Goal: Task Accomplishment & Management: Manage account settings

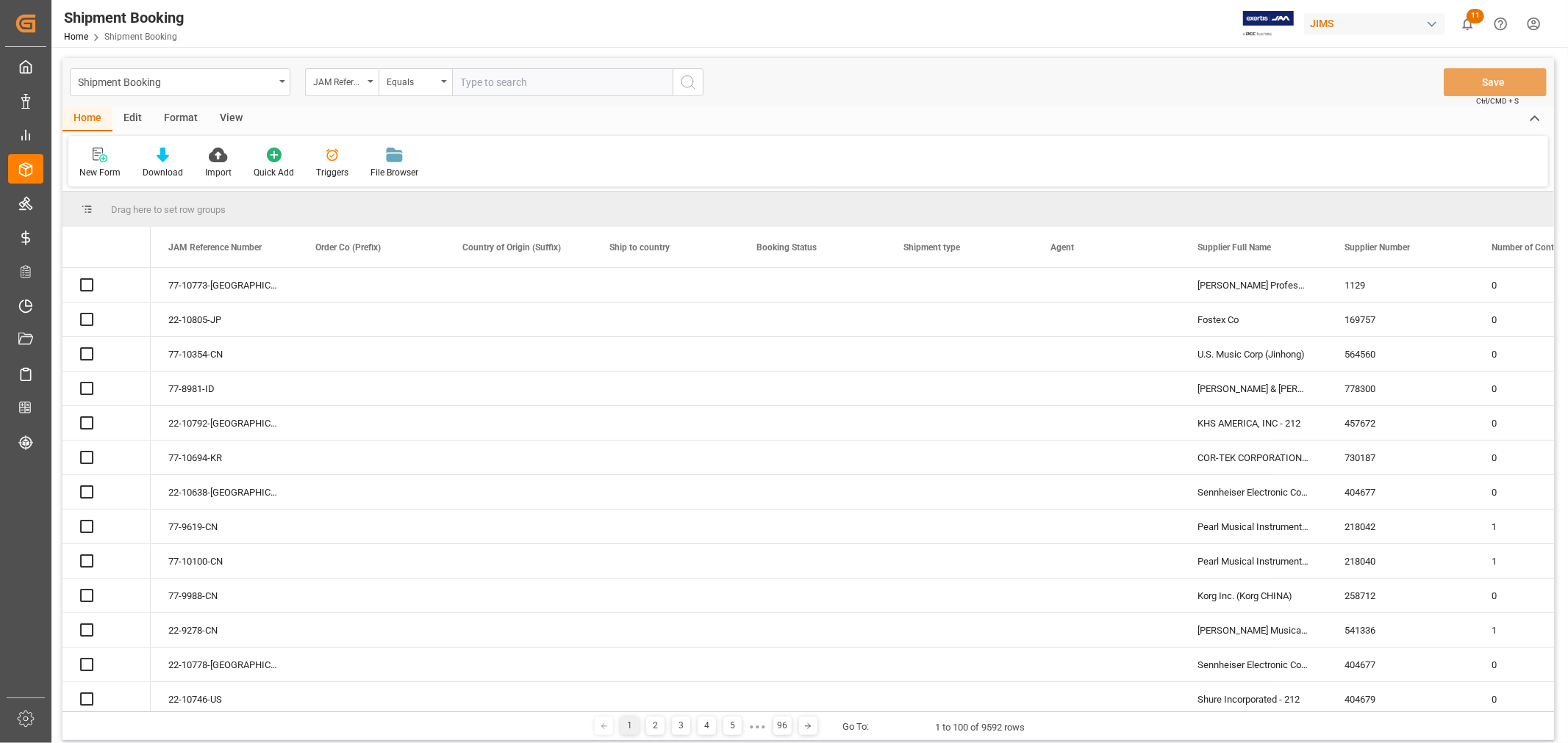
click at [473, 91] on input "text" at bounding box center [562, 82] width 221 height 28
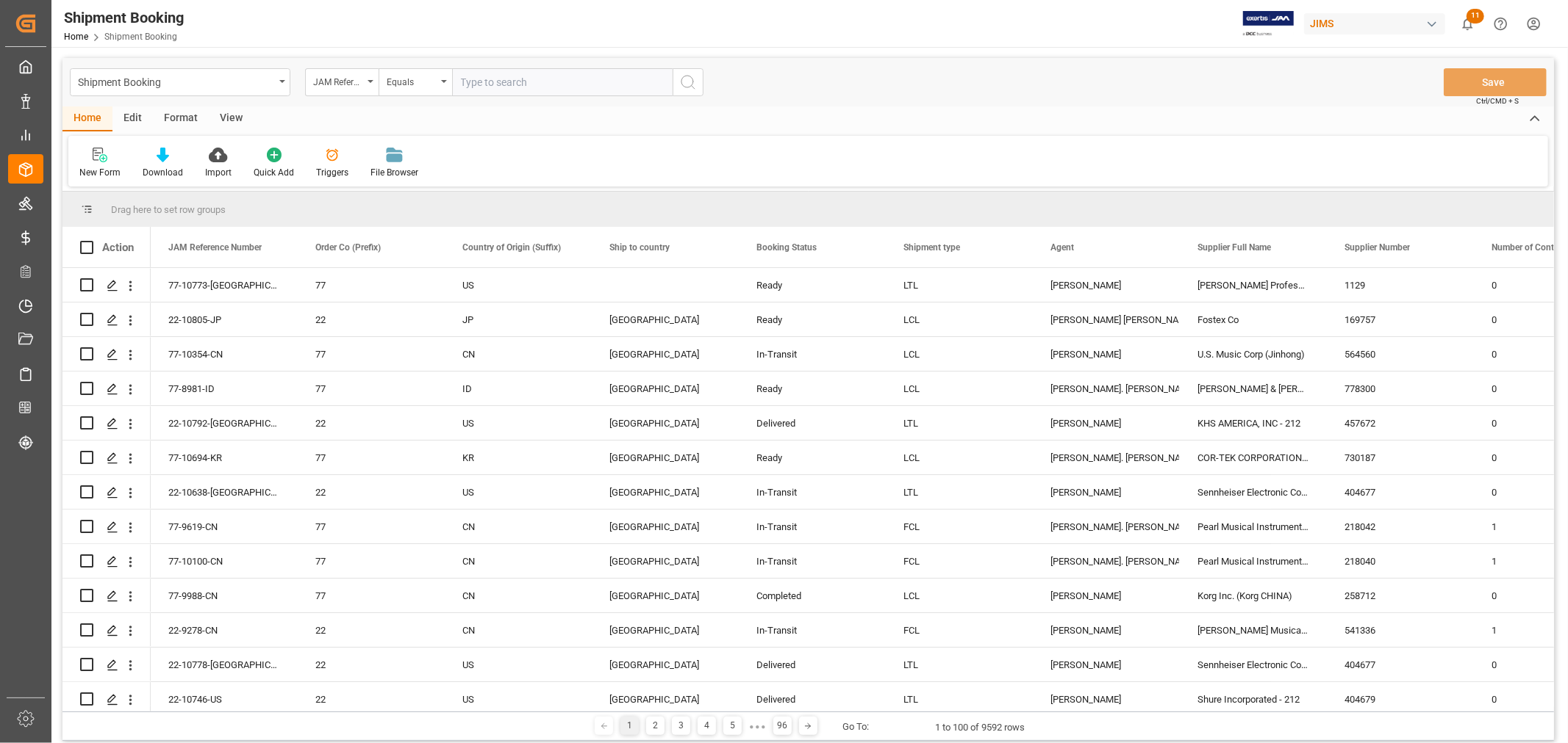
click at [475, 86] on input "text" at bounding box center [562, 82] width 221 height 28
type input "77-10509-cn"
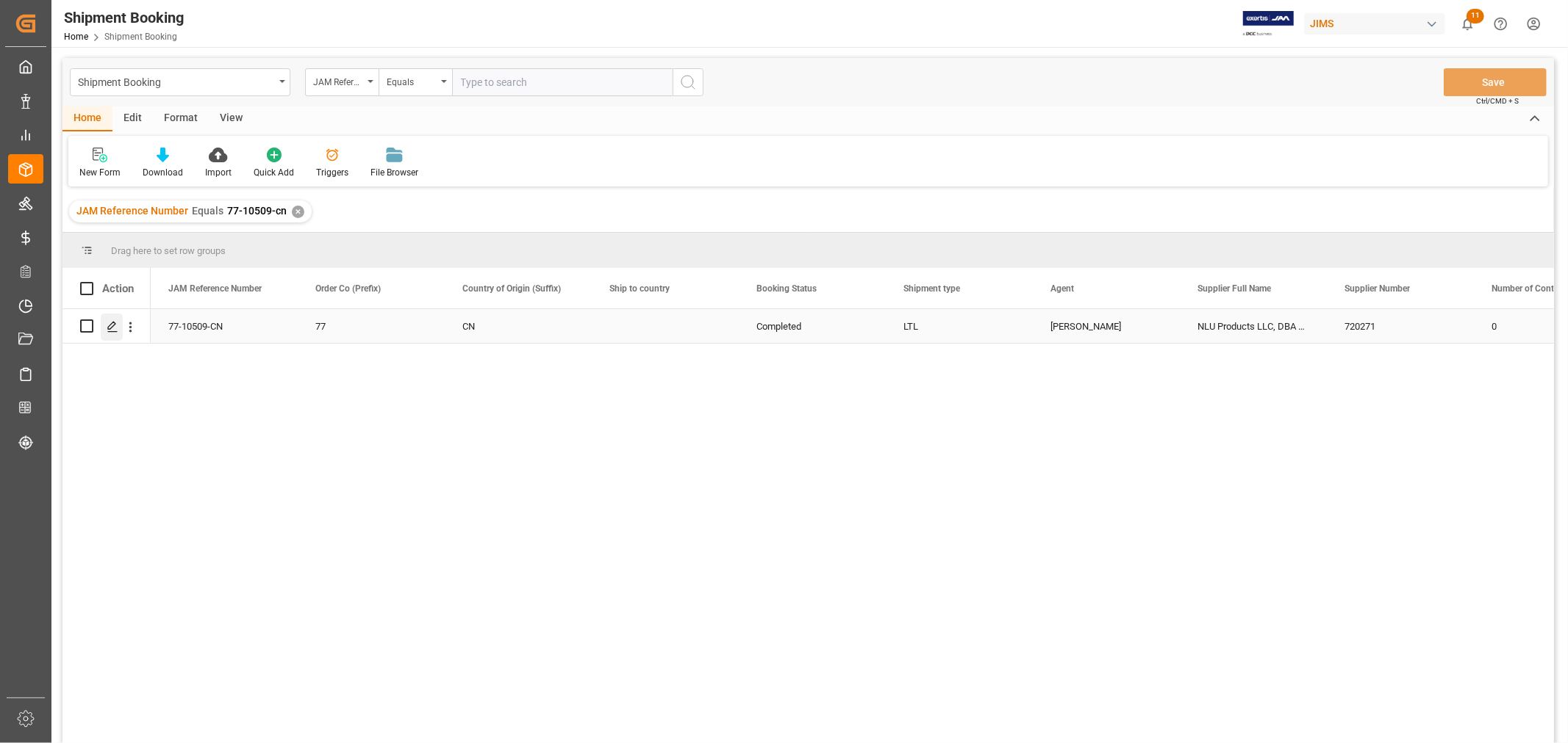
click at [105, 325] on div "Press SPACE to select this row." at bounding box center [111, 327] width 22 height 27
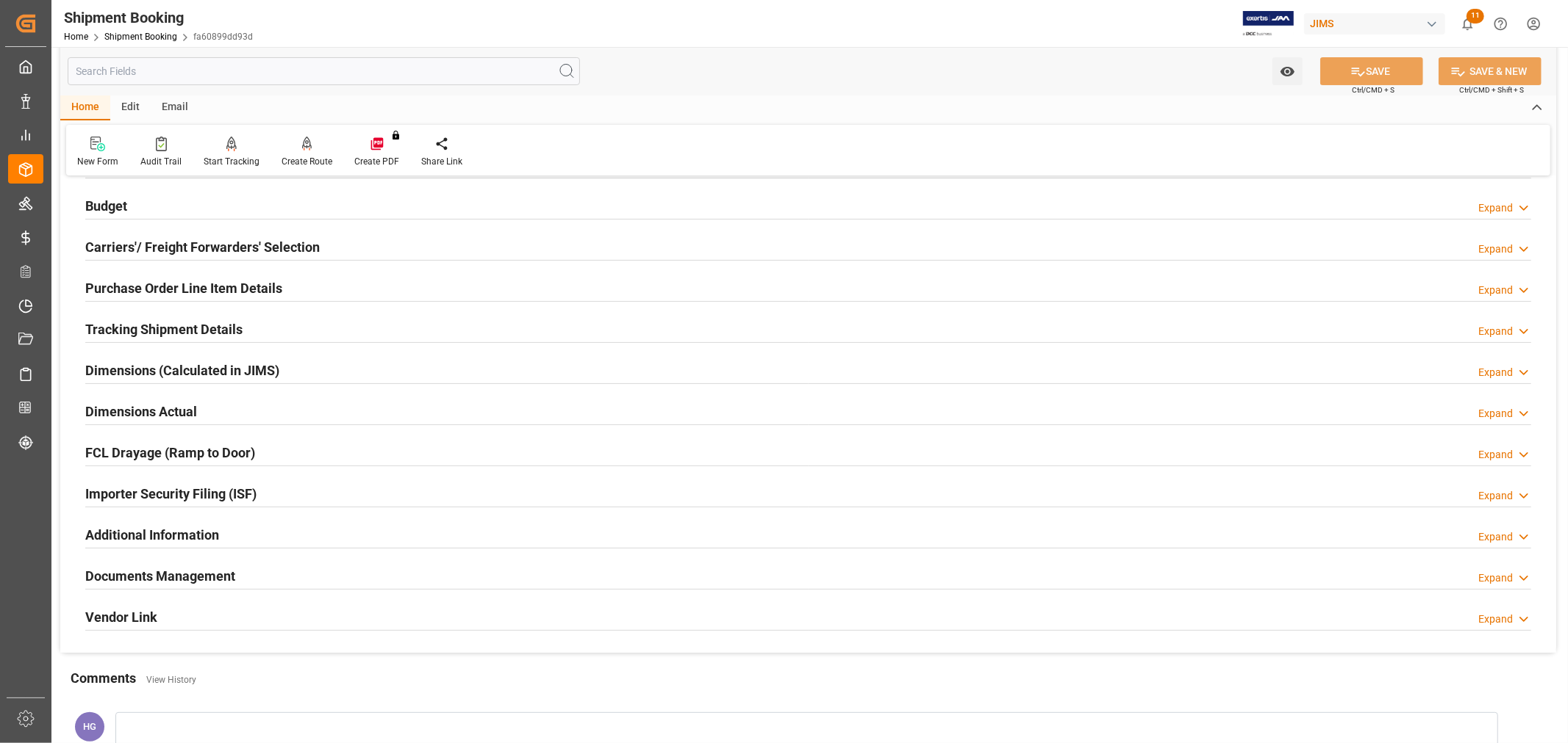
scroll to position [361, 0]
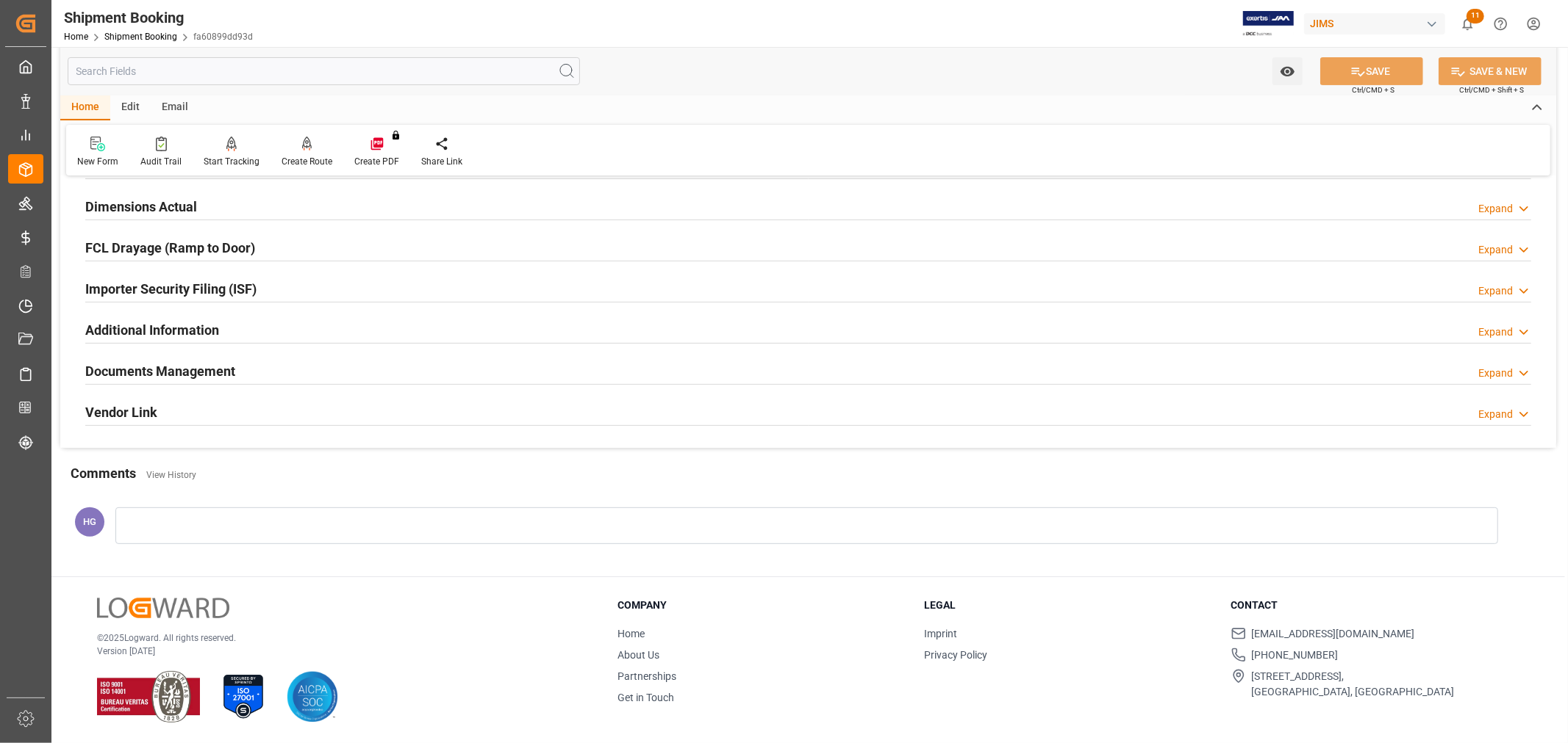
click at [188, 368] on h2 "Documents Management" at bounding box center [161, 371] width 150 height 20
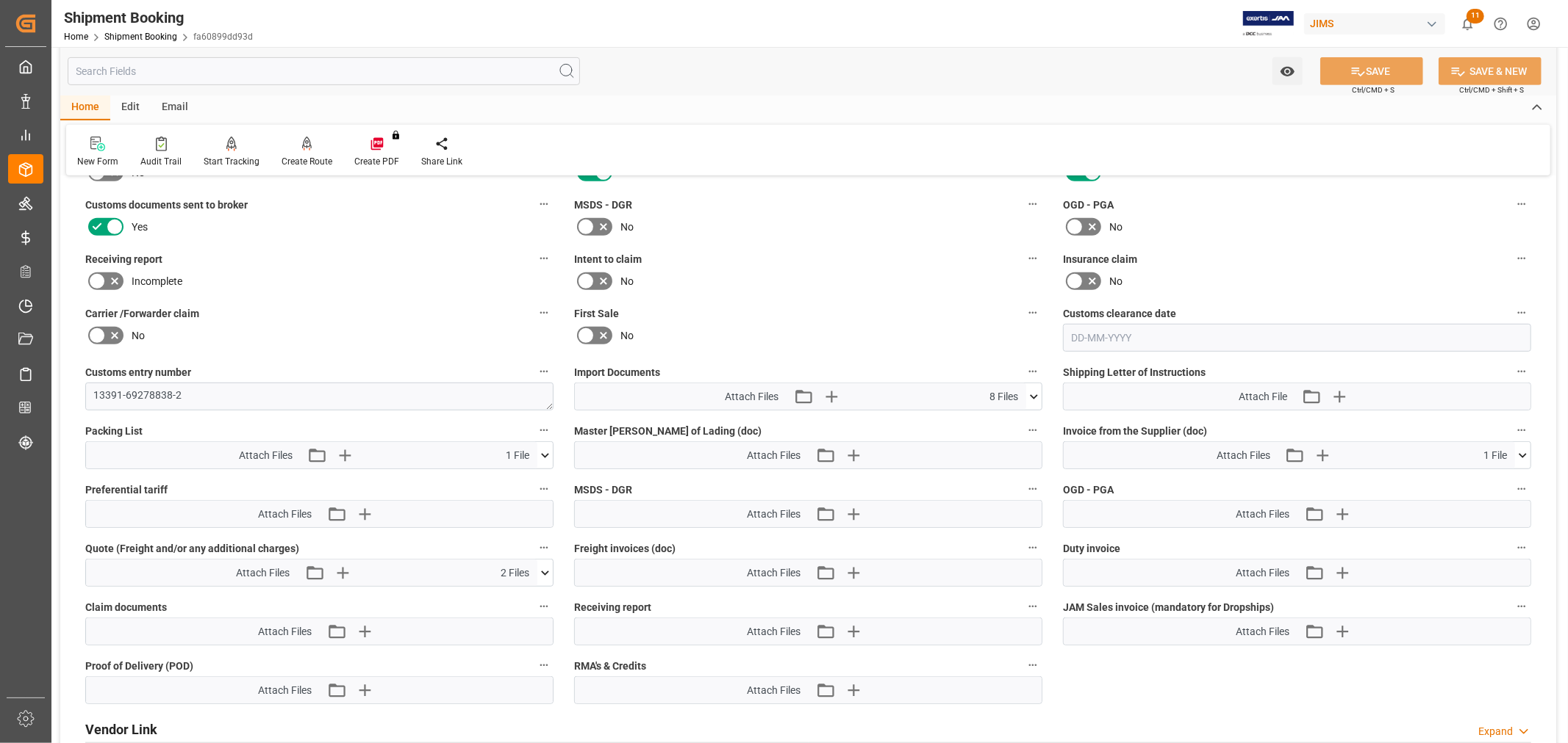
scroll to position [687, 0]
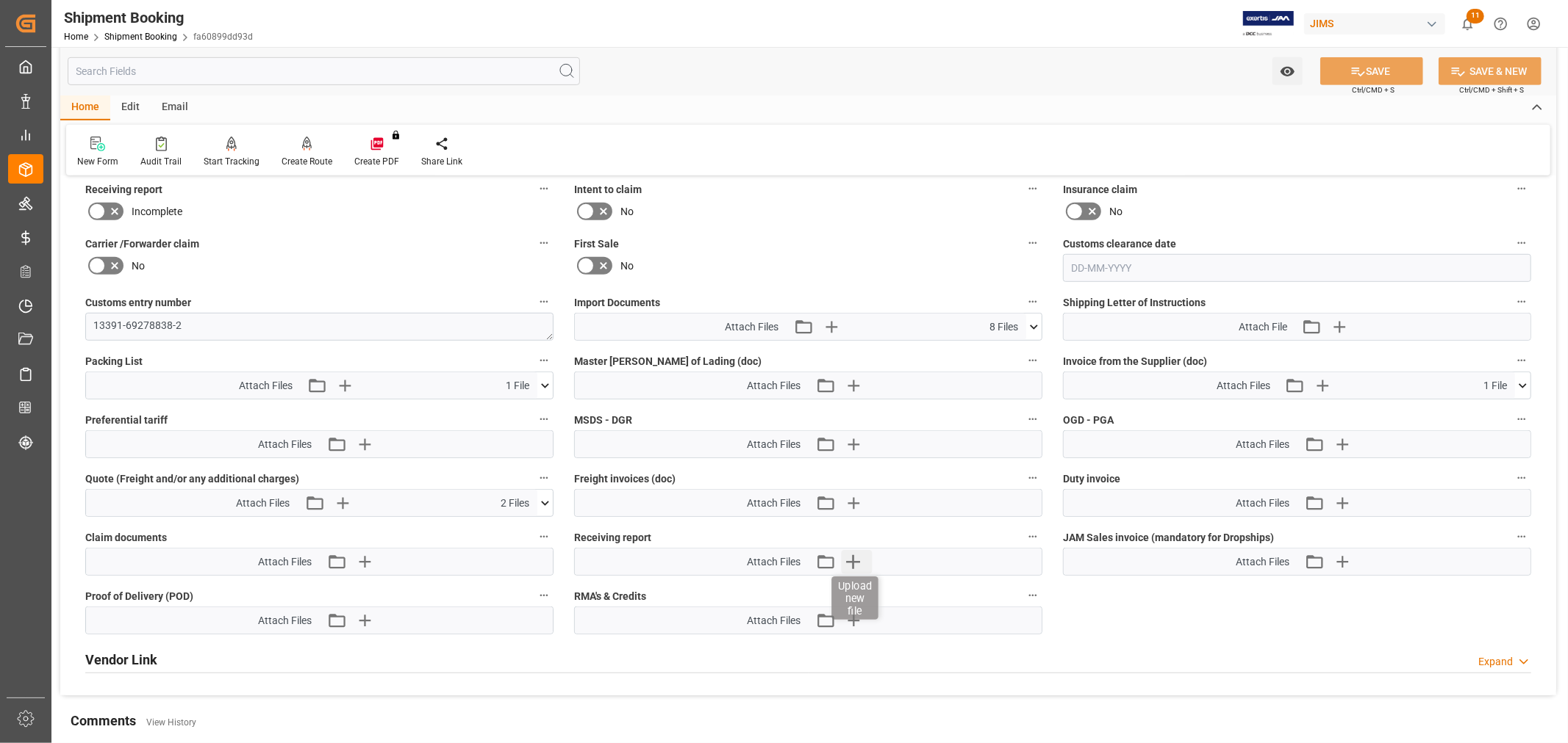
click at [857, 560] on icon "button" at bounding box center [852, 562] width 24 height 24
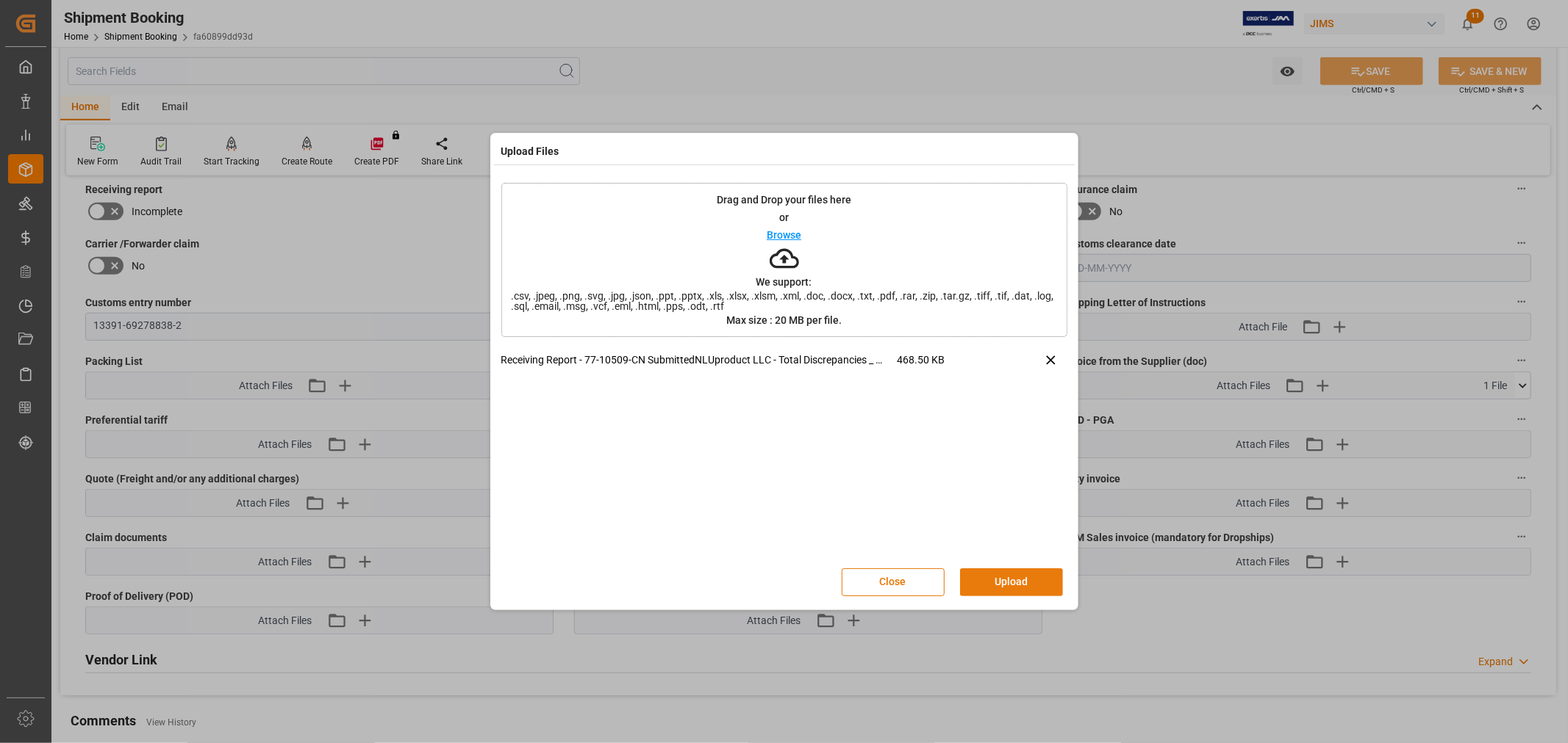
click at [1004, 576] on button "Upload" at bounding box center [1011, 583] width 103 height 28
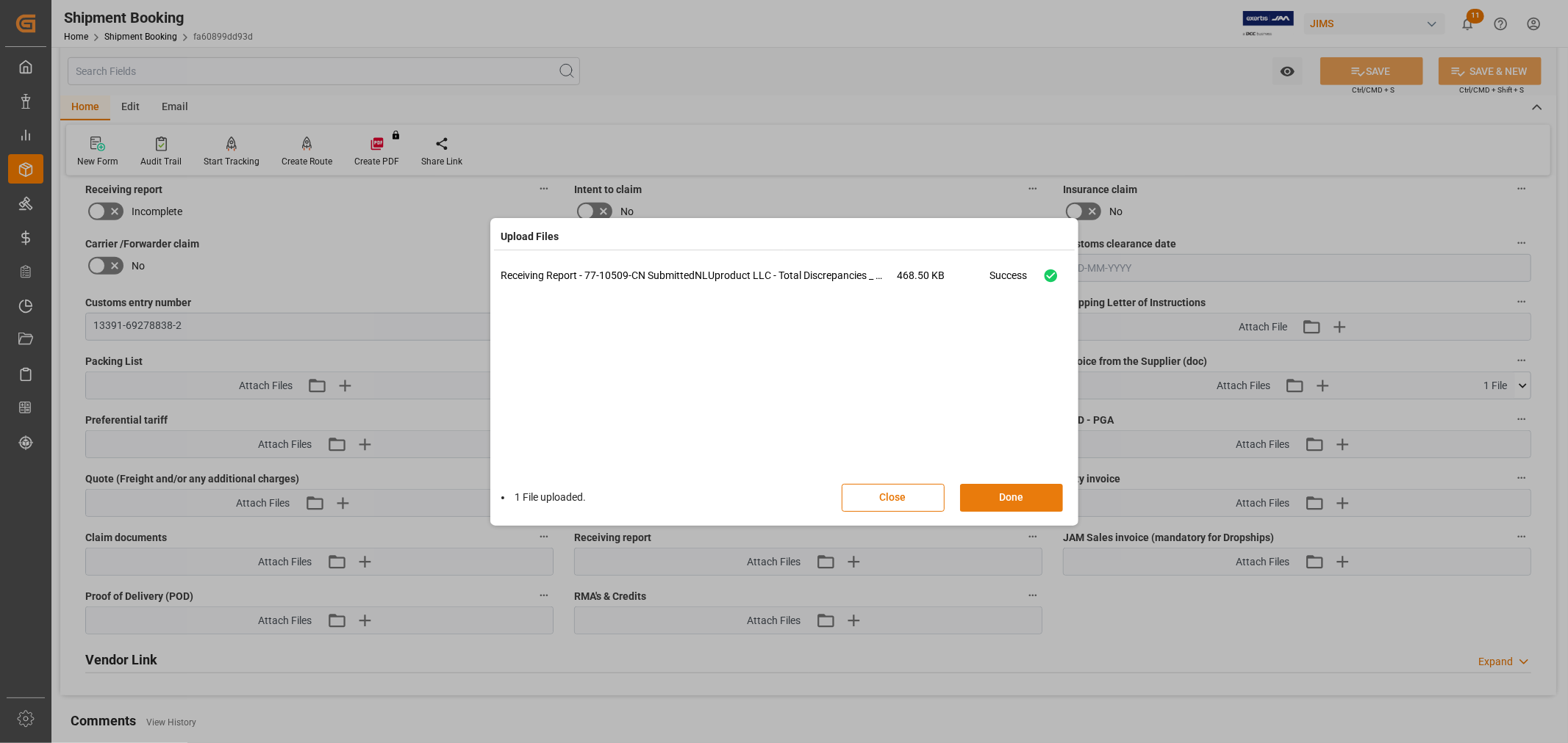
click at [985, 494] on button "Done" at bounding box center [1011, 498] width 103 height 28
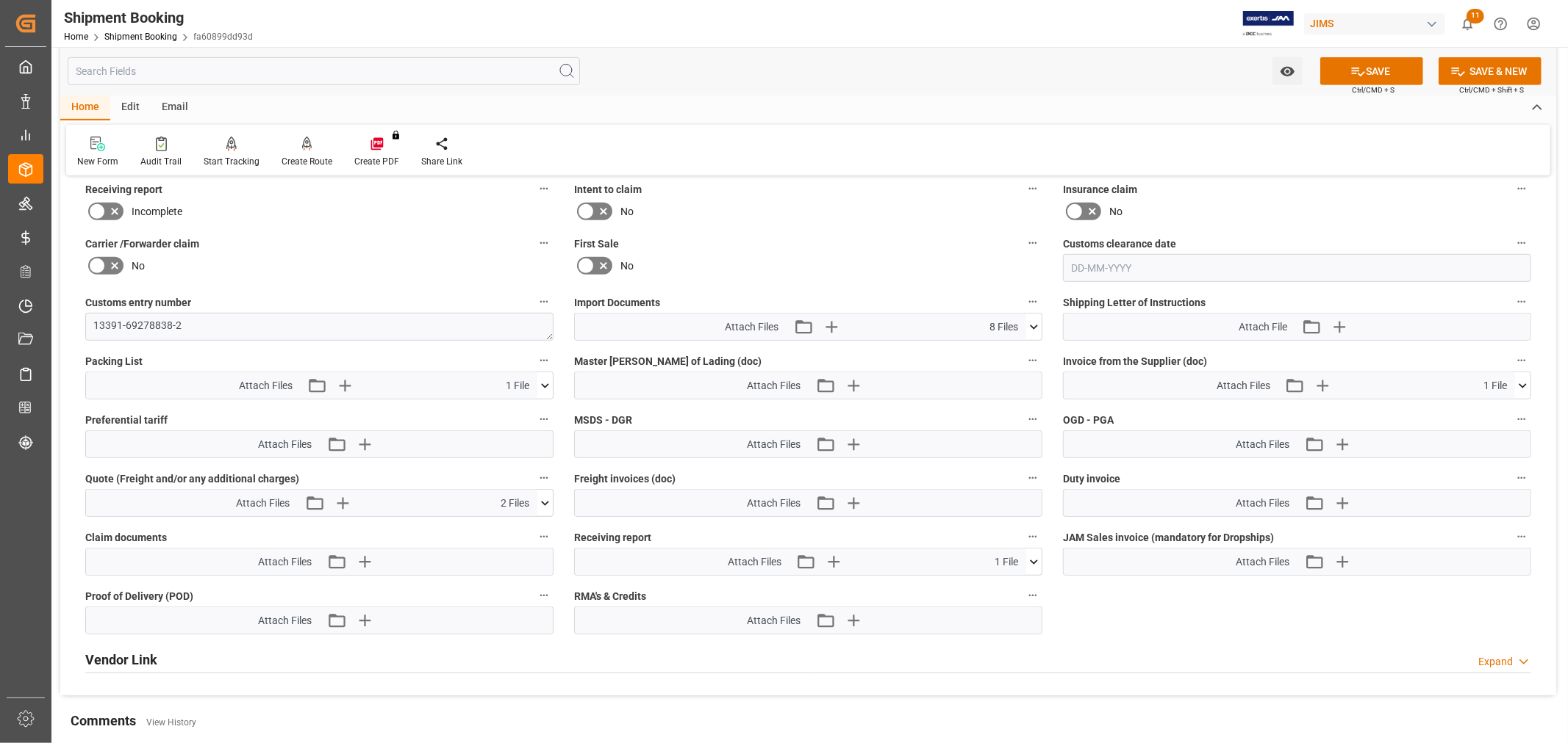
click at [104, 209] on icon at bounding box center [97, 211] width 17 height 17
click at [0, 0] on input "checkbox" at bounding box center [0, 0] width 0 height 0
click at [1353, 68] on icon at bounding box center [1358, 72] width 13 height 9
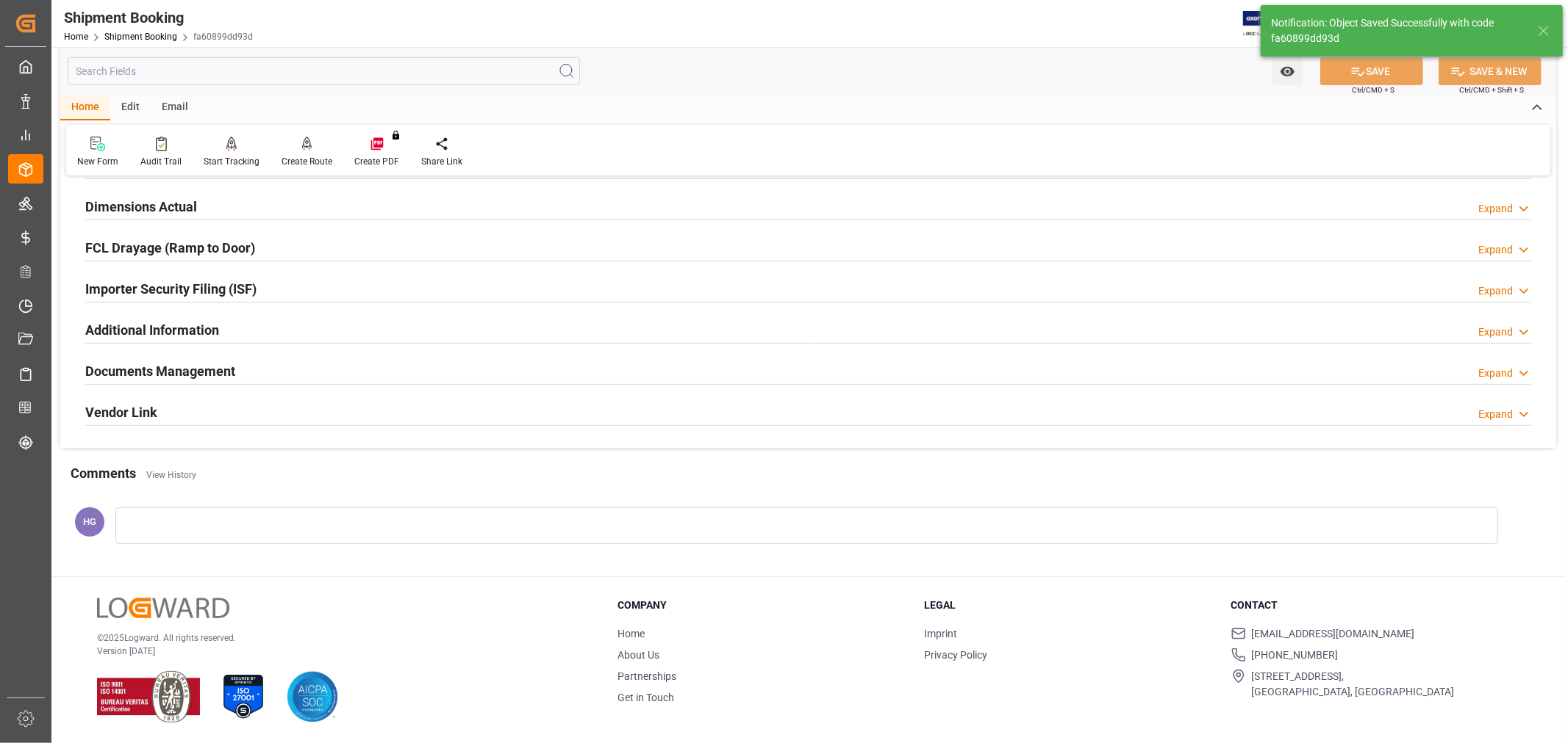
scroll to position [361, 0]
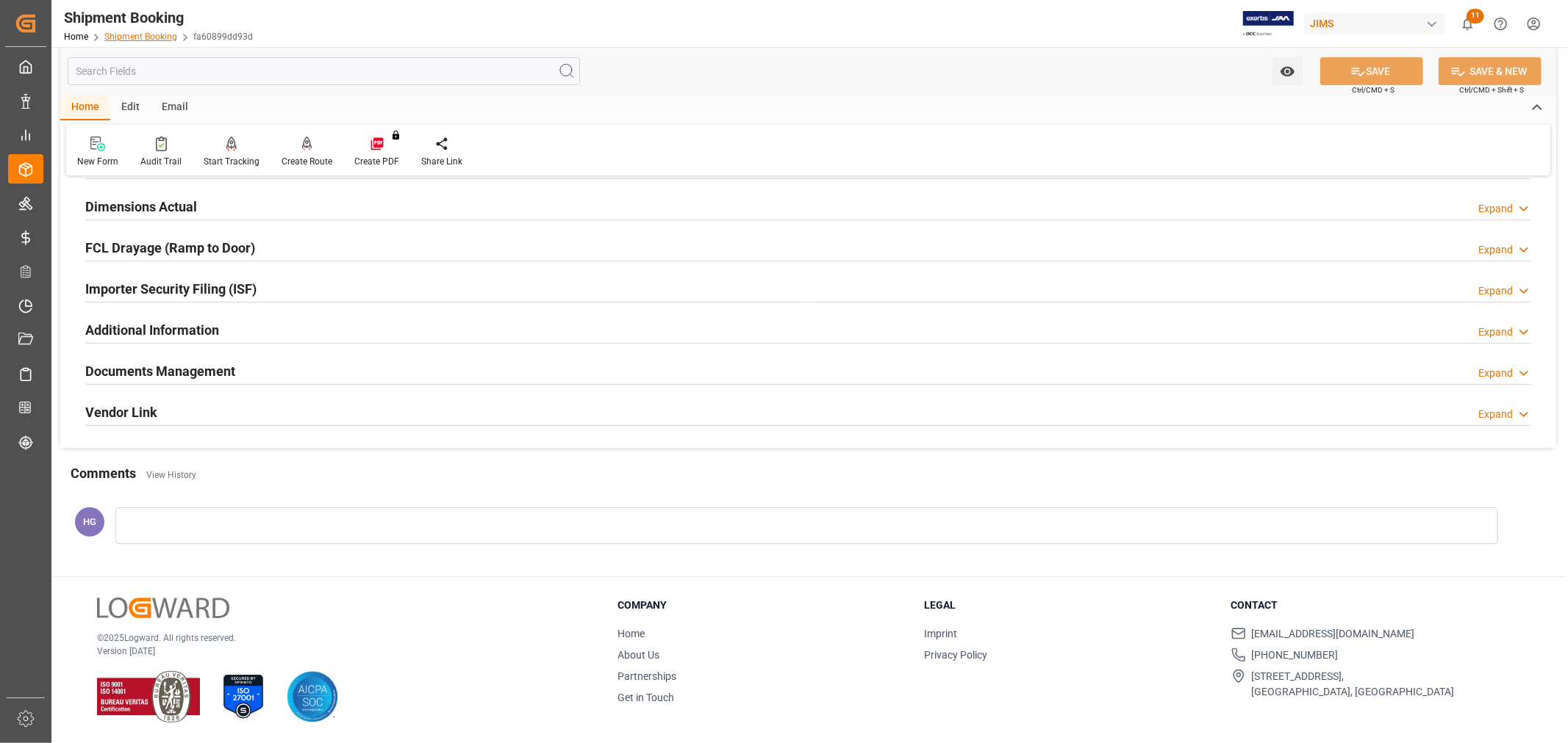
click at [141, 39] on link "Shipment Booking" at bounding box center [140, 37] width 72 height 10
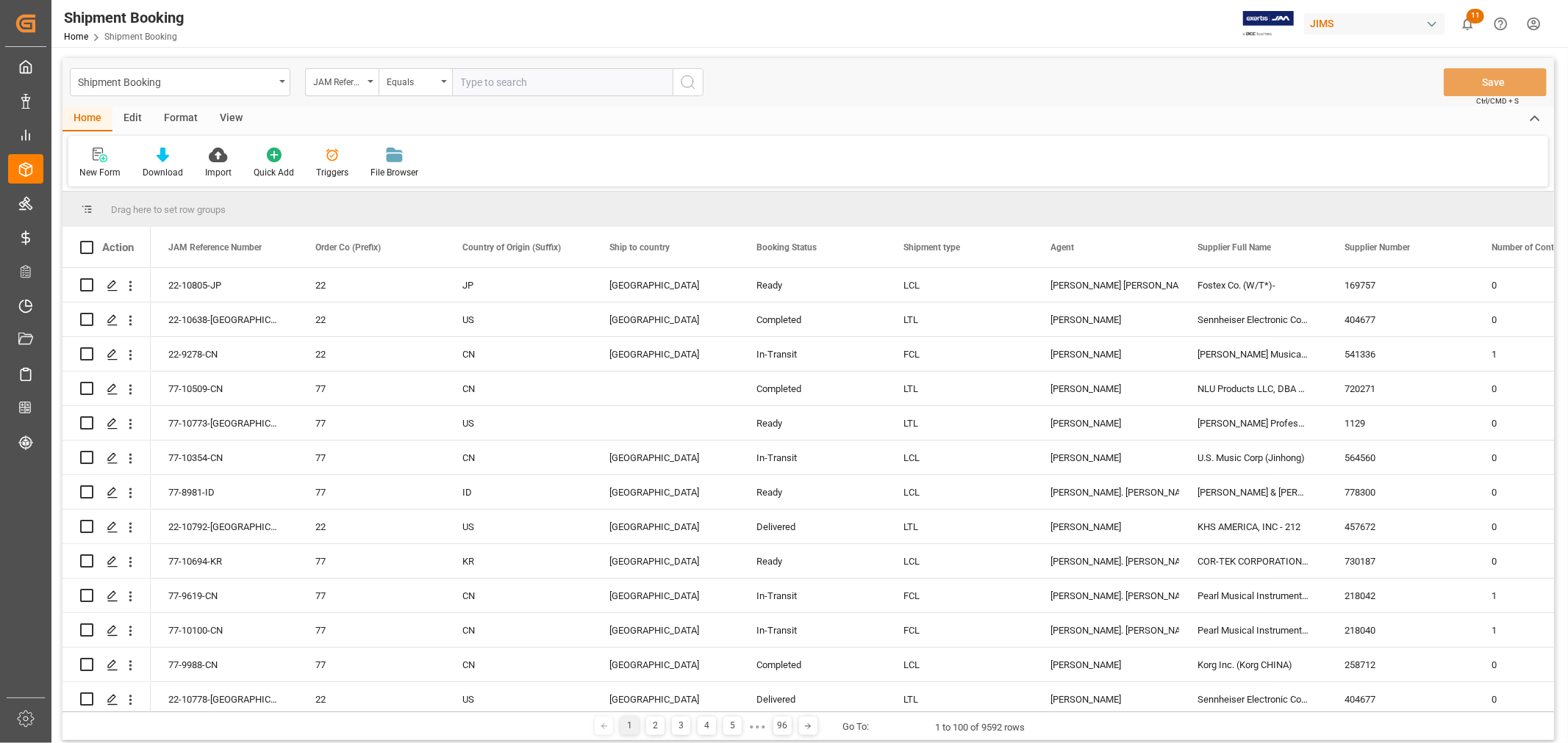
click at [483, 84] on input "text" at bounding box center [562, 82] width 221 height 28
click at [94, 160] on icon at bounding box center [99, 154] width 15 height 15
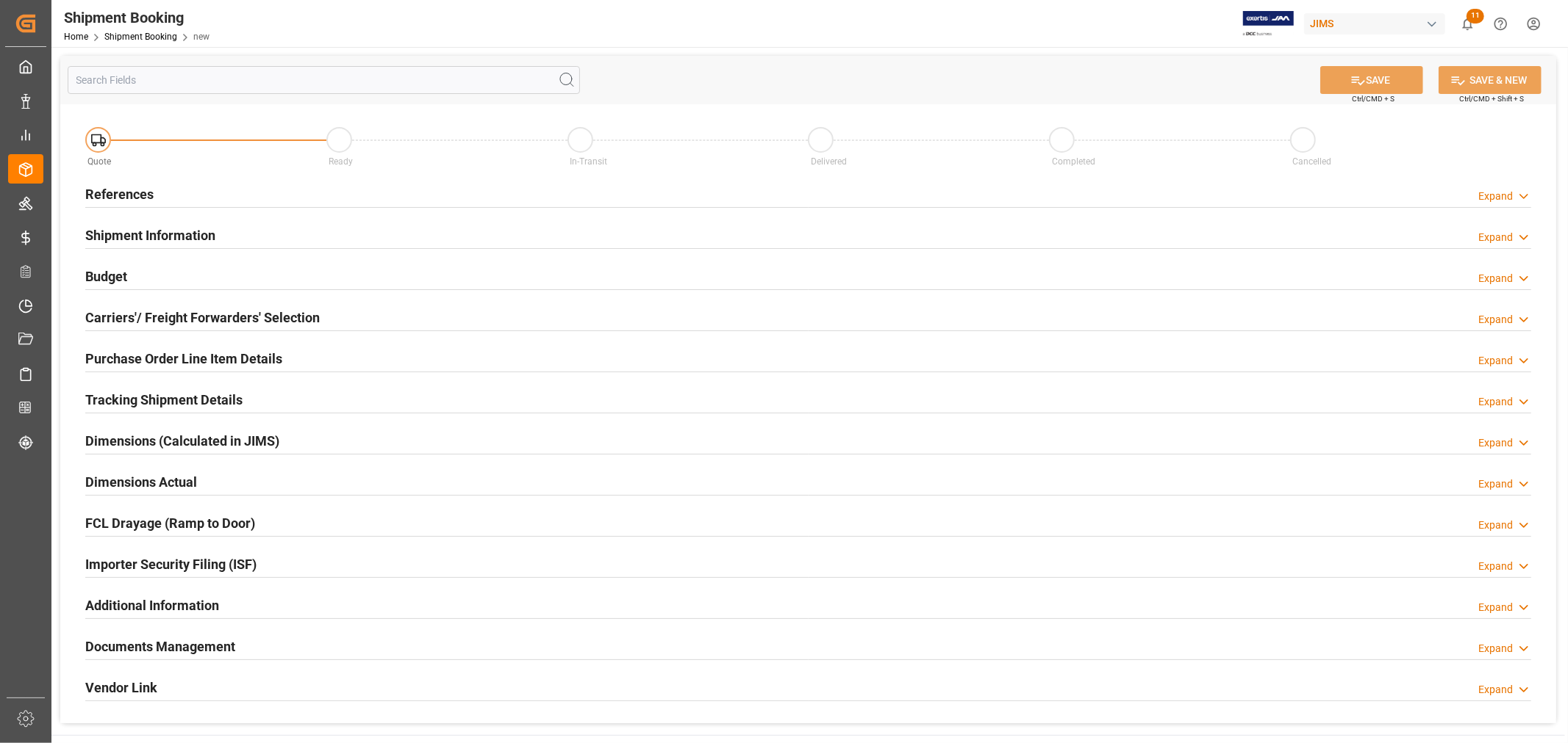
click at [130, 189] on h2 "References" at bounding box center [120, 194] width 68 height 20
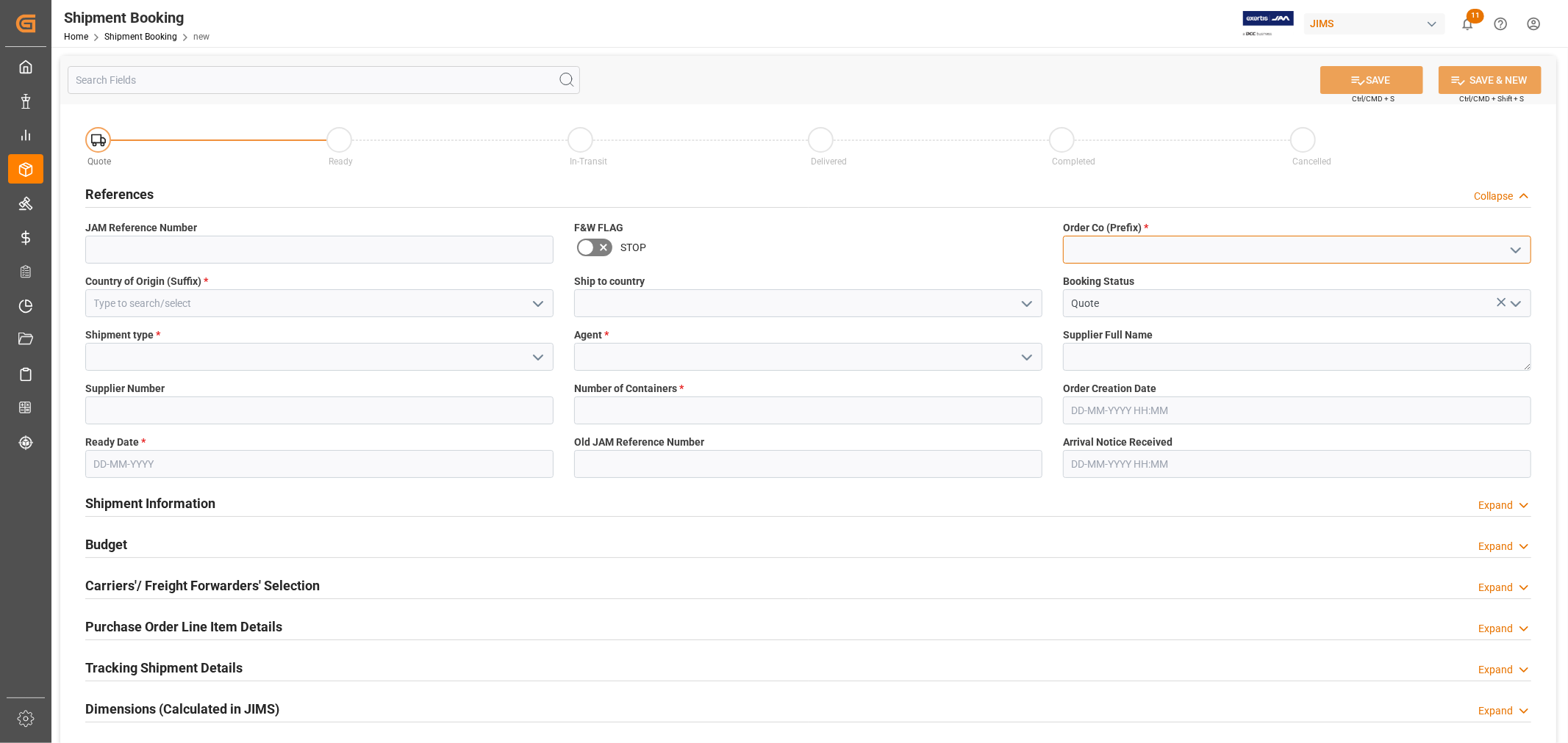
click at [1179, 244] on input at bounding box center [1297, 249] width 469 height 28
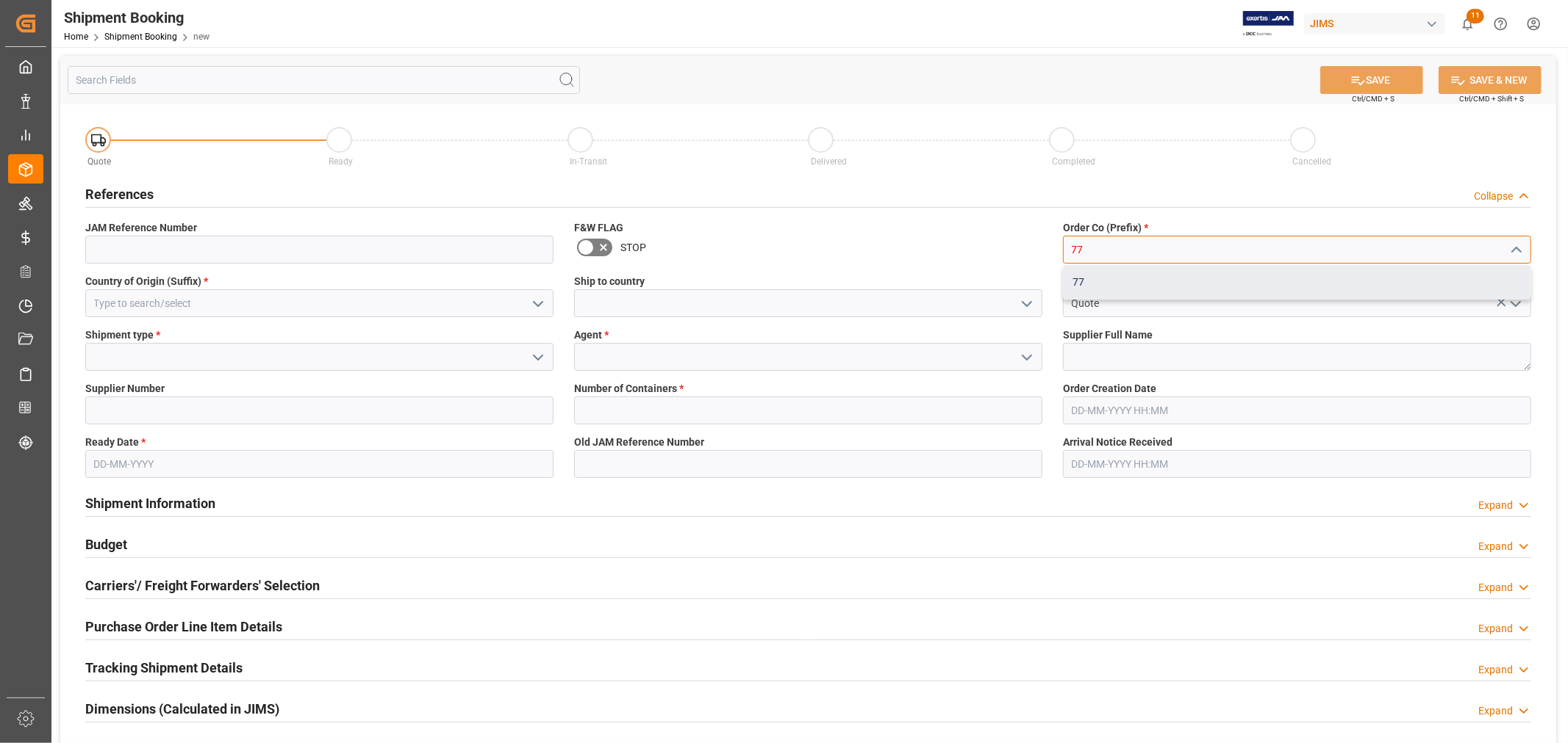
click at [1081, 277] on div "77" at bounding box center [1297, 283] width 467 height 33
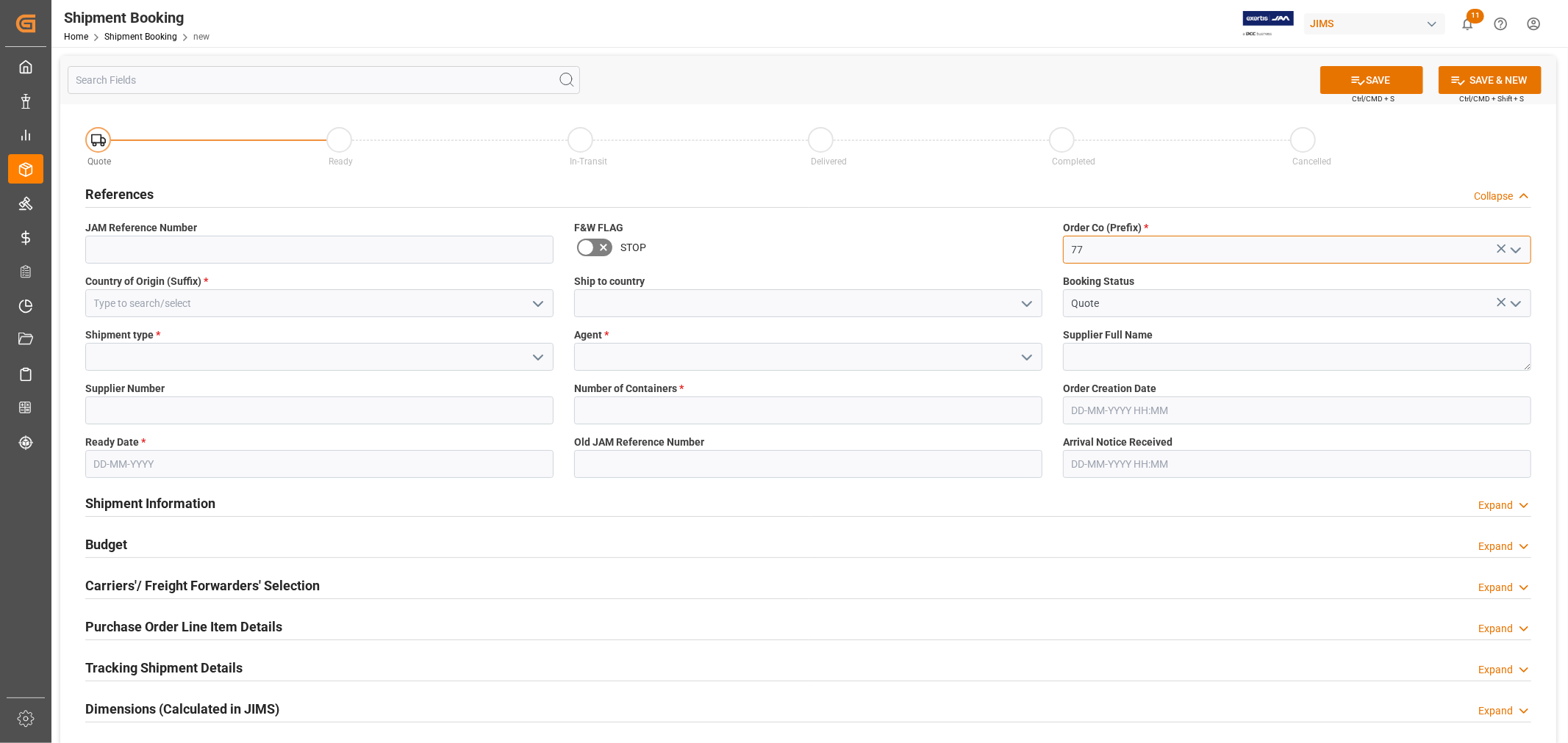
type input "77"
click at [355, 296] on input at bounding box center [319, 303] width 469 height 28
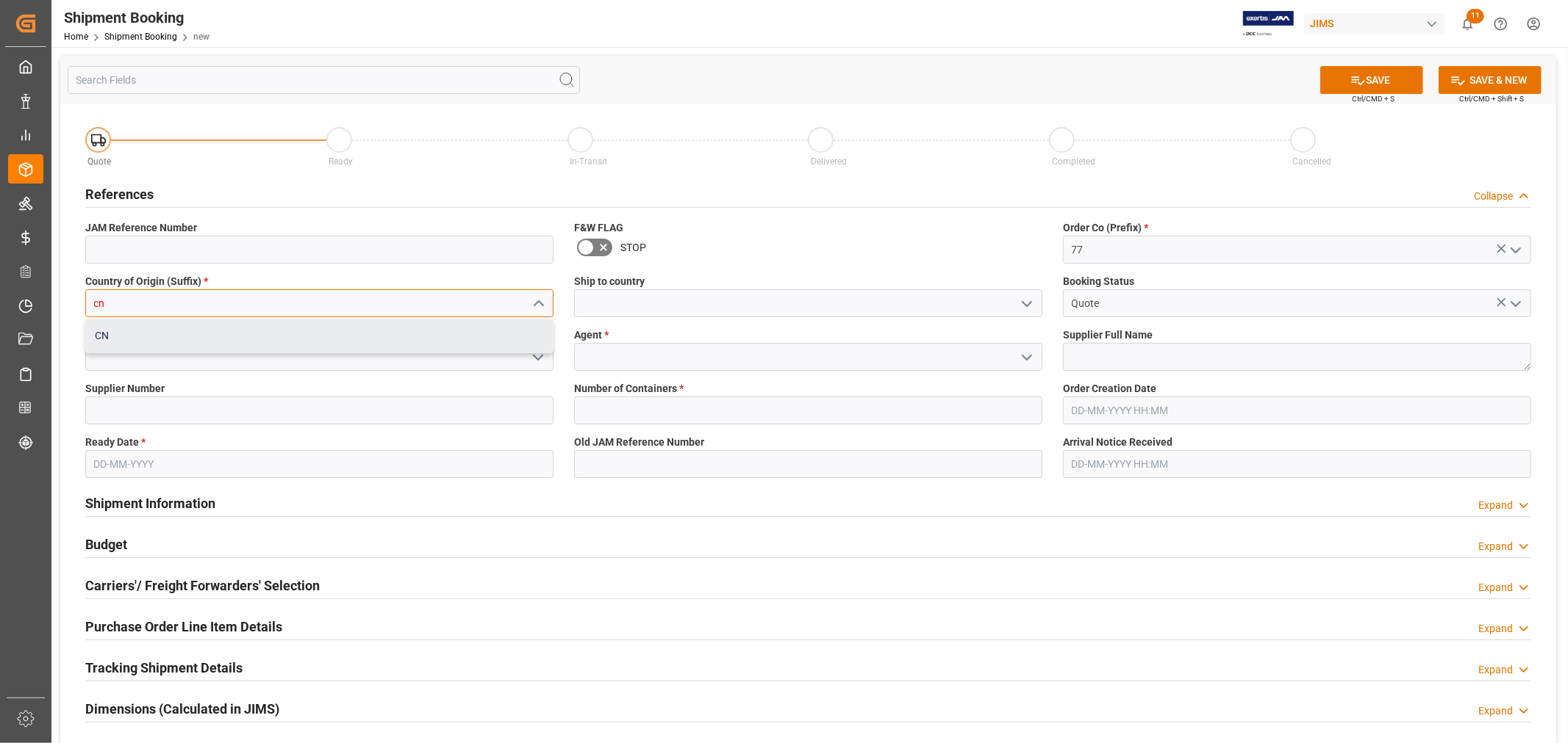
click at [228, 334] on div "CN" at bounding box center [319, 336] width 467 height 33
type input "CN"
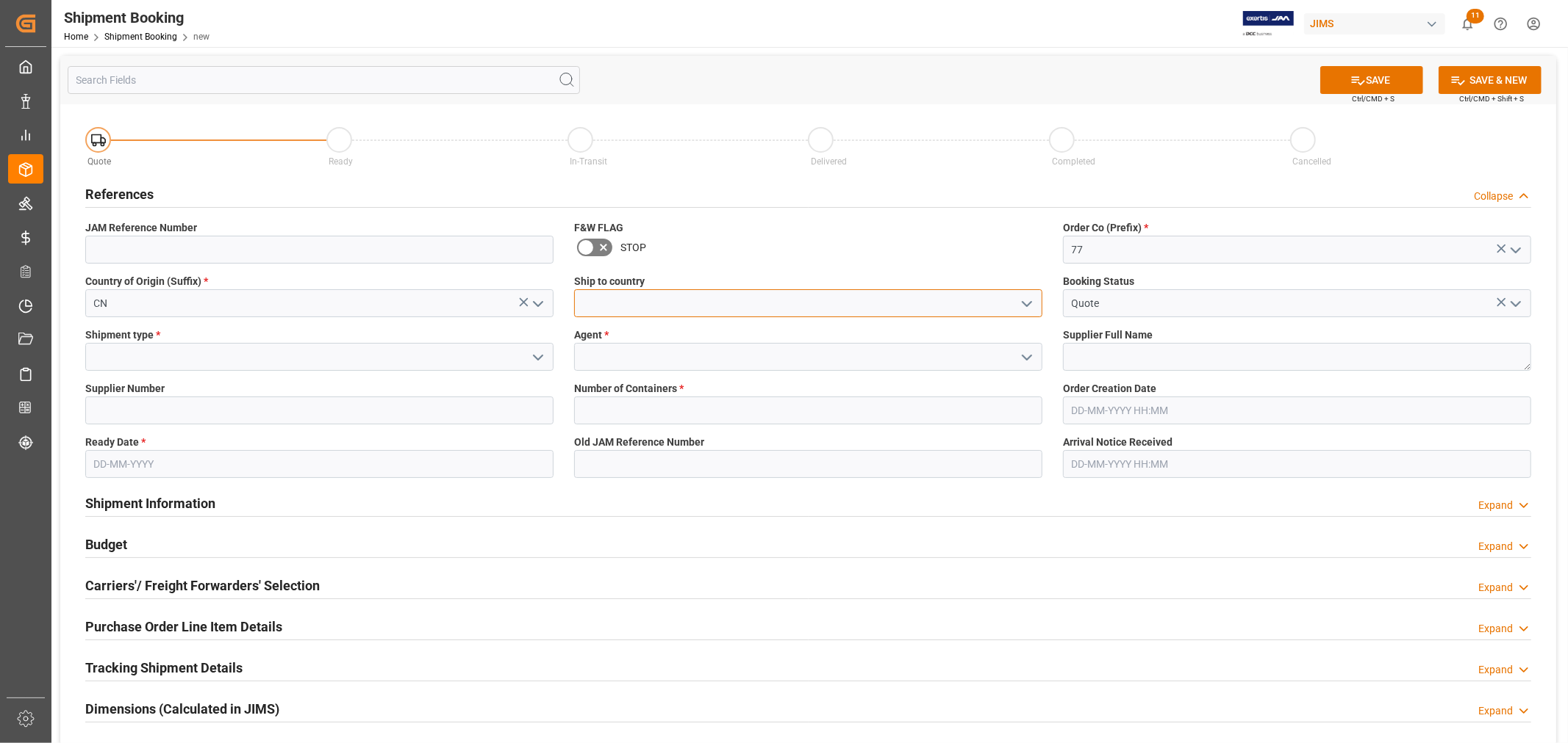
click at [619, 299] on input at bounding box center [808, 303] width 469 height 28
type input "[GEOGRAPHIC_DATA]"
click at [688, 353] on div "[GEOGRAPHIC_DATA]" at bounding box center [808, 337] width 469 height 35
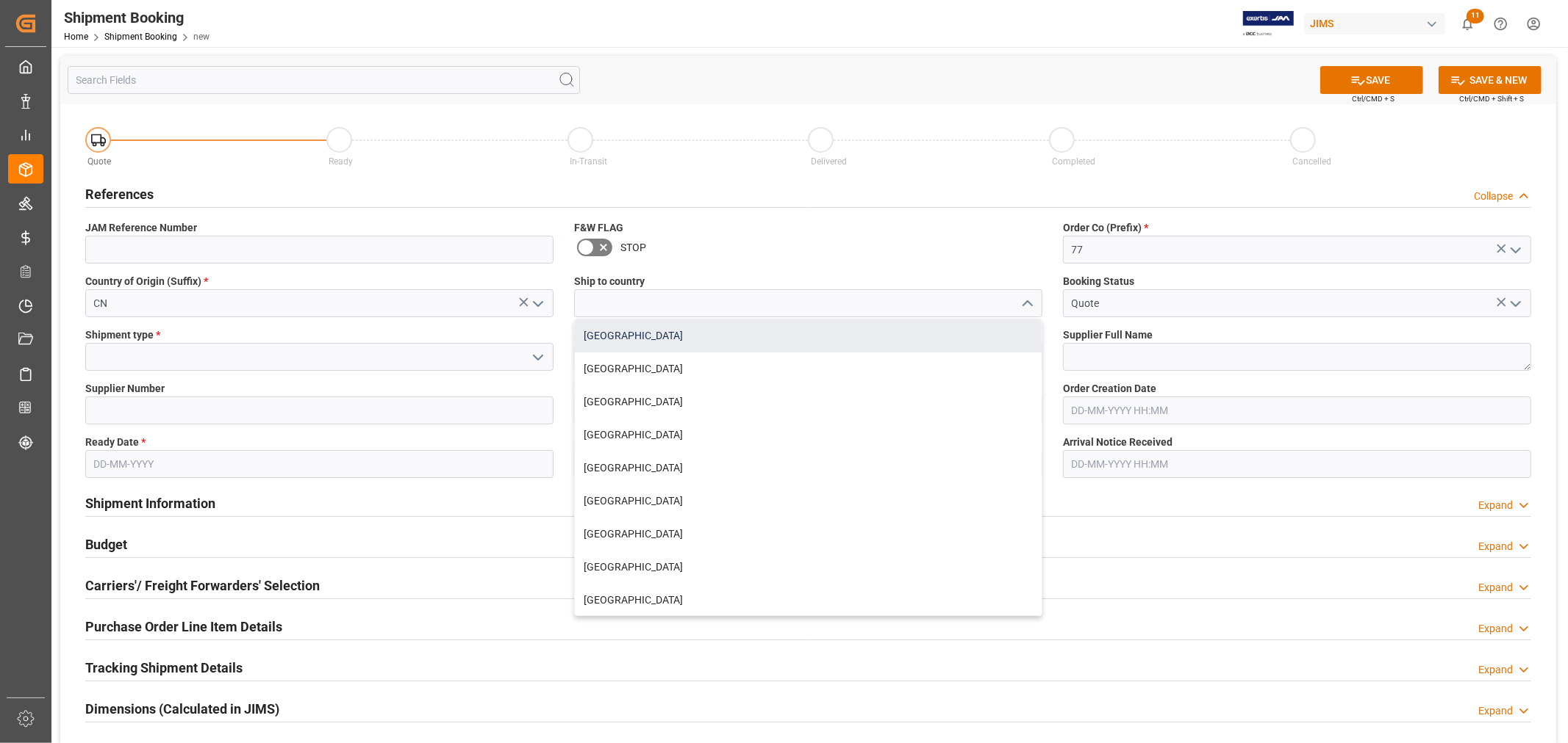
click at [655, 337] on div "[GEOGRAPHIC_DATA]" at bounding box center [808, 336] width 467 height 33
type input "[GEOGRAPHIC_DATA]"
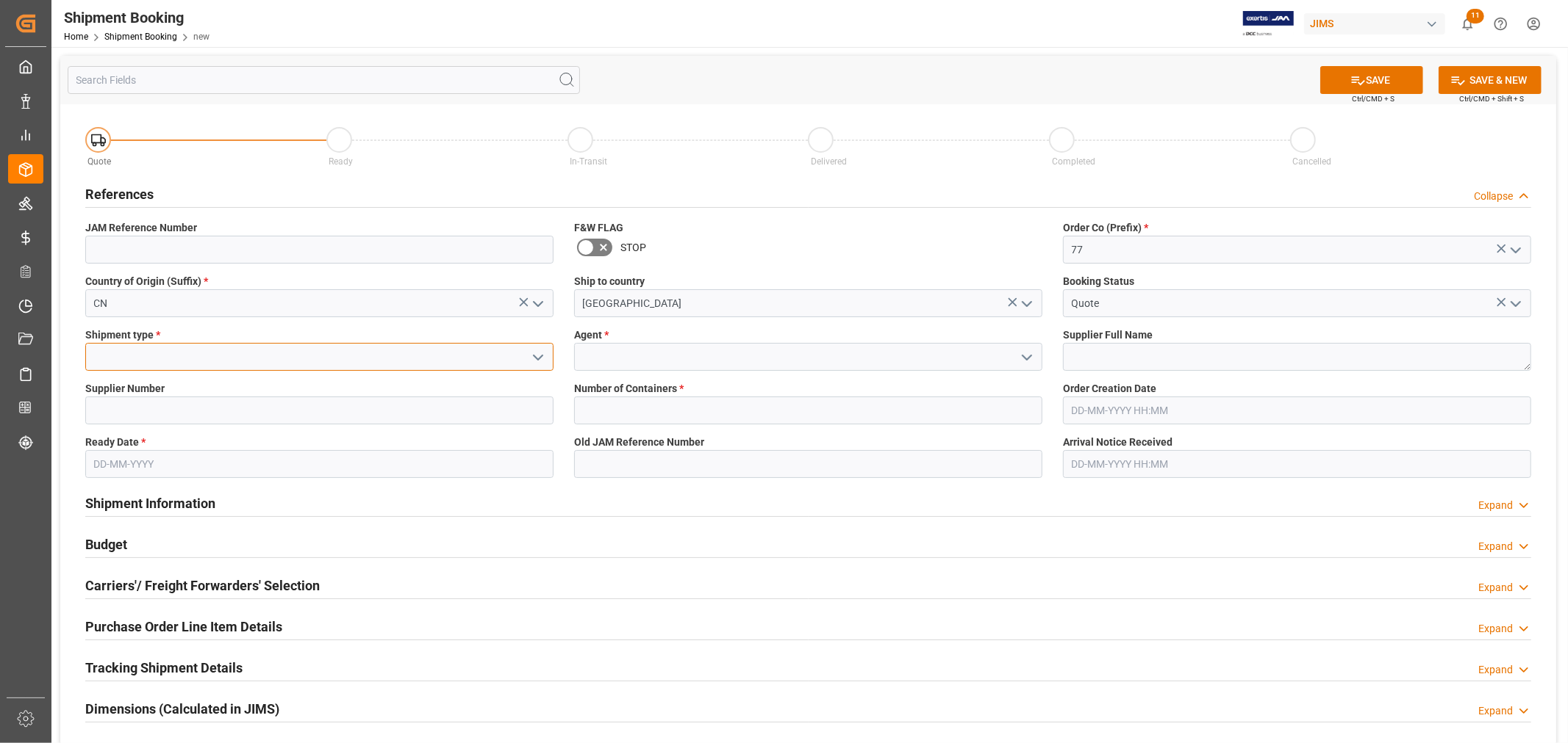
click at [366, 363] on input at bounding box center [319, 357] width 469 height 28
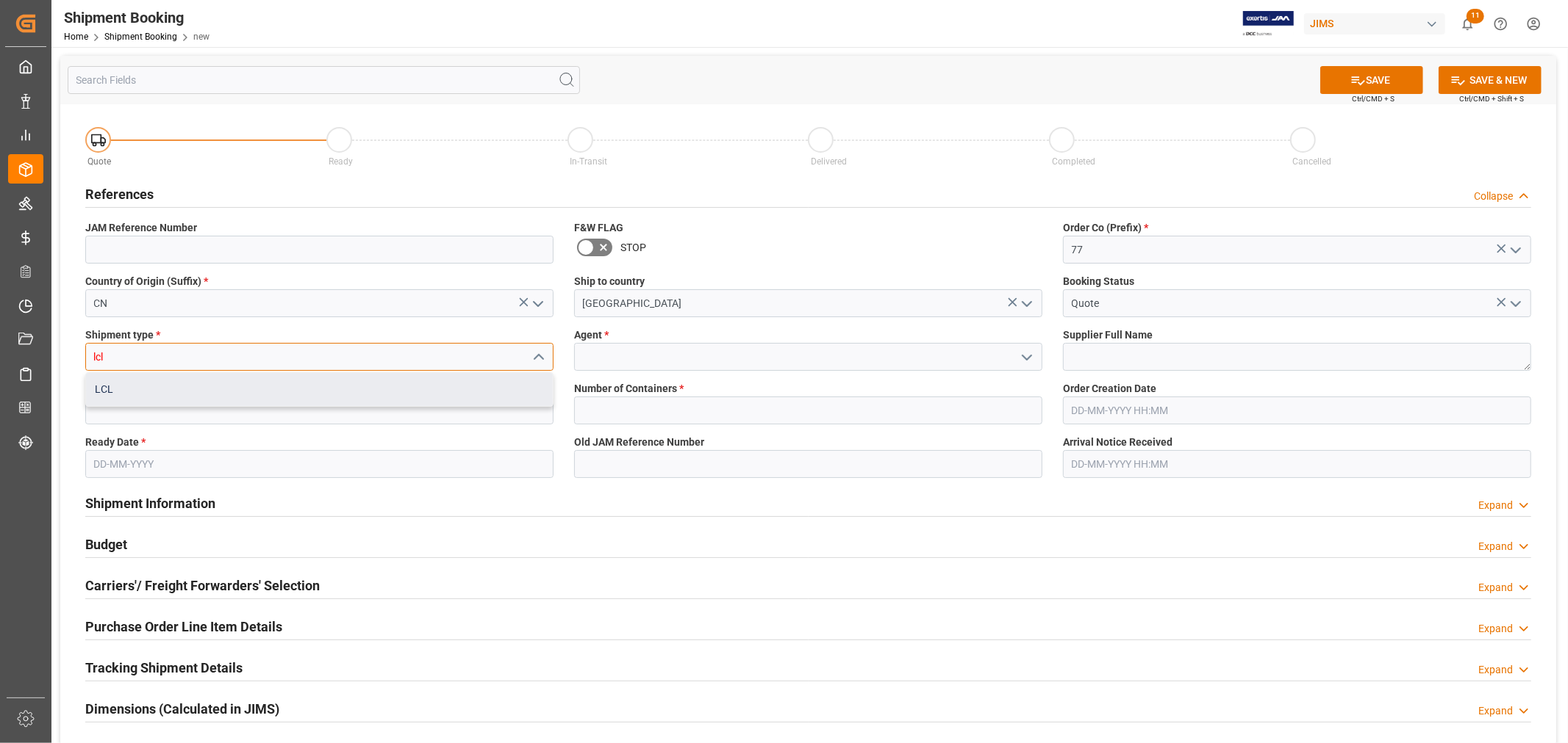
click at [366, 378] on div "LCL" at bounding box center [319, 390] width 467 height 33
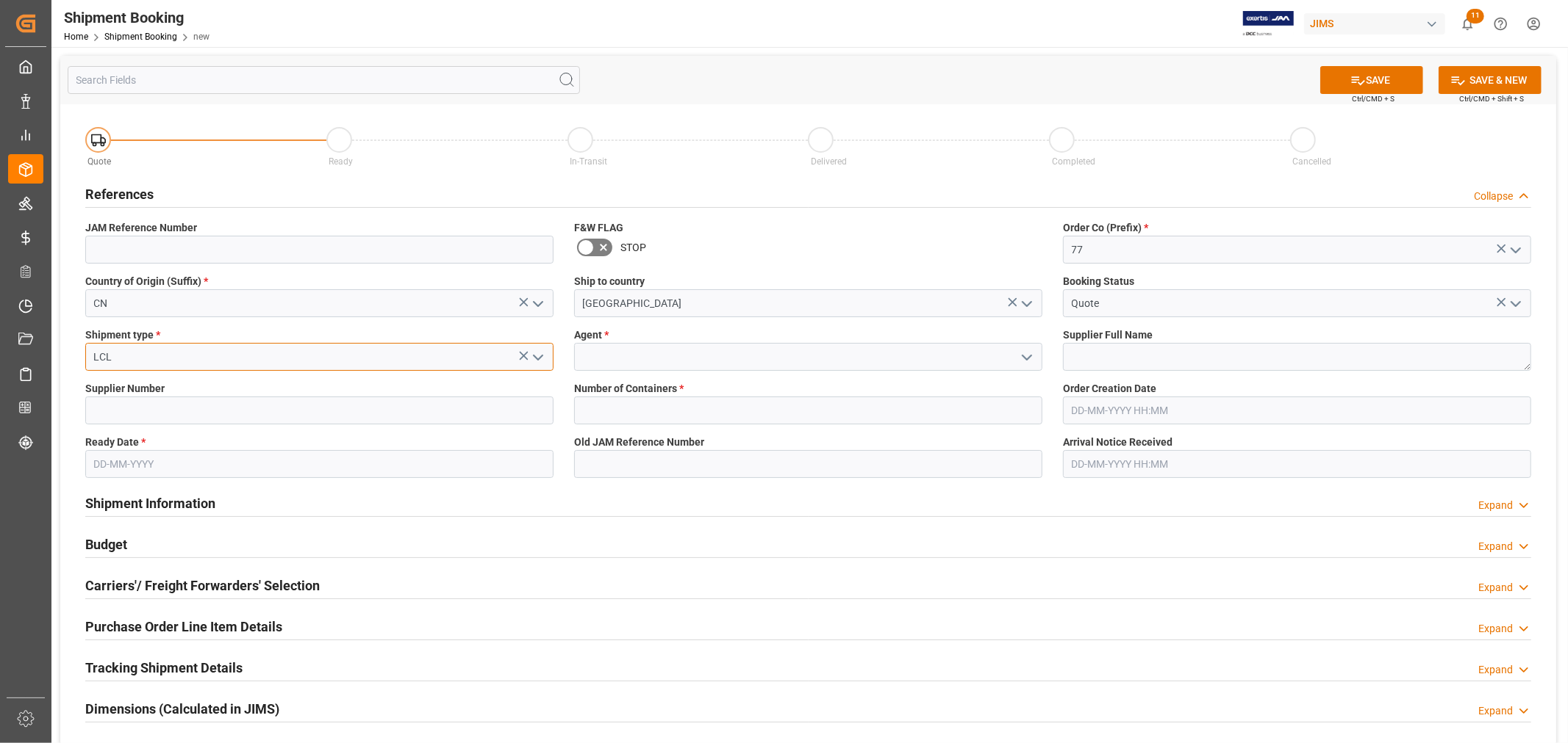
type input "LCL"
click at [622, 351] on input at bounding box center [808, 357] width 469 height 28
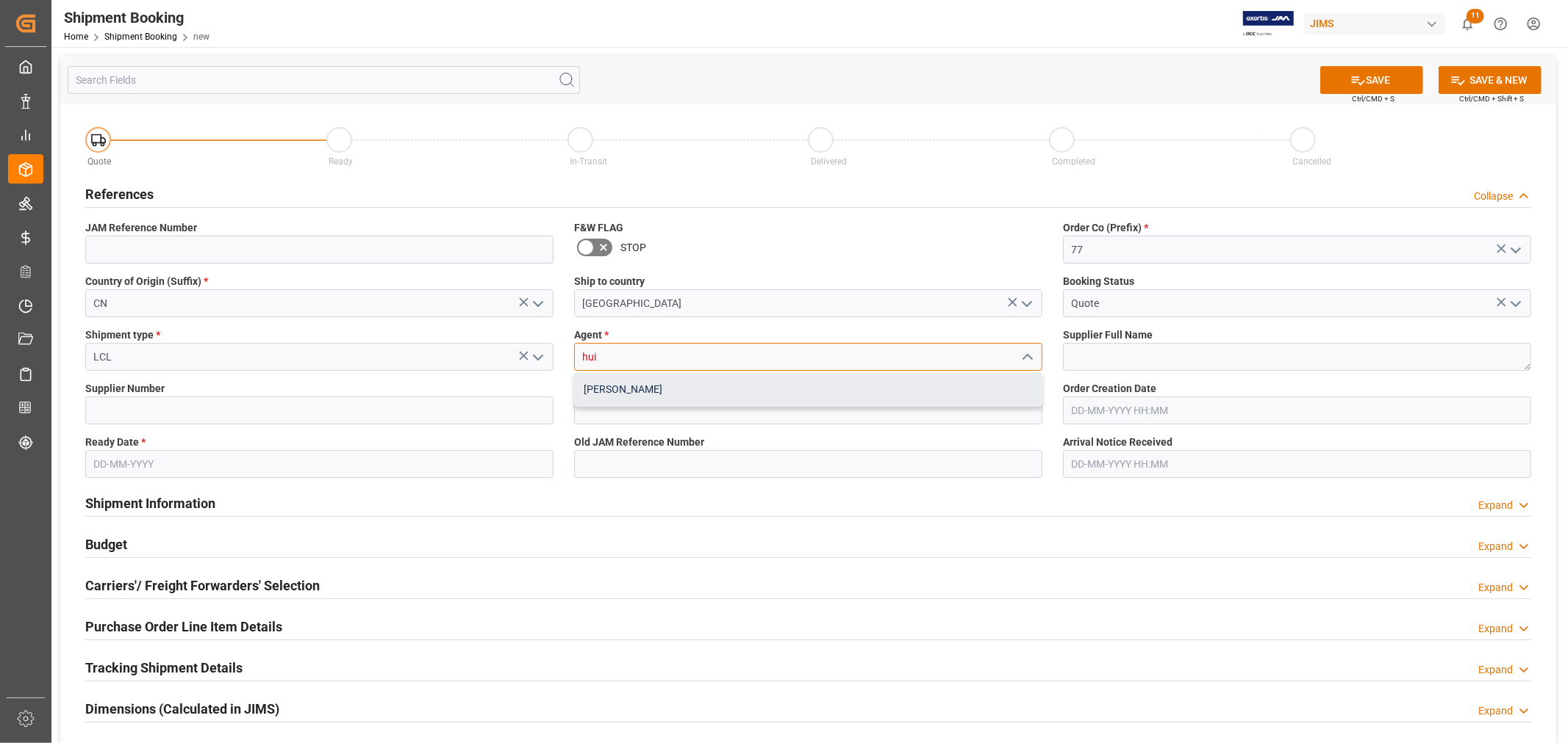
click at [613, 385] on div "[PERSON_NAME]" at bounding box center [808, 390] width 467 height 33
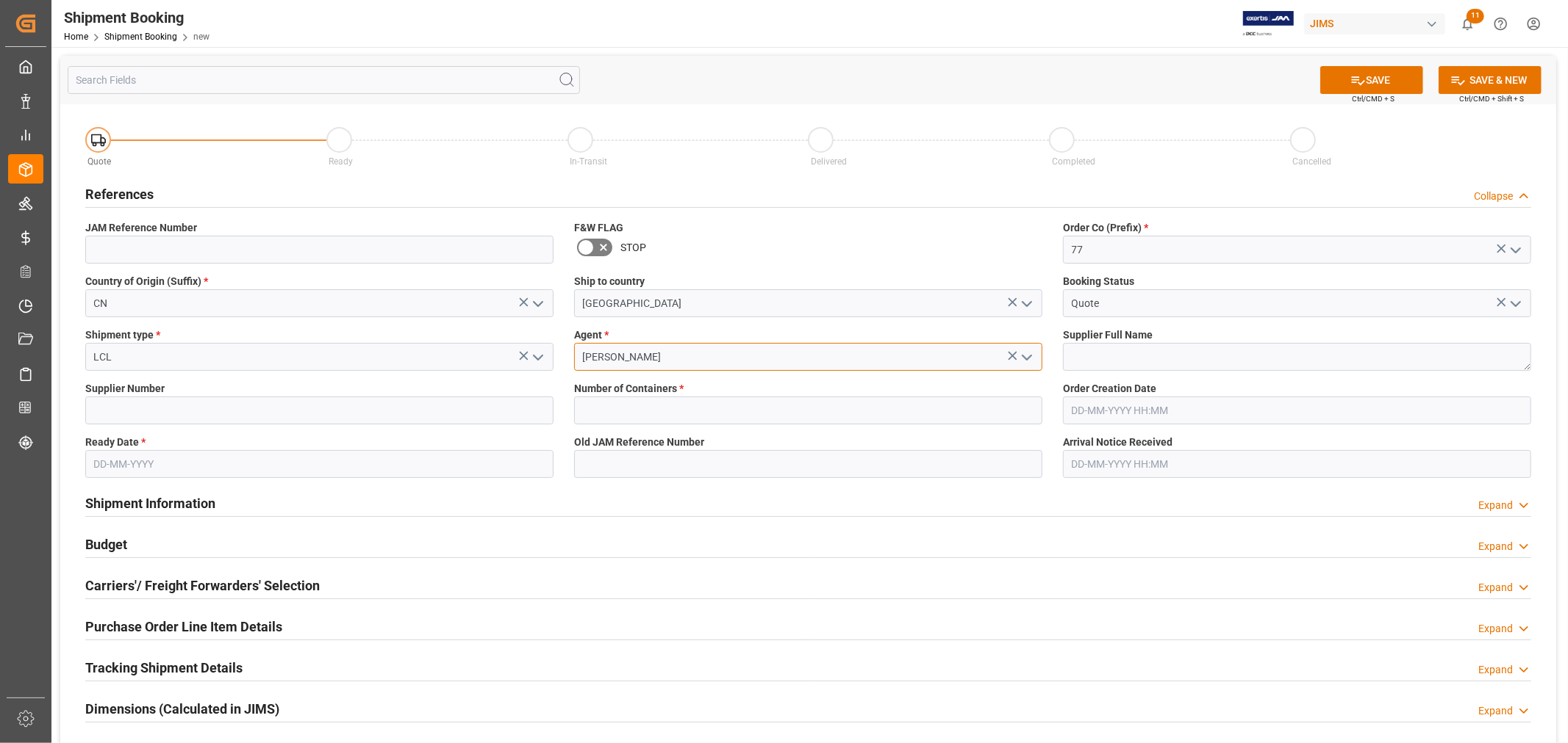
type input "[PERSON_NAME]"
click at [1111, 345] on textarea at bounding box center [1297, 357] width 469 height 28
type textarea "[PERSON_NAME] Multimedia [GEOGRAPHIC_DATA]"
click at [316, 425] on div "Supplier Number" at bounding box center [319, 402] width 489 height 53
click at [315, 422] on input at bounding box center [319, 411] width 469 height 28
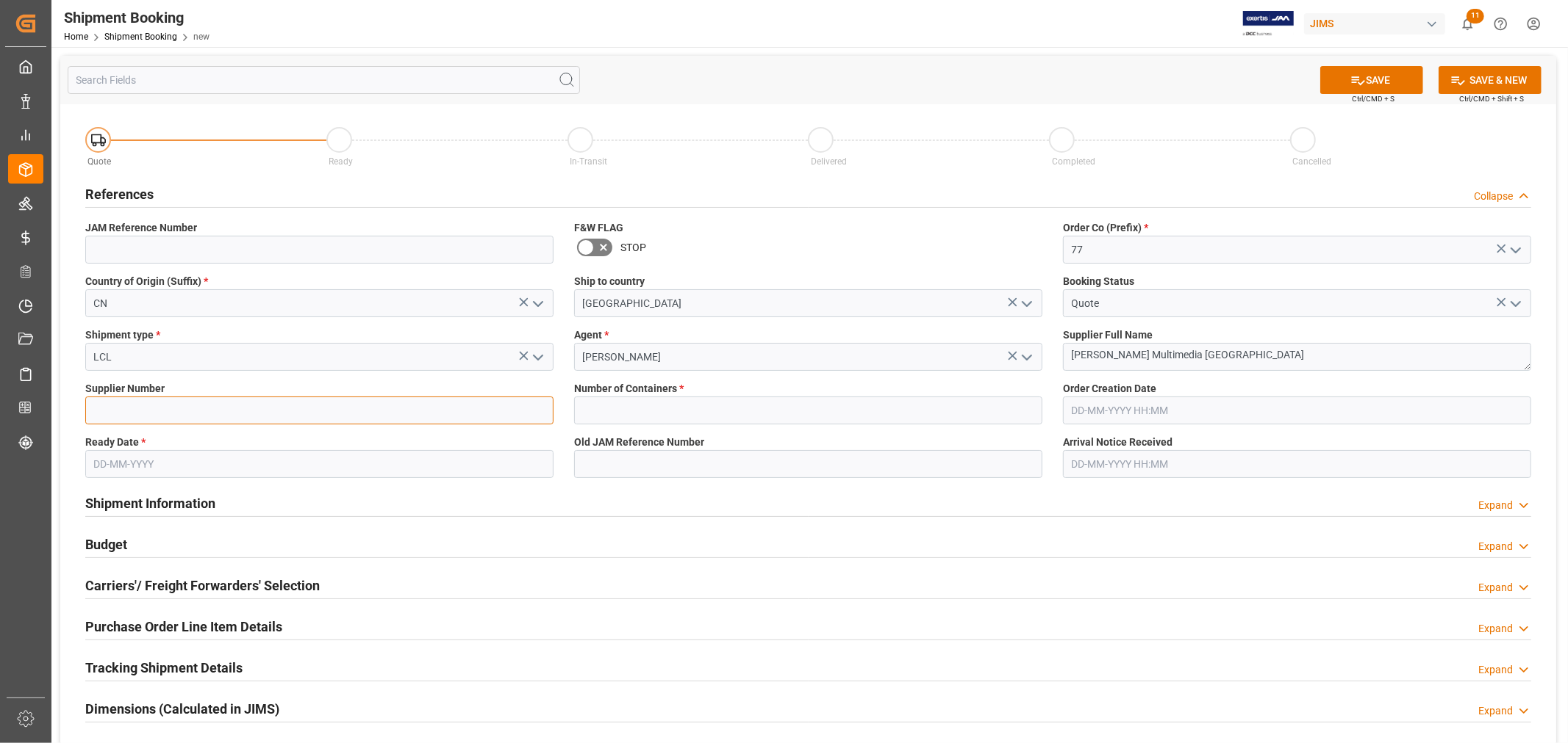
type input "242713"
click at [669, 403] on input "text" at bounding box center [808, 411] width 469 height 28
type input "0"
click at [702, 468] on input at bounding box center [808, 464] width 469 height 28
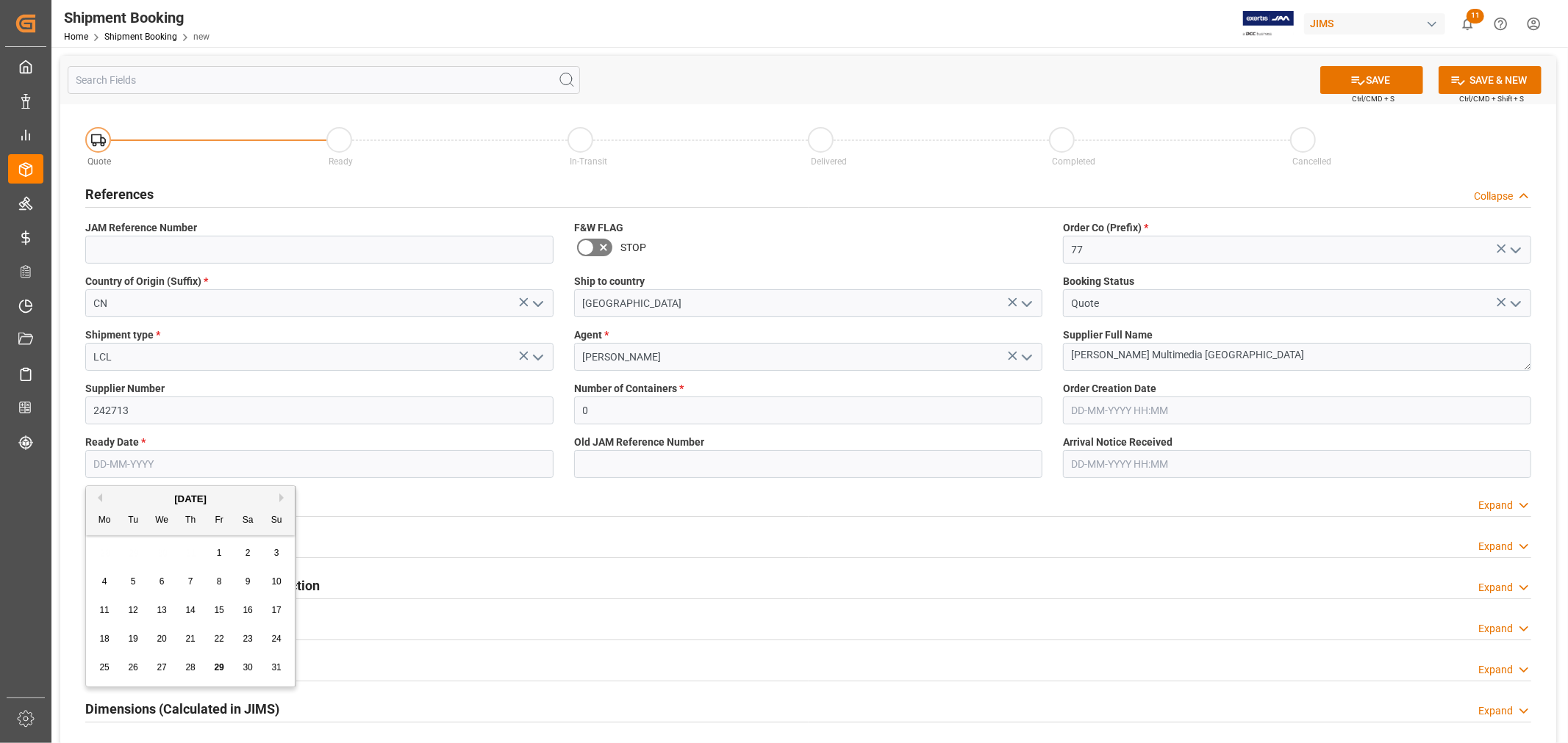
click at [383, 468] on input "text" at bounding box center [319, 464] width 469 height 28
click at [147, 466] on input "text" at bounding box center [319, 464] width 469 height 28
click at [180, 637] on div "22 23 24 25 26 27 28" at bounding box center [191, 639] width 201 height 29
click at [188, 637] on span "25" at bounding box center [189, 639] width 10 height 10
type input "25-09-2025"
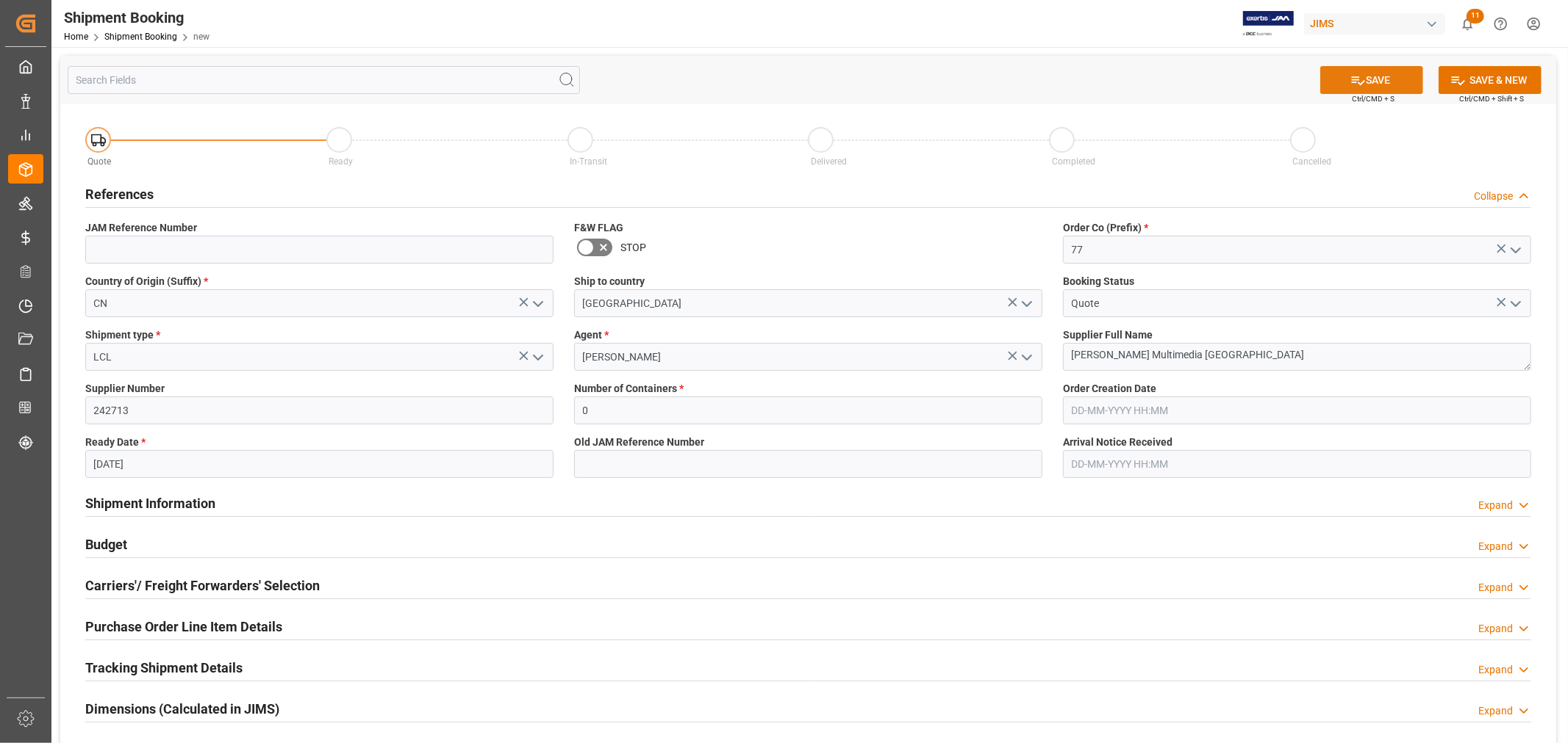
click at [1363, 66] on div "SAVE Ctrl/CMD + S" at bounding box center [1371, 80] width 134 height 28
click at [1369, 78] on button "SAVE" at bounding box center [1372, 80] width 103 height 28
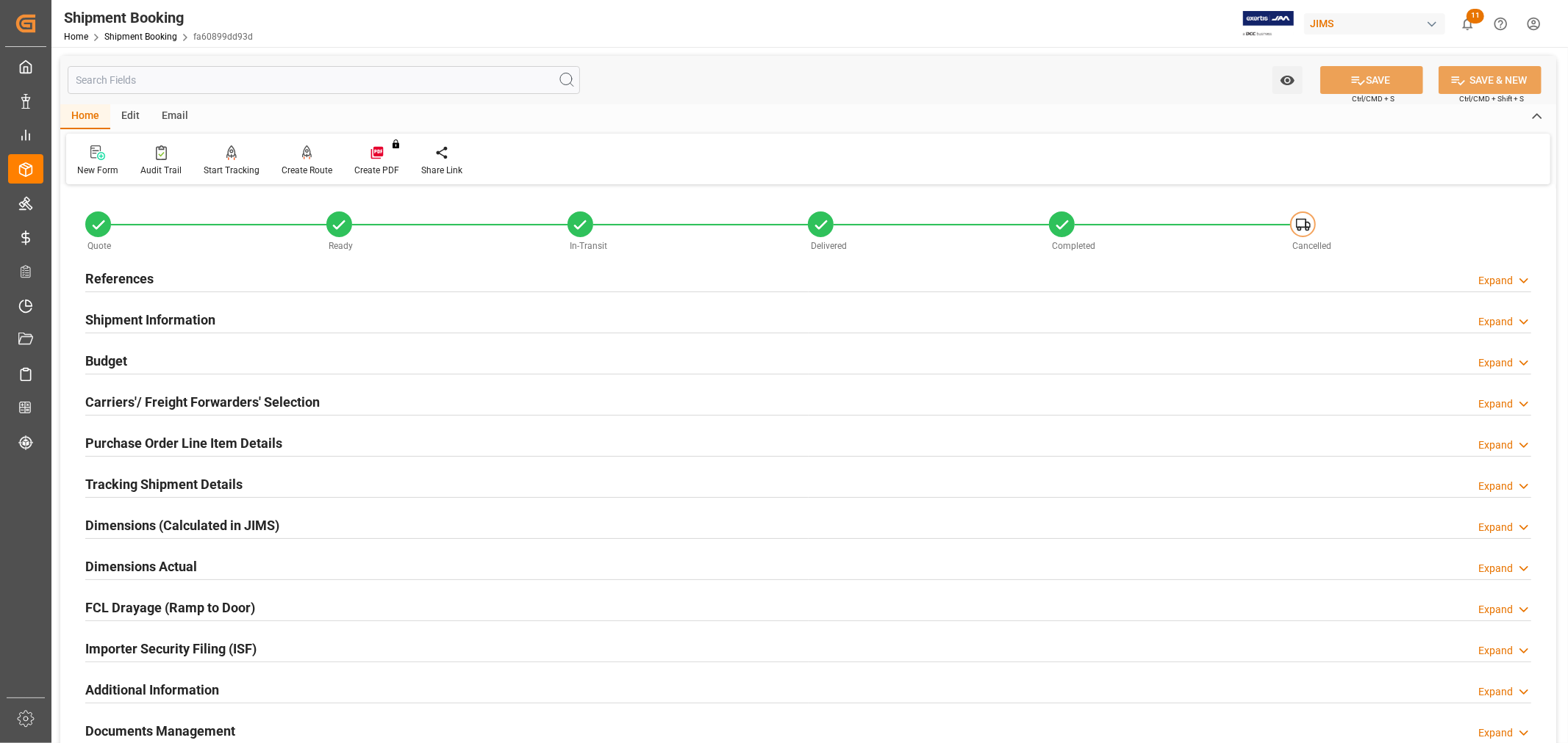
click at [109, 283] on h2 "References" at bounding box center [120, 278] width 68 height 20
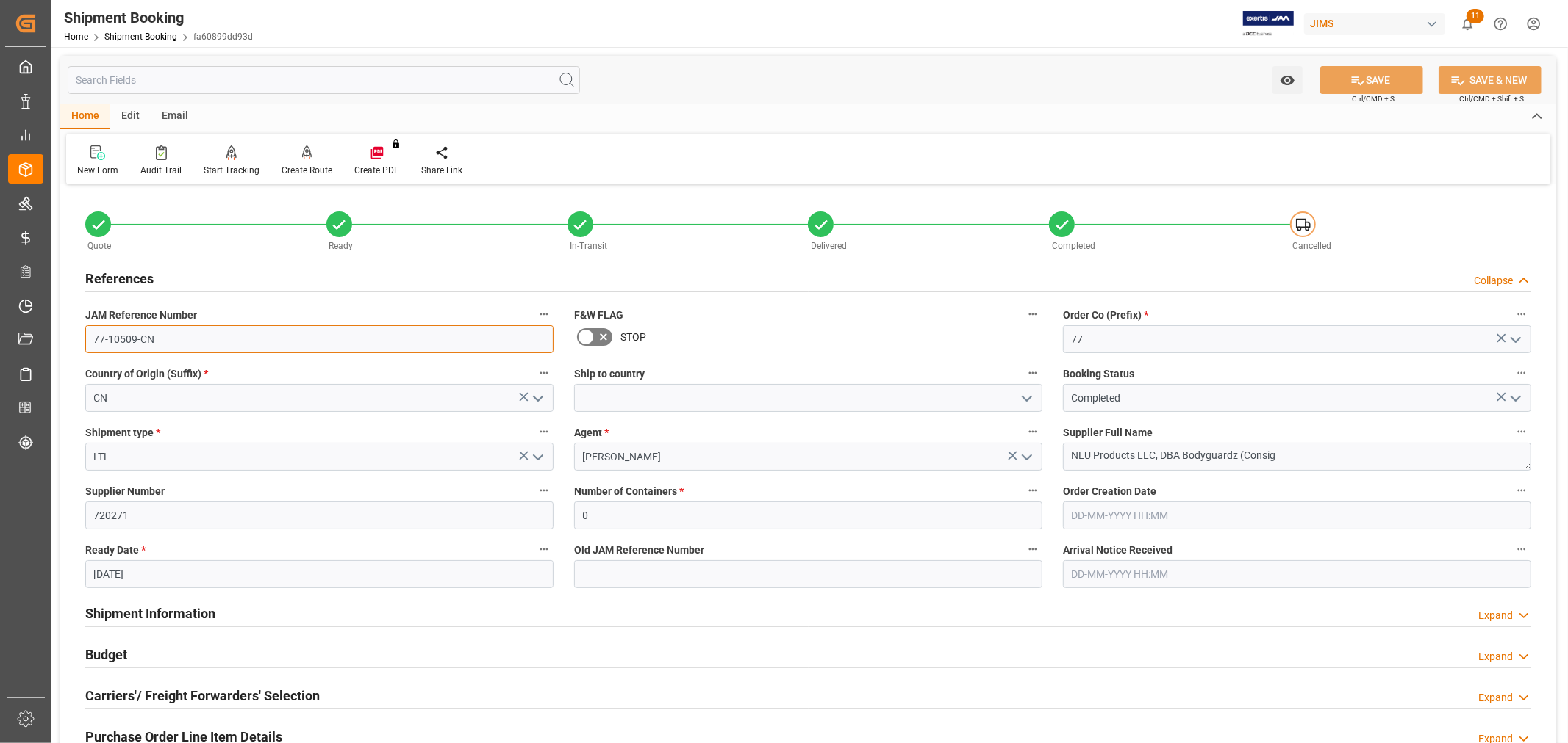
click at [109, 332] on input "77-10509-CN" at bounding box center [319, 339] width 469 height 28
drag, startPoint x: 170, startPoint y: 342, endPoint x: -100, endPoint y: 331, distance: 270.2
click at [0, 331] on html "Created by potrace 1.15, written by [PERSON_NAME] [DATE]-[DATE] Created by potr…" at bounding box center [784, 372] width 1568 height 743
click at [159, 37] on link "Shipment Booking" at bounding box center [140, 37] width 72 height 10
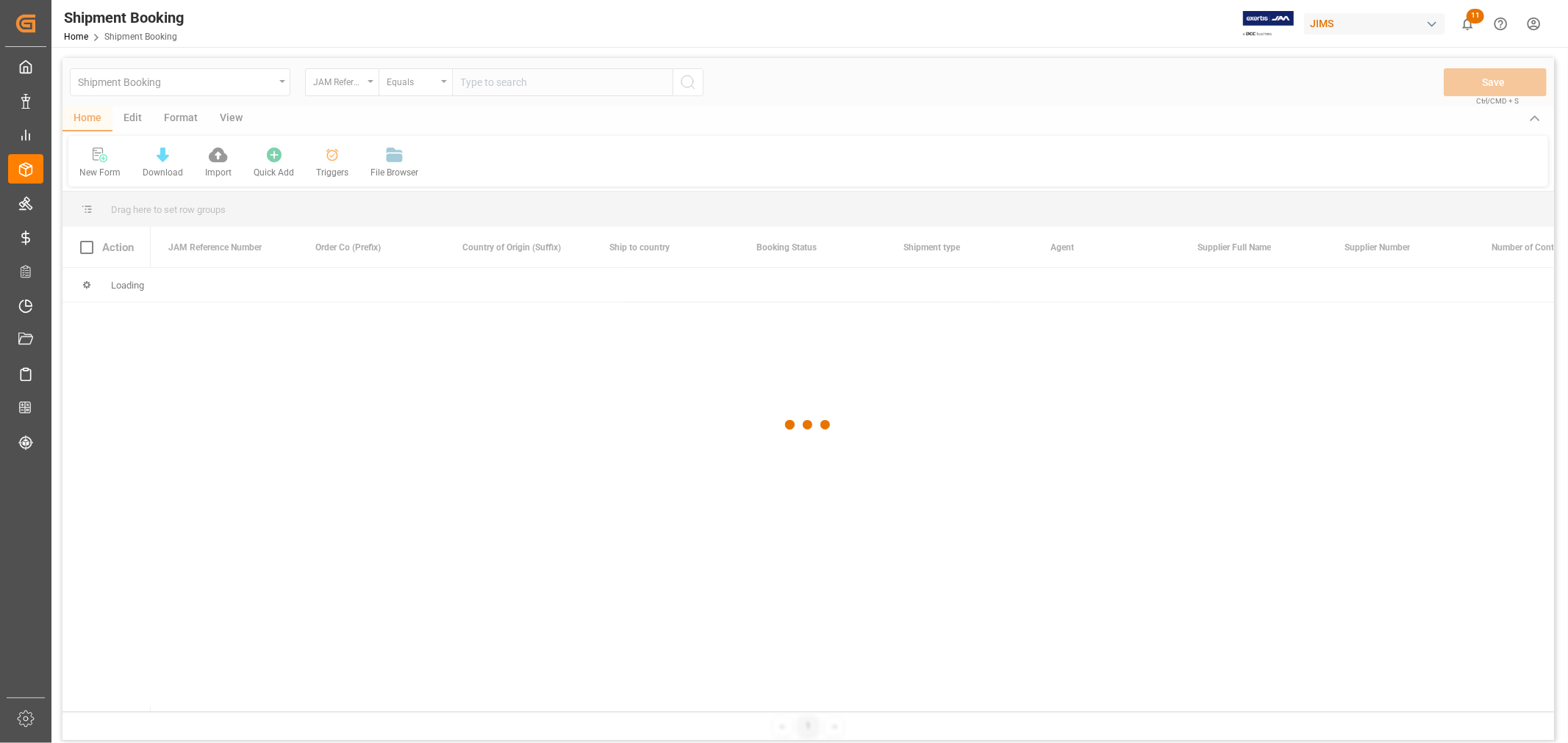
click at [226, 83] on div at bounding box center [808, 426] width 1491 height 734
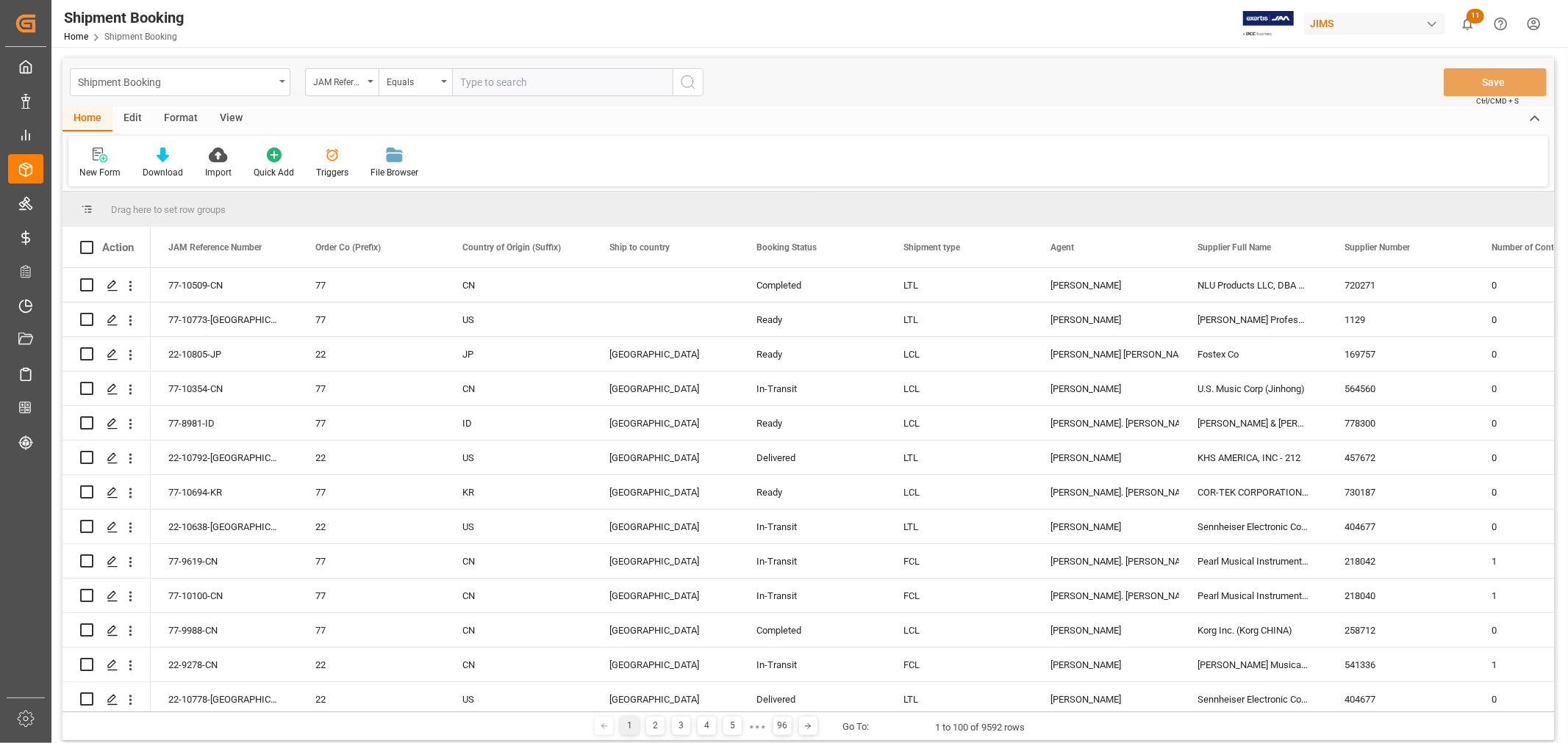
click at [222, 83] on div "Shipment Booking" at bounding box center [175, 81] width 196 height 18
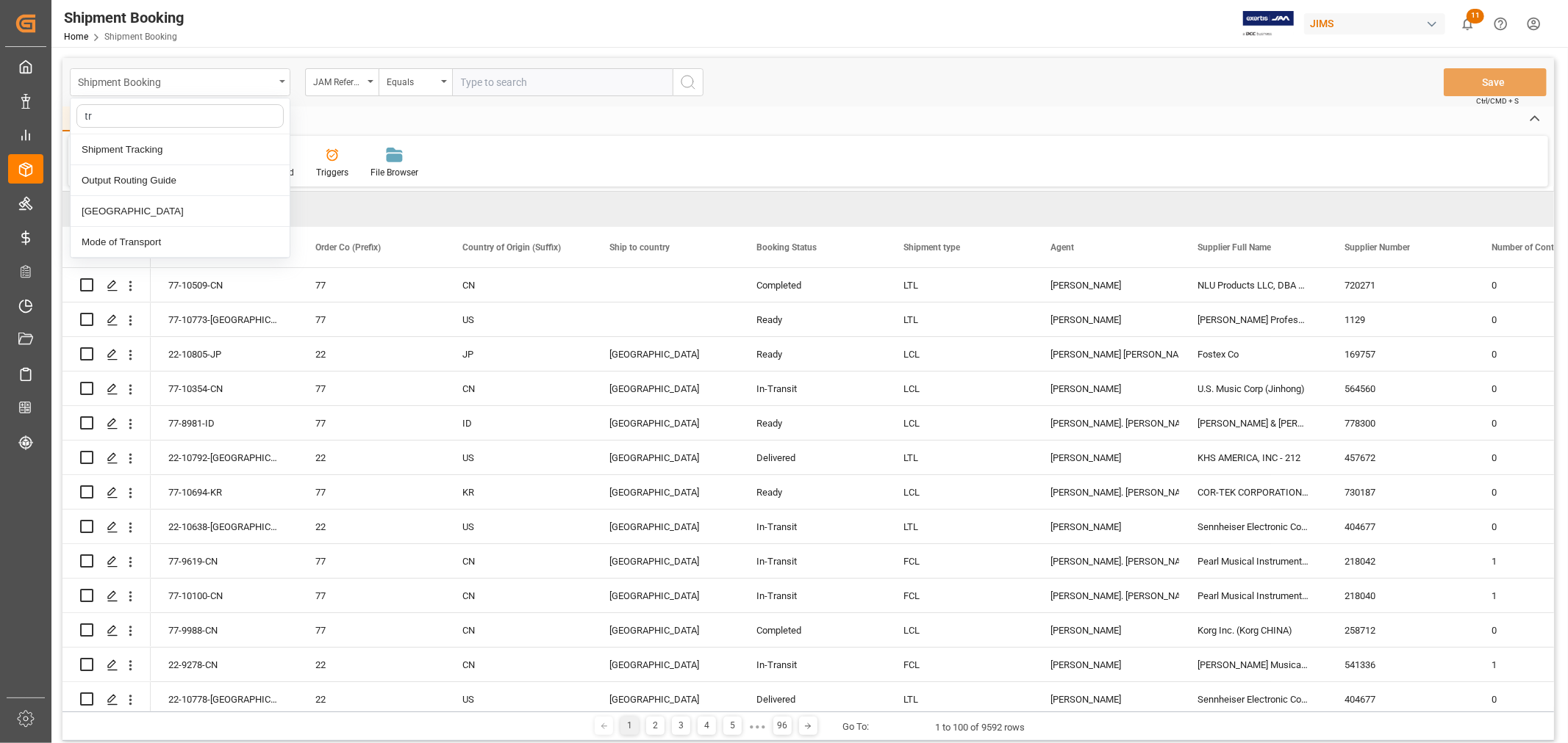
type input "tra"
click at [167, 144] on div "Shipment Tracking" at bounding box center [180, 149] width 219 height 31
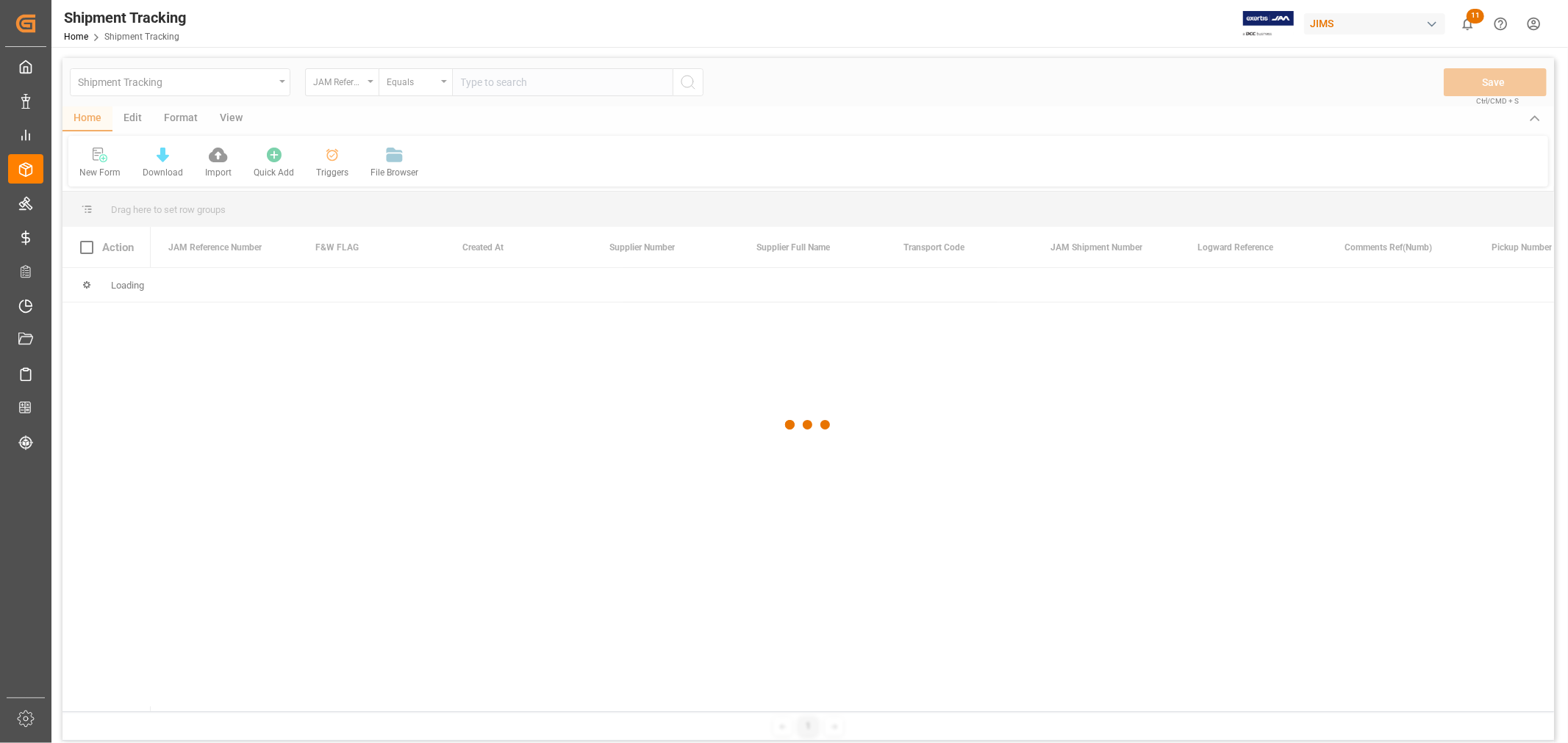
click at [481, 90] on div at bounding box center [808, 426] width 1491 height 734
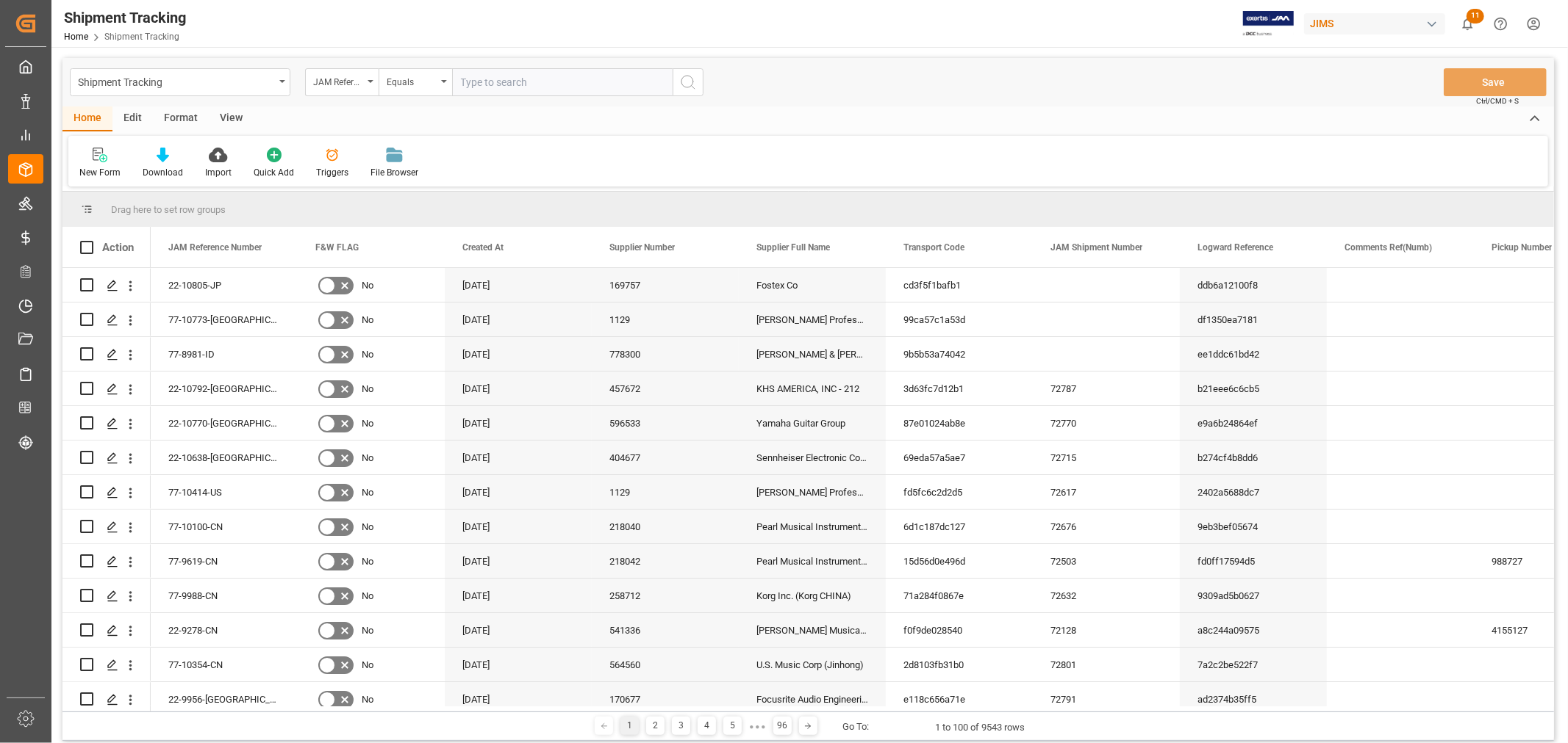
click at [475, 85] on input "text" at bounding box center [562, 82] width 221 height 28
paste input "77-10509-CN"
type input "77-10509-CN"
click at [684, 85] on icon "search button" at bounding box center [688, 82] width 17 height 17
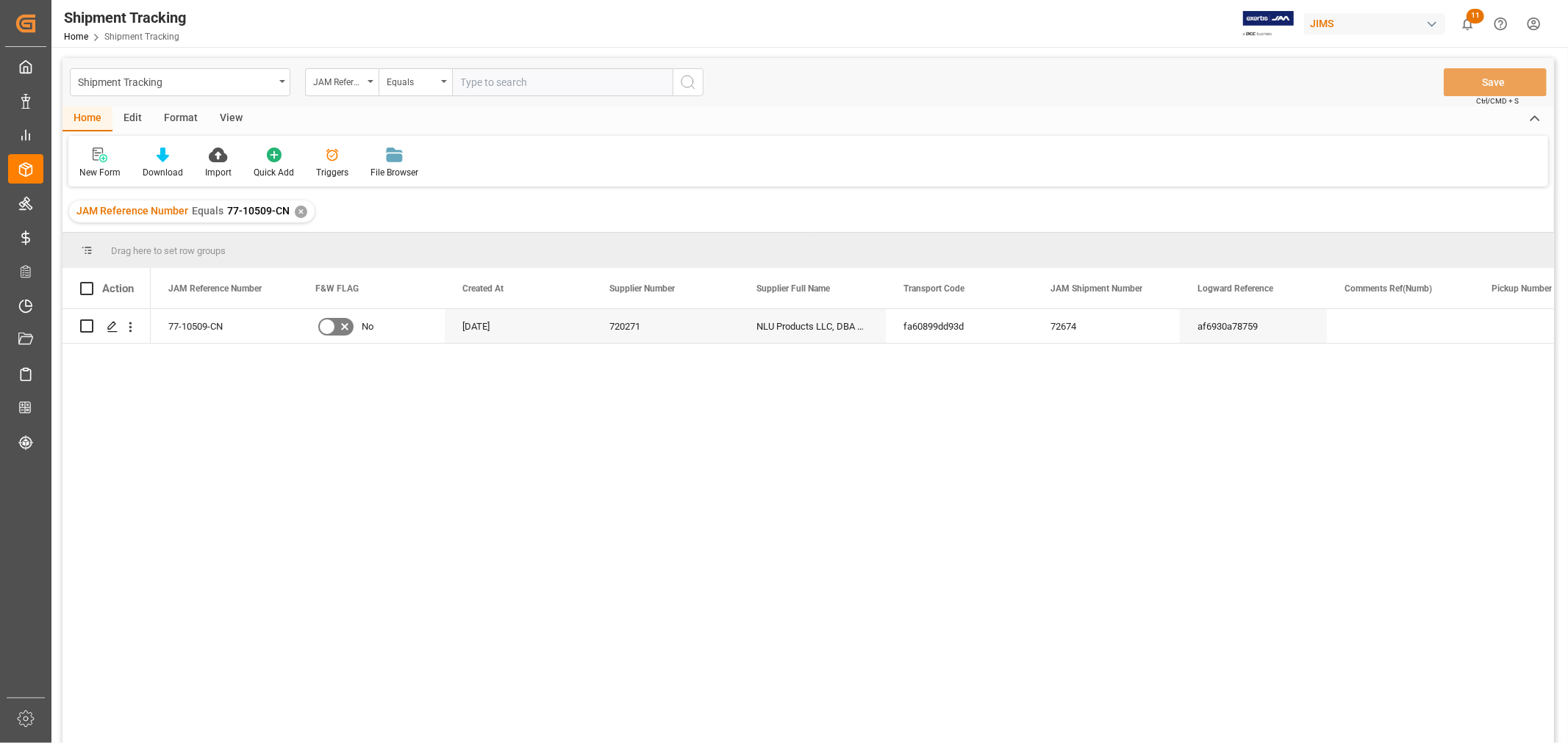
click at [228, 125] on div "View" at bounding box center [230, 119] width 45 height 25
click at [90, 169] on div "Default" at bounding box center [93, 172] width 29 height 13
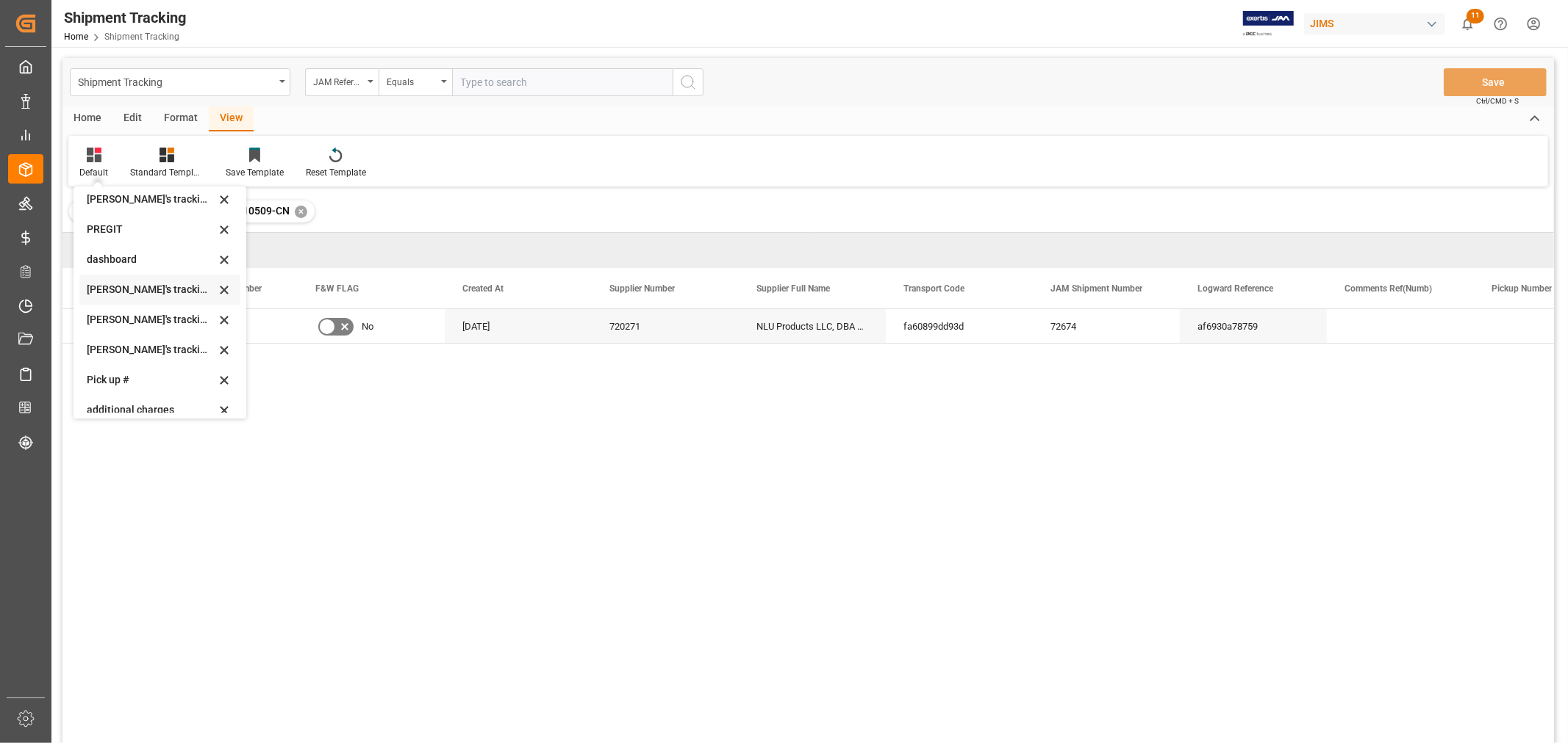
scroll to position [245, 0]
click at [154, 289] on div "[PERSON_NAME]'s tracking all # _5" at bounding box center [150, 295] width 128 height 16
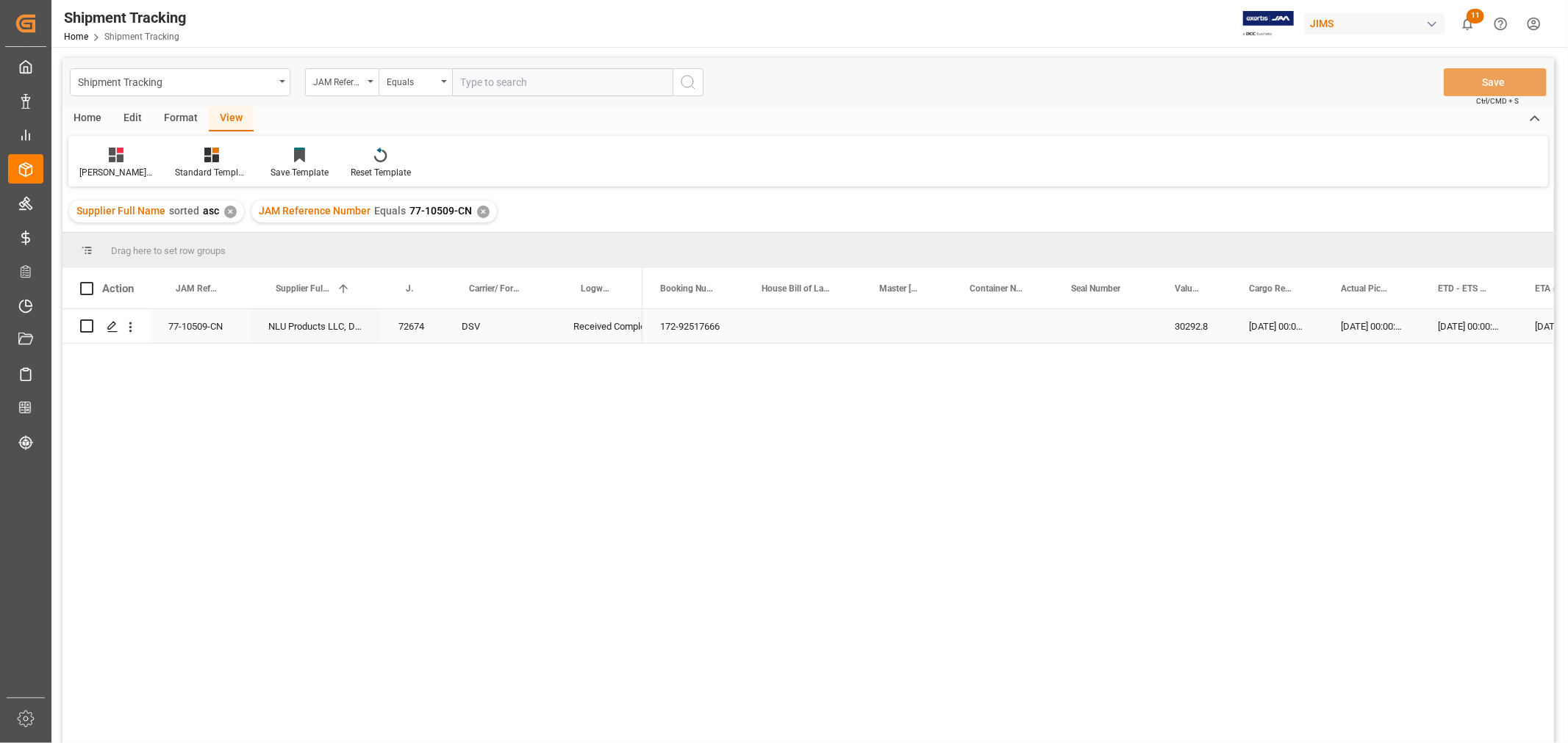
click at [1115, 331] on div "Press SPACE to select this row." at bounding box center [1105, 326] width 104 height 34
click at [869, 335] on div "Press SPACE to select this row." at bounding box center [892, 326] width 147 height 34
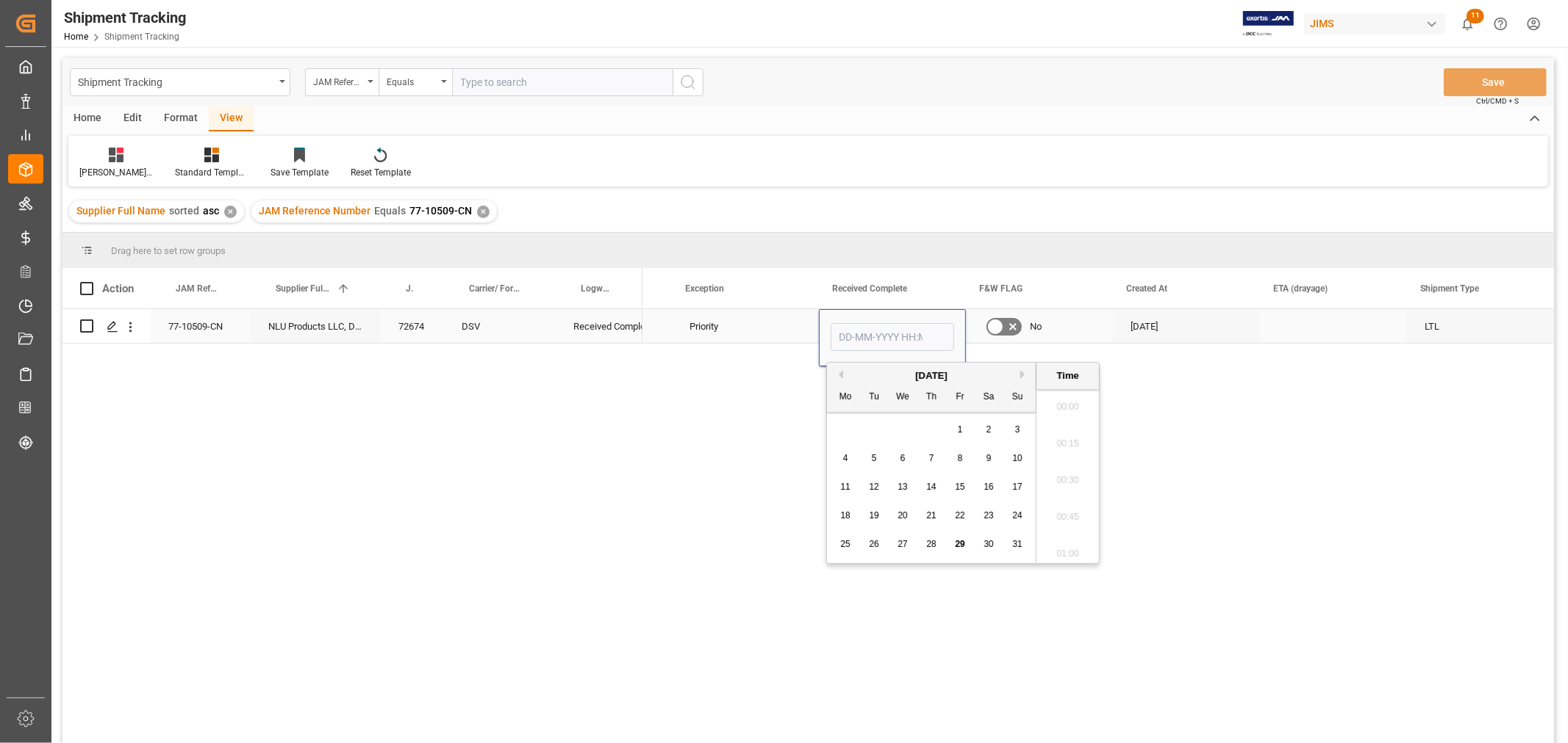
scroll to position [2135, 0]
click at [968, 541] on div "29" at bounding box center [960, 545] width 18 height 17
type input "[DATE] 00:00"
click at [1163, 333] on div "08-08-2025" at bounding box center [1186, 326] width 147 height 34
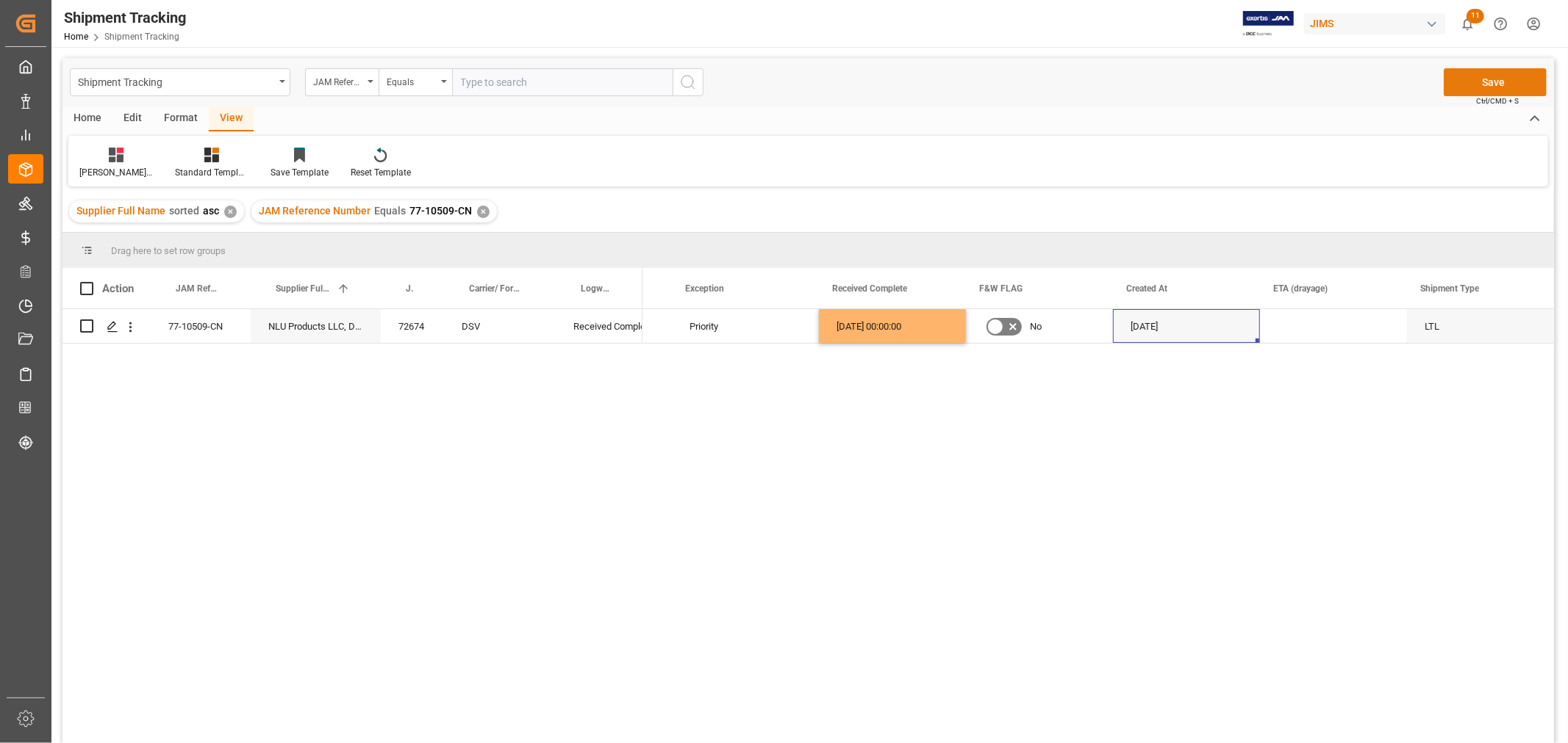
click at [1473, 84] on button "Save" at bounding box center [1495, 82] width 103 height 28
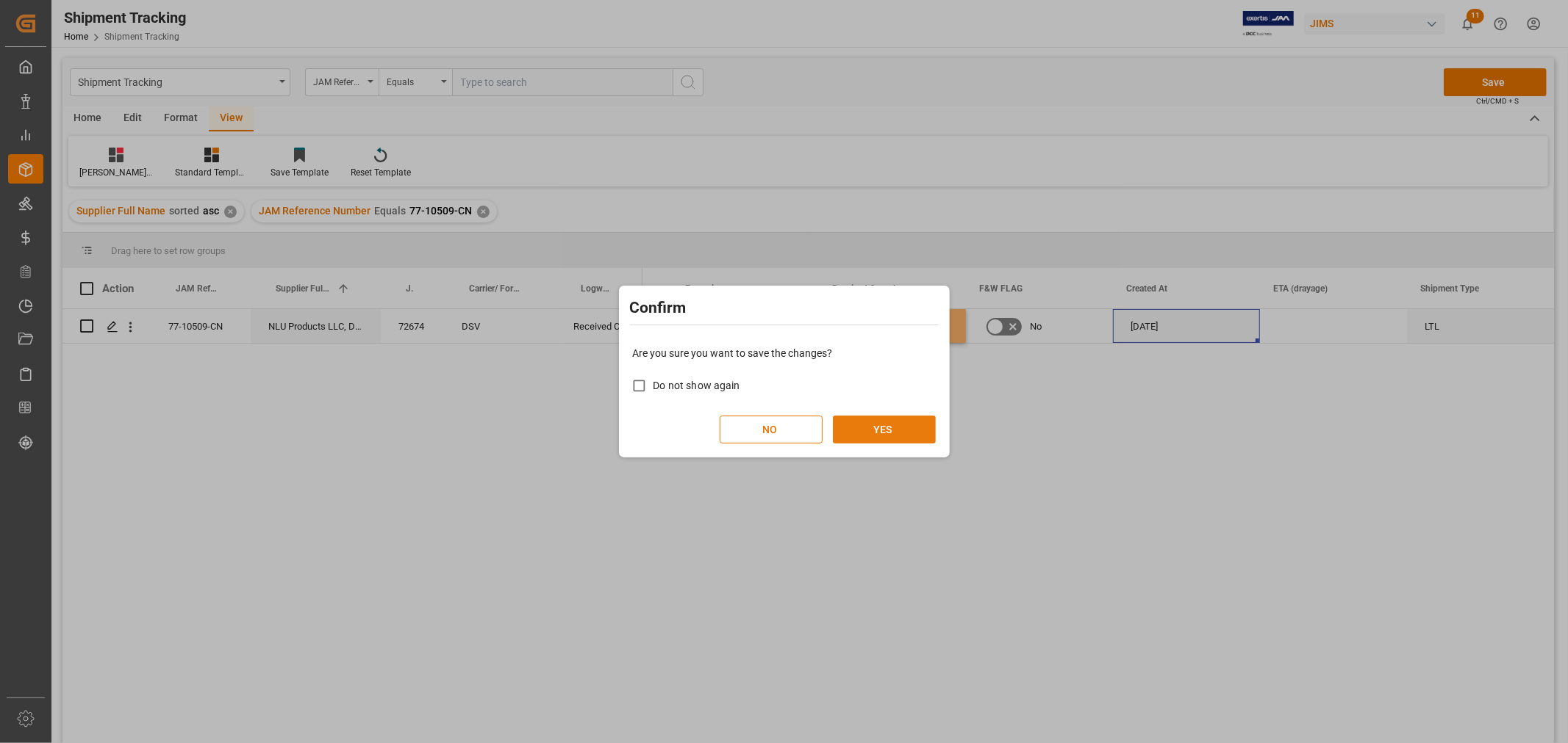
click at [880, 417] on button "YES" at bounding box center [884, 430] width 103 height 28
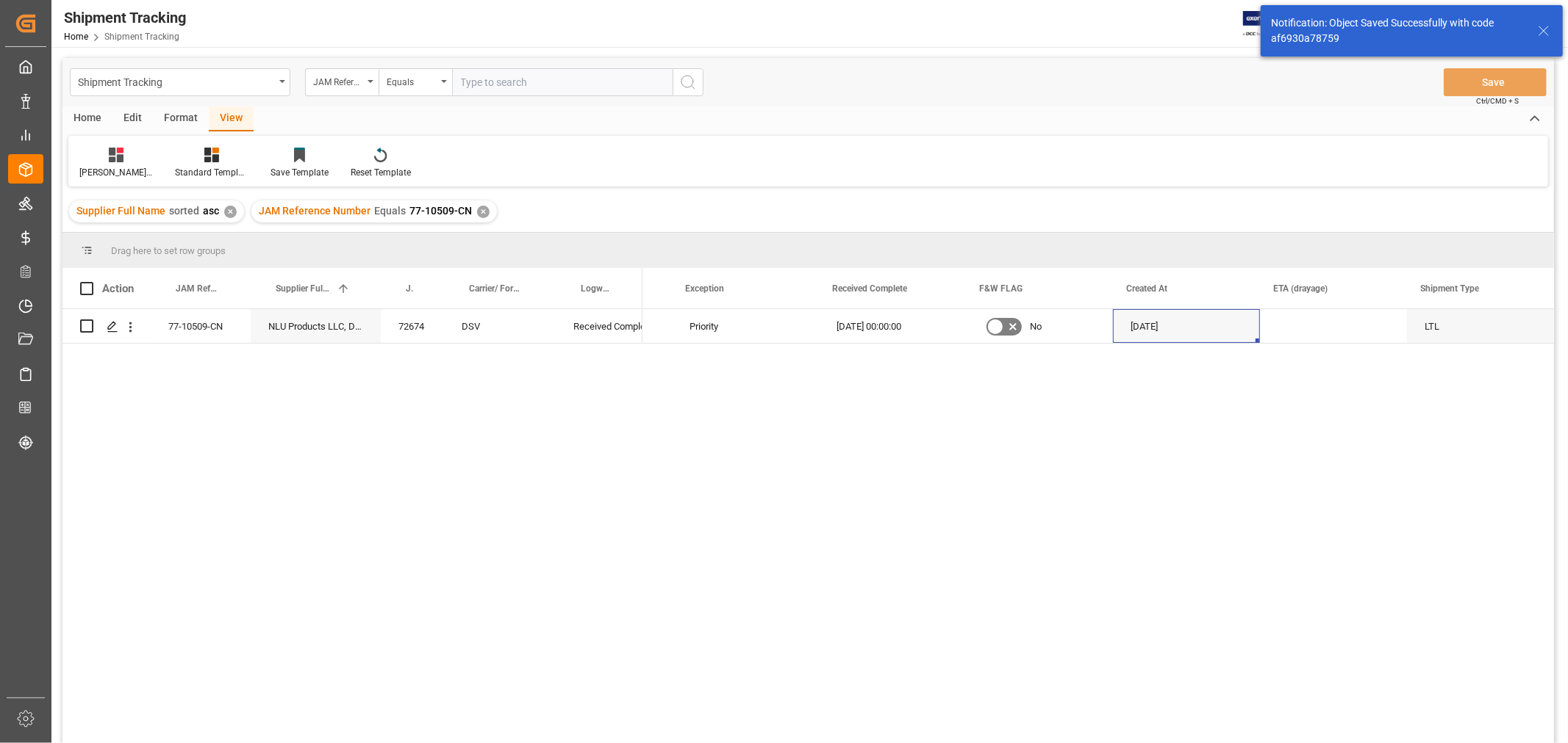
click at [485, 501] on div "77-10509-CN NLU Products LLC, DBA Bodyguardz (Consig 72674 DSV Received Complet…" at bounding box center [808, 528] width 1491 height 439
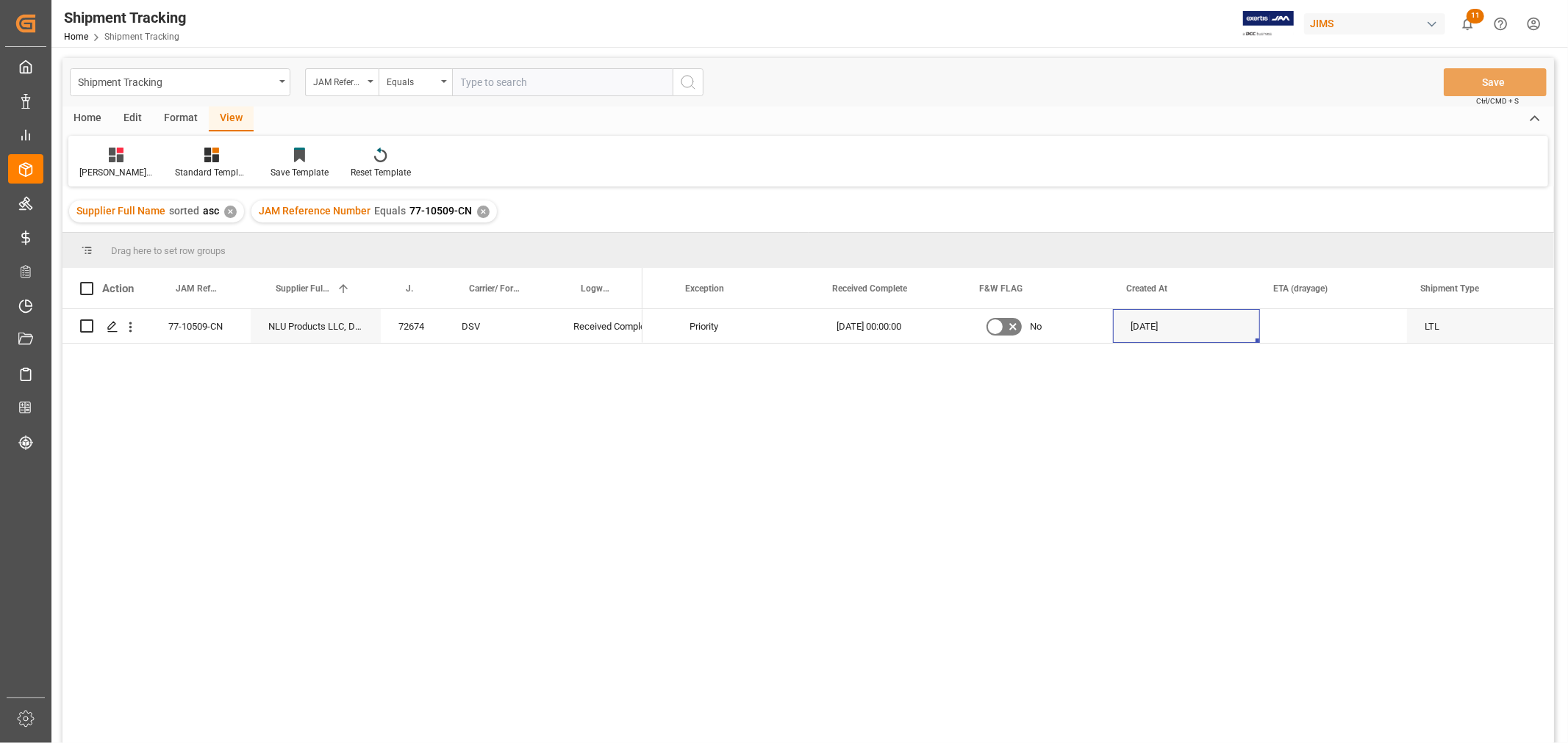
click at [466, 211] on div "JAM Reference Number Equals 77-10509-CN ✕" at bounding box center [373, 211] width 245 height 22
click at [477, 215] on div "✕" at bounding box center [483, 212] width 12 height 12
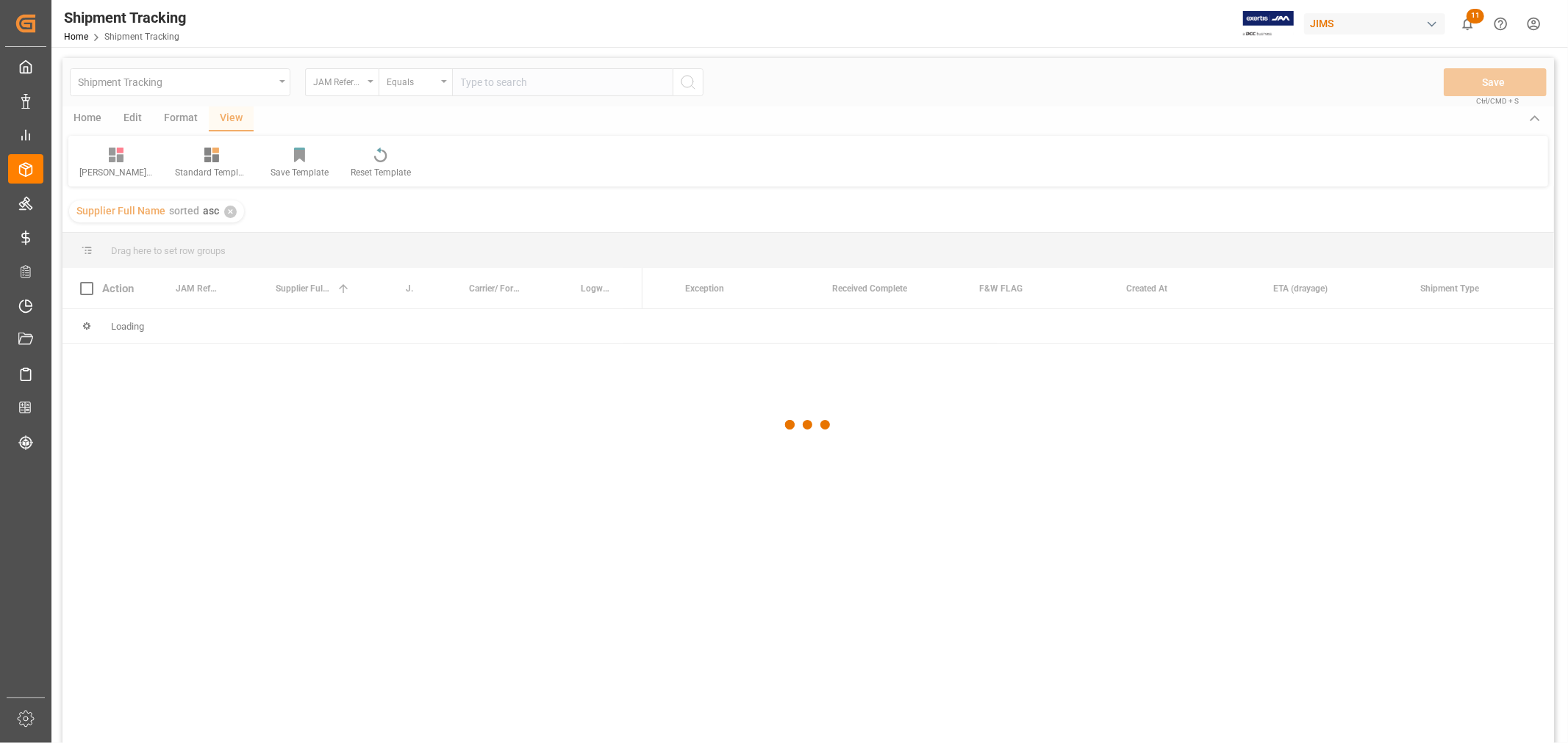
click at [492, 88] on div at bounding box center [808, 426] width 1491 height 734
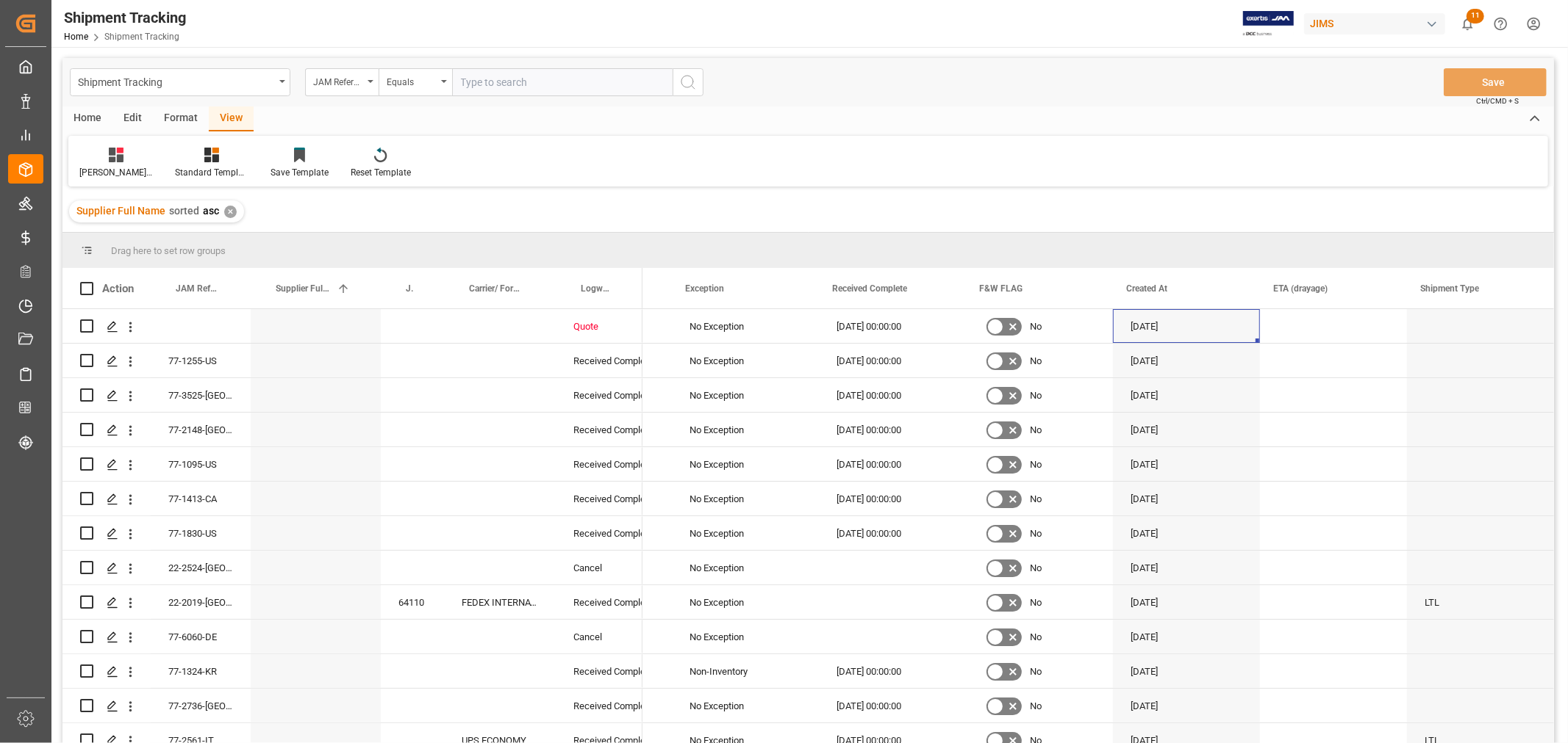
click at [488, 86] on input "text" at bounding box center [562, 82] width 221 height 28
paste input "77-10806-CN"
type input "77-10806-CN"
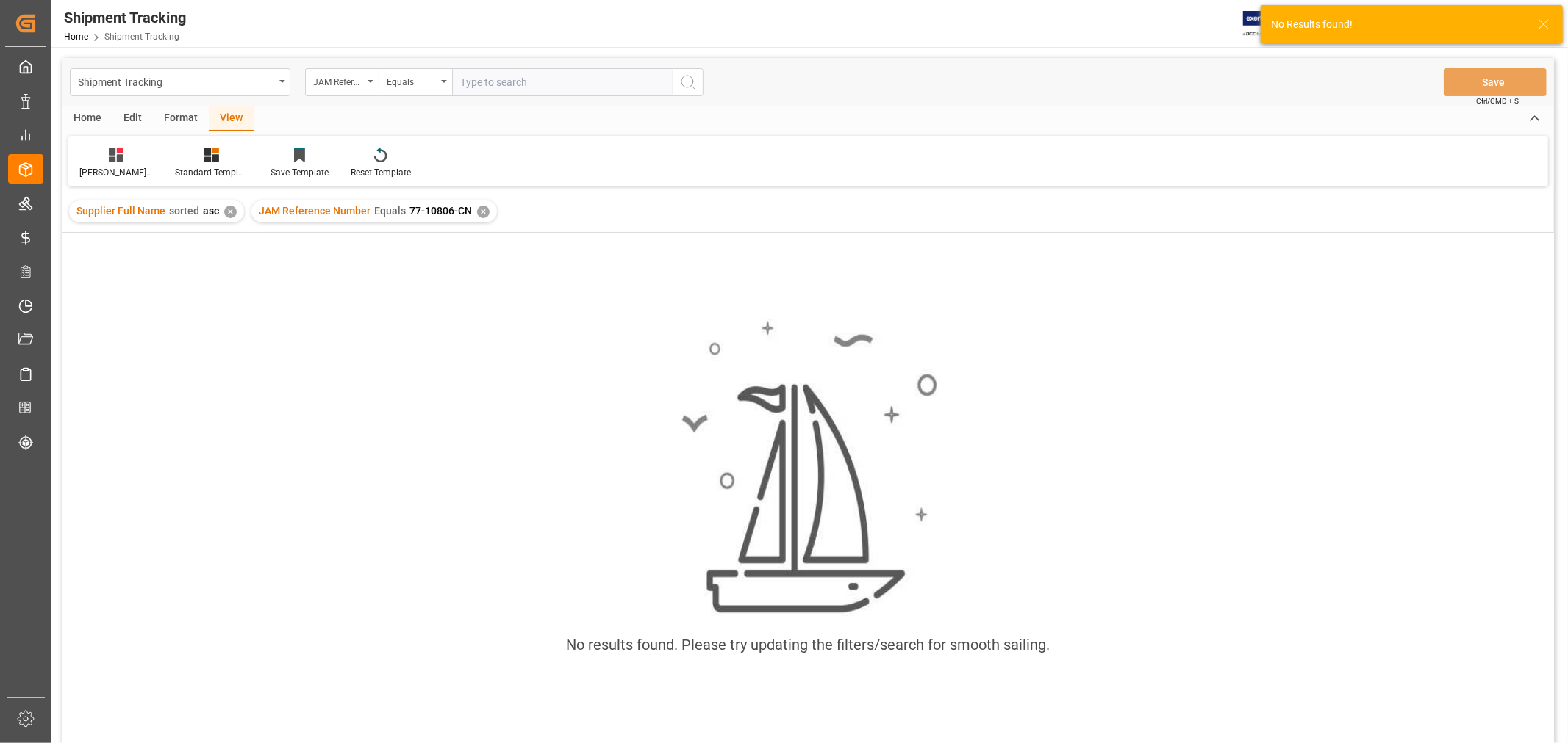
click at [477, 208] on div "✕" at bounding box center [483, 212] width 12 height 12
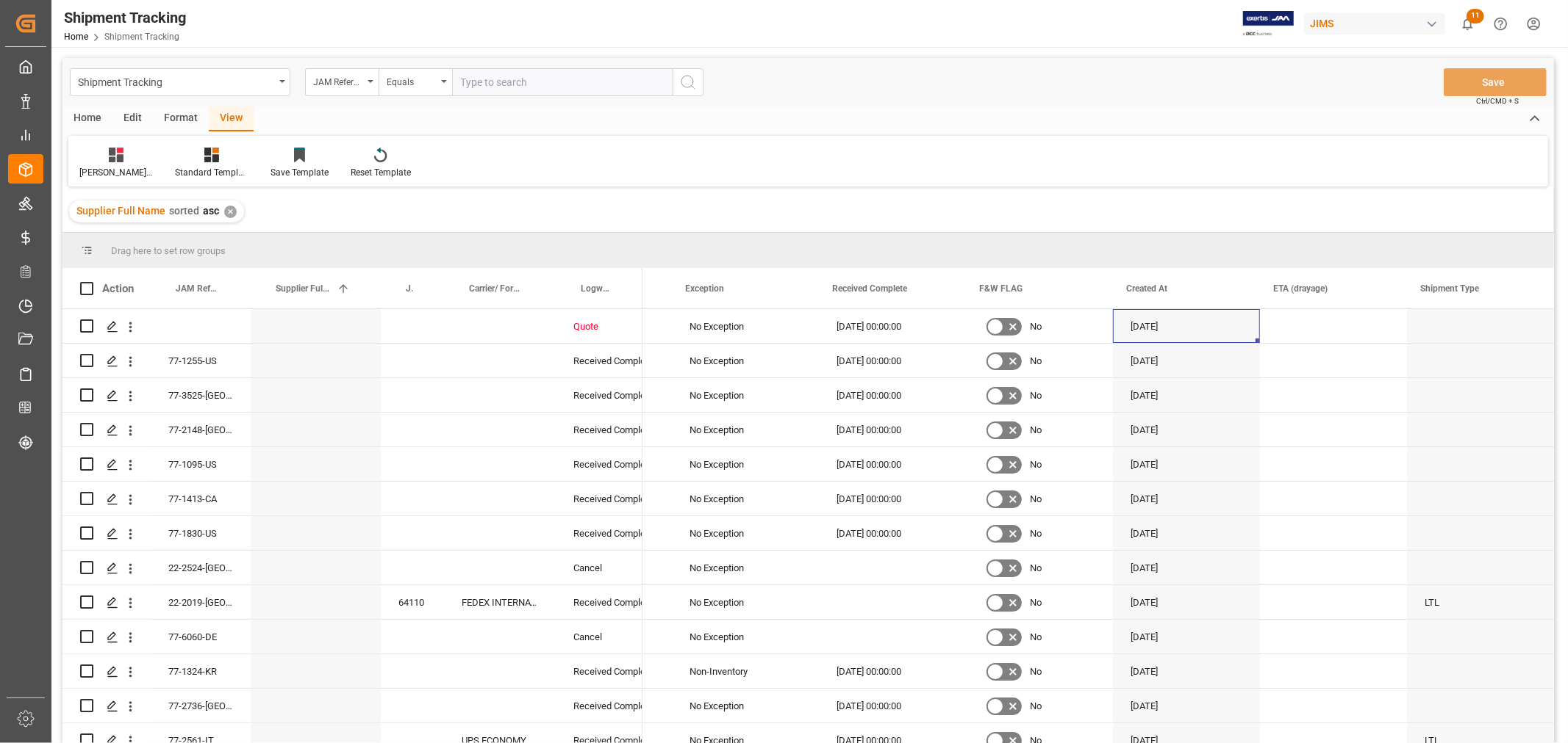
click at [574, 85] on input "text" at bounding box center [562, 82] width 221 height 28
paste input "77-10806-CN"
type input "77-10806-CN"
click at [692, 82] on icon "search button" at bounding box center [688, 82] width 17 height 17
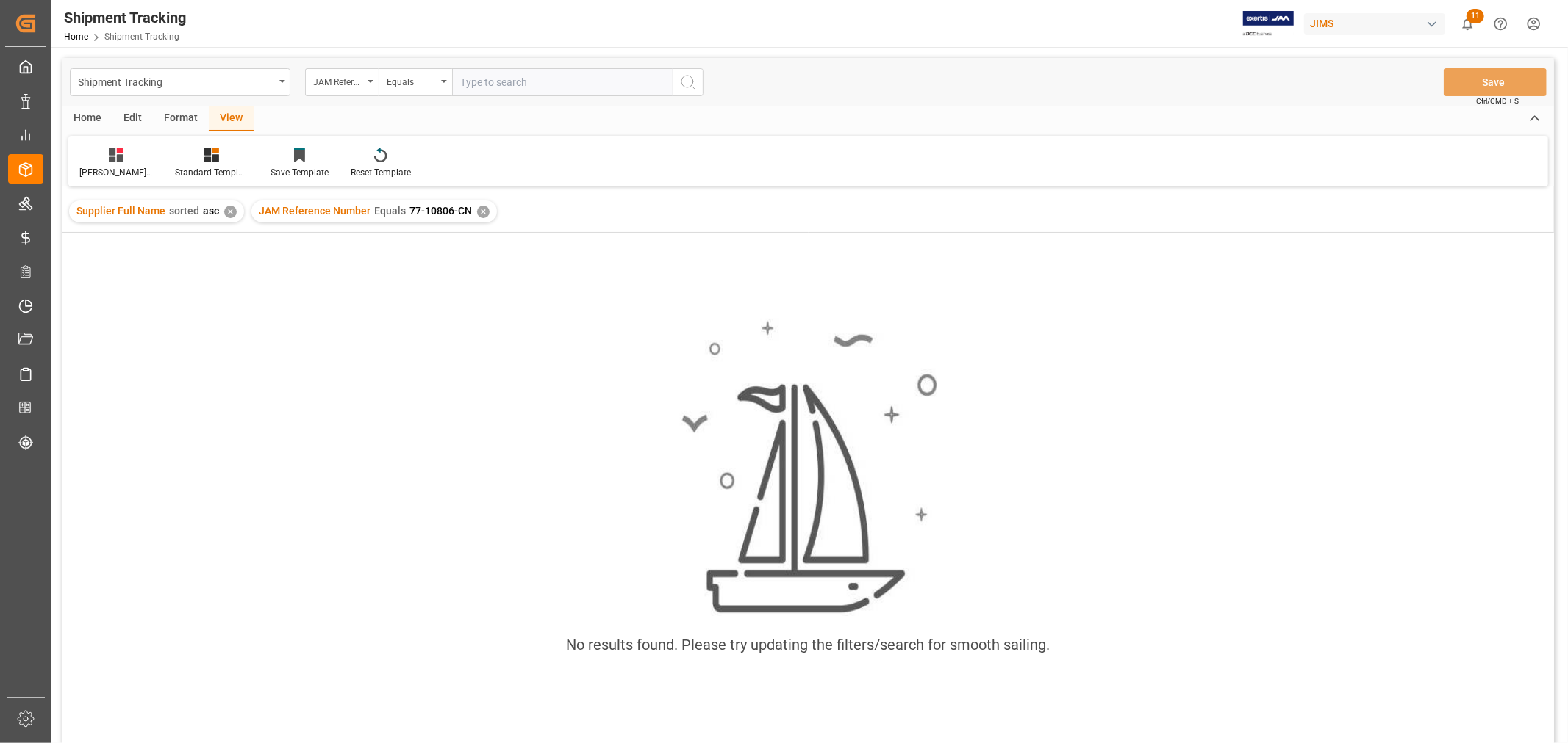
click at [477, 210] on div "✕" at bounding box center [483, 212] width 12 height 12
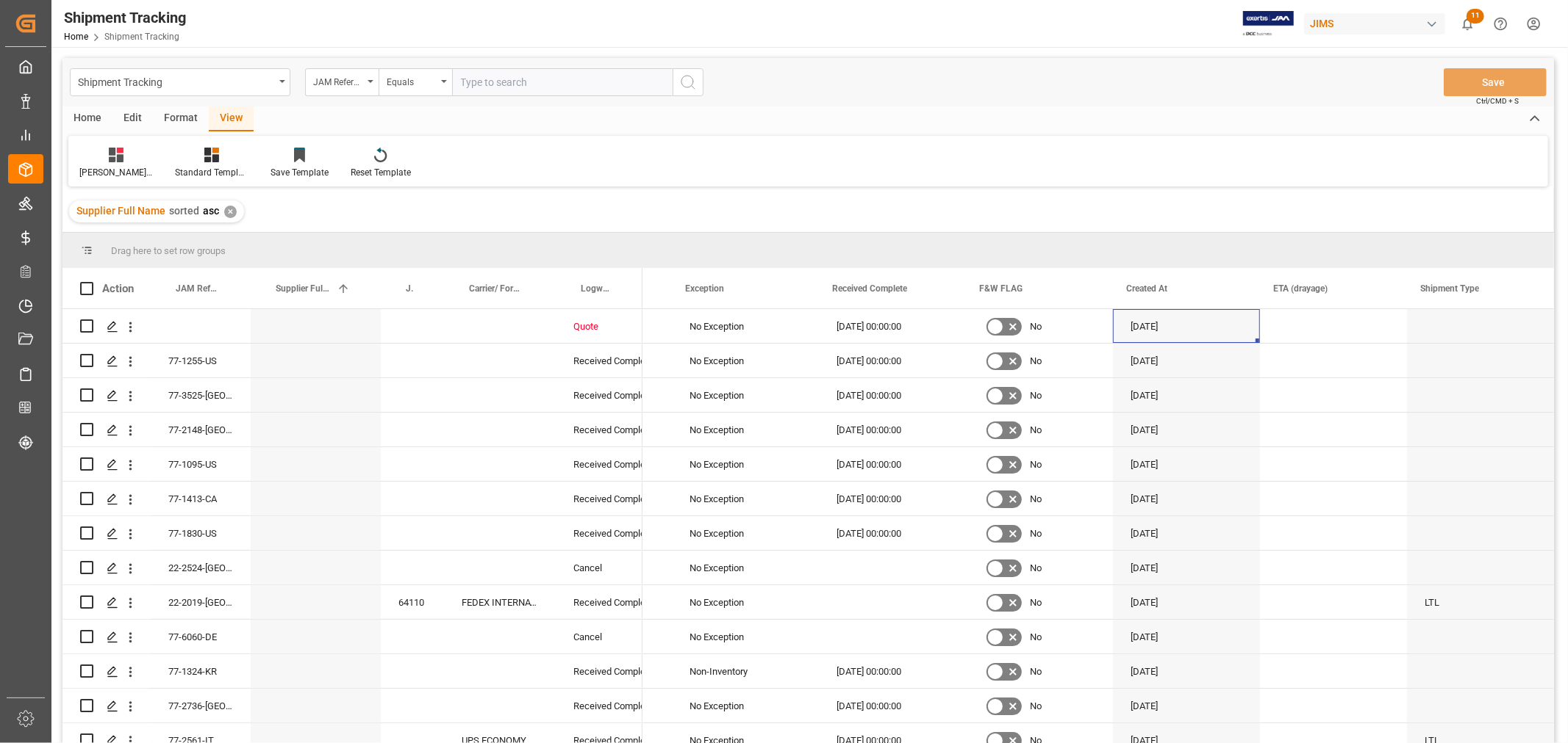
click at [489, 78] on input "text" at bounding box center [562, 82] width 221 height 28
type input "77-10806-cn"
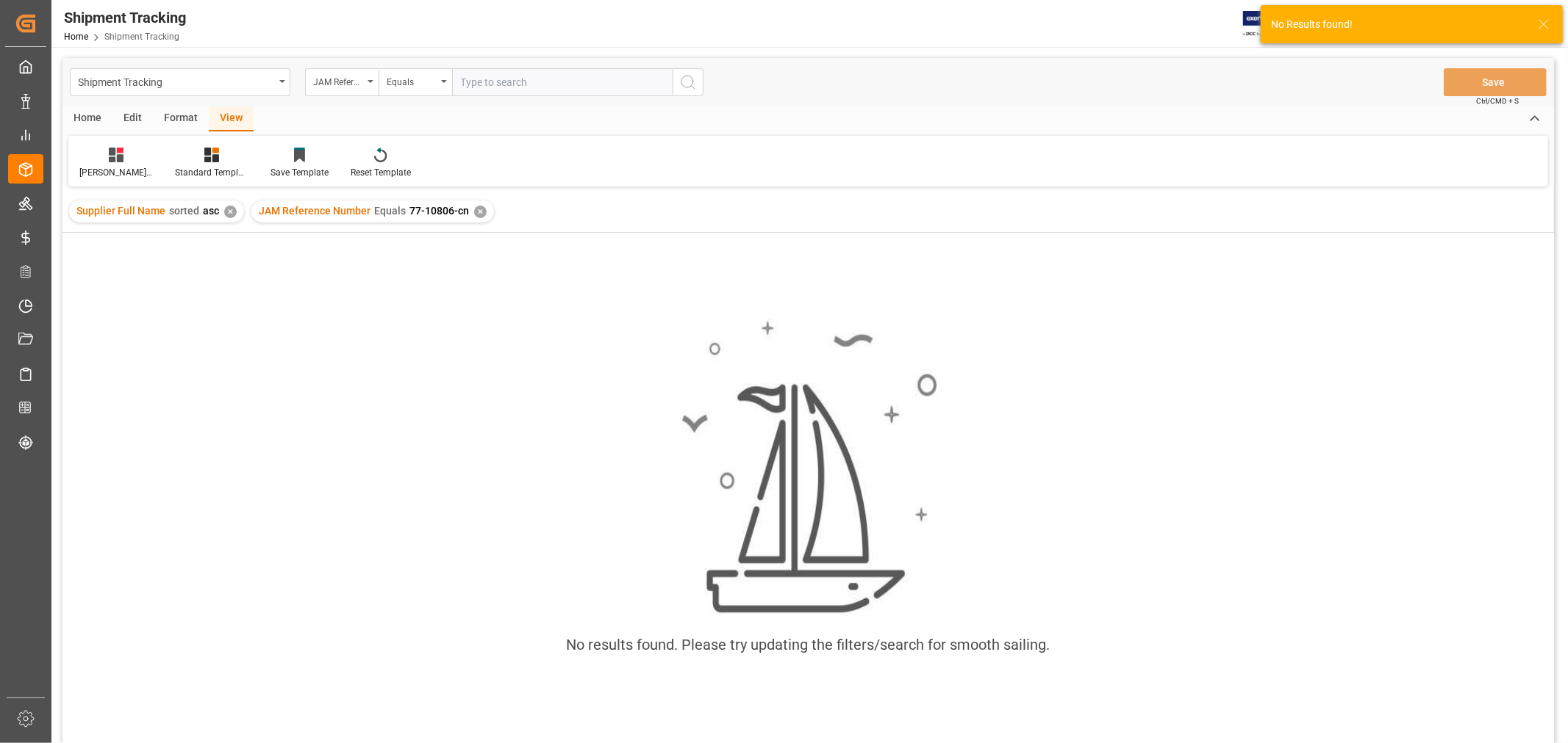
click at [476, 207] on div "✕" at bounding box center [480, 212] width 12 height 12
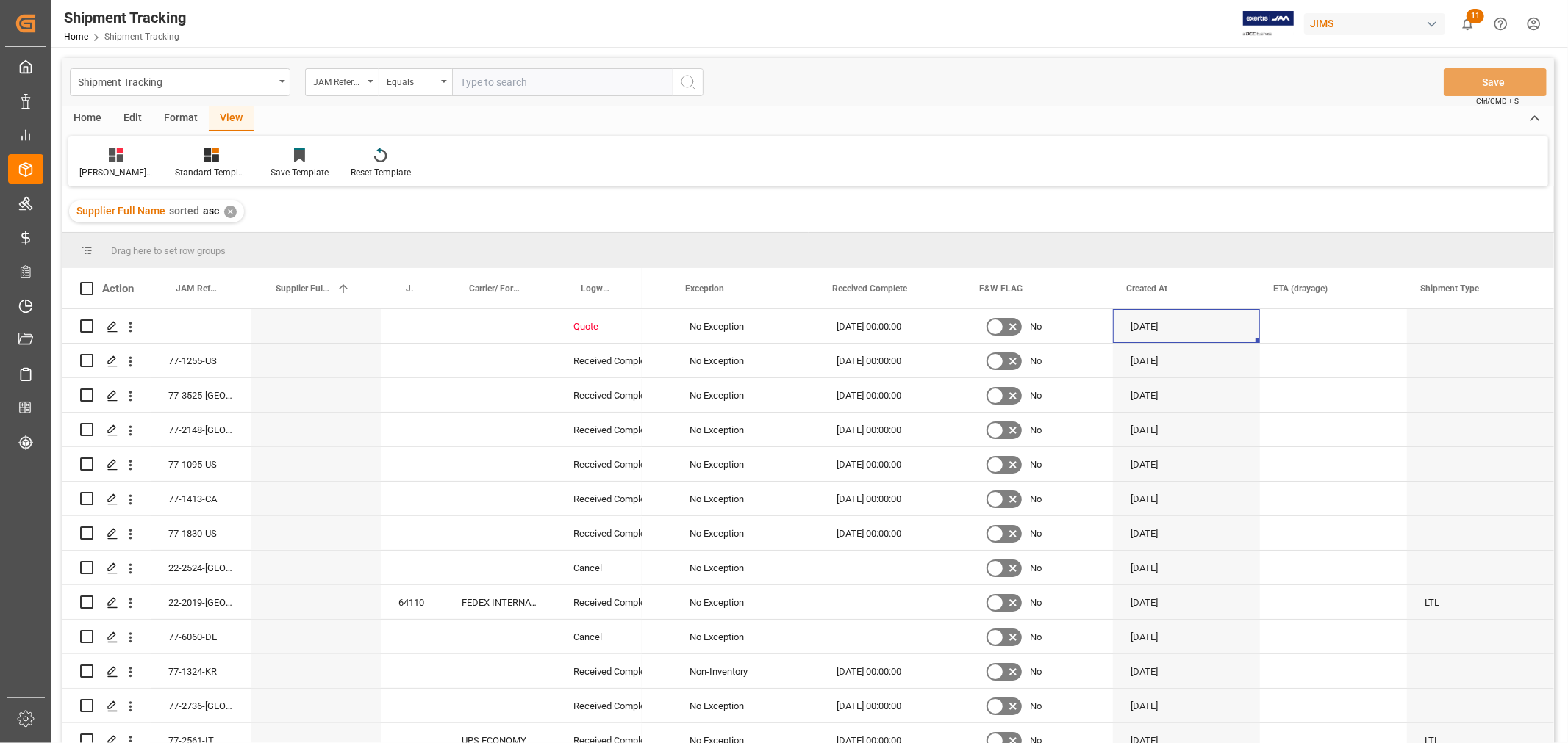
click at [506, 85] on input "text" at bounding box center [562, 82] width 221 height 28
paste input "77-10807-US"
type input "77-10807-US"
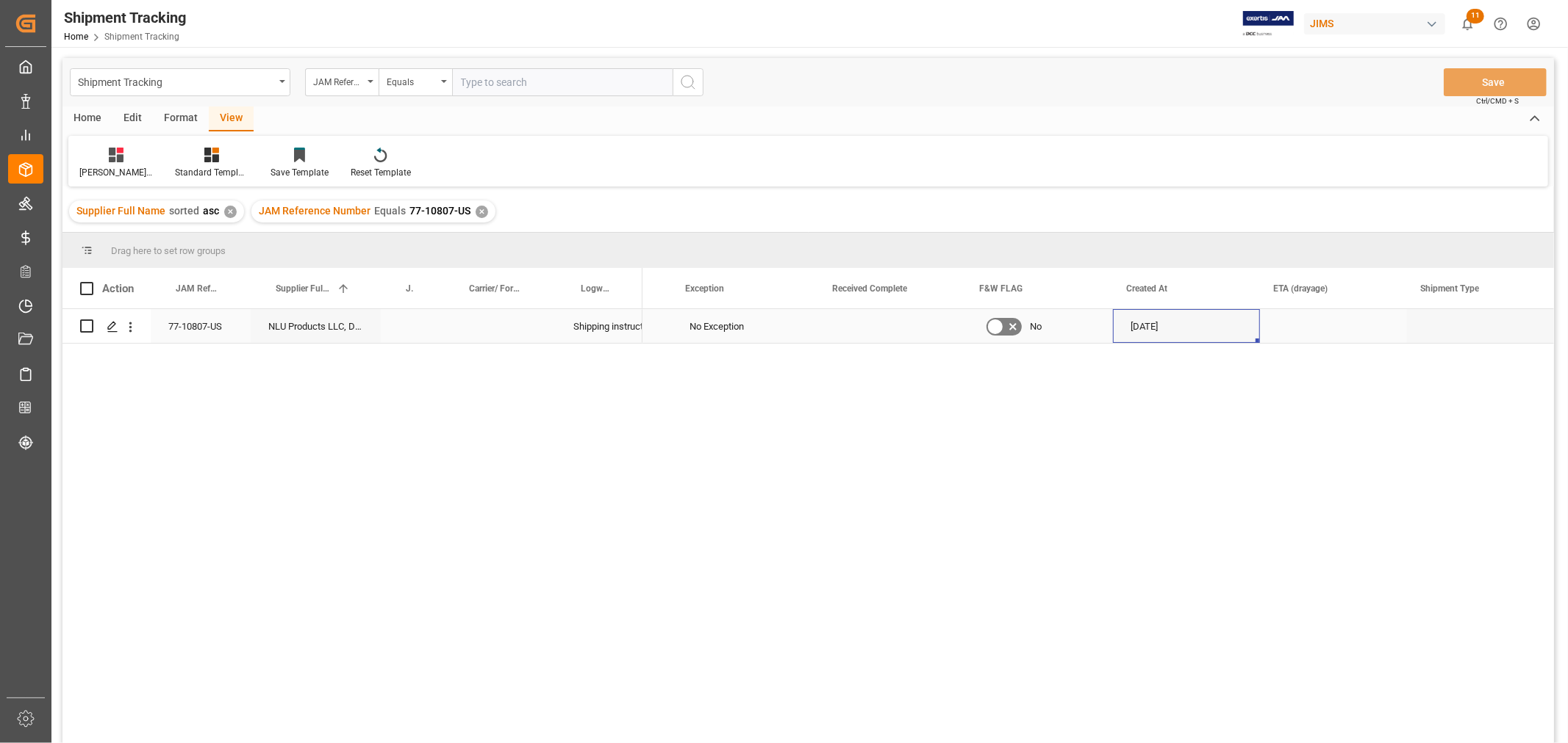
click at [711, 337] on div "No Exception" at bounding box center [745, 326] width 112 height 34
click at [753, 337] on input "No Exception" at bounding box center [745, 335] width 124 height 28
click at [791, 329] on icon "open menu" at bounding box center [791, 336] width 17 height 17
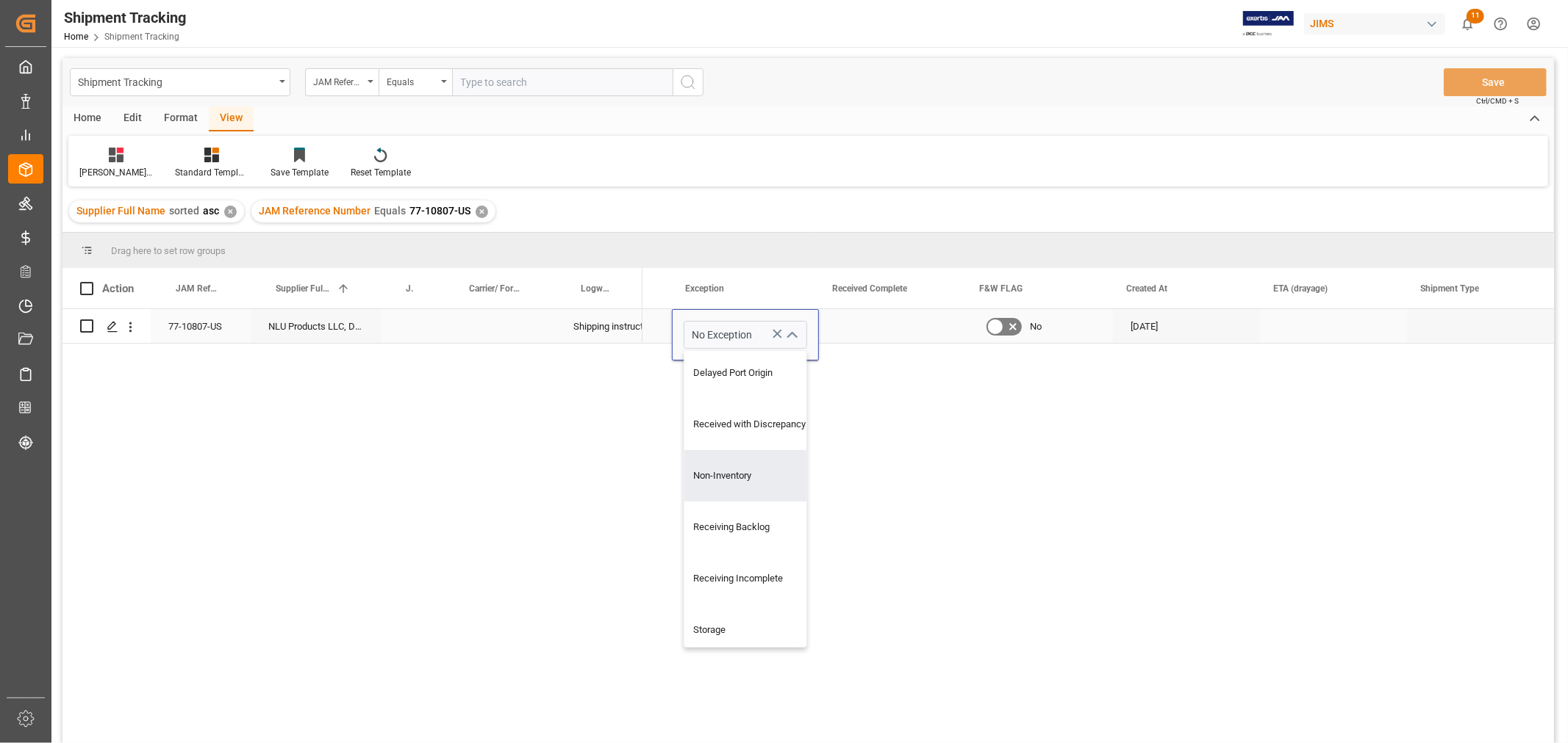
click at [743, 471] on div "Non-Inventory" at bounding box center [755, 475] width 141 height 51
type input "Non-Inventory"
click at [860, 328] on div "Press SPACE to select this row." at bounding box center [892, 326] width 147 height 34
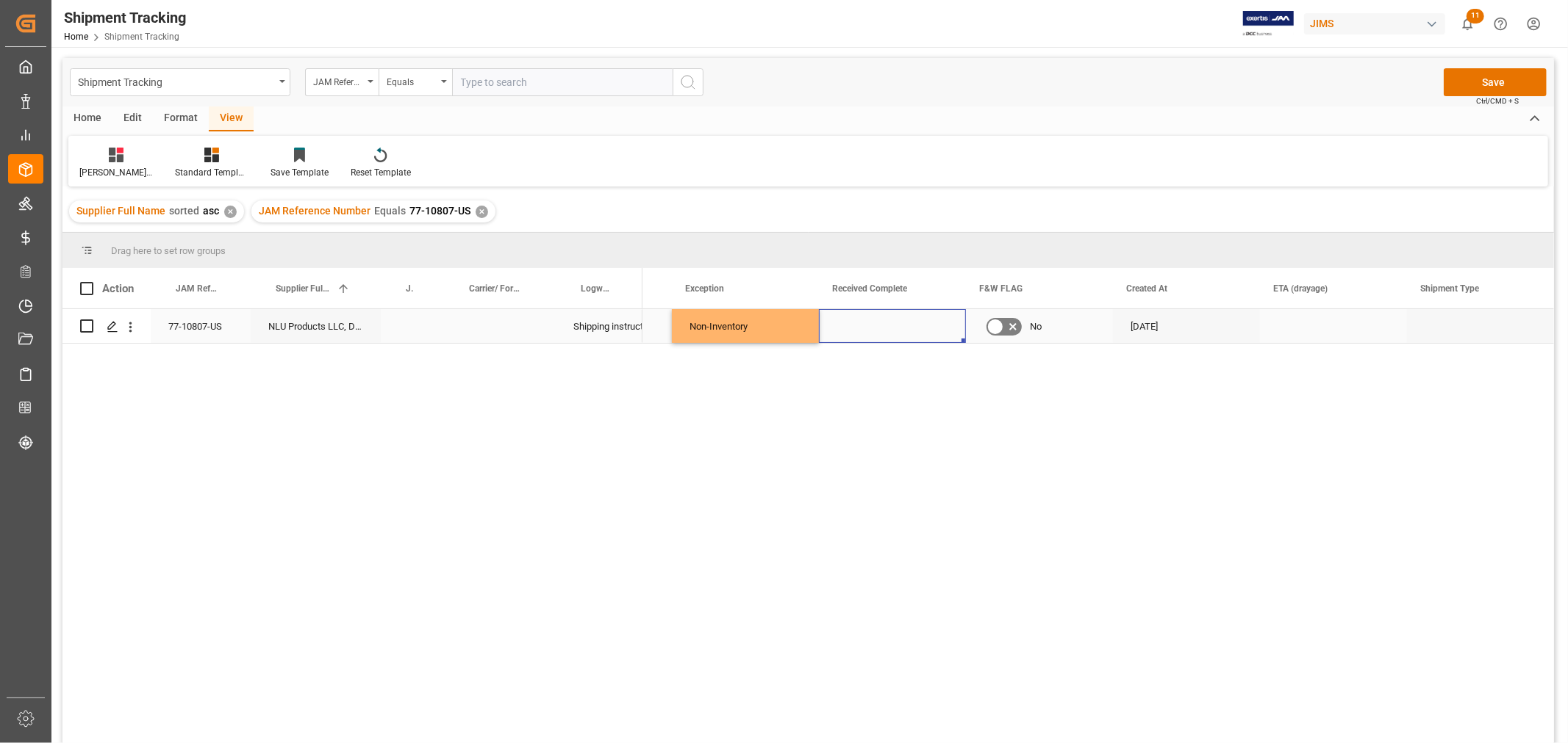
click at [719, 322] on div "Non-Inventory" at bounding box center [745, 326] width 112 height 34
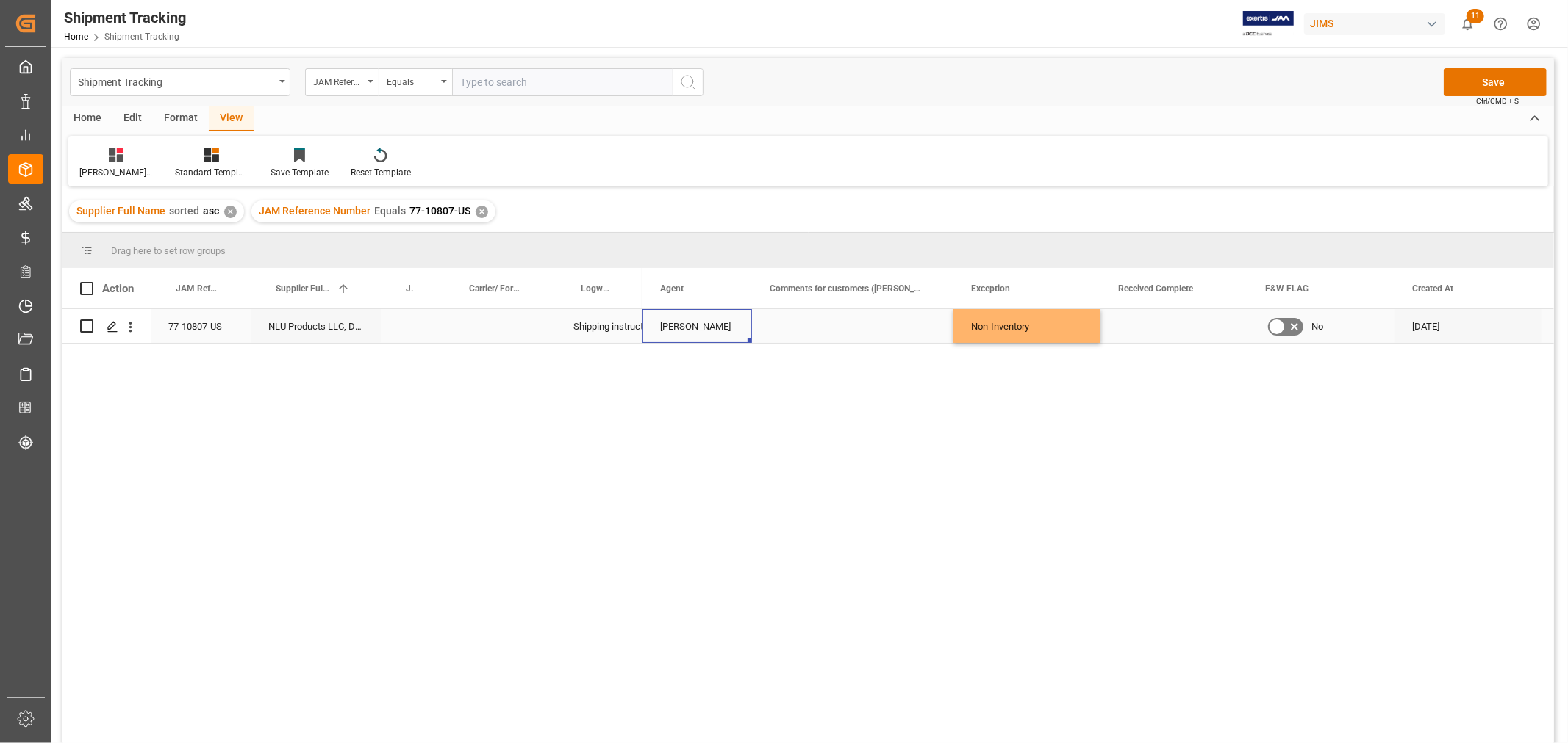
scroll to position [0, 1068]
click at [821, 325] on div "Press SPACE to select this row." at bounding box center [852, 326] width 202 height 34
click at [827, 325] on div "Press SPACE to select this row." at bounding box center [852, 326] width 202 height 34
click at [825, 325] on input "Press SPACE to select this row." at bounding box center [852, 335] width 178 height 28
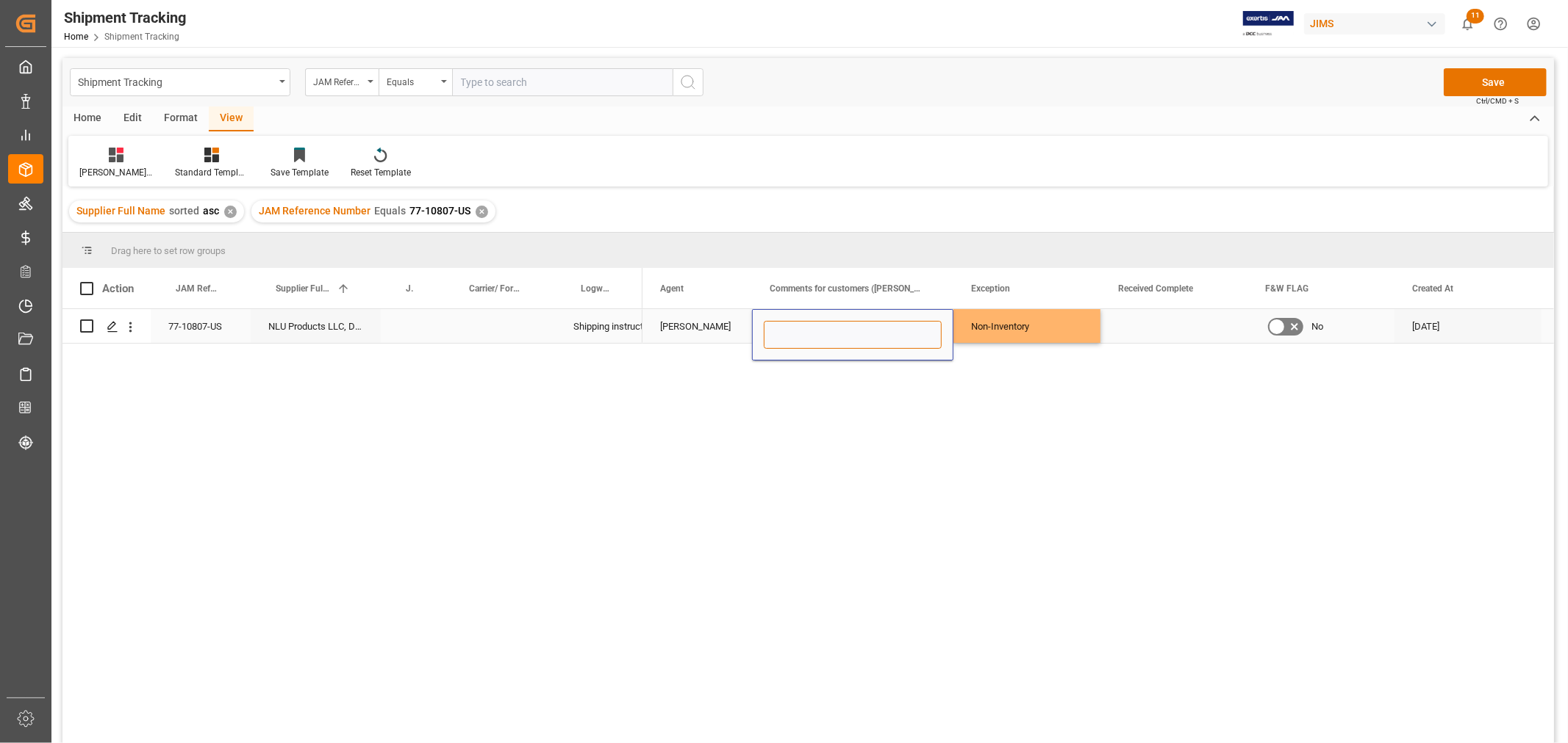
paste input "non inventory sample_ attn: Marielle Pinet"
type input "non inventory sample_ attn: Marielle Pinet"
click at [1142, 317] on div "Press SPACE to select this row." at bounding box center [1174, 326] width 147 height 34
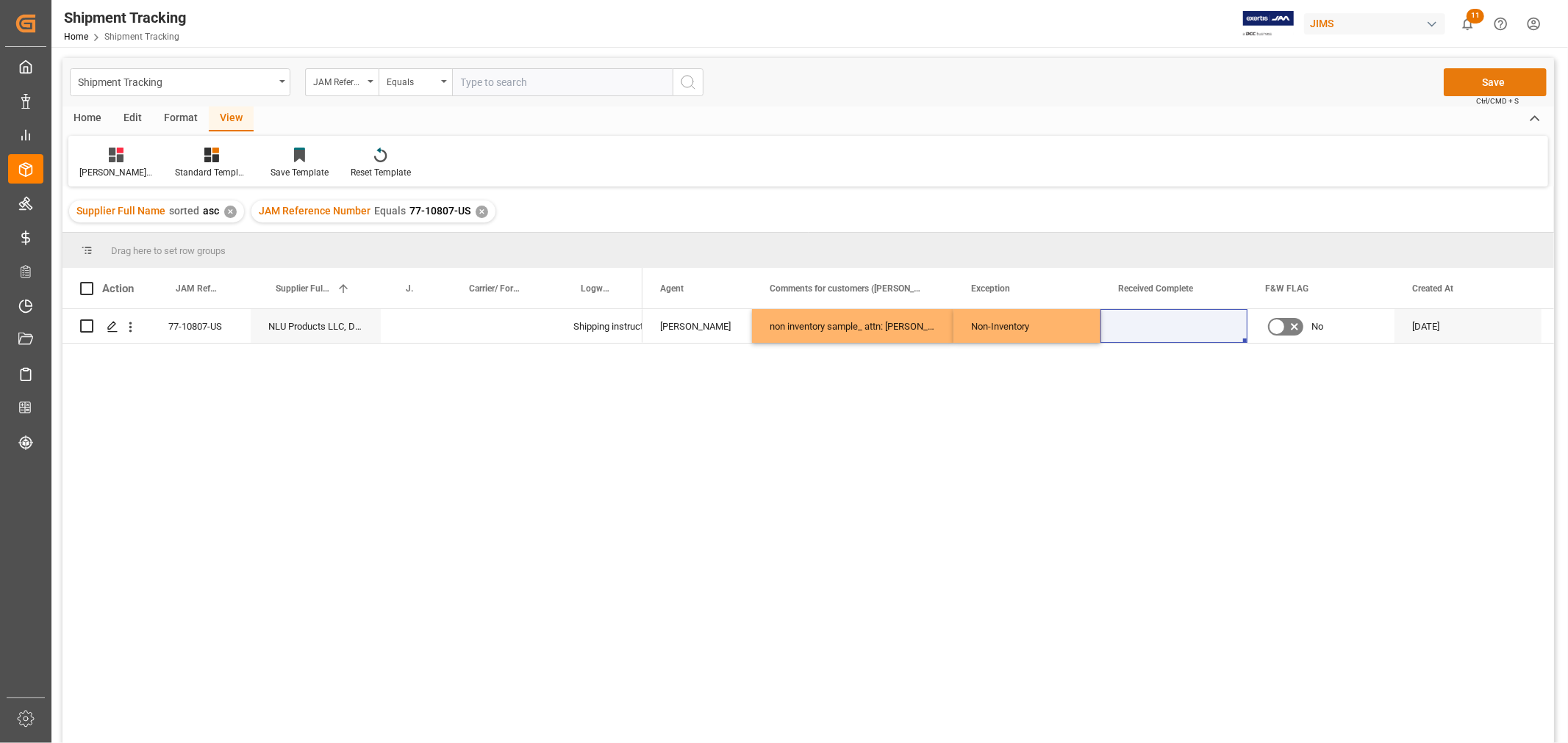
click at [1493, 90] on button "Save" at bounding box center [1495, 82] width 103 height 28
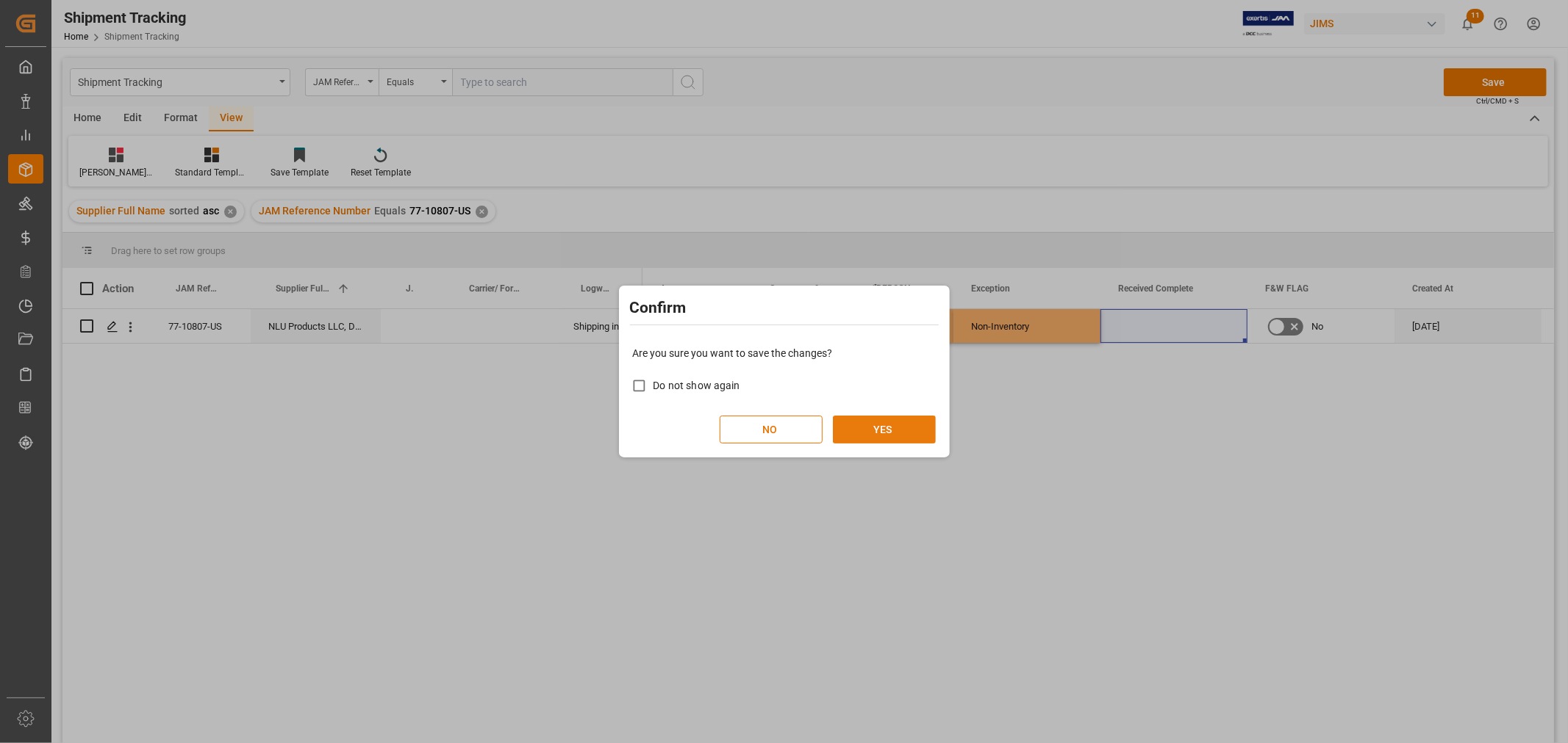
click at [855, 432] on button "YES" at bounding box center [884, 430] width 103 height 28
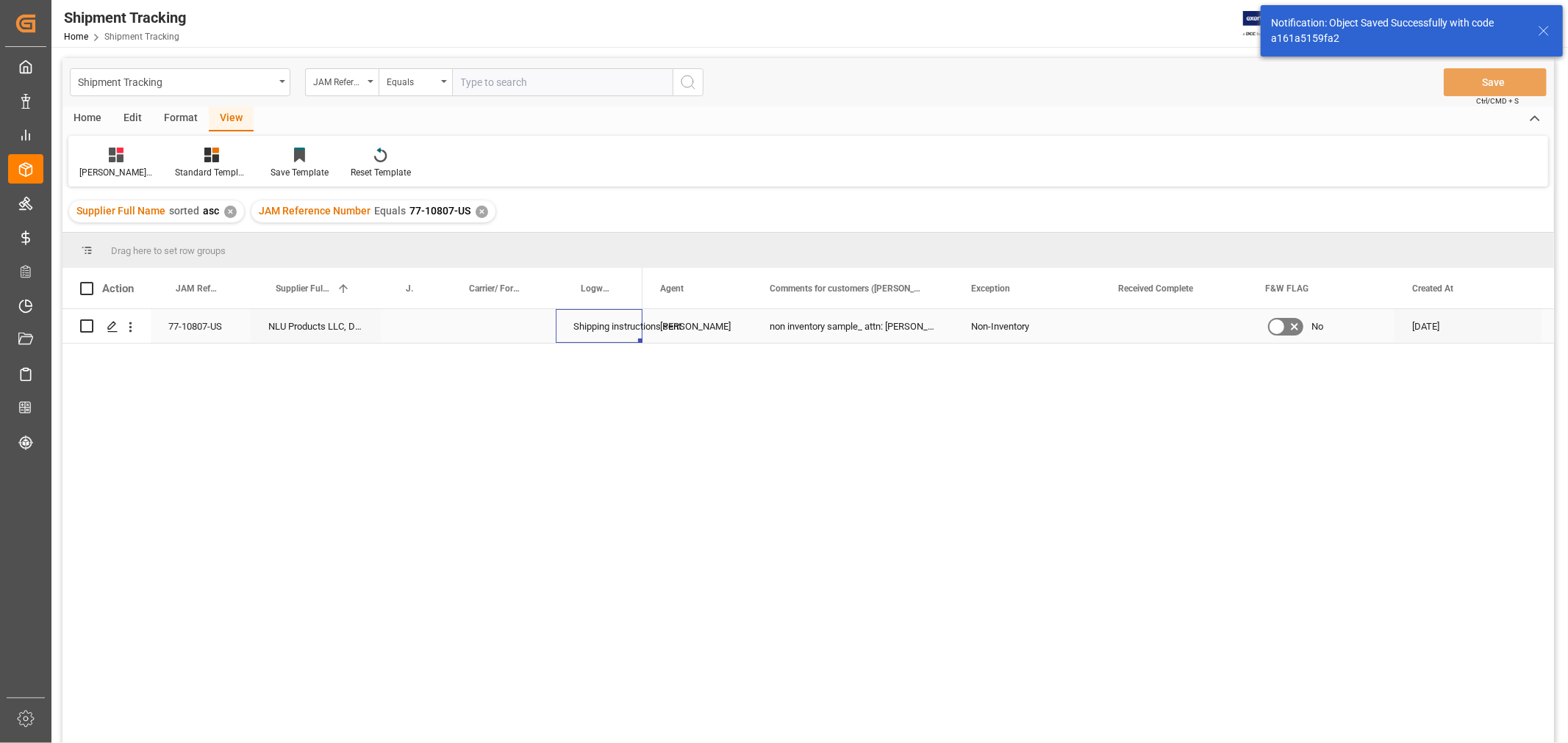
click at [582, 329] on div "Shipping instructions sent" at bounding box center [599, 326] width 51 height 34
click at [494, 322] on div "Press SPACE to select this row." at bounding box center [500, 326] width 112 height 34
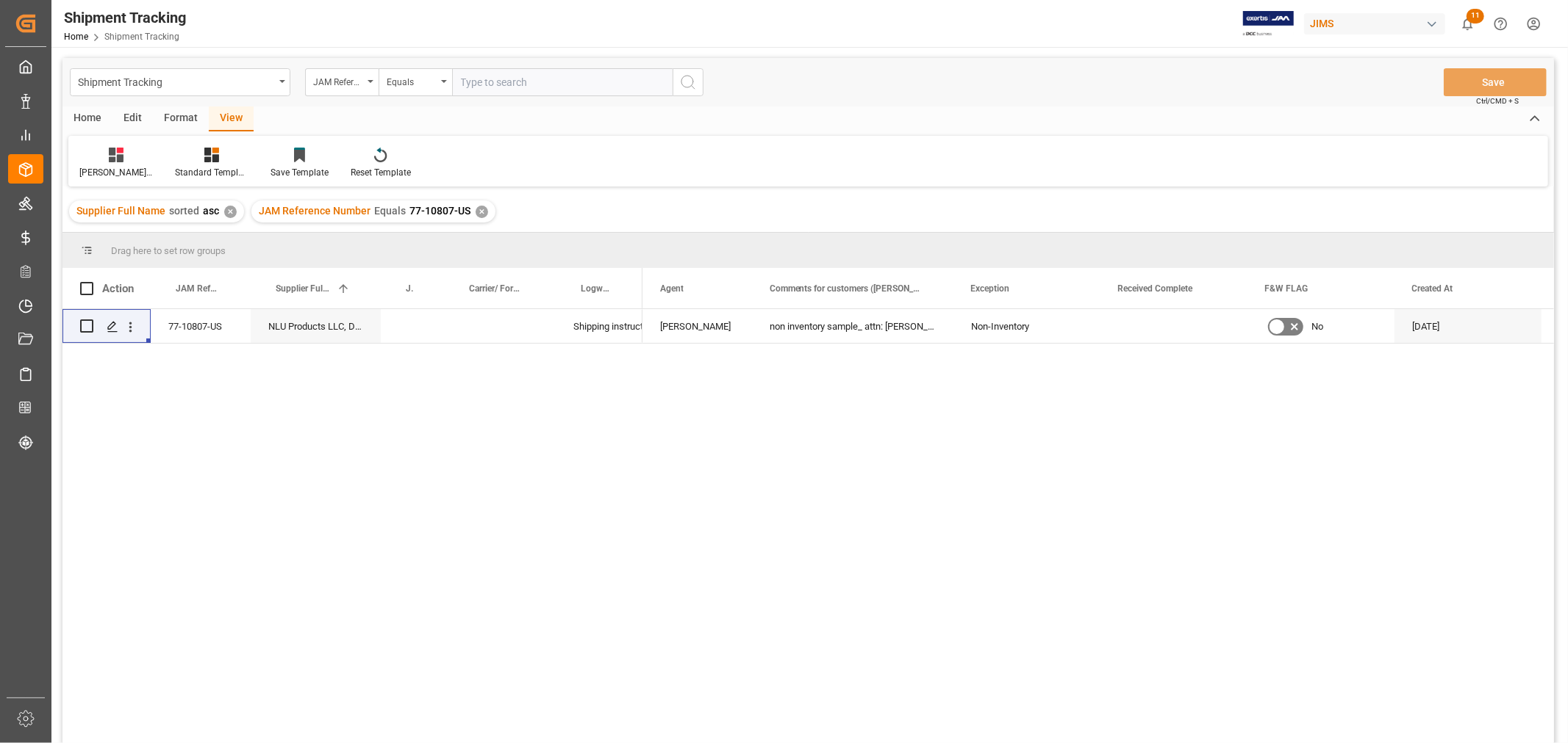
click at [479, 203] on div "JAM Reference Number Equals 77-10807-US ✕" at bounding box center [373, 211] width 244 height 22
click at [483, 213] on div "JAM Reference Number Equals 77-10807-US ✕" at bounding box center [373, 211] width 244 height 22
click at [479, 208] on div "✕" at bounding box center [482, 212] width 12 height 12
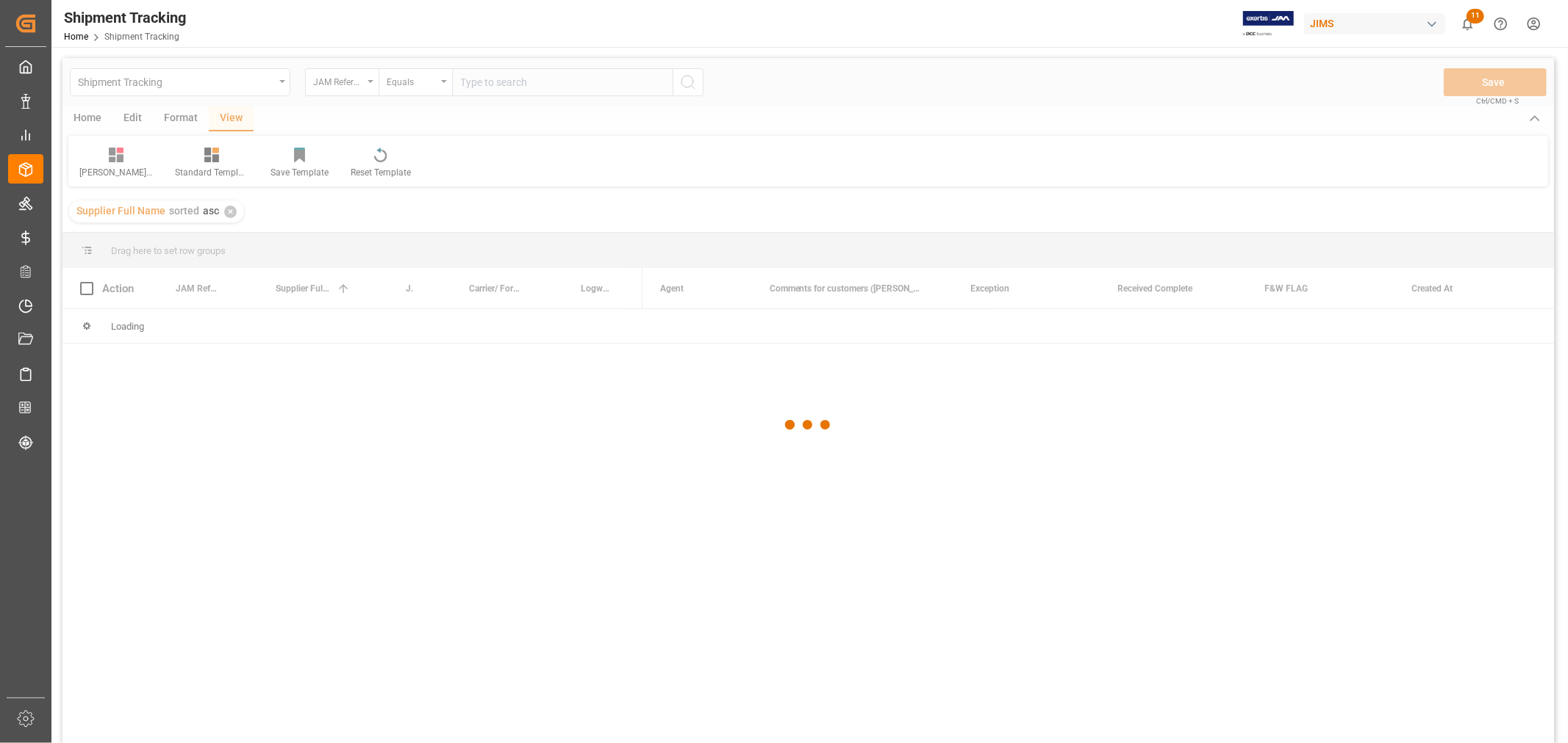
click at [478, 79] on div at bounding box center [808, 426] width 1491 height 734
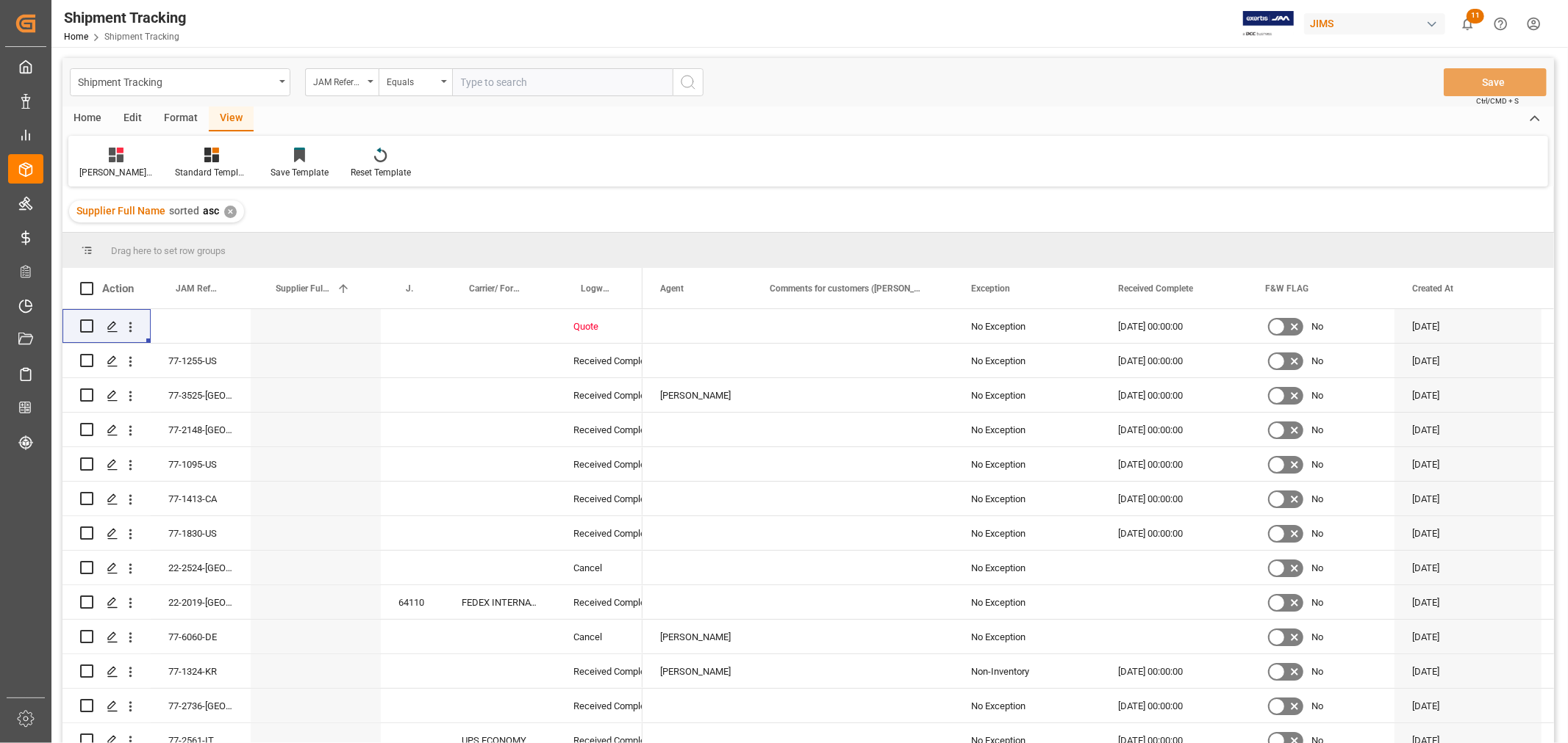
click at [478, 79] on input "text" at bounding box center [562, 82] width 221 height 28
paste input "77-10806-CN"
type input "77-10806-CN"
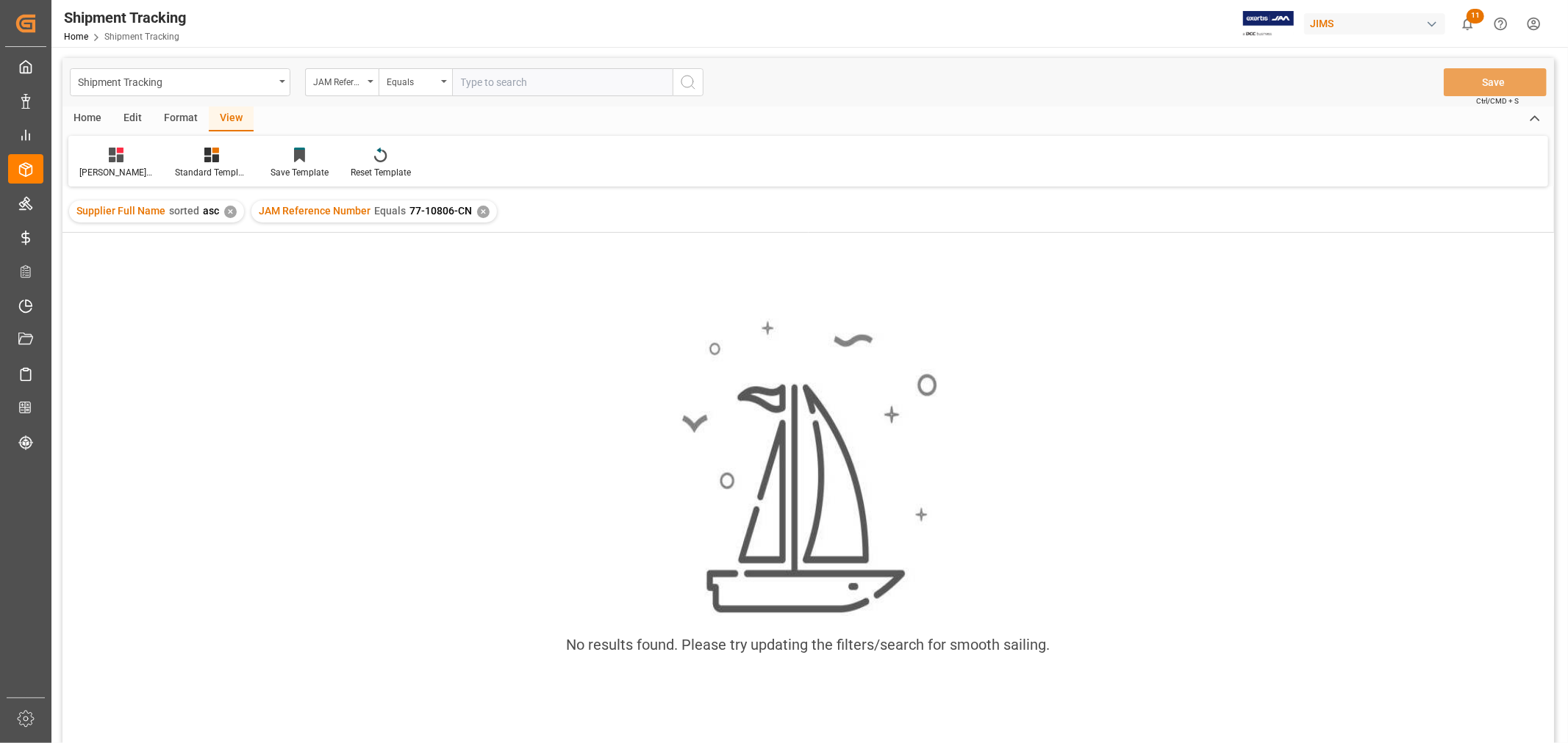
click at [477, 206] on div "✕" at bounding box center [483, 212] width 12 height 12
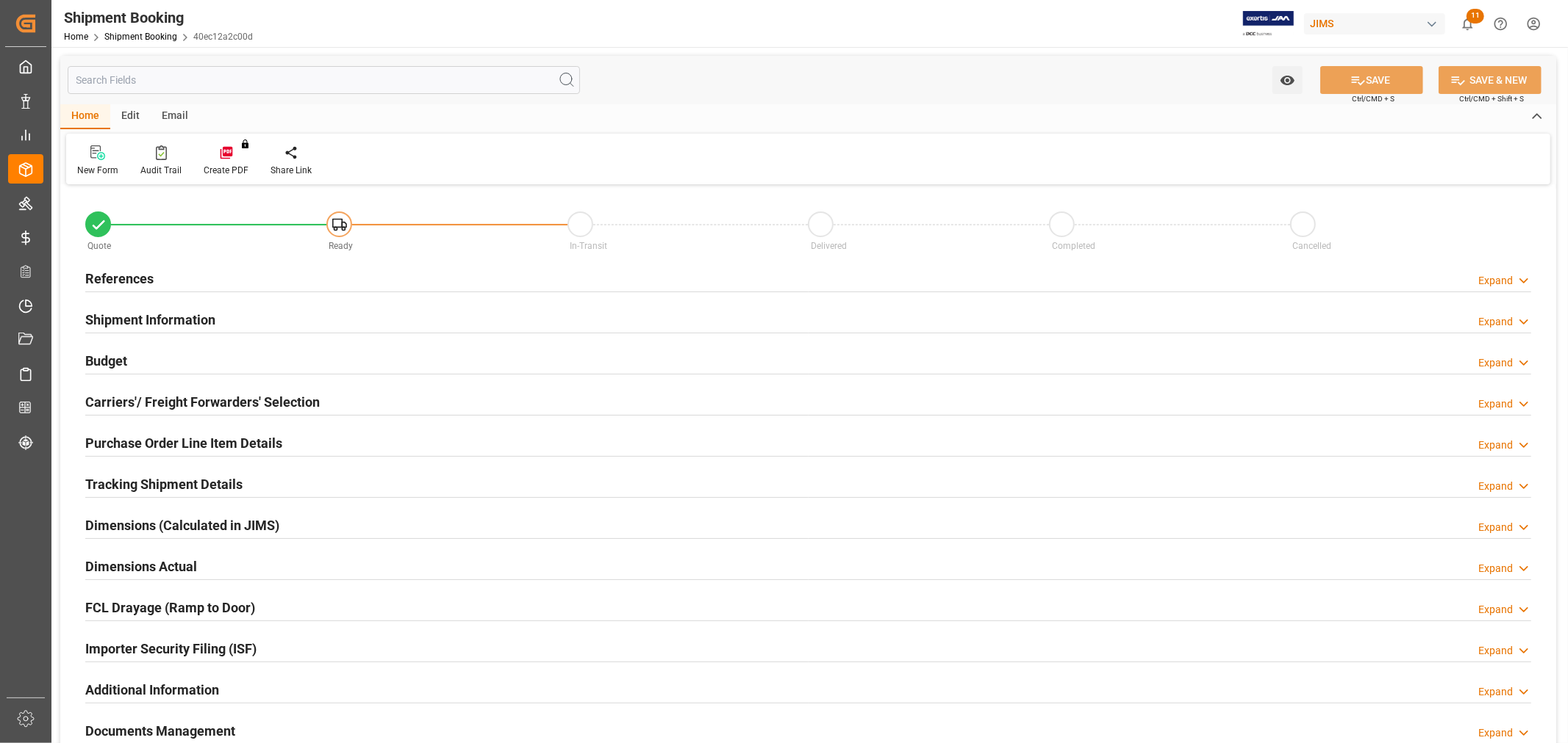
type input "0"
type input "25-09-2025"
click at [140, 277] on h2 "References" at bounding box center [120, 278] width 68 height 20
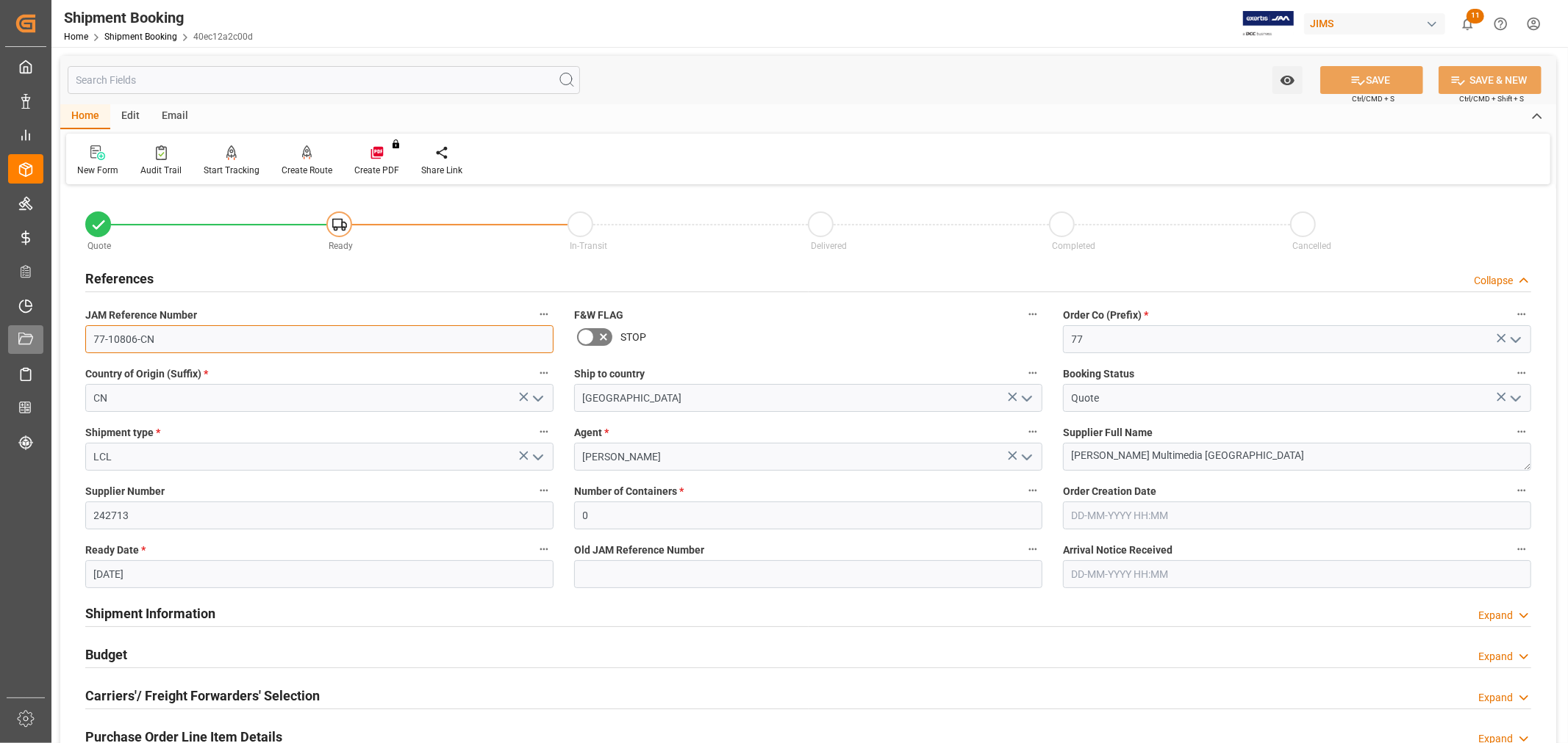
drag, startPoint x: 180, startPoint y: 338, endPoint x: 23, endPoint y: 333, distance: 157.1
click at [23, 333] on div "Created by potrace 1.15, written by Peter Selinger 2001-2017 Created by potrace…" at bounding box center [784, 372] width 1568 height 743
click at [175, 346] on input "77-10806-CN" at bounding box center [319, 339] width 469 height 28
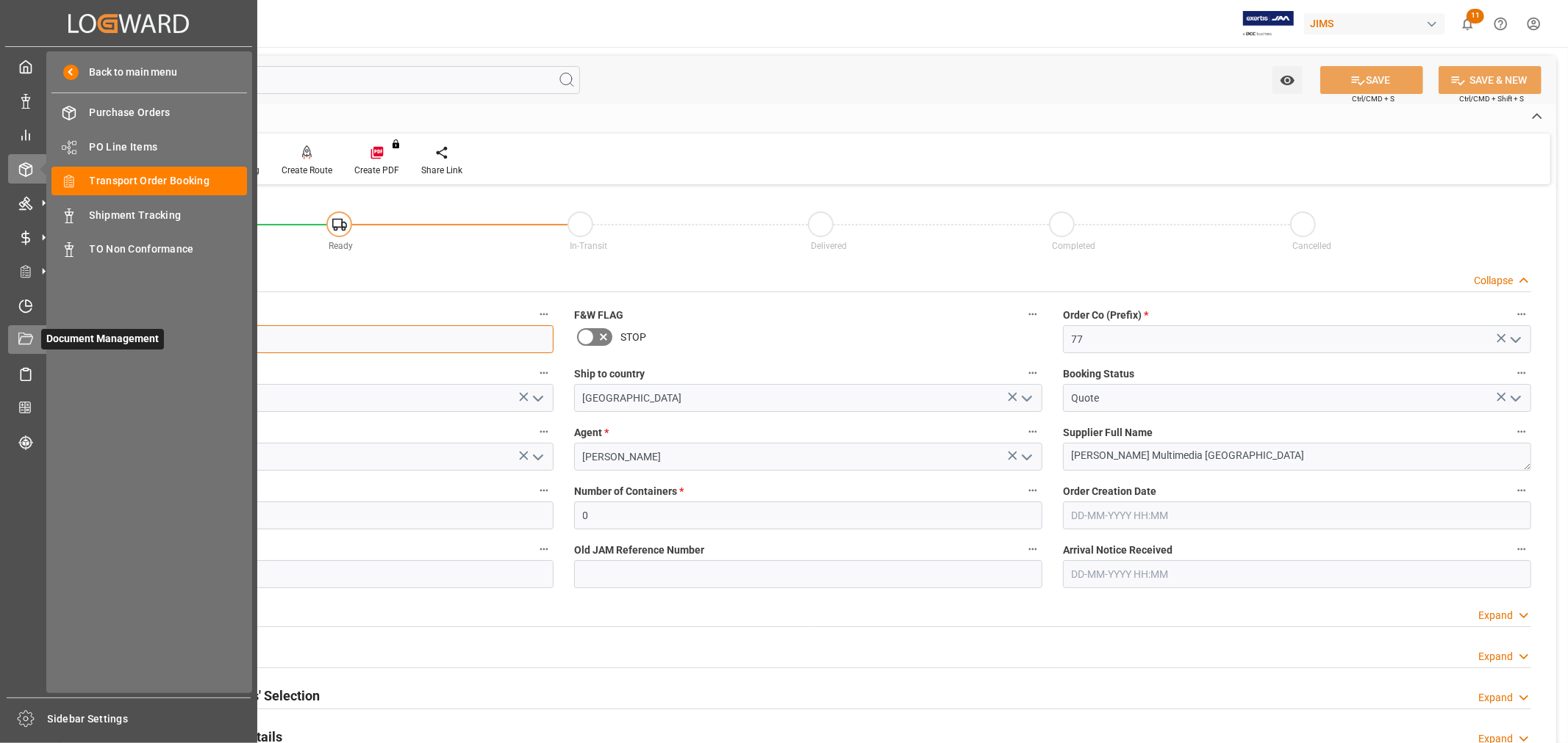
drag, startPoint x: 180, startPoint y: 343, endPoint x: 13, endPoint y: 343, distance: 167.0
click at [13, 343] on div "Created by potrace 1.15, written by Peter Selinger 2001-2017 Created by potrace…" at bounding box center [784, 372] width 1568 height 743
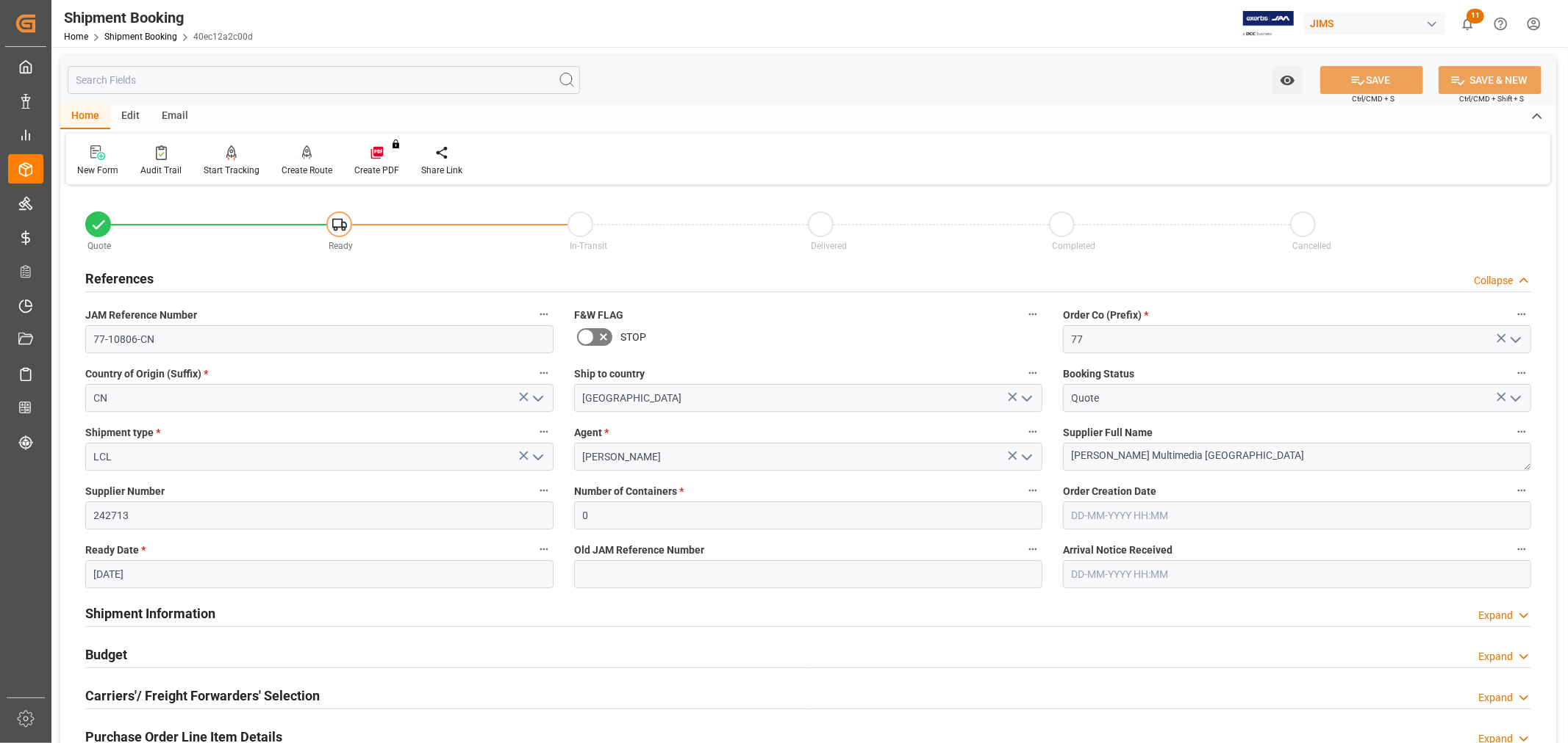
click at [412, 324] on label "JAM Reference Number" at bounding box center [319, 316] width 469 height 21
click at [534, 324] on button "JAM Reference Number" at bounding box center [544, 315] width 19 height 19
drag, startPoint x: 167, startPoint y: 336, endPoint x: 86, endPoint y: 338, distance: 81.0
click at [70, 335] on div at bounding box center [784, 372] width 1568 height 743
click at [140, 341] on input "77-10806-CN" at bounding box center [319, 339] width 469 height 28
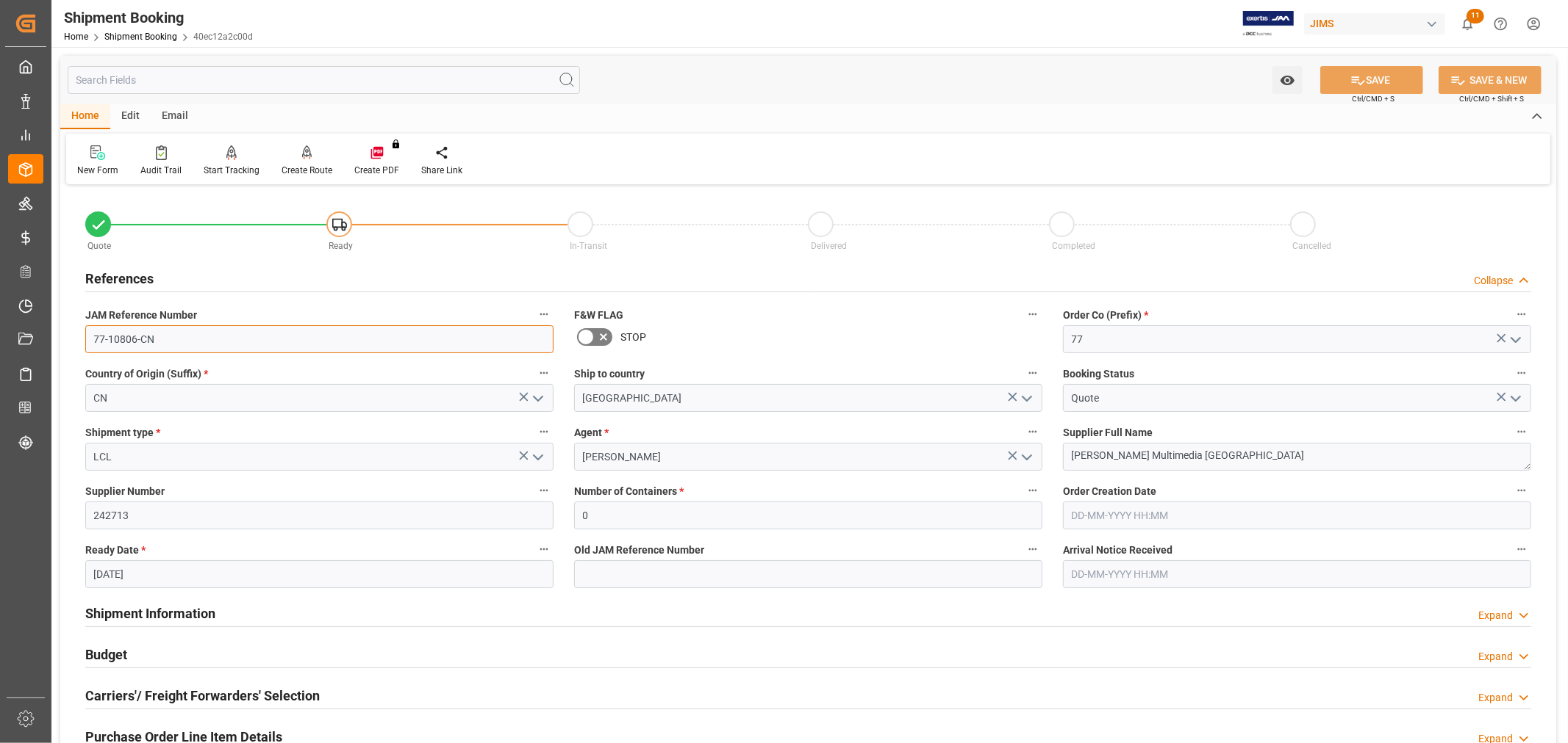
drag, startPoint x: 152, startPoint y: 338, endPoint x: 58, endPoint y: 335, distance: 94.0
click at [58, 335] on div "Watch Option SAVE Ctrl/CMD + S SAVE & NEW Ctrl/CMD + Shift + S Home Edit Email …" at bounding box center [808, 638] width 1513 height 1183
click at [485, 422] on label "Shipment type *" at bounding box center [319, 433] width 469 height 21
click at [534, 422] on button "Shipment type *" at bounding box center [544, 432] width 19 height 19
click at [935, 282] on div at bounding box center [784, 372] width 1568 height 743
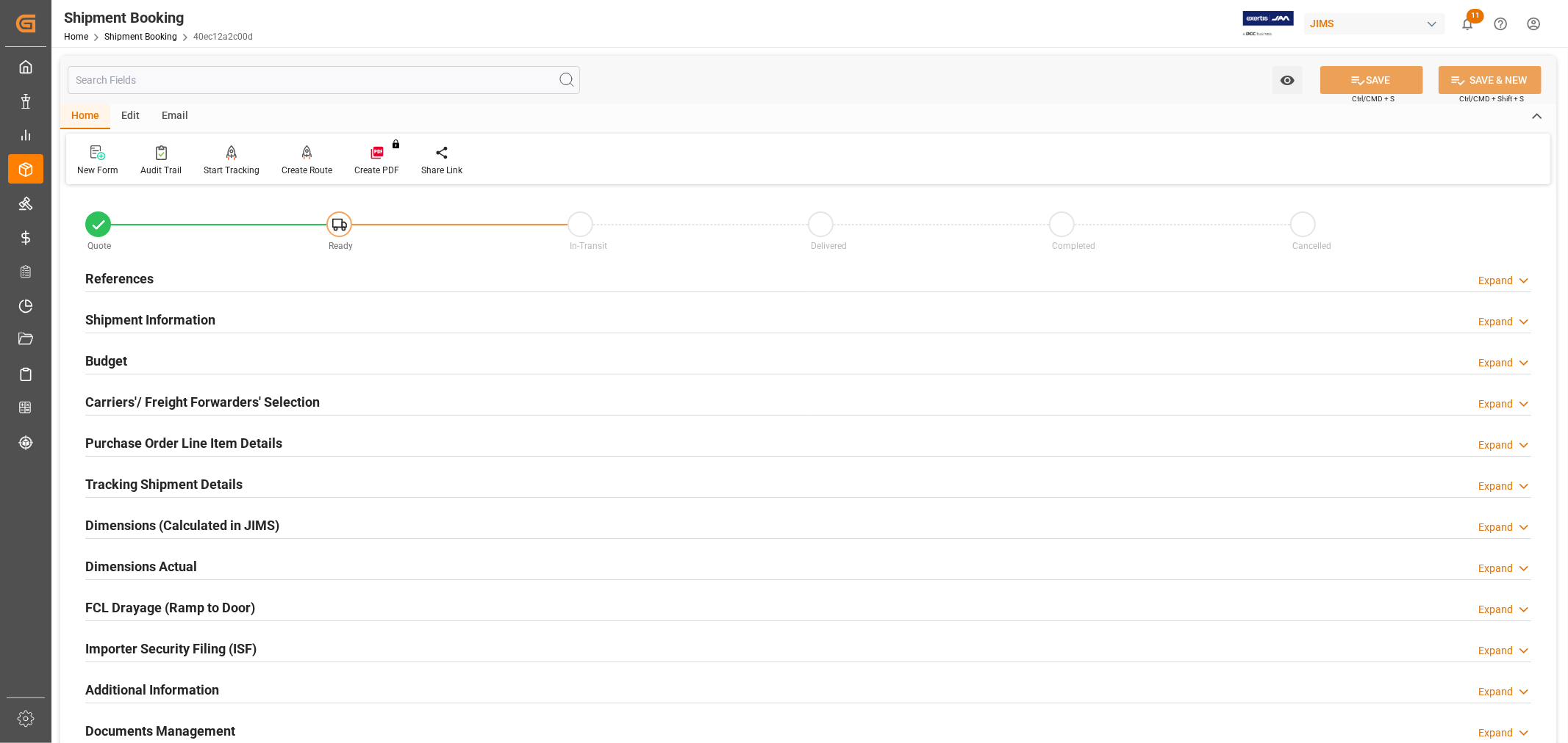
click at [138, 277] on h2 "References" at bounding box center [120, 278] width 68 height 20
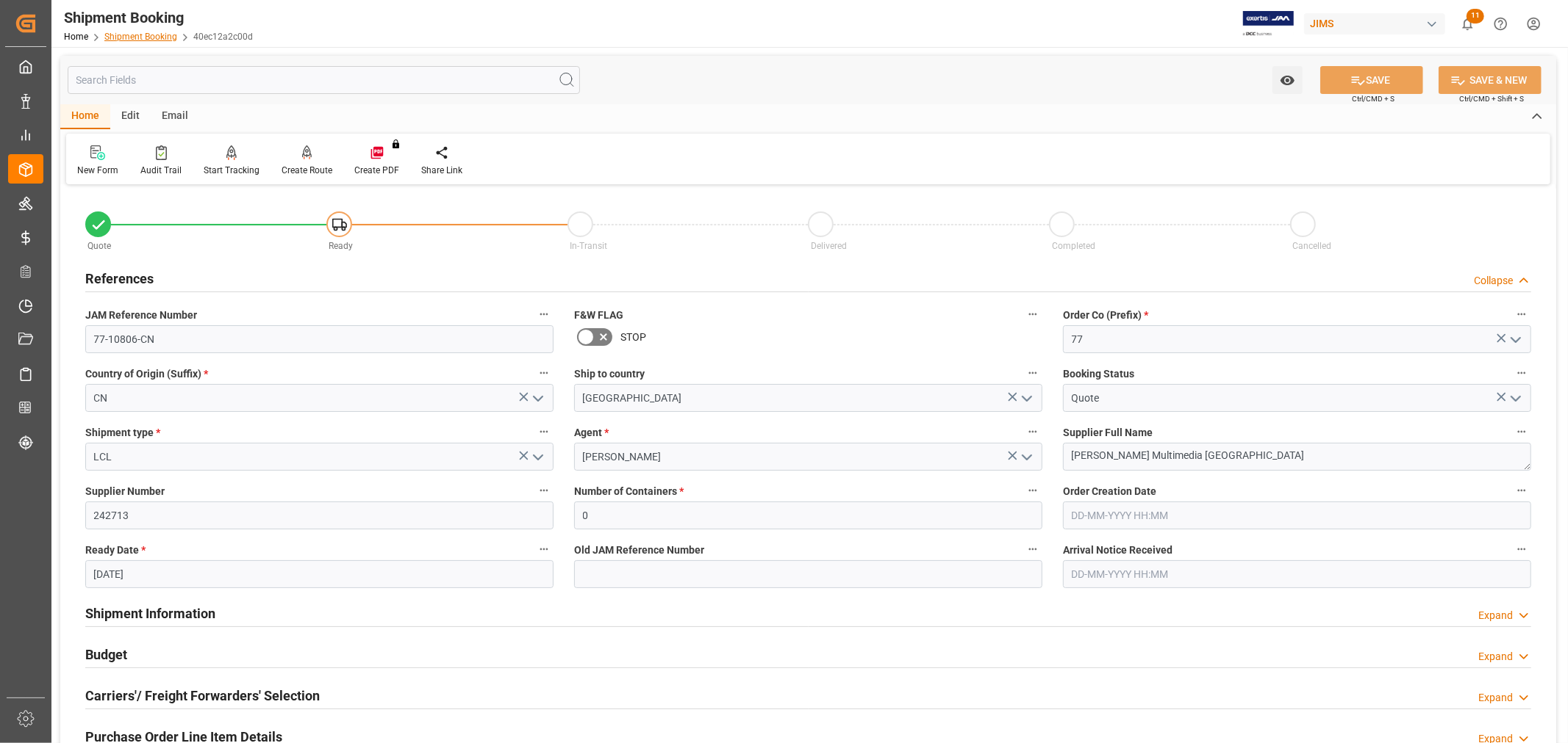
click at [125, 38] on link "Shipment Booking" at bounding box center [140, 37] width 72 height 10
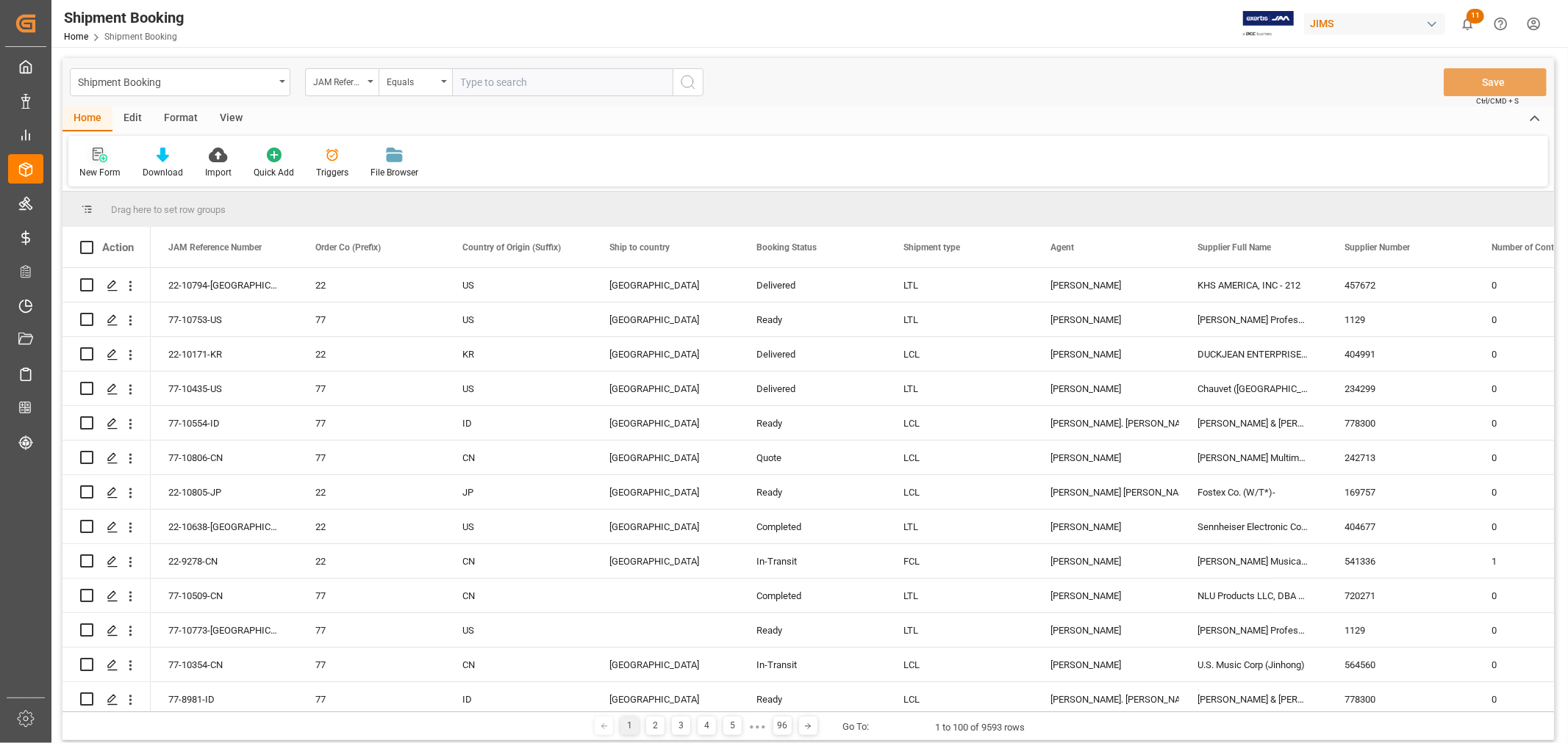
click at [90, 167] on div "New Form" at bounding box center [99, 172] width 41 height 13
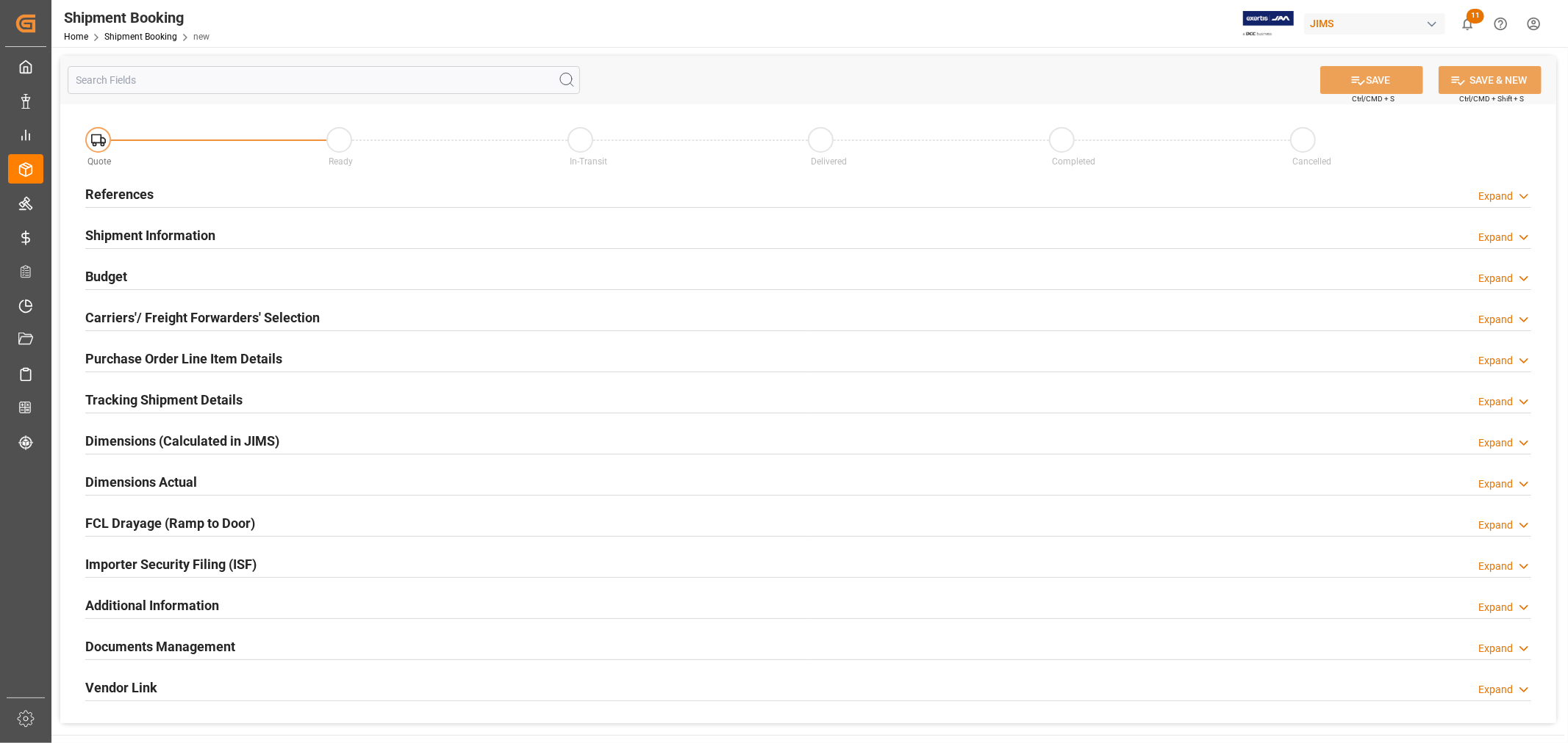
click at [137, 194] on h2 "References" at bounding box center [120, 194] width 68 height 20
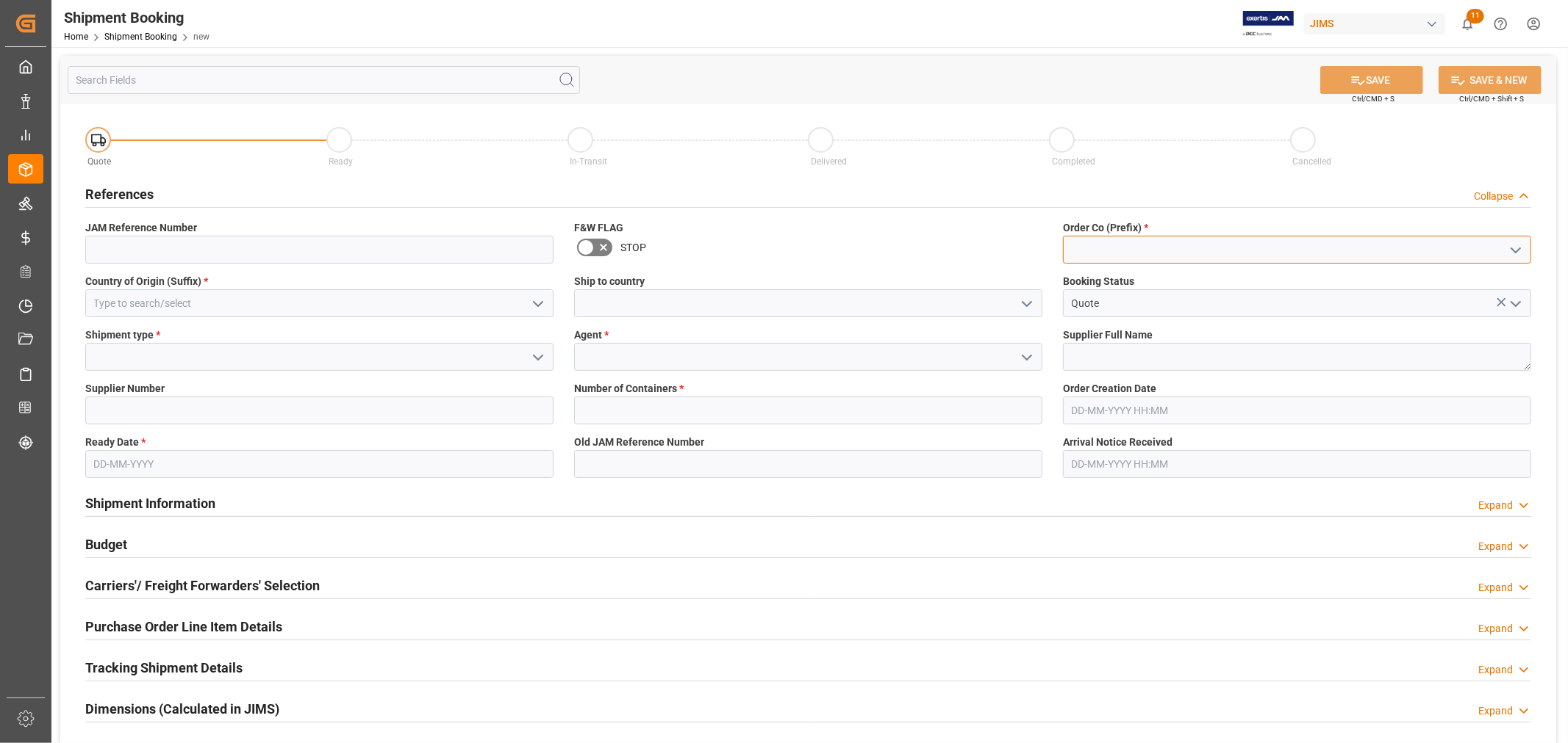
click at [1110, 252] on input at bounding box center [1297, 249] width 469 height 28
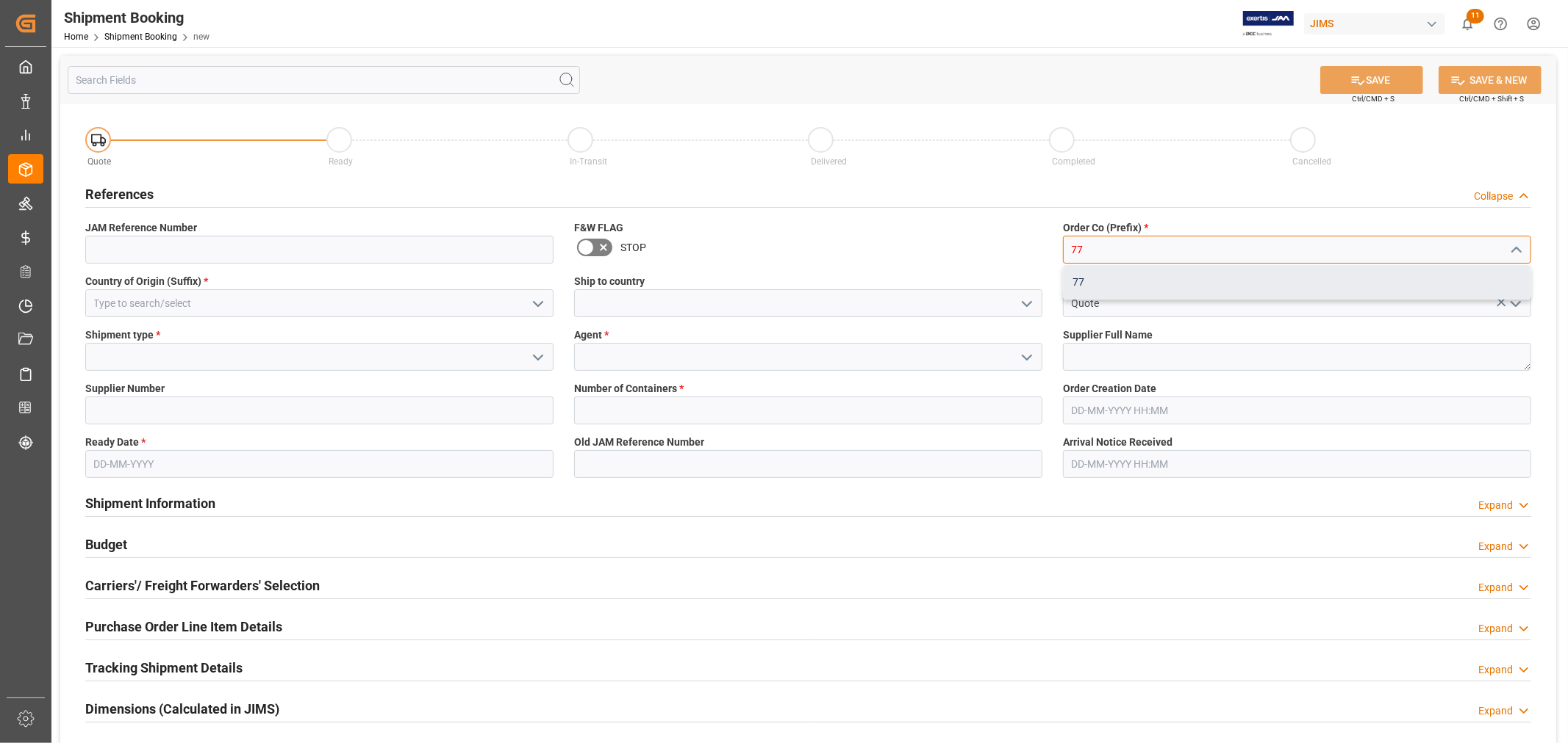
click at [1103, 276] on div "77" at bounding box center [1297, 283] width 467 height 33
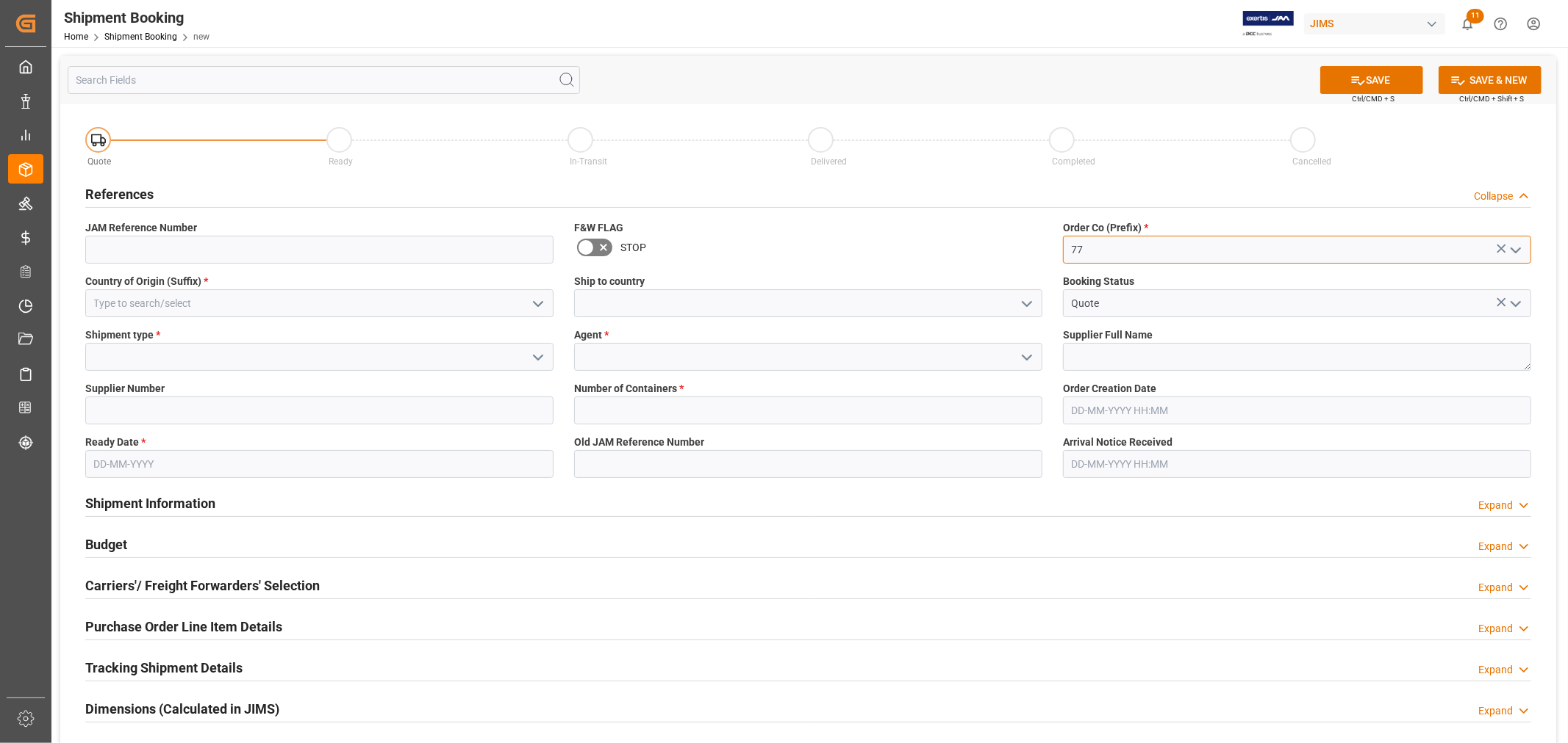
type input "77"
click at [332, 303] on input at bounding box center [319, 303] width 469 height 28
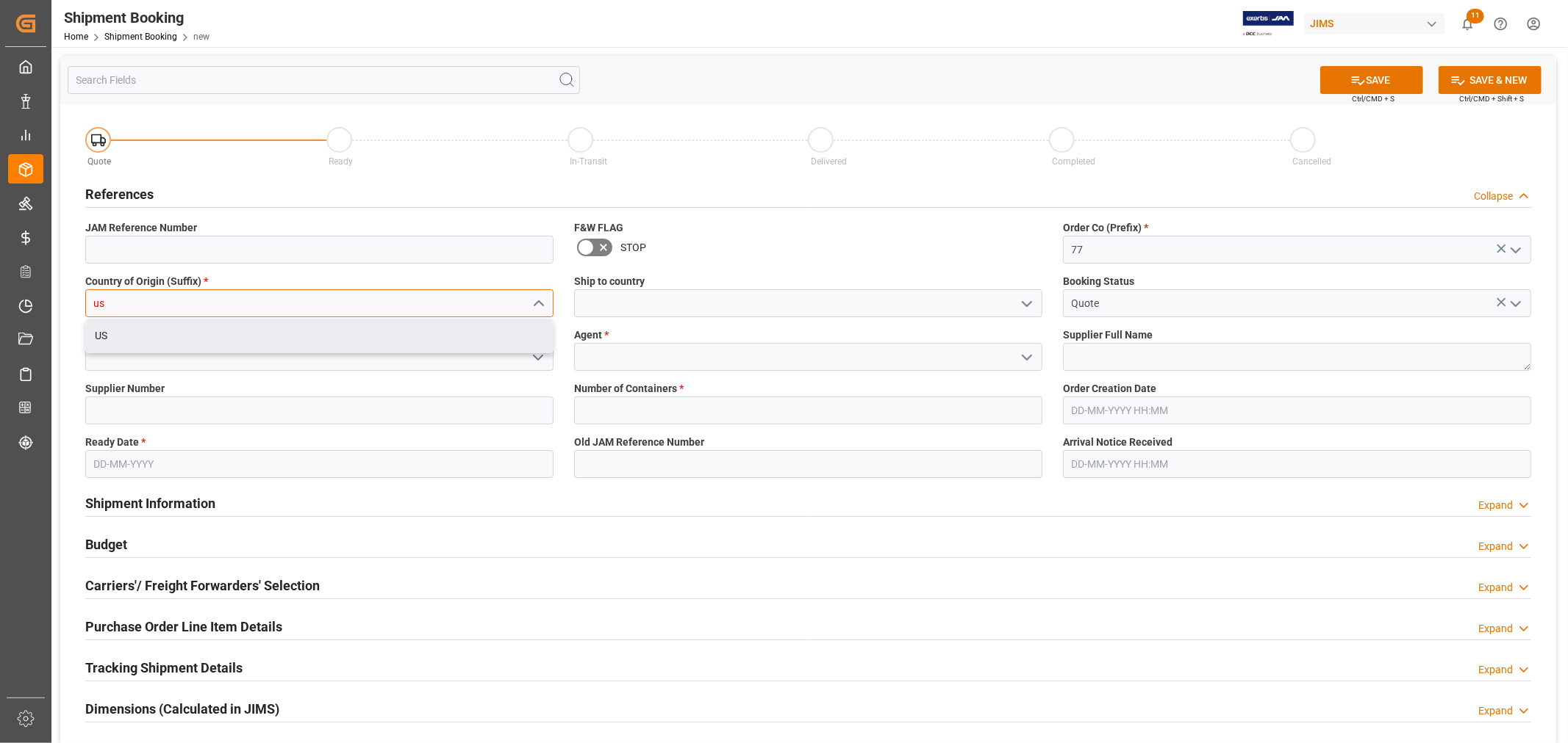
click at [325, 338] on div "US" at bounding box center [319, 336] width 467 height 33
type input "US"
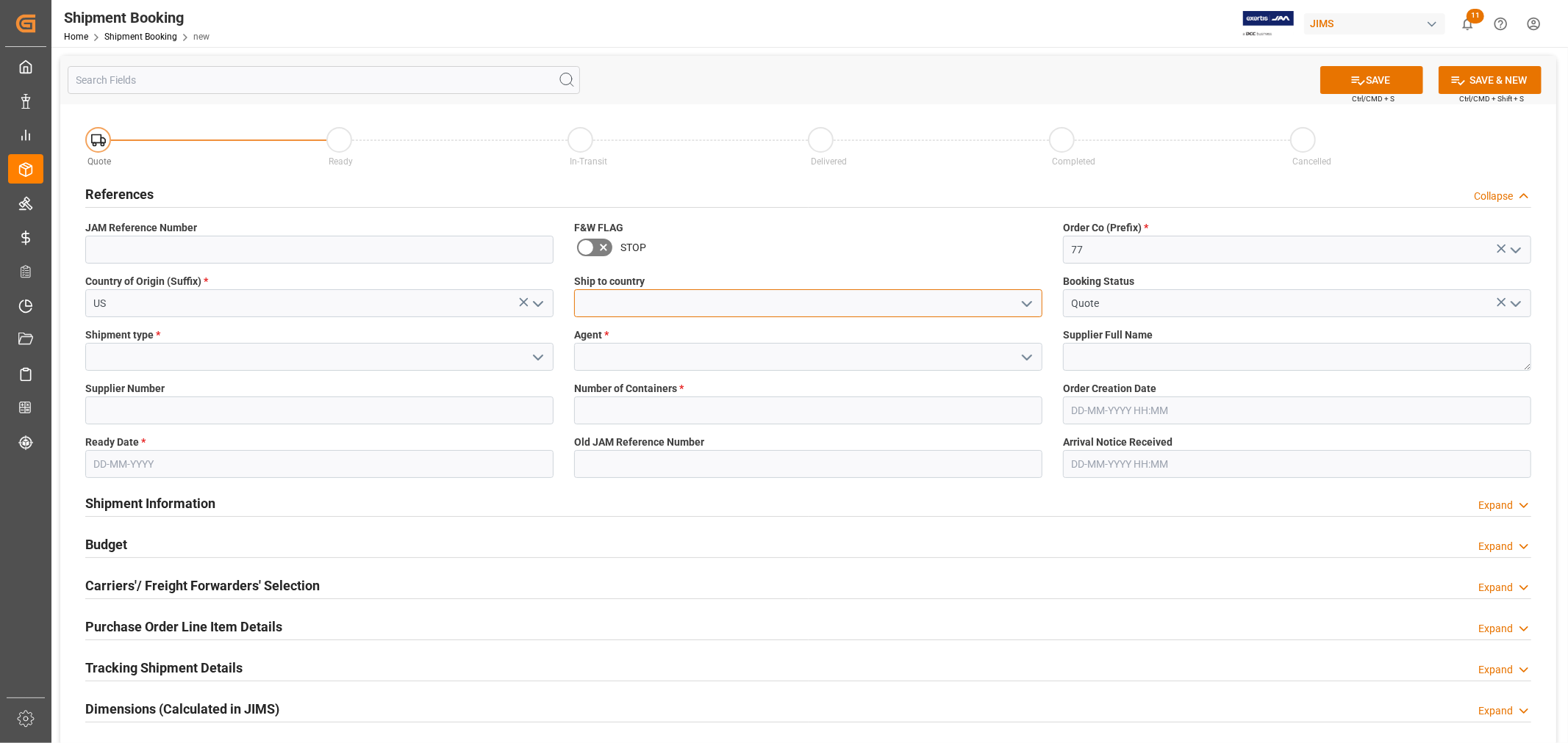
click at [678, 306] on input at bounding box center [808, 303] width 469 height 28
type input "[GEOGRAPHIC_DATA]"
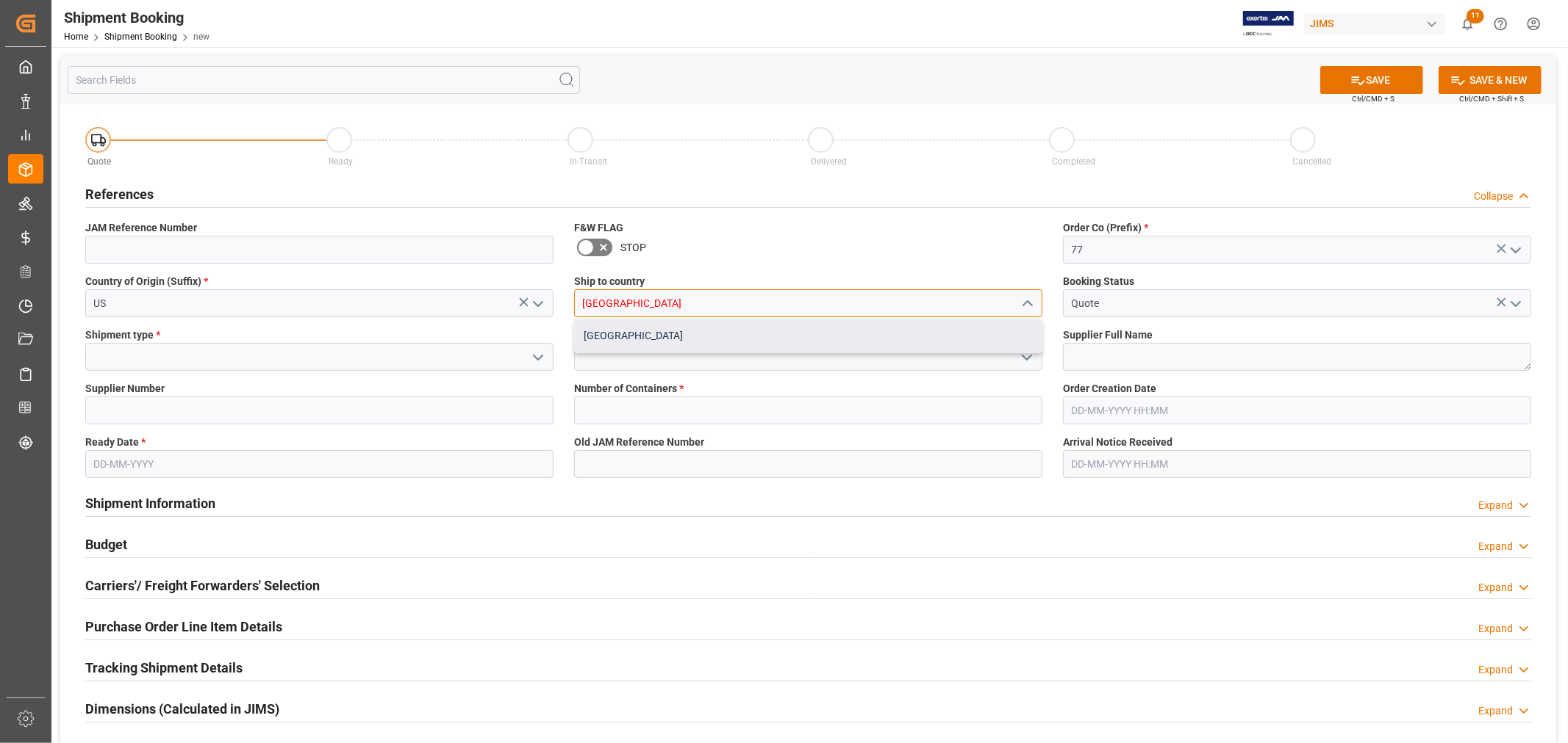
click at [722, 337] on div "[GEOGRAPHIC_DATA]" at bounding box center [808, 336] width 467 height 33
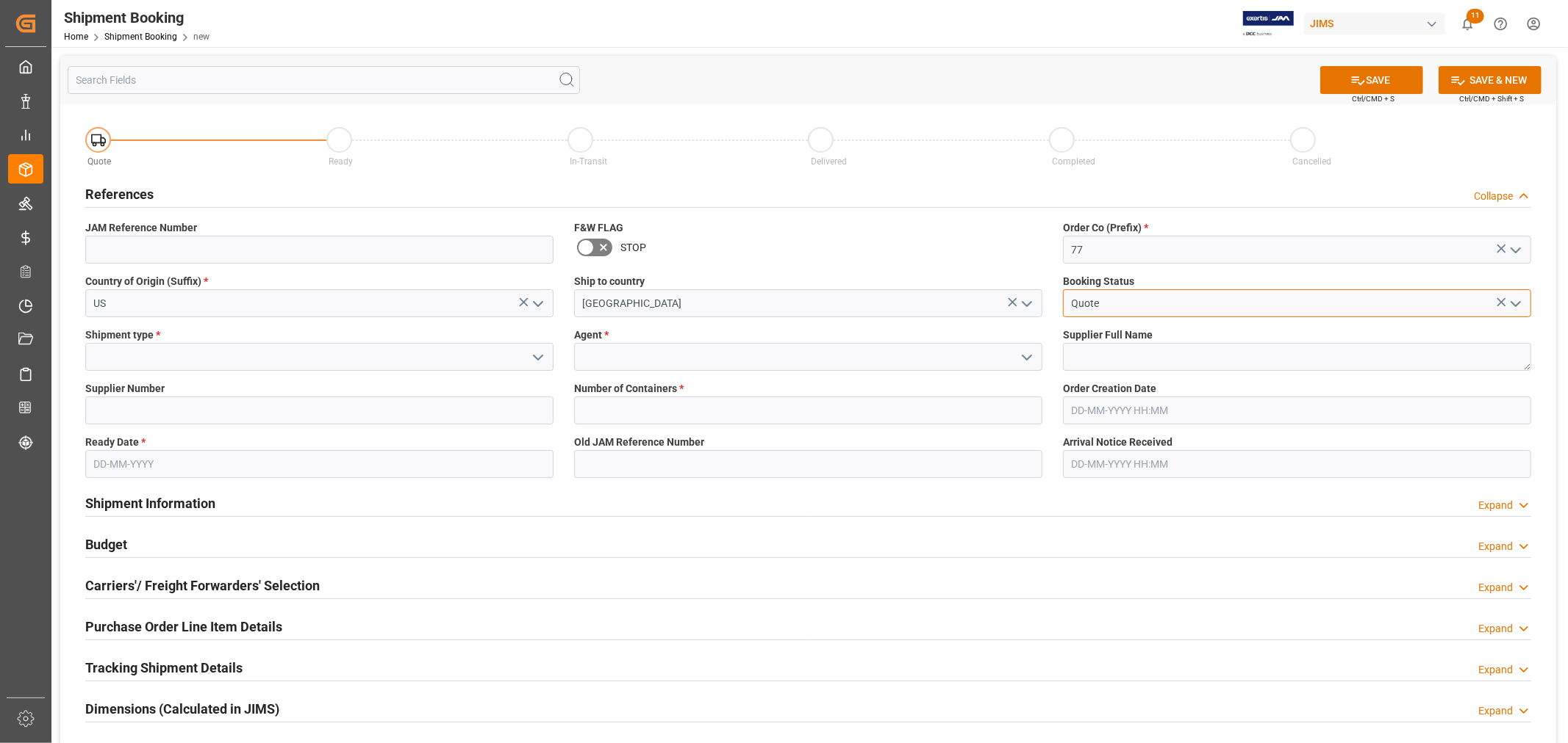
click at [1107, 305] on input "Quote" at bounding box center [1297, 303] width 469 height 28
click at [765, 364] on input at bounding box center [808, 357] width 469 height 28
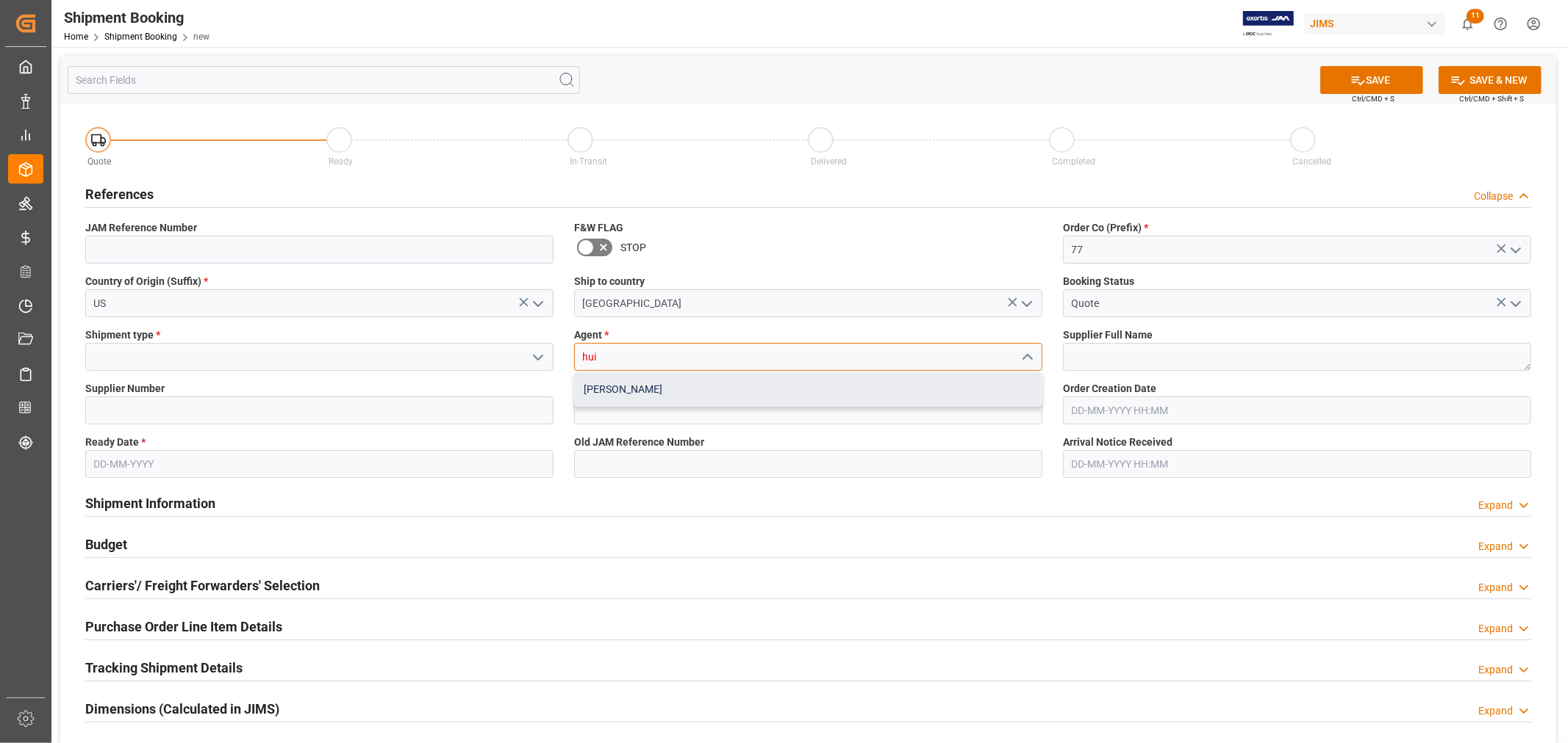
click at [716, 390] on div "[PERSON_NAME]" at bounding box center [808, 390] width 467 height 33
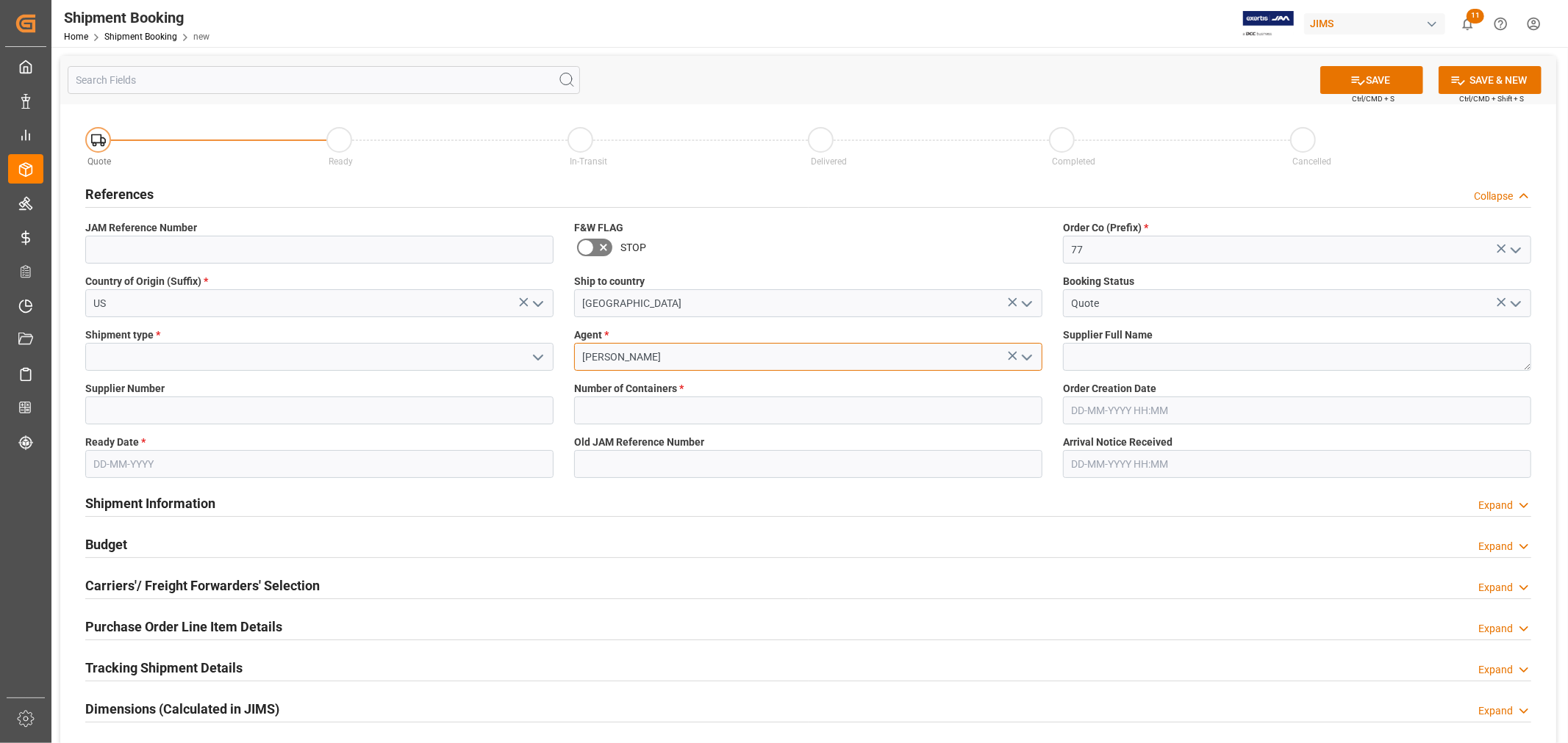
type input "[PERSON_NAME]"
click at [324, 361] on input at bounding box center [319, 357] width 469 height 28
click at [539, 361] on icon "open menu" at bounding box center [538, 358] width 17 height 17
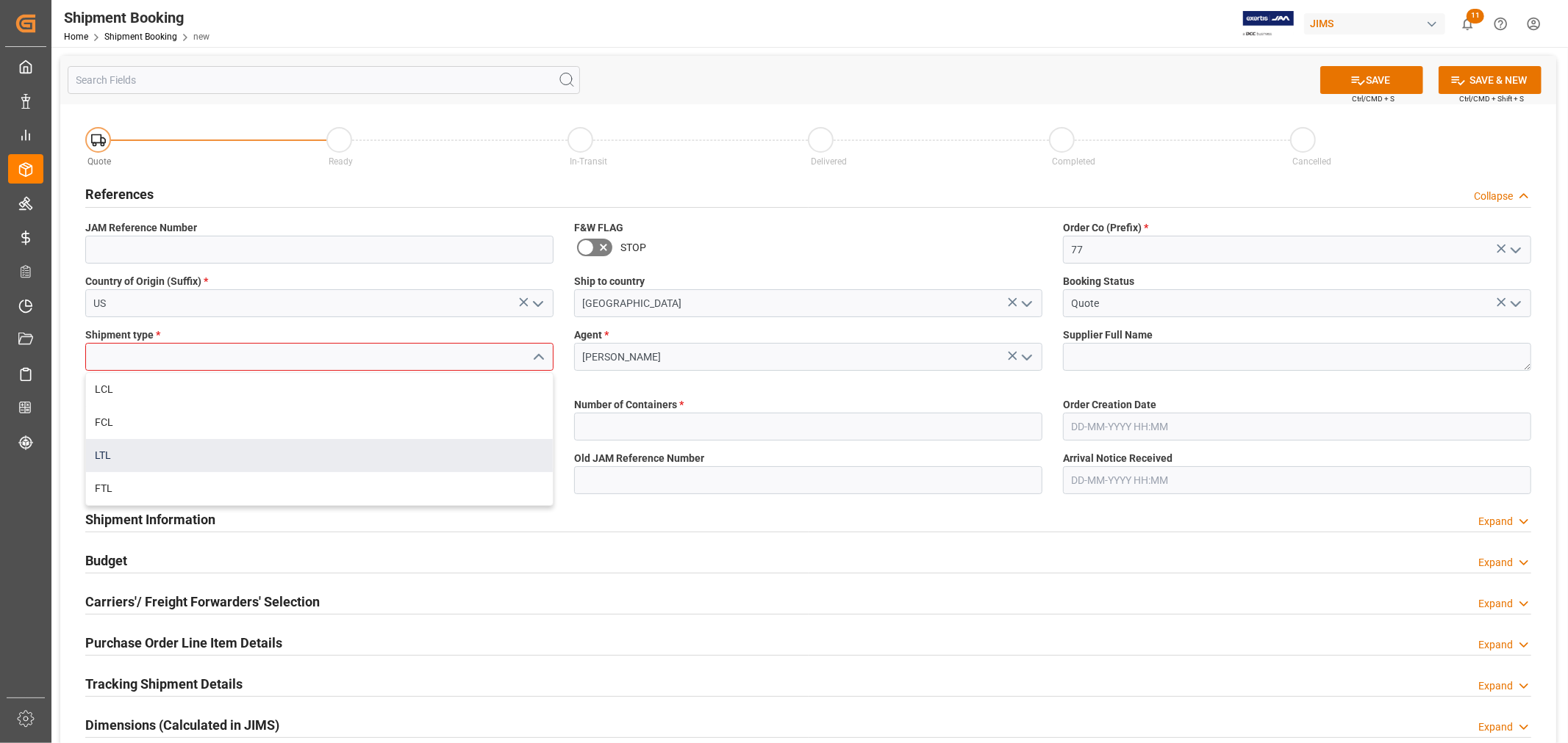
click at [209, 459] on div "LTL" at bounding box center [319, 456] width 467 height 33
type input "LTL"
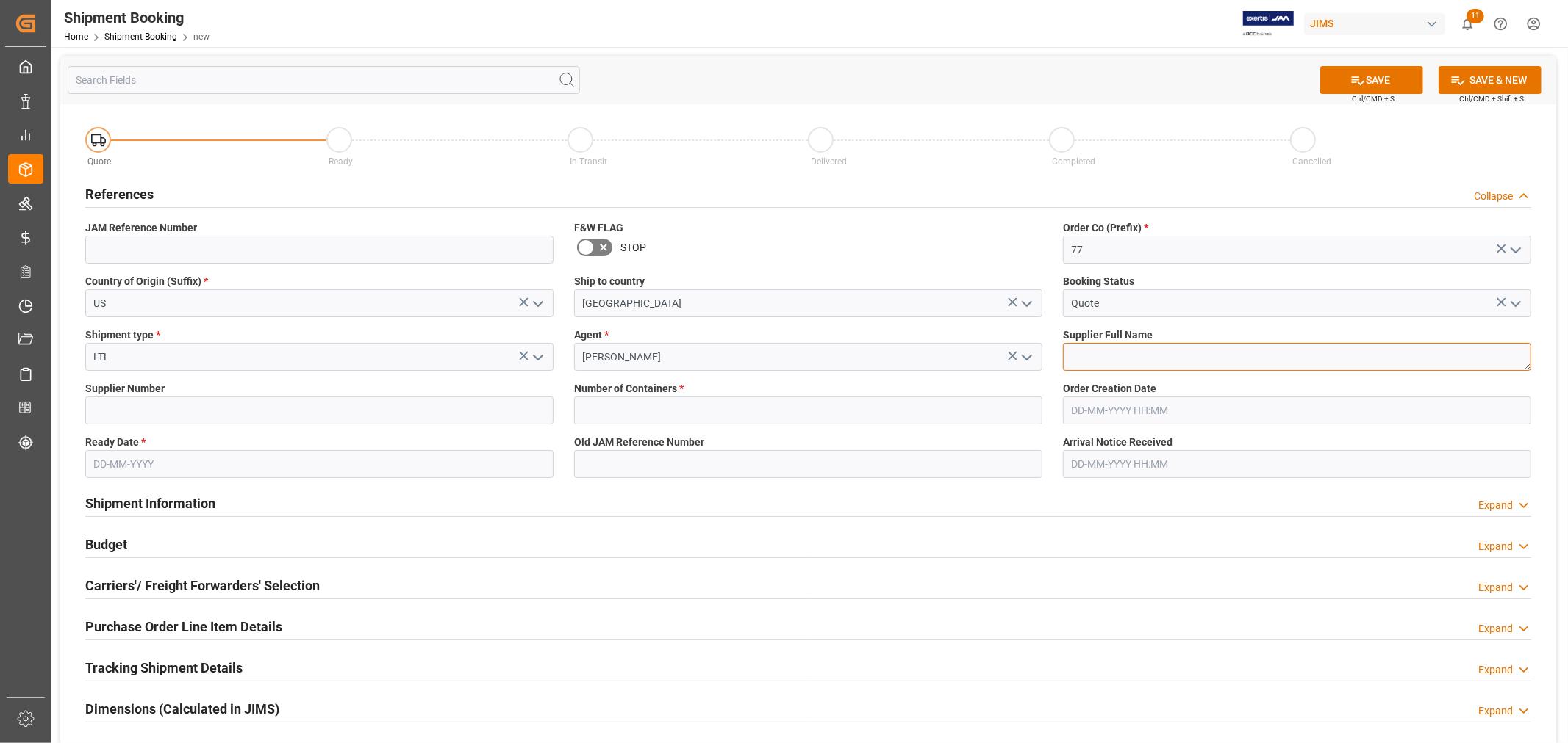
click at [1112, 357] on textarea at bounding box center [1297, 357] width 469 height 28
click at [652, 416] on input "text" at bounding box center [808, 411] width 469 height 28
type input "0"
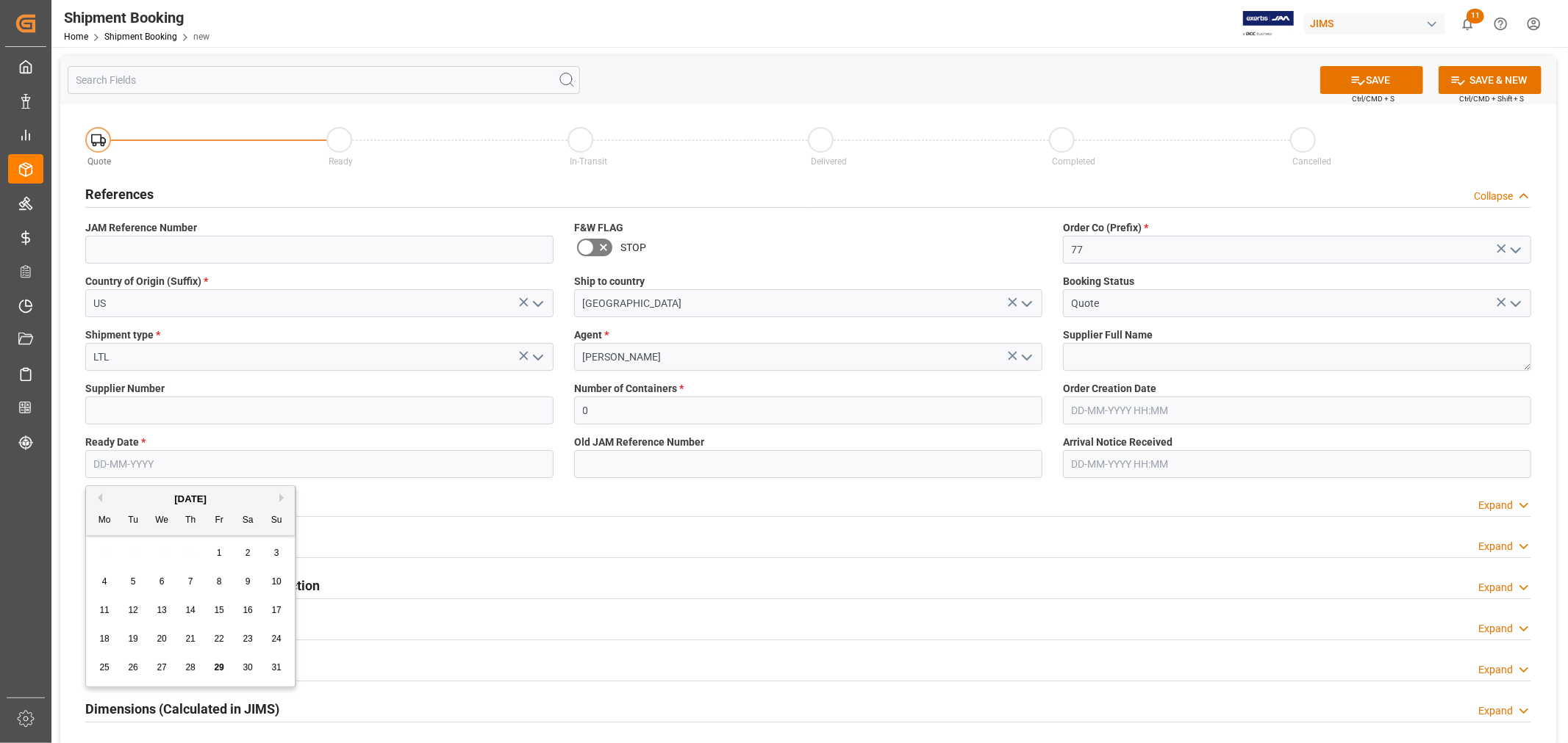
click at [284, 467] on input "text" at bounding box center [319, 464] width 469 height 28
click at [133, 552] on span "2" at bounding box center [134, 553] width 5 height 10
type input "02-09-2025"
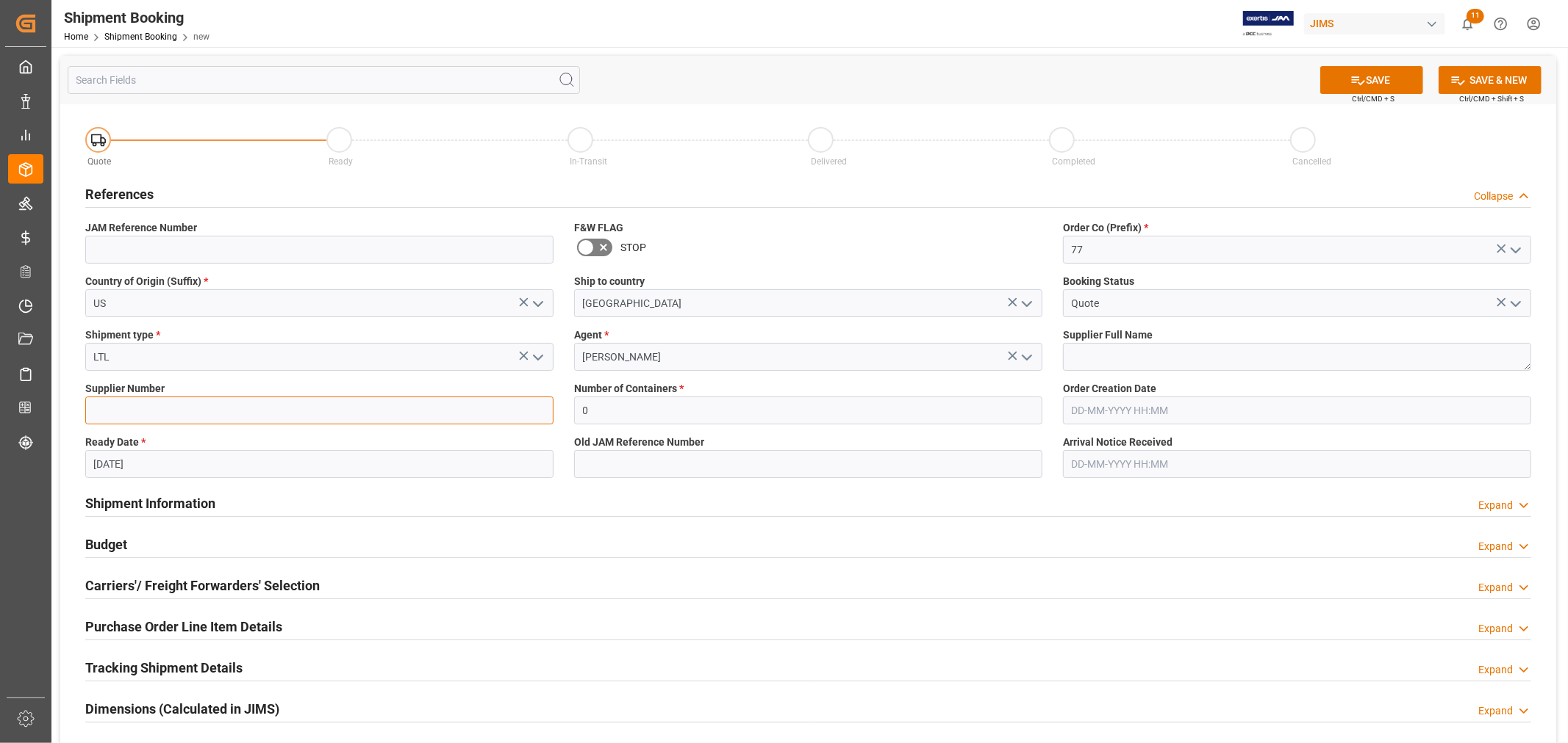
click at [274, 412] on input at bounding box center [319, 411] width 469 height 28
paste input "77-7213-US"
type input "77-7213-US"
type input "408617"
click at [1126, 355] on textarea at bounding box center [1297, 357] width 469 height 28
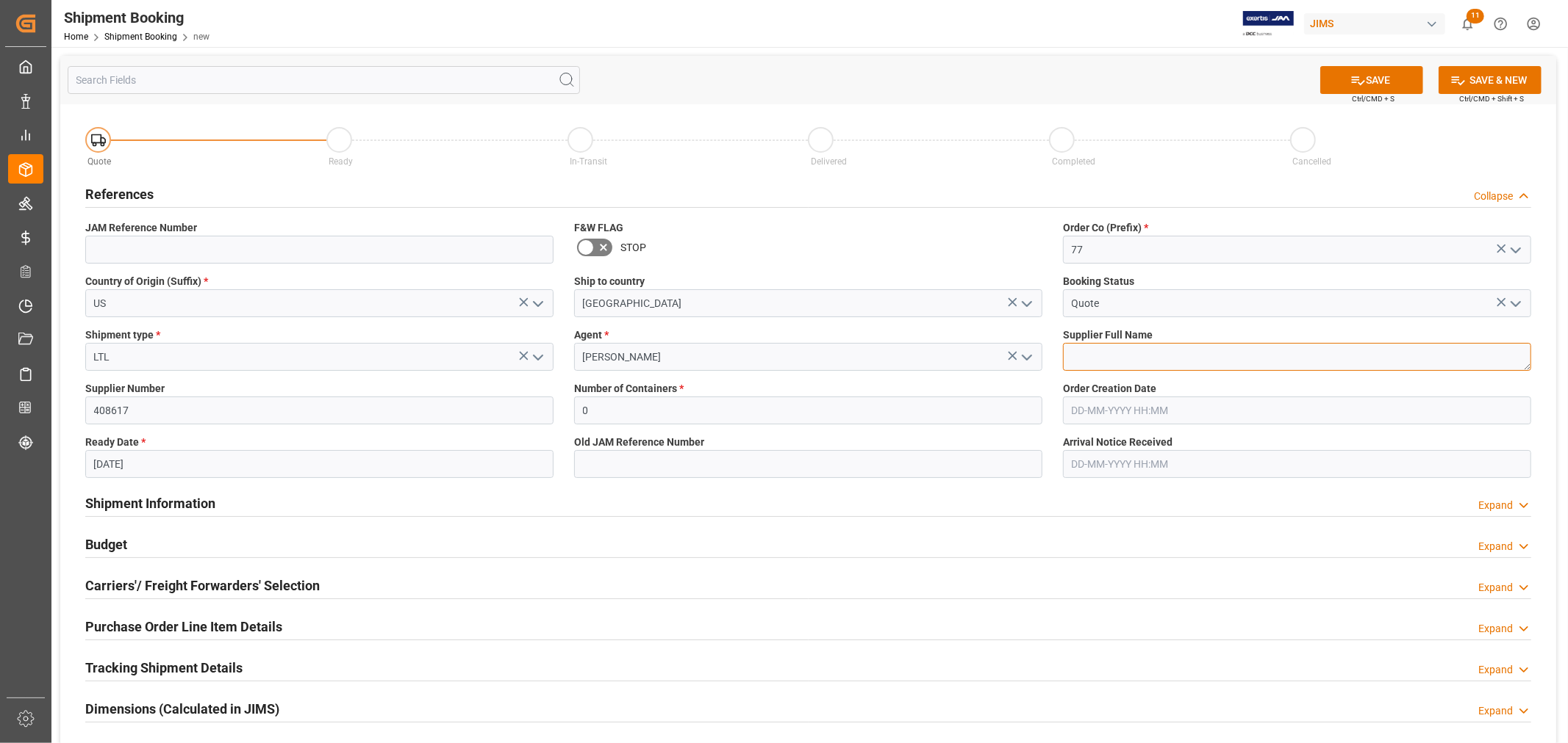
click at [1104, 363] on textarea at bounding box center [1297, 357] width 469 height 28
paste textarea "NLU Products LLC, DBA BodygARdz"
type textarea "NLU Products LLC, DBA BodygARdz"
click at [1391, 73] on button "SAVE" at bounding box center [1372, 80] width 103 height 28
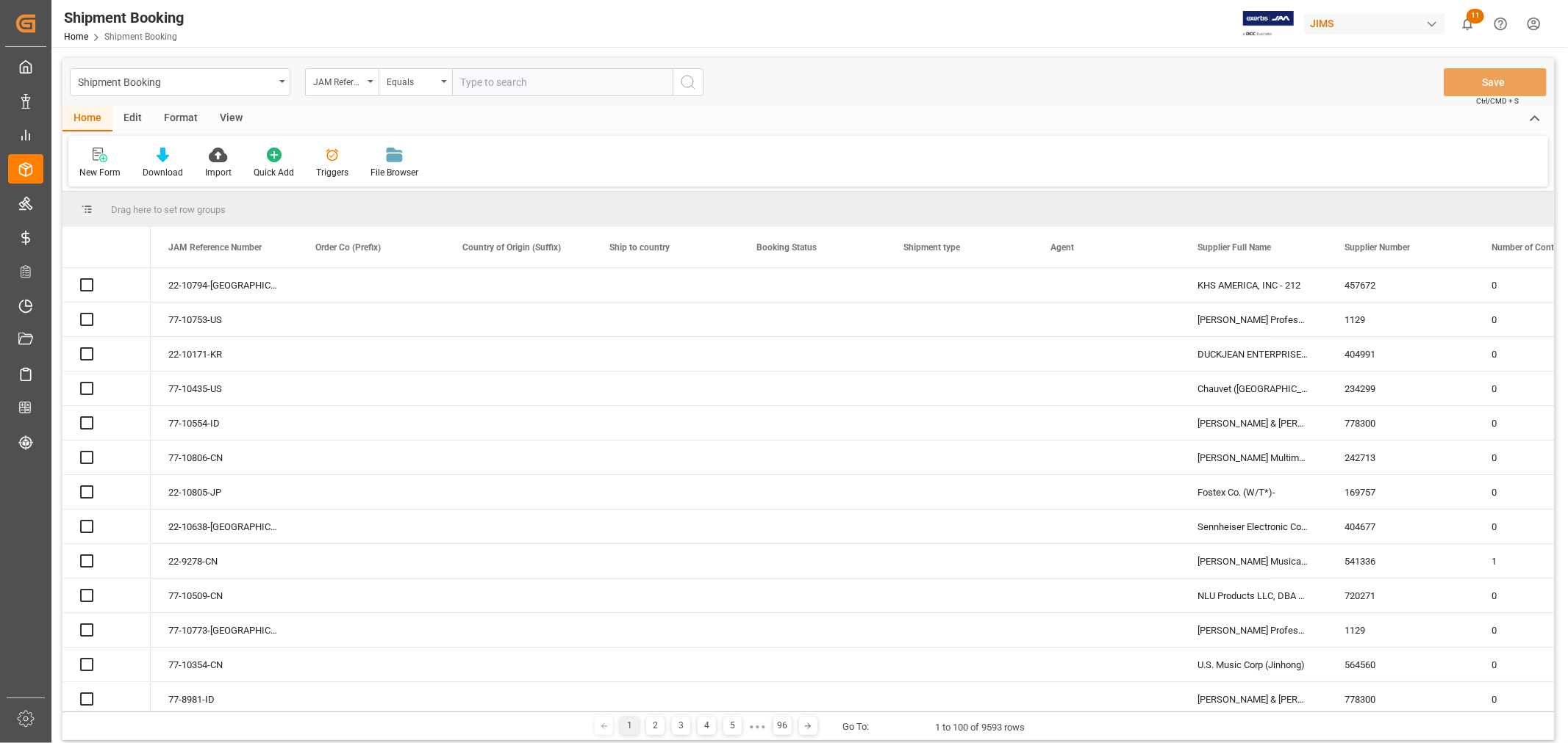
click at [367, 79] on div "JAM Reference Number" at bounding box center [342, 82] width 73 height 28
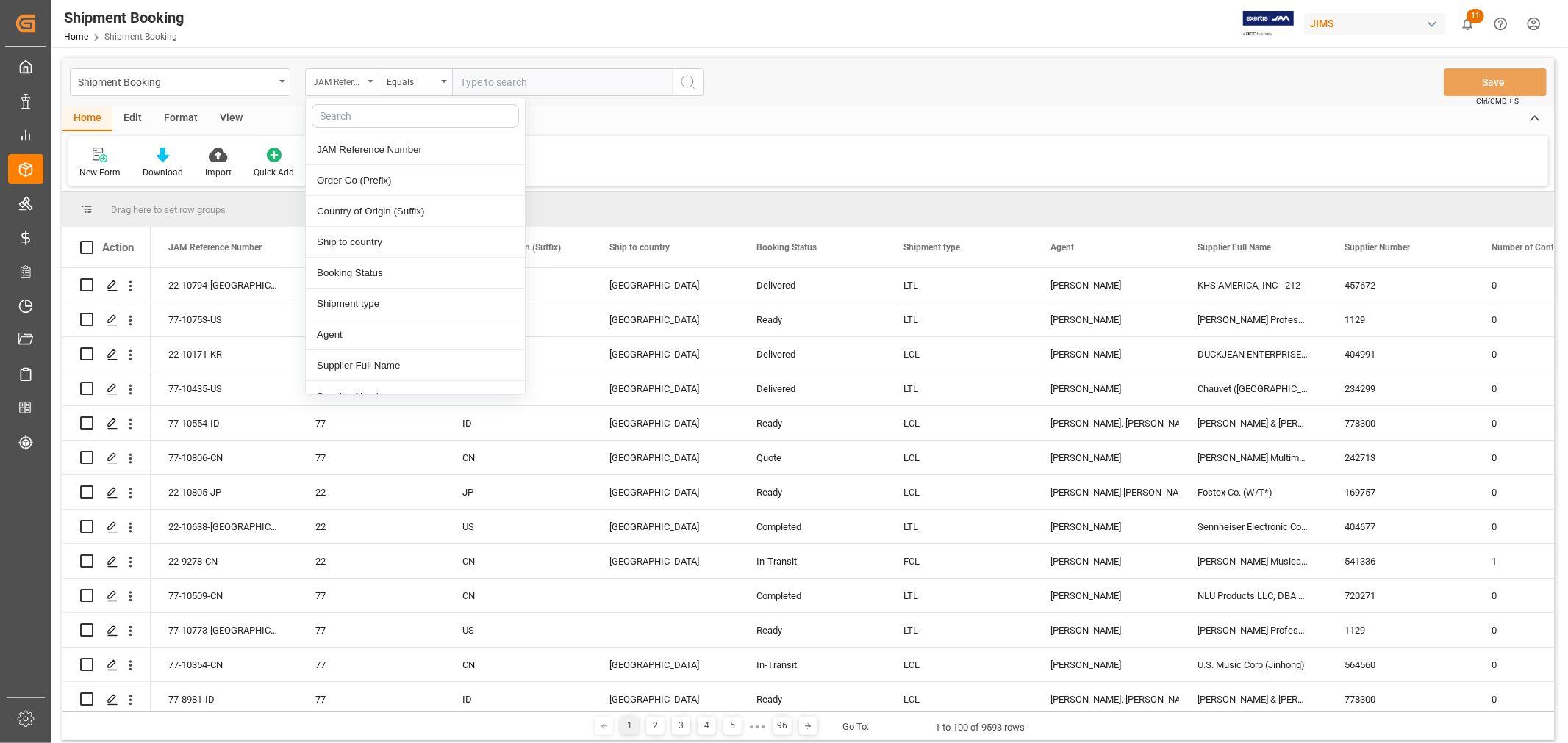
click at [369, 80] on icon "close menu" at bounding box center [370, 81] width 6 height 3
click at [364, 83] on div "JAM Reference Number" at bounding box center [342, 82] width 73 height 28
type input "su"
click at [383, 210] on div "Supplier Number" at bounding box center [414, 211] width 219 height 31
click at [537, 82] on input "text" at bounding box center [562, 82] width 221 height 28
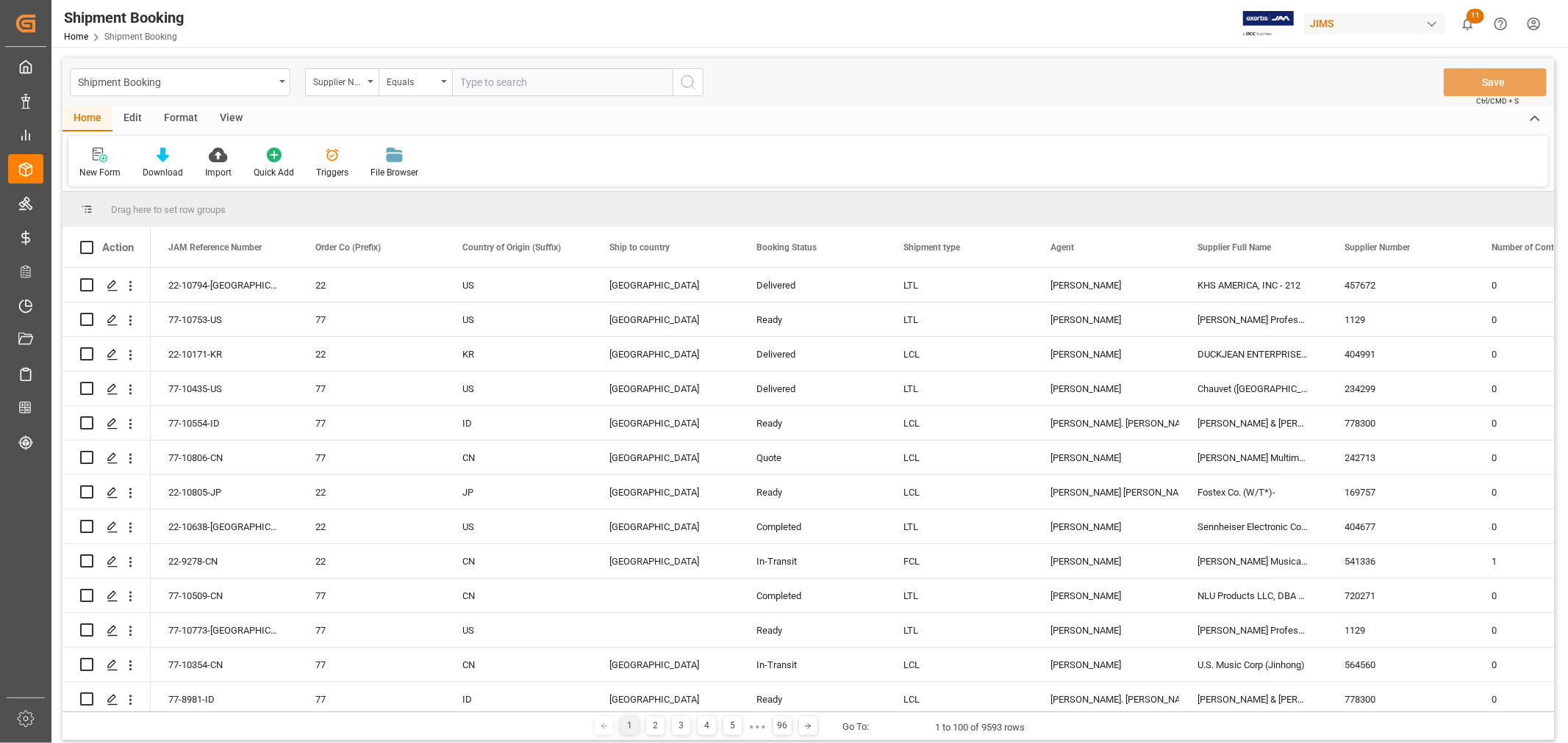
paste input "408617"
type input "408617"
click at [681, 76] on icon "search button" at bounding box center [688, 82] width 17 height 17
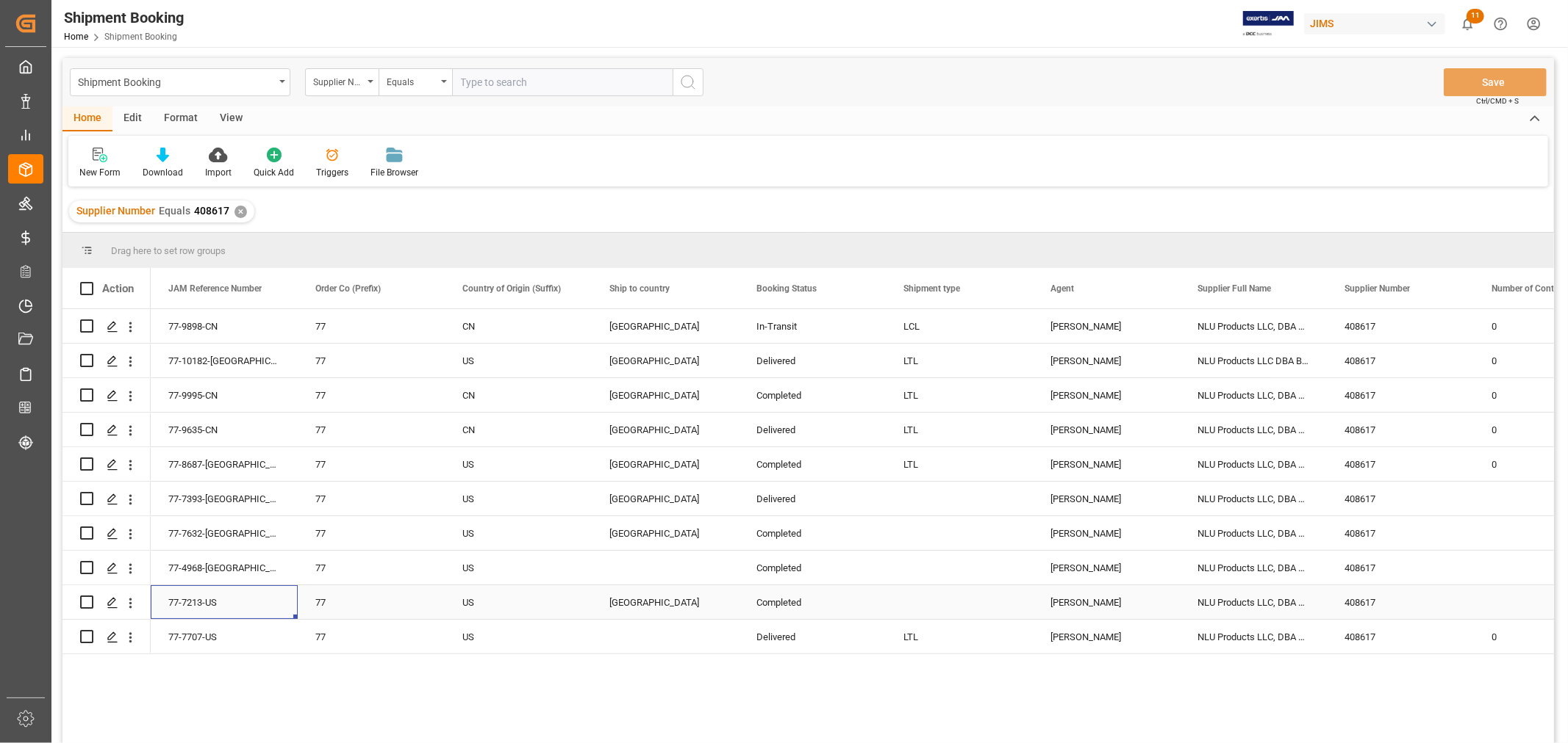
click at [208, 592] on div "77-7213-US" at bounding box center [224, 602] width 147 height 34
click at [235, 213] on div "✕" at bounding box center [241, 212] width 12 height 12
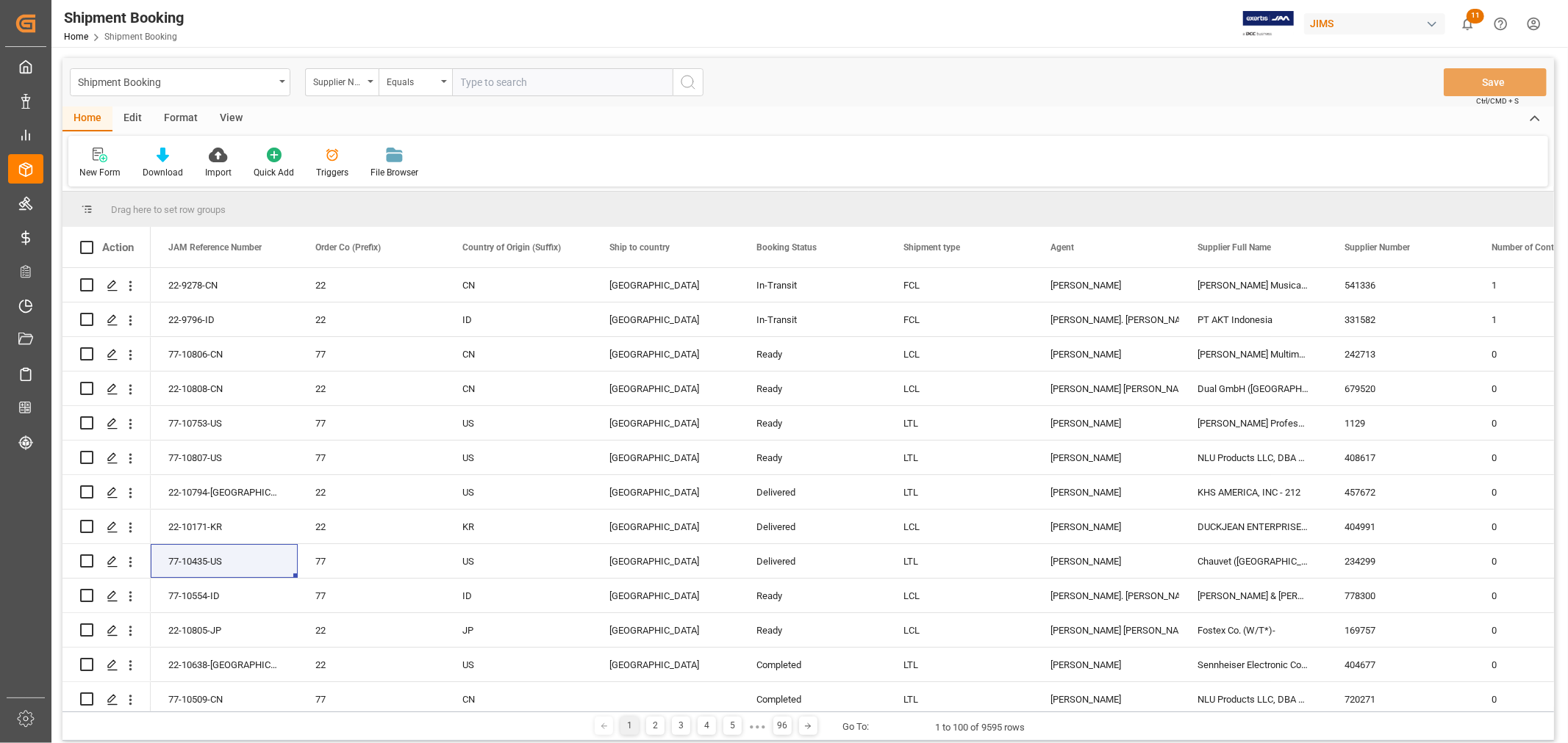
click at [491, 81] on input "text" at bounding box center [562, 82] width 221 height 28
paste input "77-9891-CN"
type input "77-9891-CN"
click at [697, 76] on button "search button" at bounding box center [688, 82] width 31 height 28
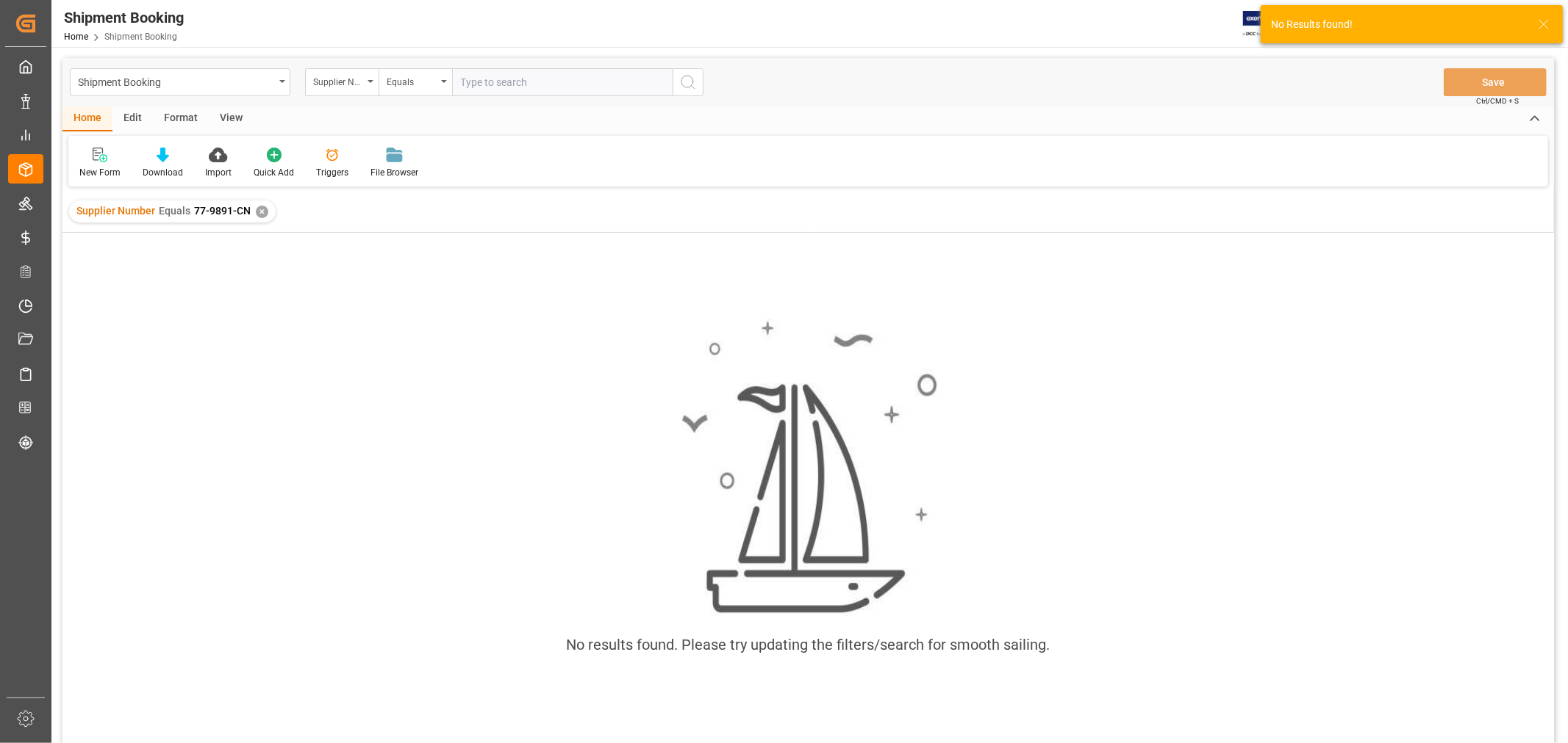
click at [260, 209] on div "✕" at bounding box center [262, 212] width 12 height 12
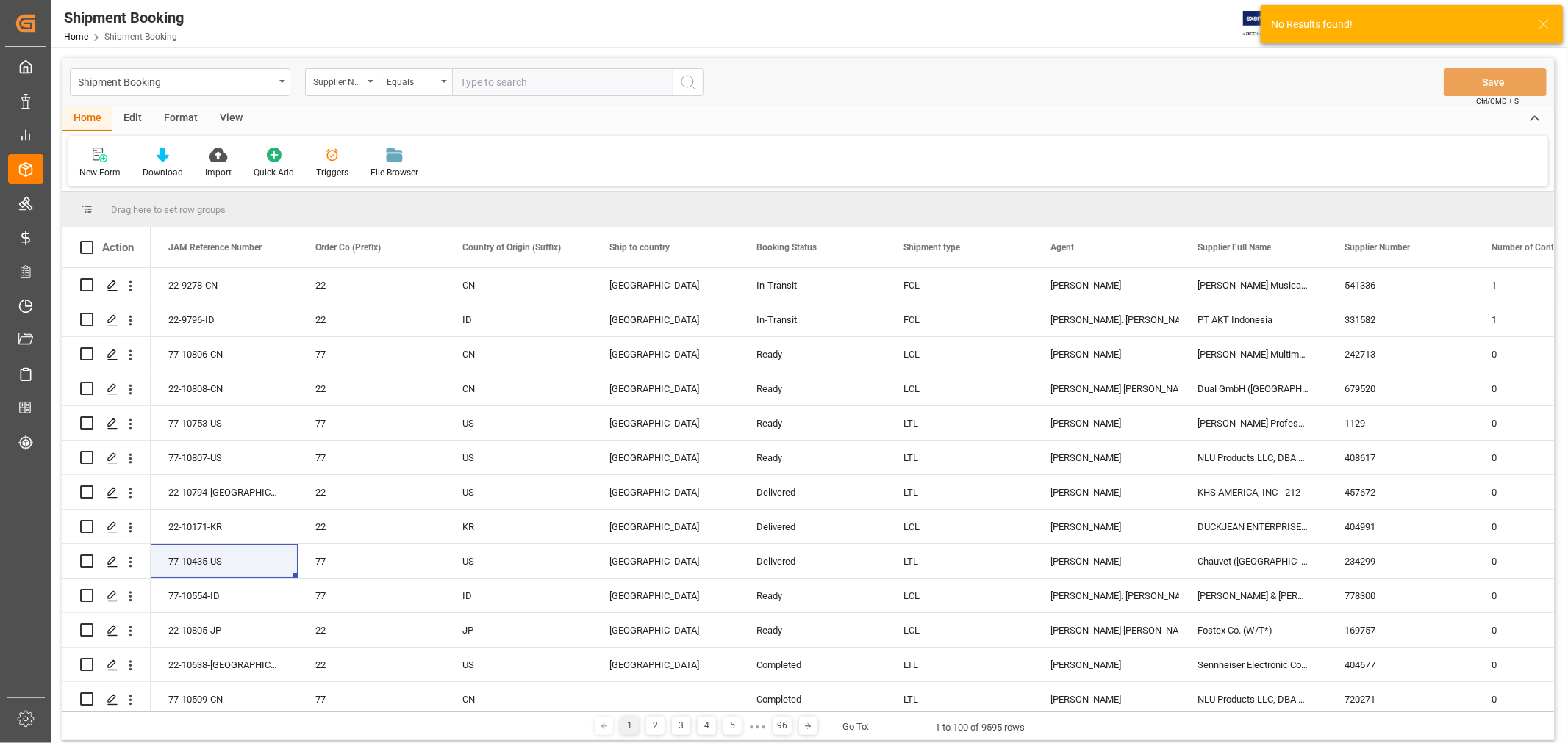
click at [554, 85] on input "text" at bounding box center [562, 82] width 221 height 28
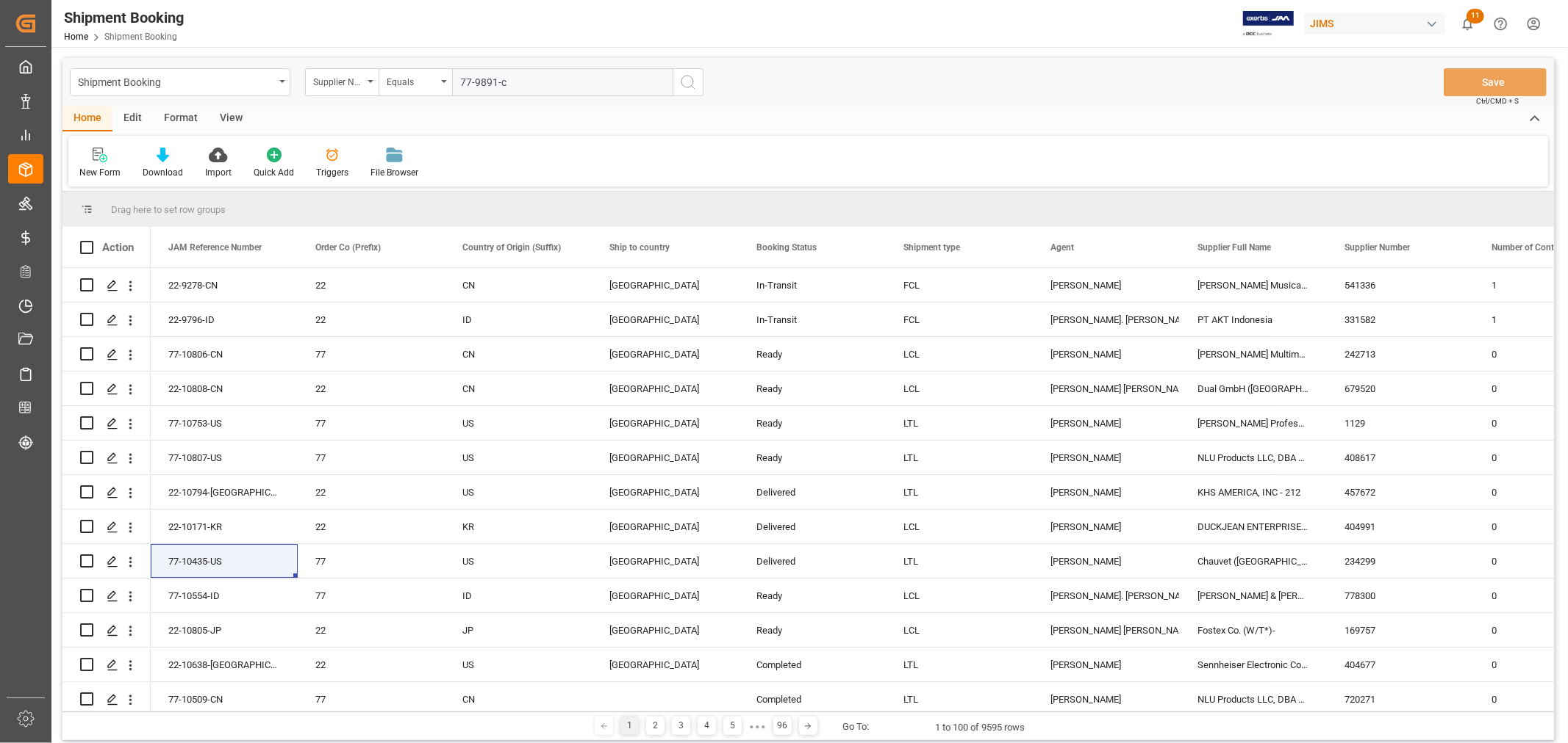
type input "77-9891-cn"
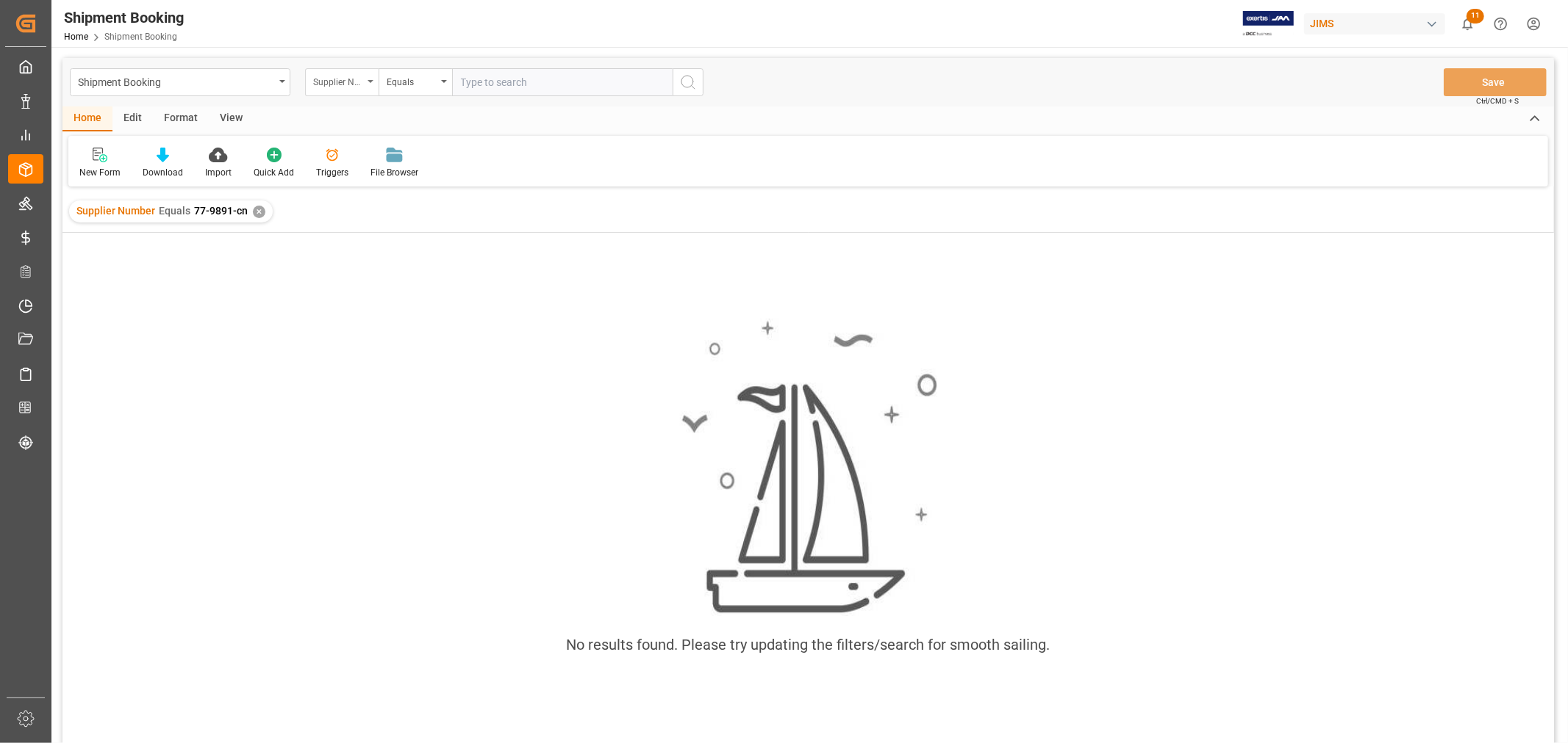
click at [339, 83] on div "Supplier Number" at bounding box center [338, 80] width 50 height 17
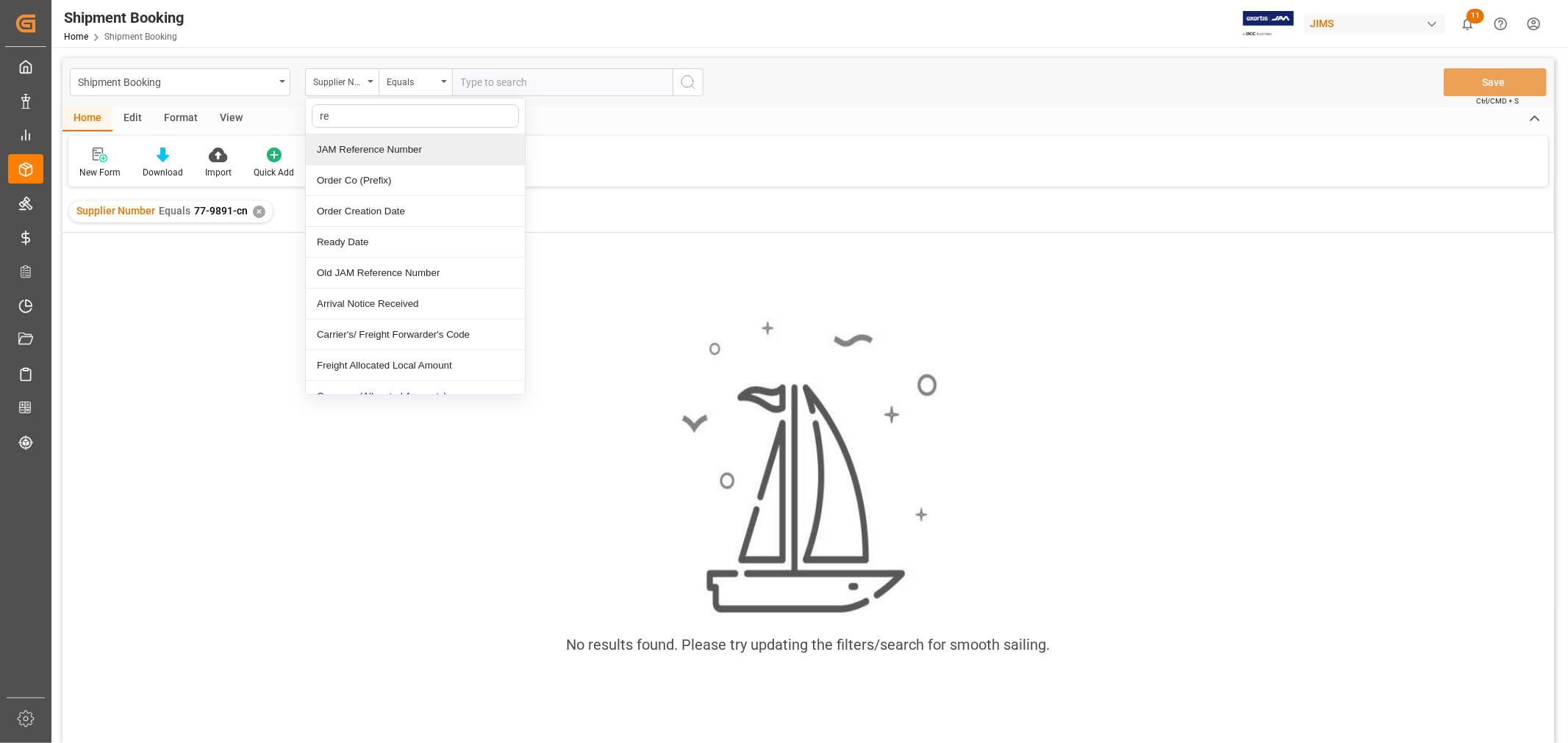
type input "ref"
click at [347, 144] on div "JAM Reference Number" at bounding box center [414, 149] width 219 height 31
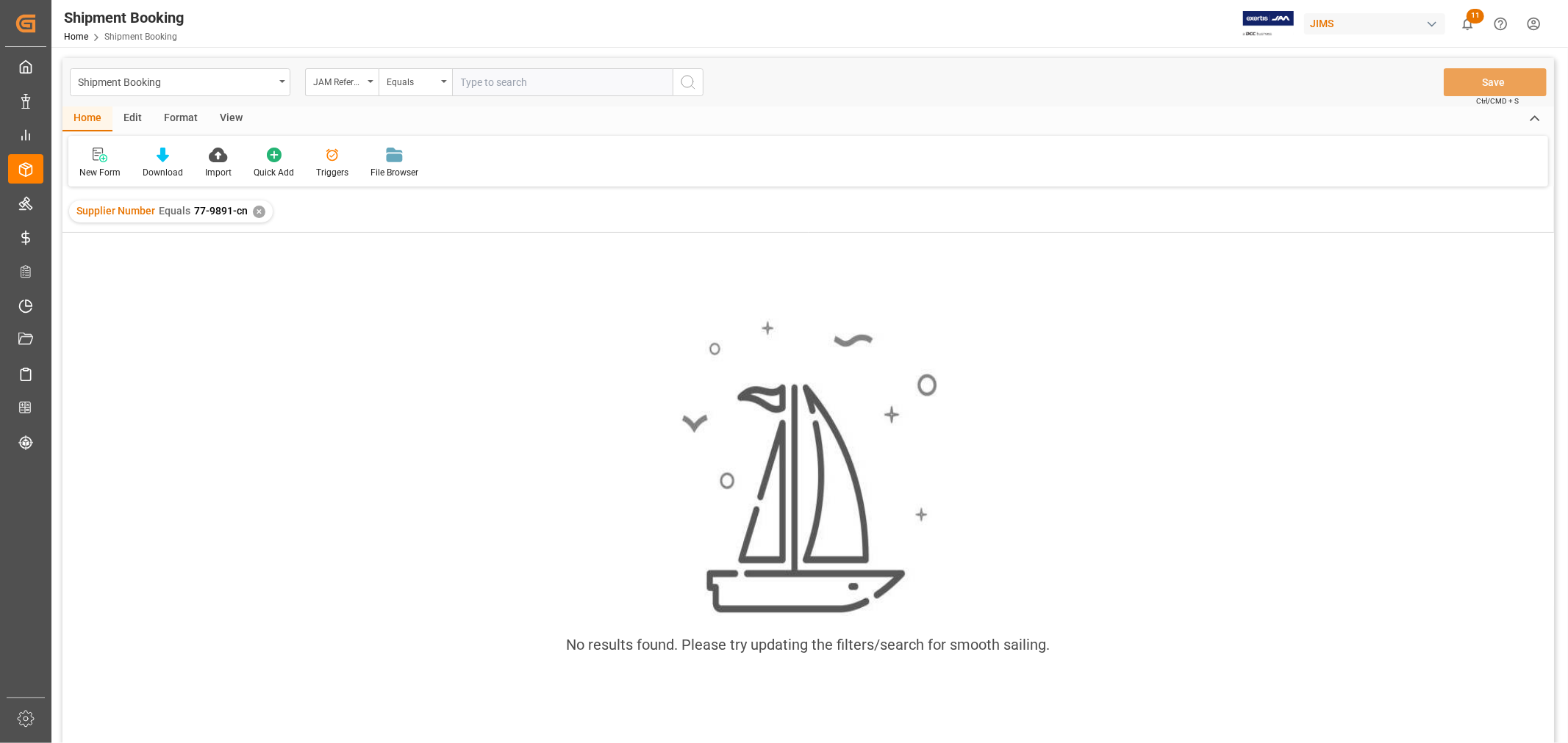
click at [254, 208] on div "✕" at bounding box center [259, 212] width 12 height 12
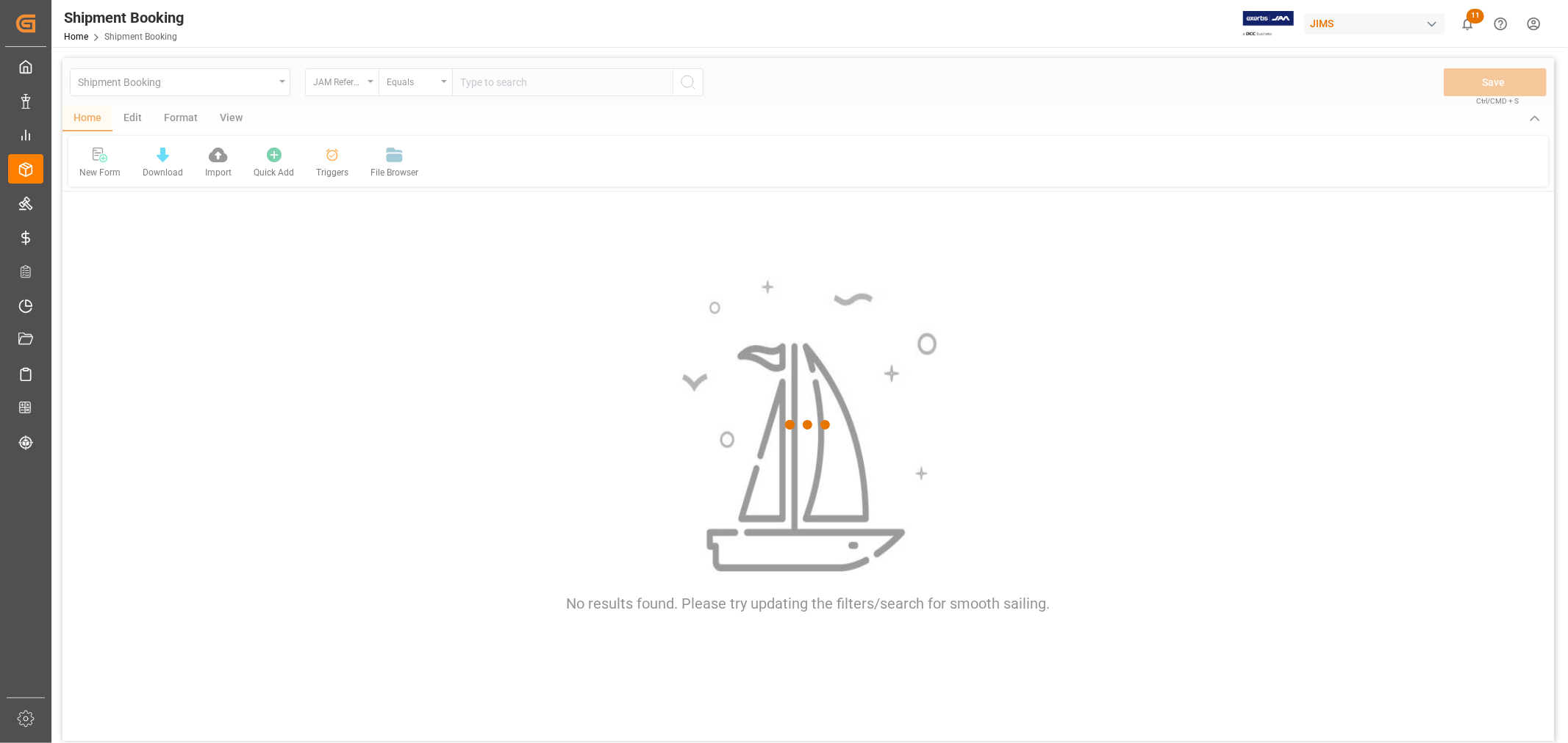
click at [459, 88] on div at bounding box center [808, 426] width 1491 height 734
click at [467, 84] on div at bounding box center [808, 426] width 1491 height 734
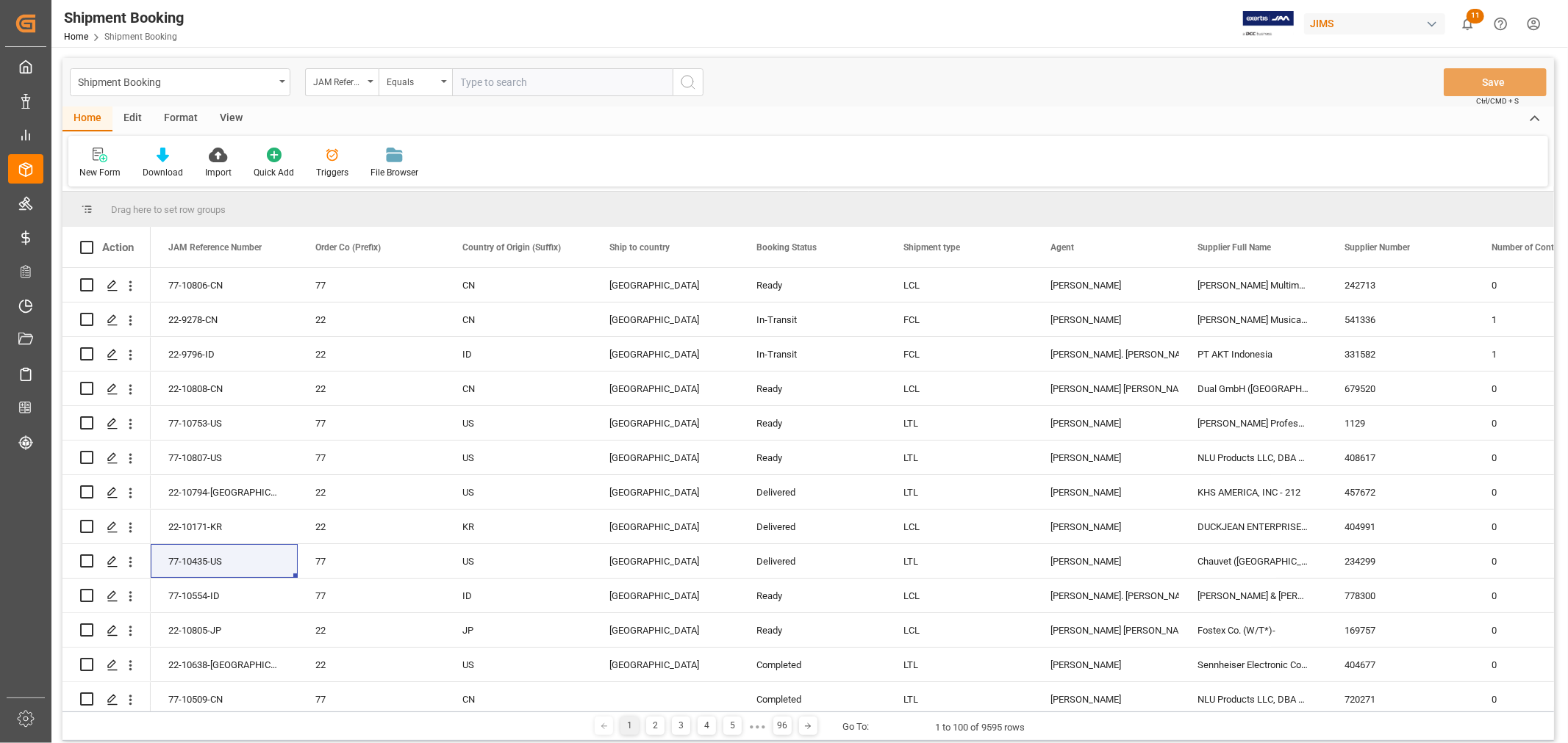
click at [465, 85] on input "text" at bounding box center [562, 82] width 221 height 28
paste input "77-9891-CN"
type input "77-9891-CN"
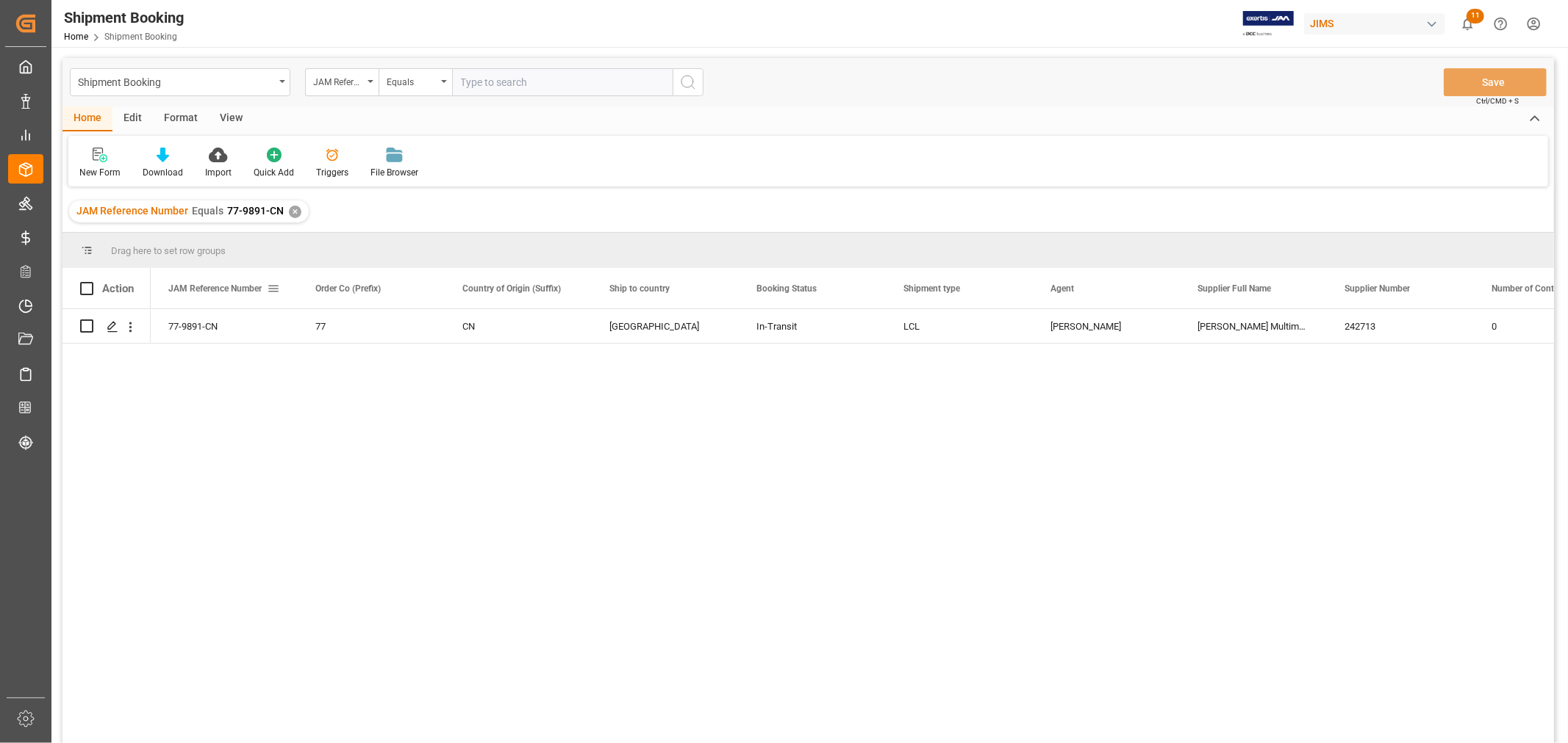
click at [268, 294] on span at bounding box center [273, 288] width 13 height 13
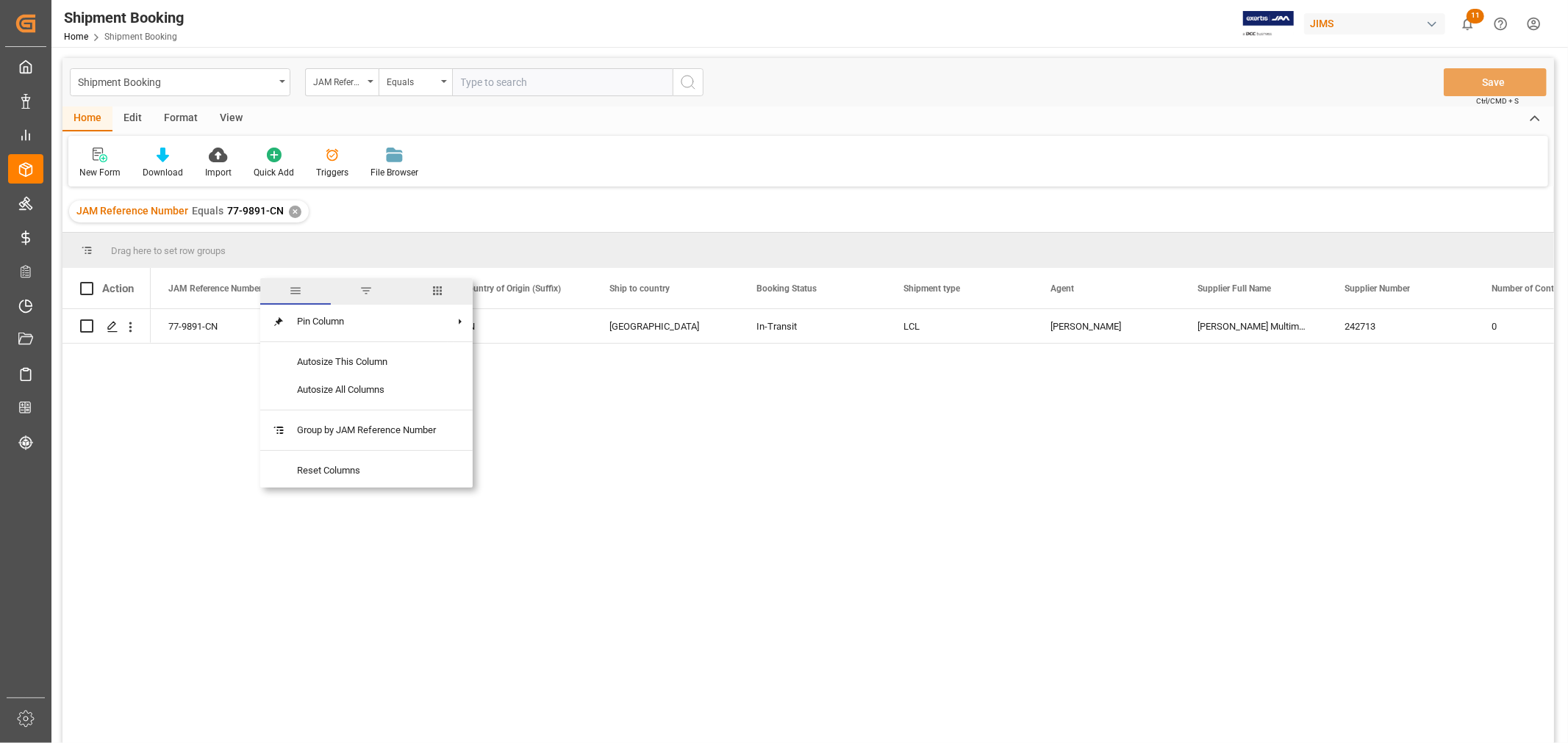
click at [435, 291] on span "columns" at bounding box center [437, 290] width 13 height 13
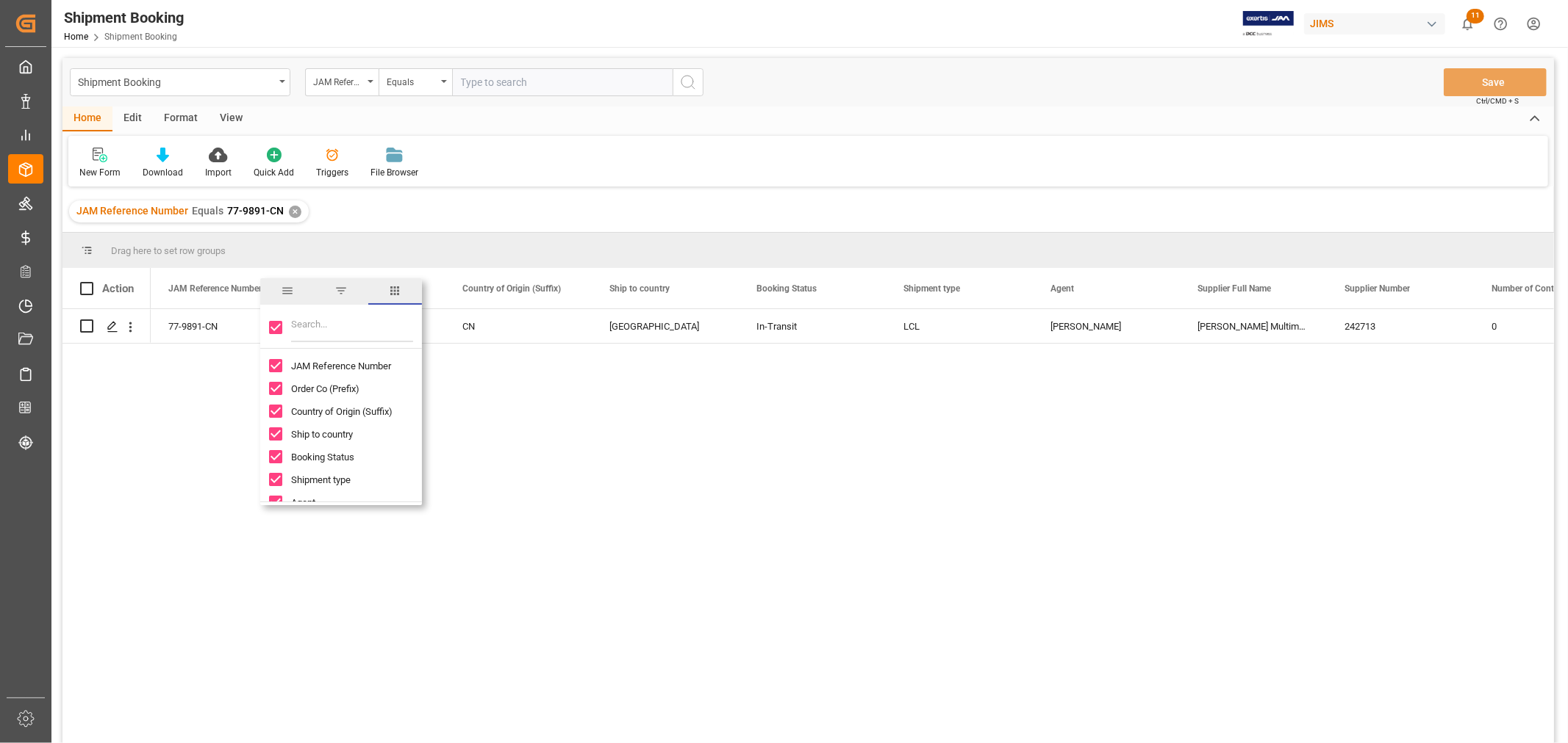
click at [270, 333] on input "Toggle Select All Columns" at bounding box center [275, 327] width 13 height 13
checkbox input "false"
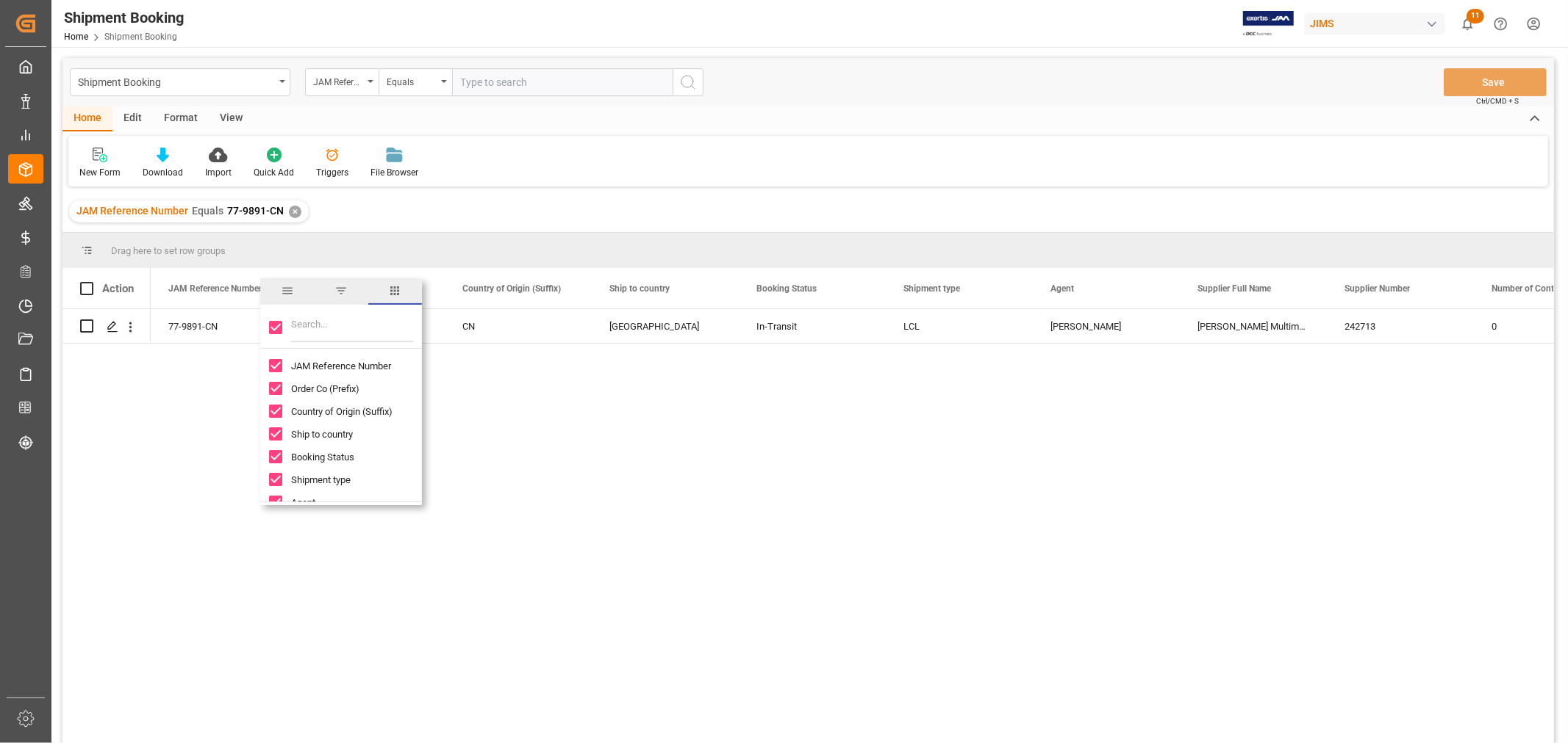
checkbox input "false"
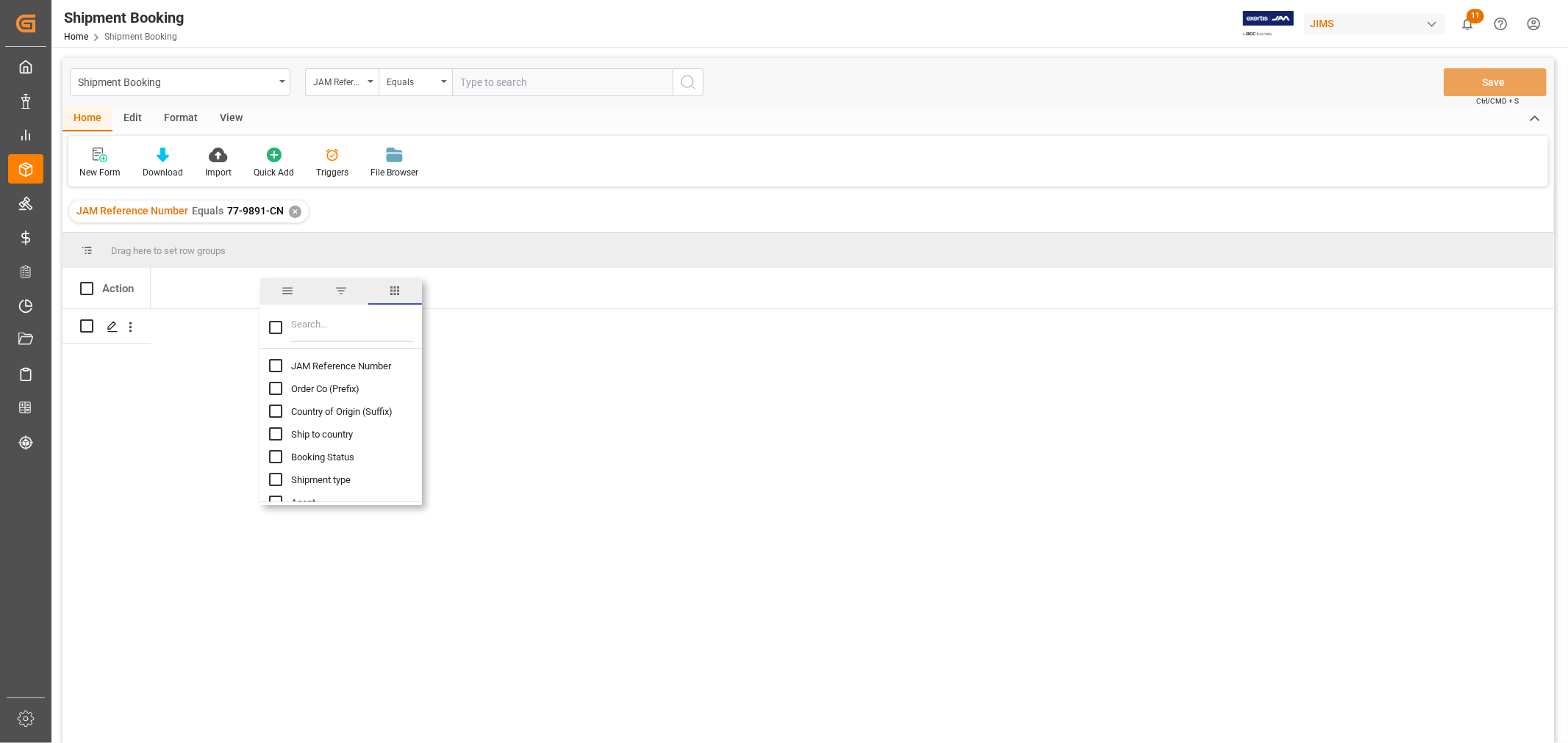
click at [301, 328] on input "Filter Columns Input" at bounding box center [353, 328] width 122 height 30
type input "custom"
click at [310, 410] on span "Customs entry number" at bounding box center [339, 412] width 94 height 11
checkbox input "false"
checkbox input "true"
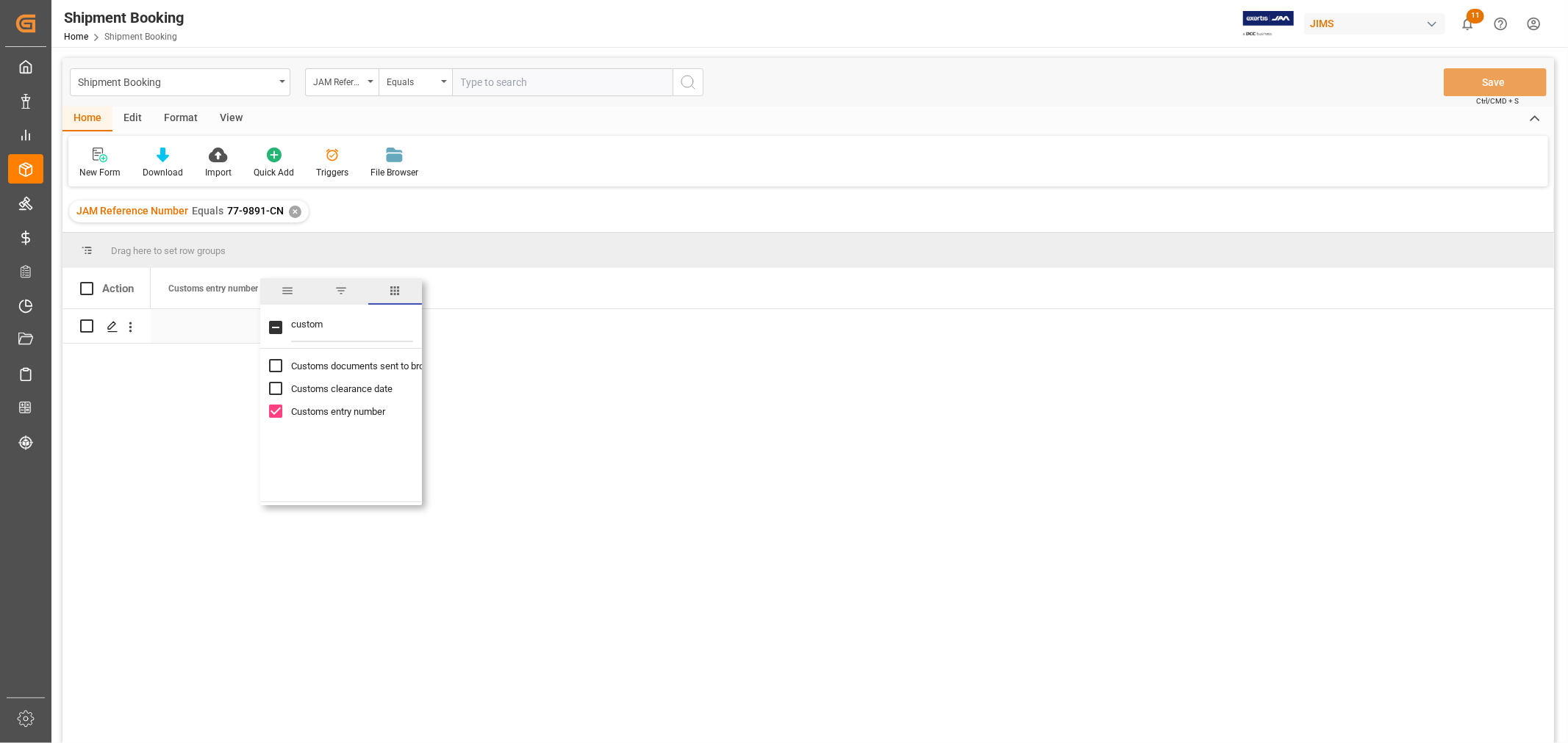
click at [200, 327] on div "Press SPACE to select this row." at bounding box center [224, 326] width 147 height 34
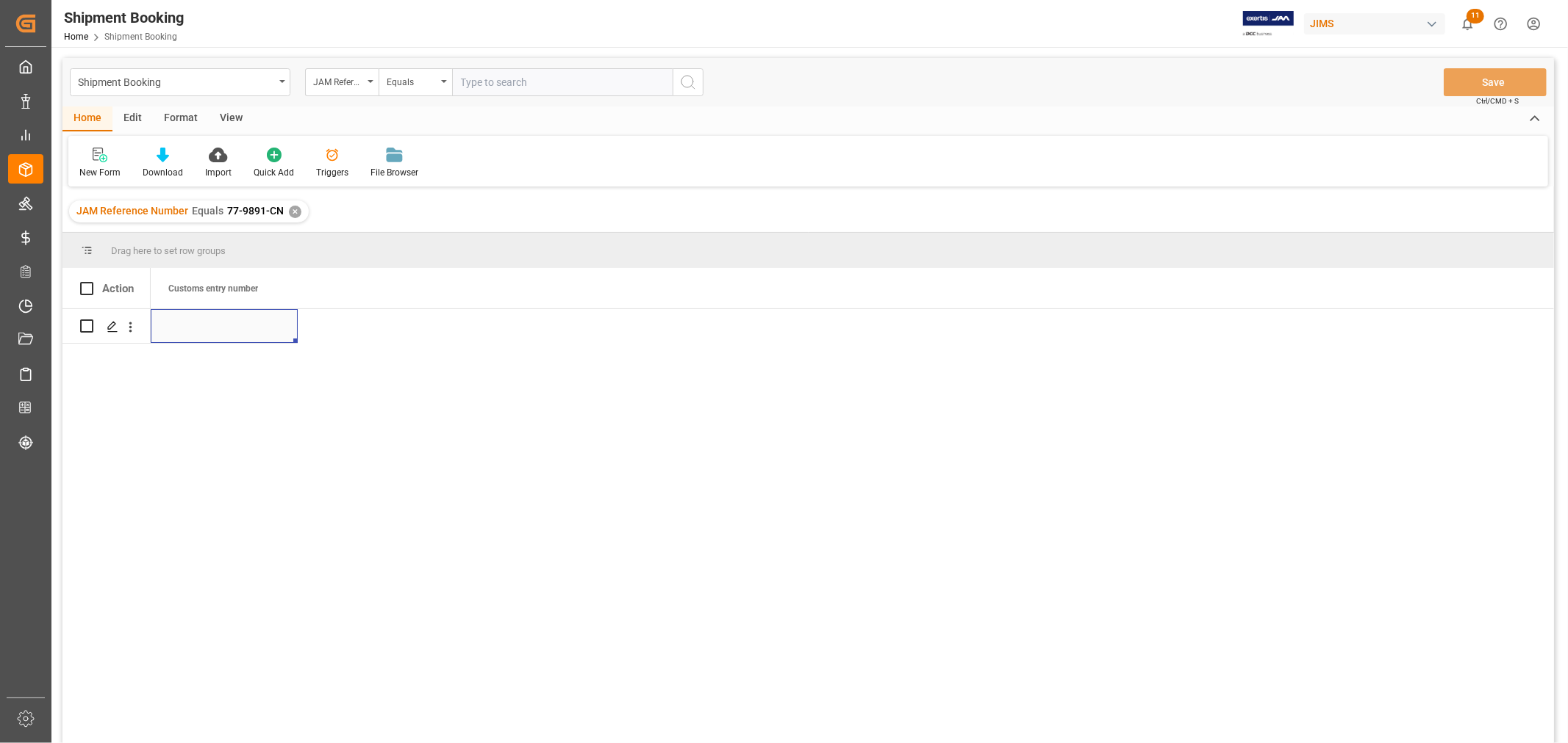
click at [198, 327] on div "Press SPACE to select this row." at bounding box center [224, 326] width 147 height 34
click at [198, 331] on input "Press SPACE to select this row." at bounding box center [224, 335] width 124 height 28
type input "13391-69273647-0"
click at [357, 341] on div "13391-69273647-0" at bounding box center [852, 531] width 1403 height 444
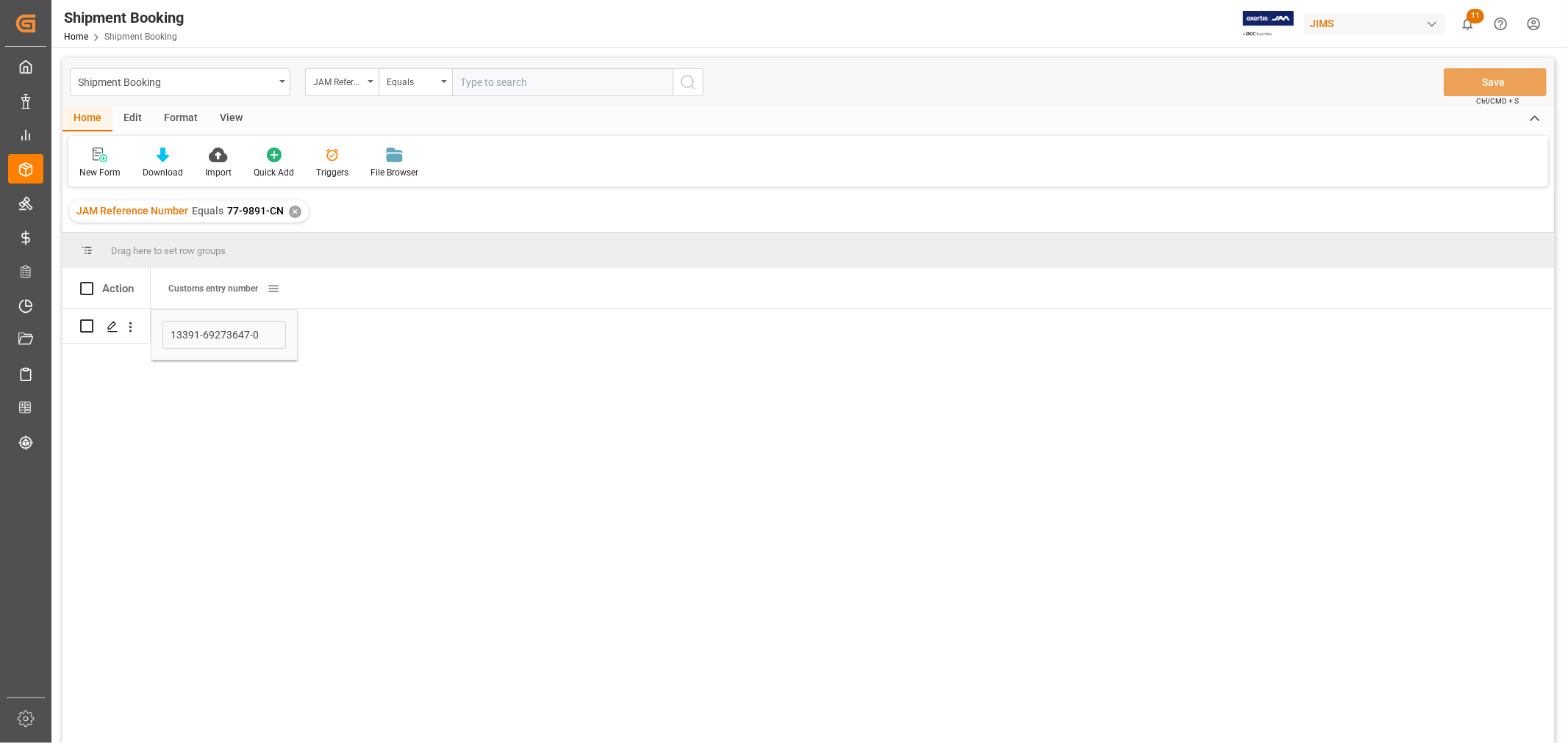
click at [209, 292] on span "Customs entry number" at bounding box center [213, 289] width 90 height 10
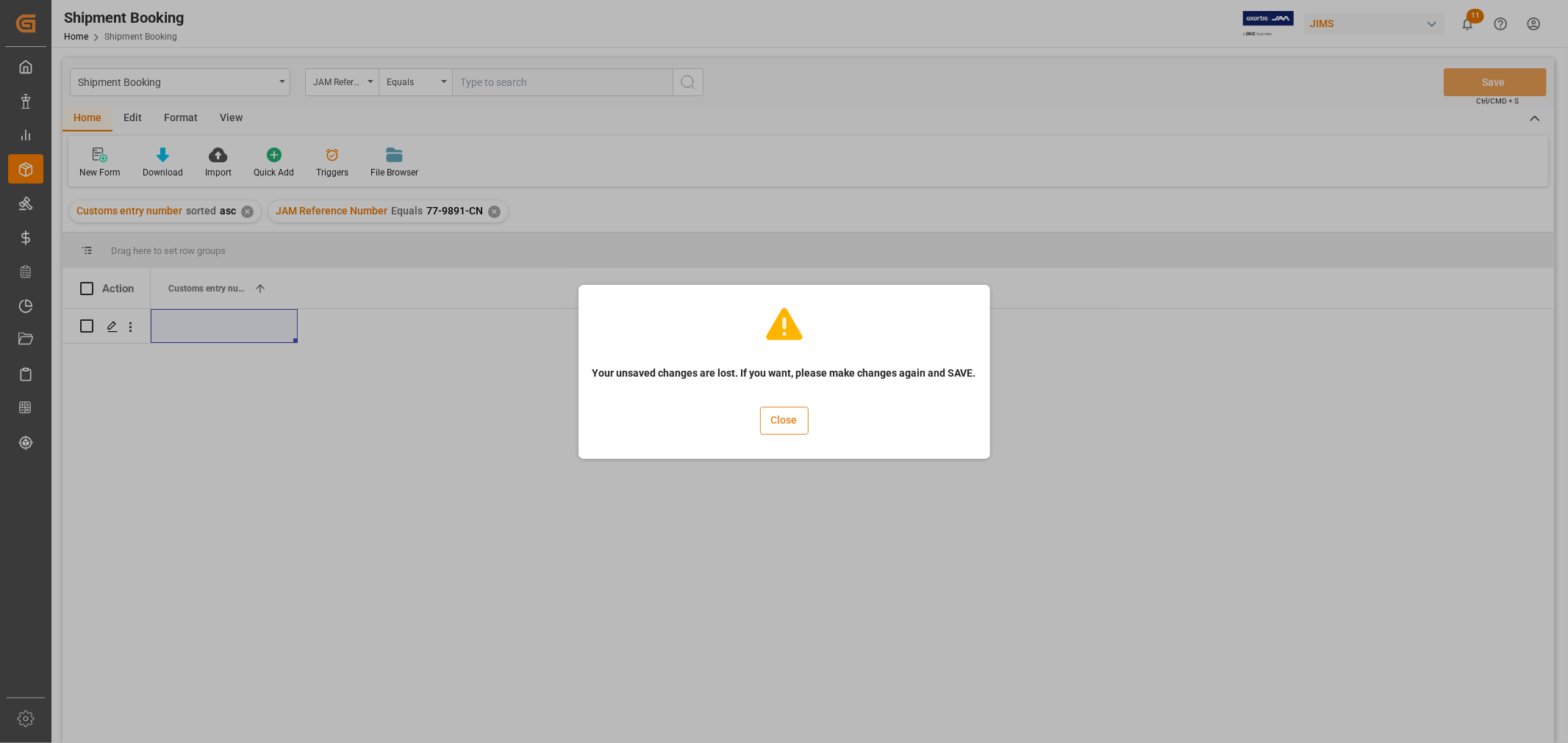
click at [777, 408] on button "Close" at bounding box center [784, 421] width 49 height 28
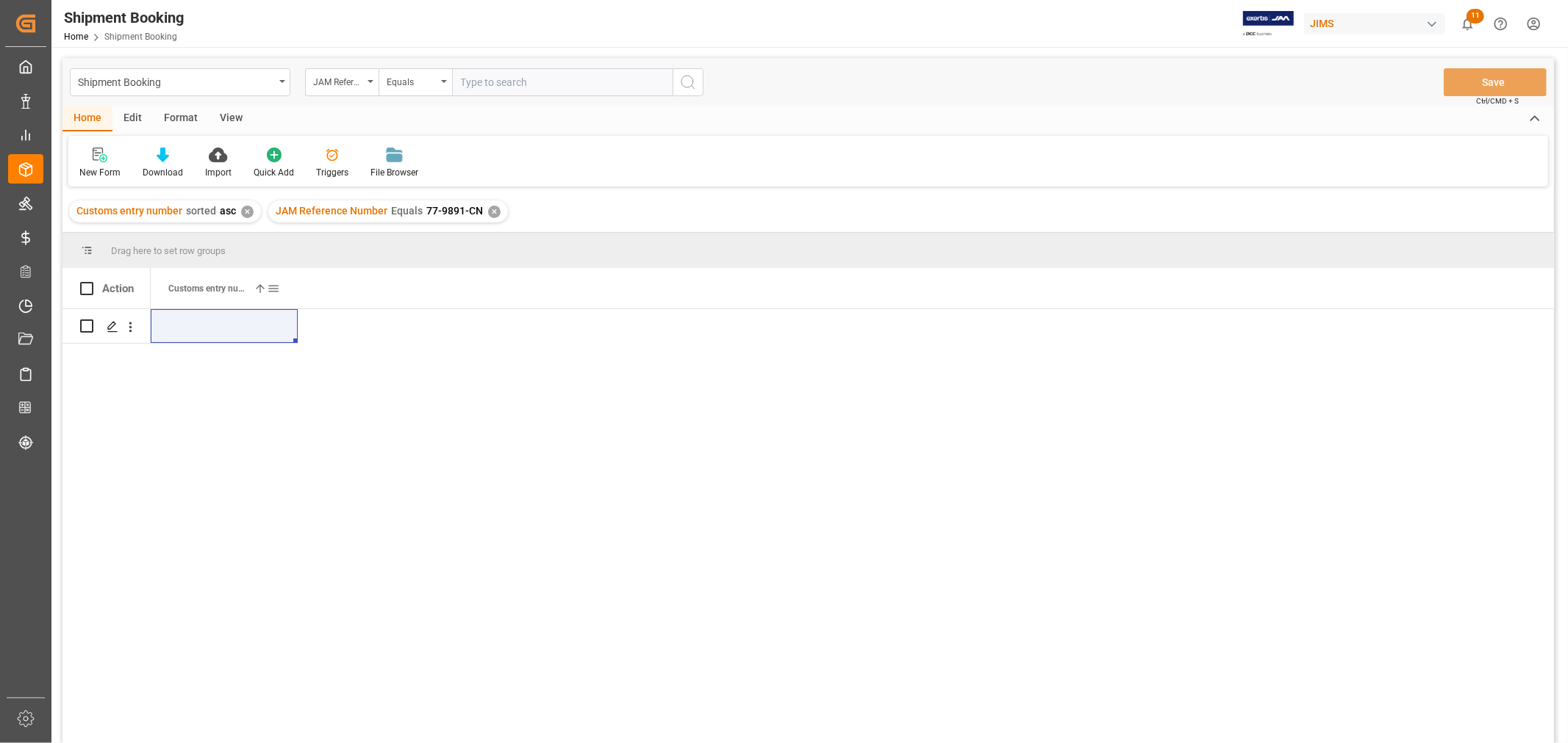
click at [268, 298] on div "Customs entry number 1" at bounding box center [224, 288] width 112 height 40
click at [270, 291] on span at bounding box center [273, 288] width 13 height 13
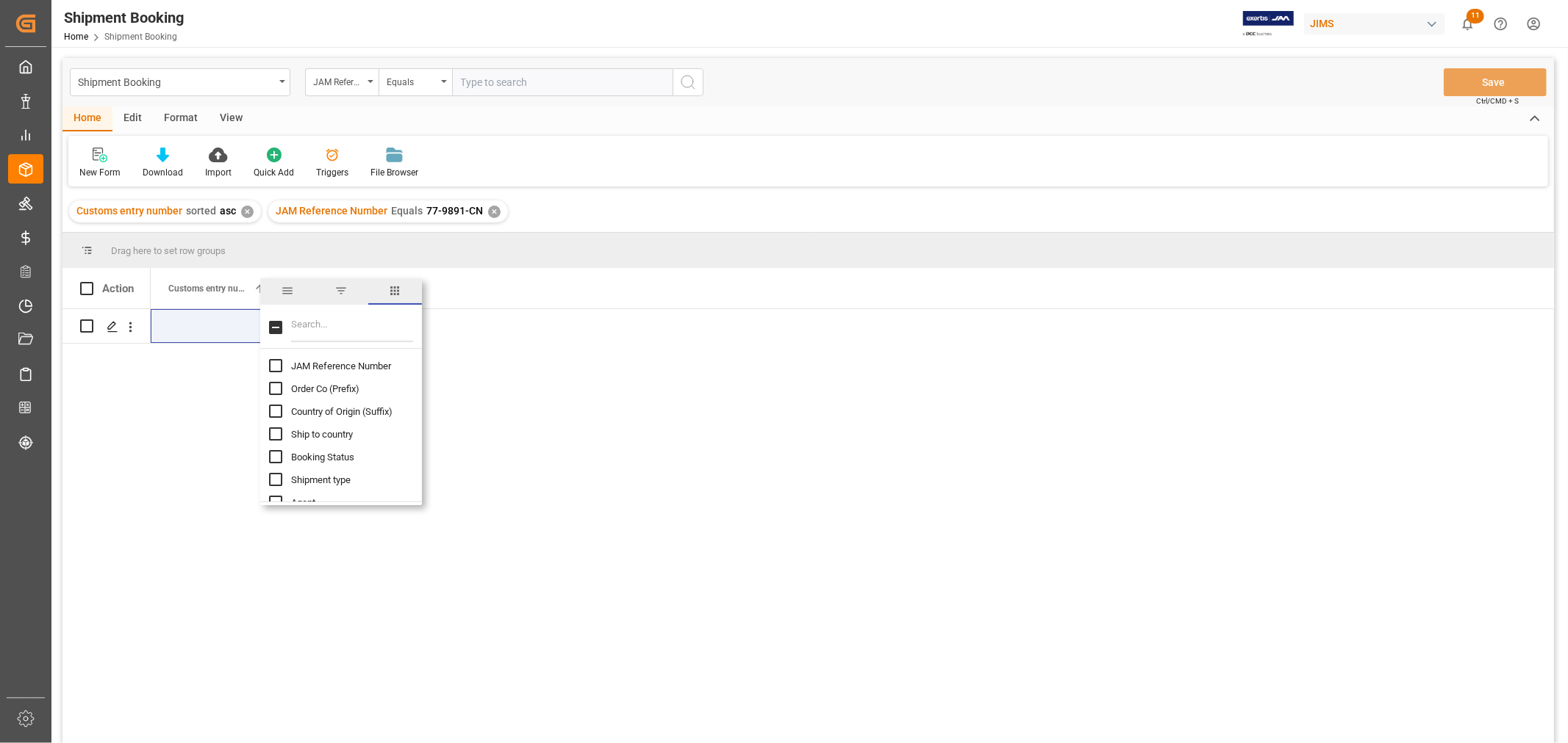
click at [302, 361] on span "JAM Reference Number" at bounding box center [341, 366] width 100 height 11
checkbox input "true"
click at [432, 331] on div "Press SPACE to select this row." at bounding box center [371, 326] width 147 height 34
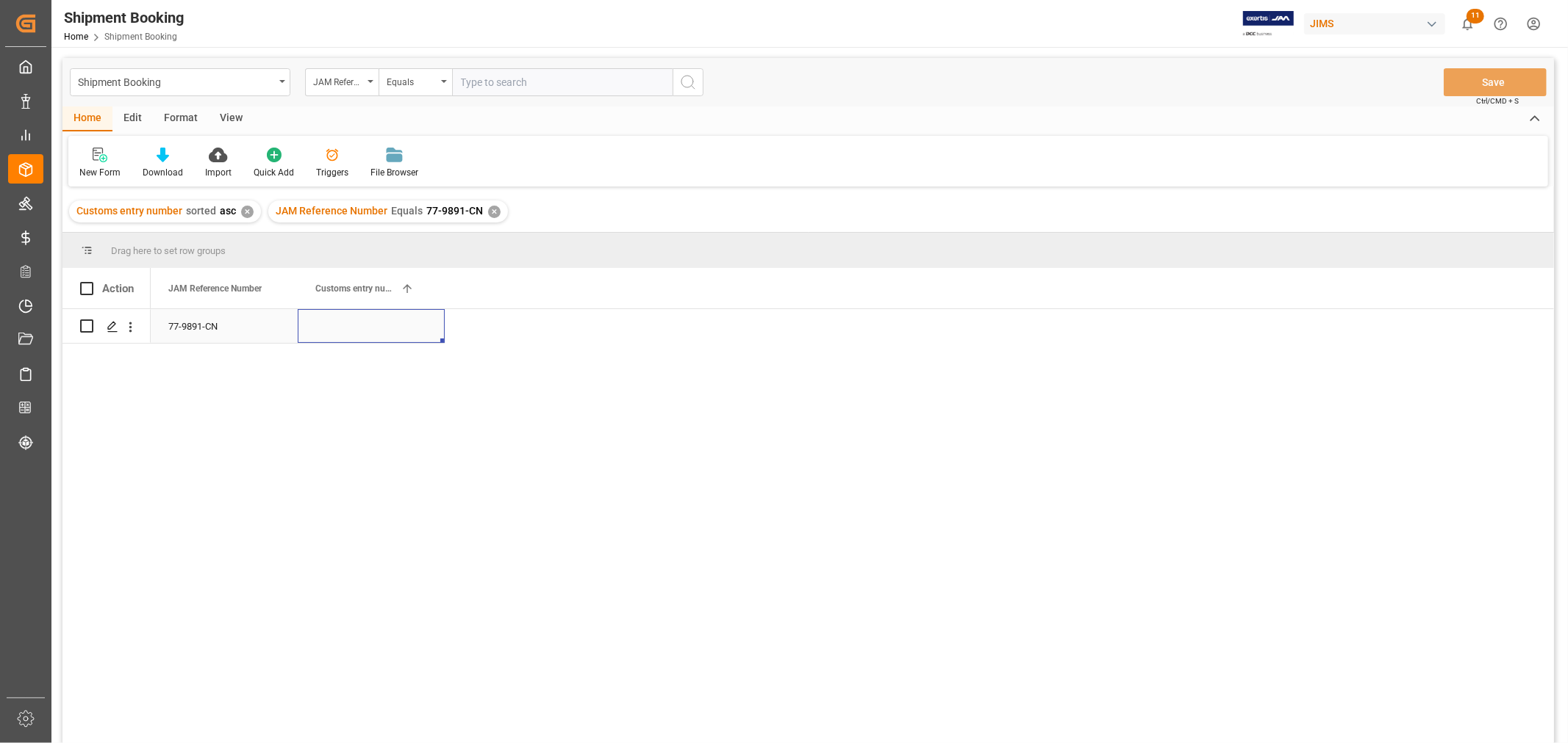
click at [435, 331] on div "Press SPACE to select this row." at bounding box center [371, 326] width 147 height 34
click at [435, 329] on div "Press SPACE to select this row." at bounding box center [371, 335] width 147 height 51
click at [434, 329] on div "Press SPACE to select this row." at bounding box center [371, 335] width 147 height 51
click at [407, 332] on input "Press SPACE to select this row." at bounding box center [372, 335] width 124 height 28
click at [406, 332] on input "Press SPACE to select this row." at bounding box center [372, 335] width 124 height 28
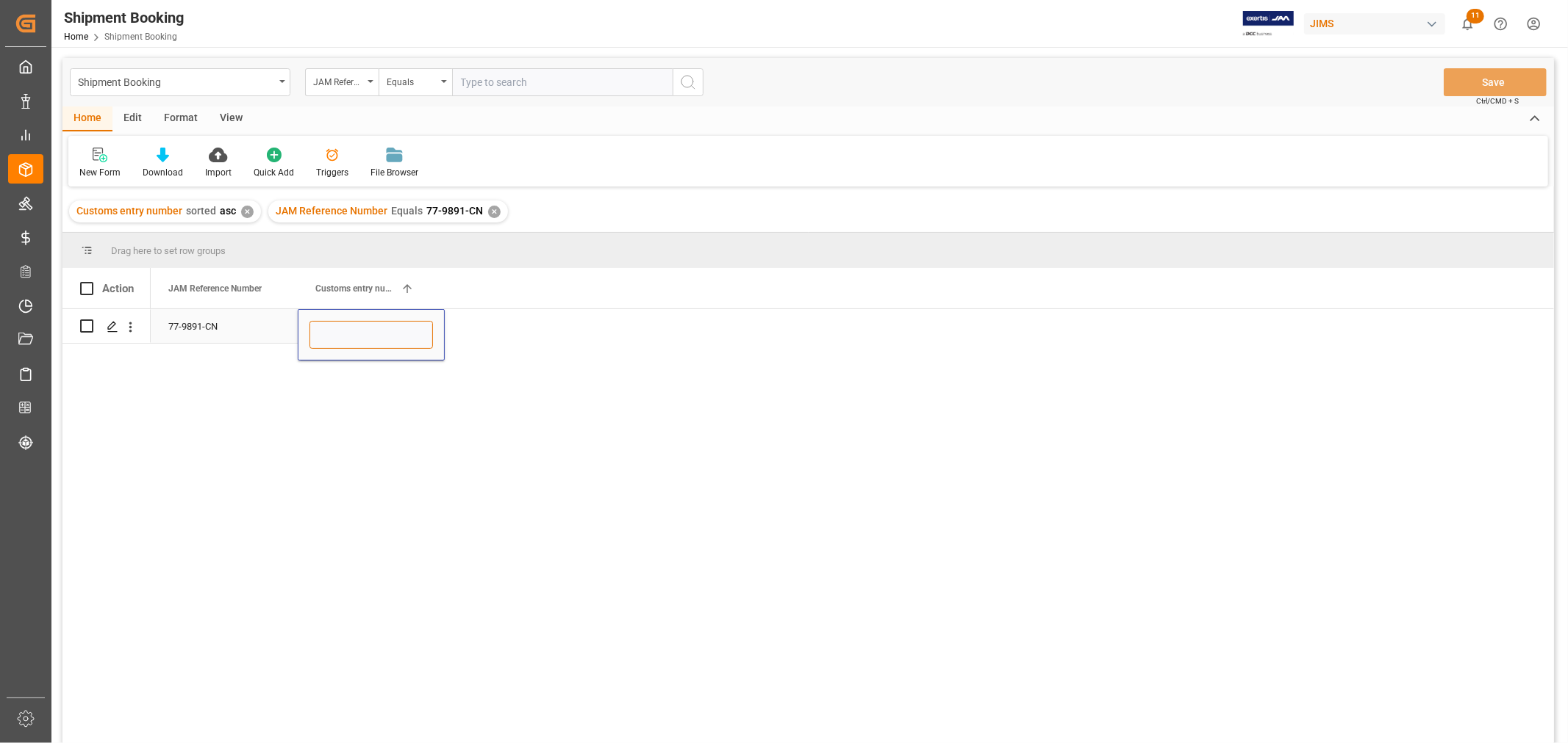
paste input "13391-69273647-0"
type input "13391-69273647-0"
click at [184, 326] on div "77-9891-CN" at bounding box center [224, 326] width 147 height 34
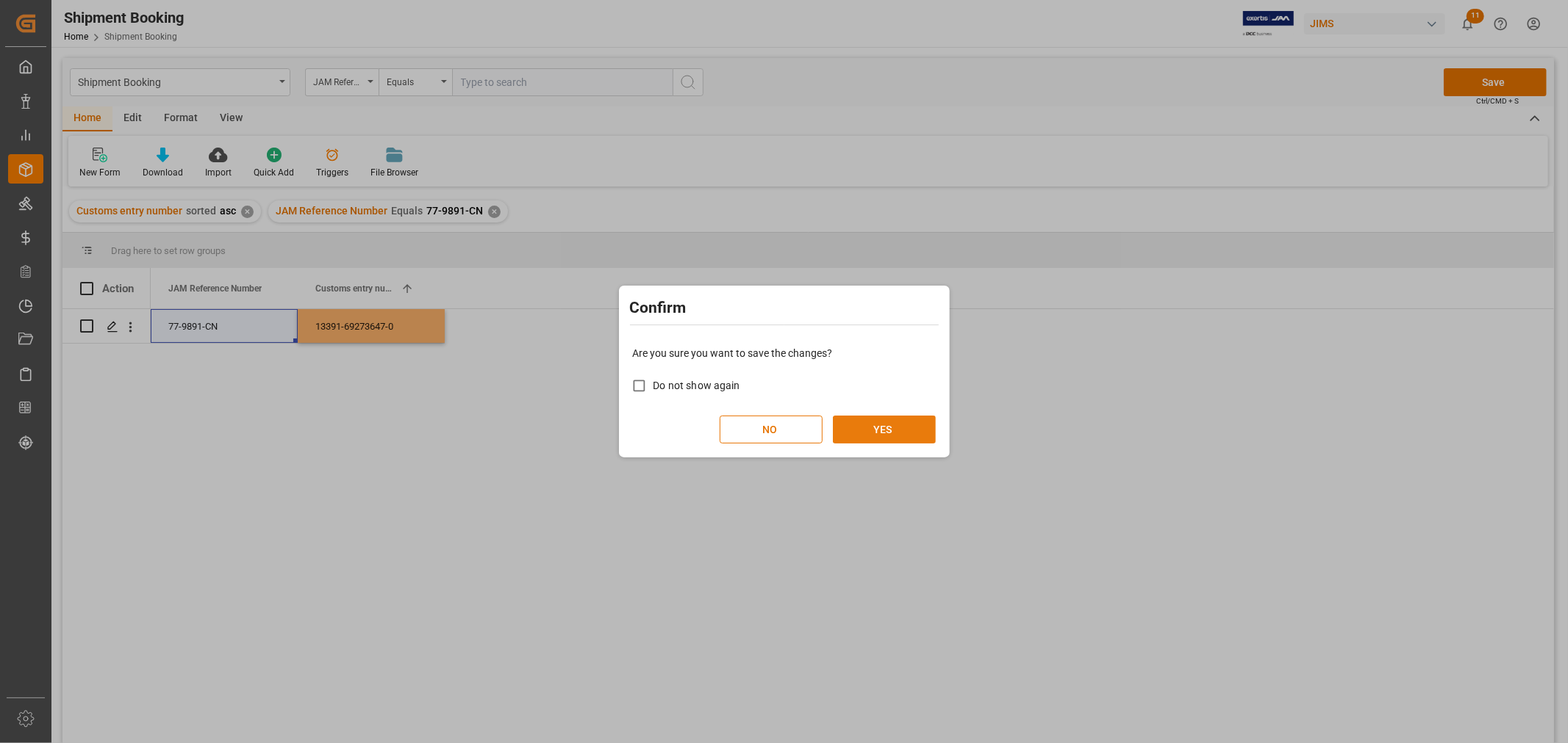
click at [853, 430] on button "YES" at bounding box center [884, 430] width 103 height 28
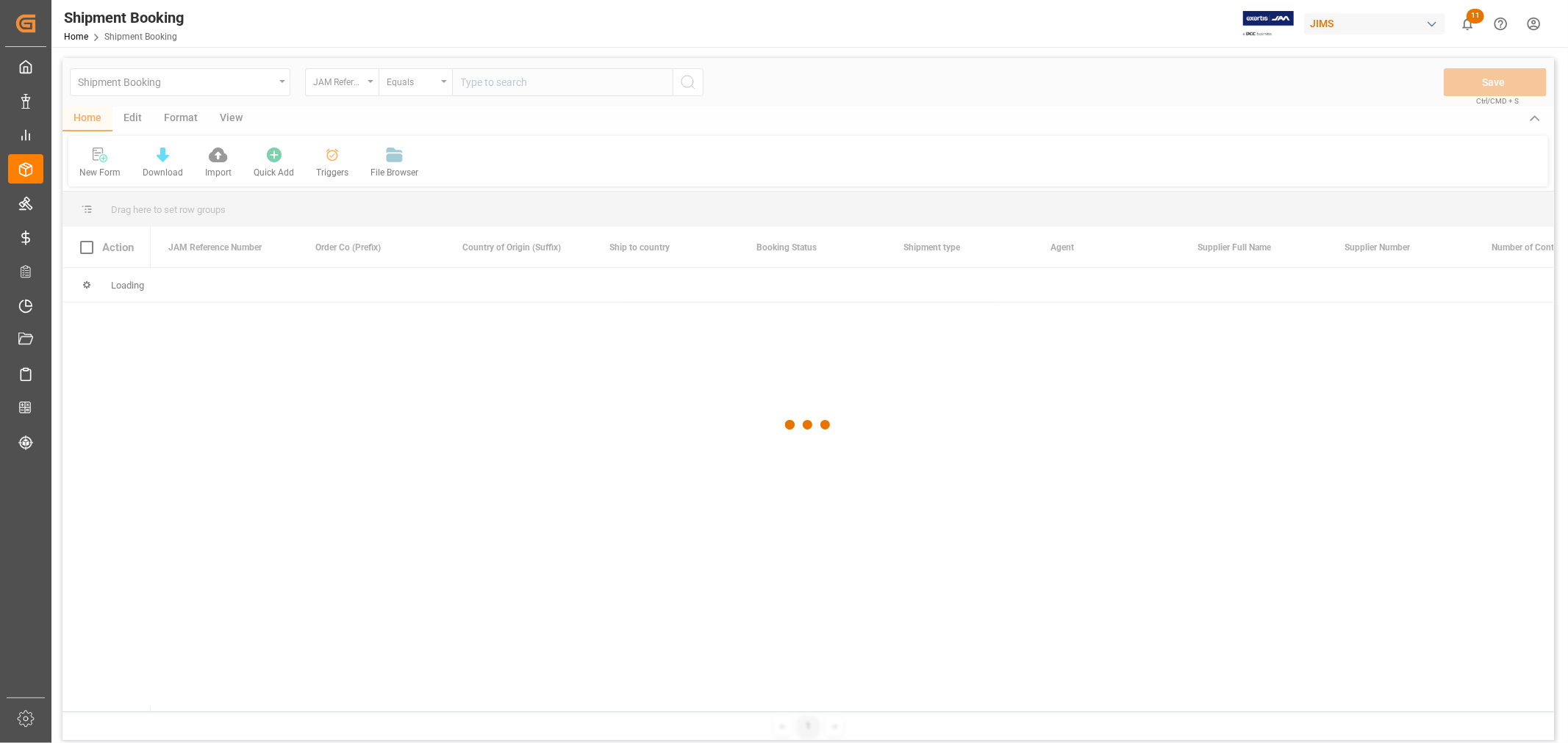
click at [245, 86] on div at bounding box center [808, 426] width 1491 height 734
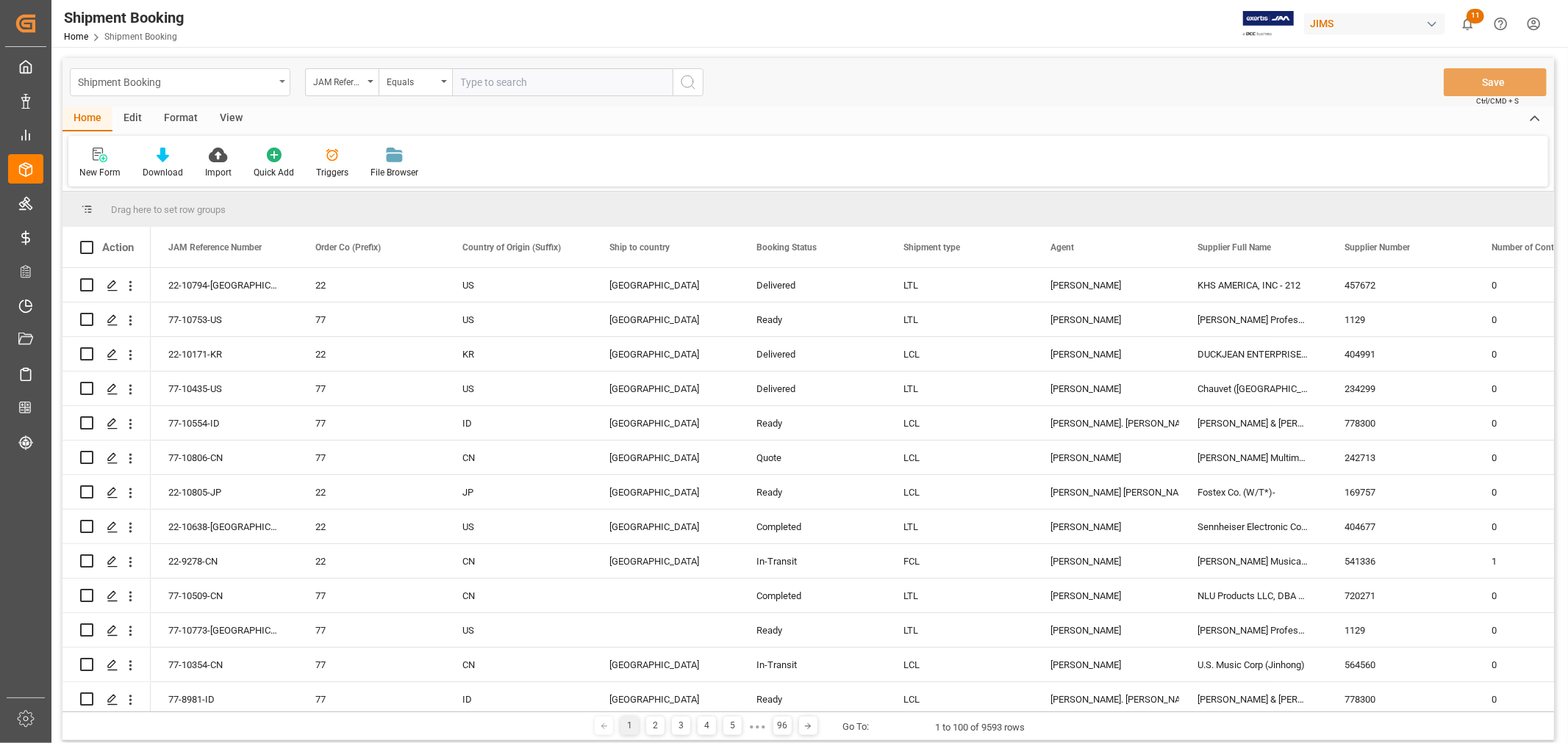
click at [246, 84] on div "Shipment Booking" at bounding box center [175, 81] width 196 height 18
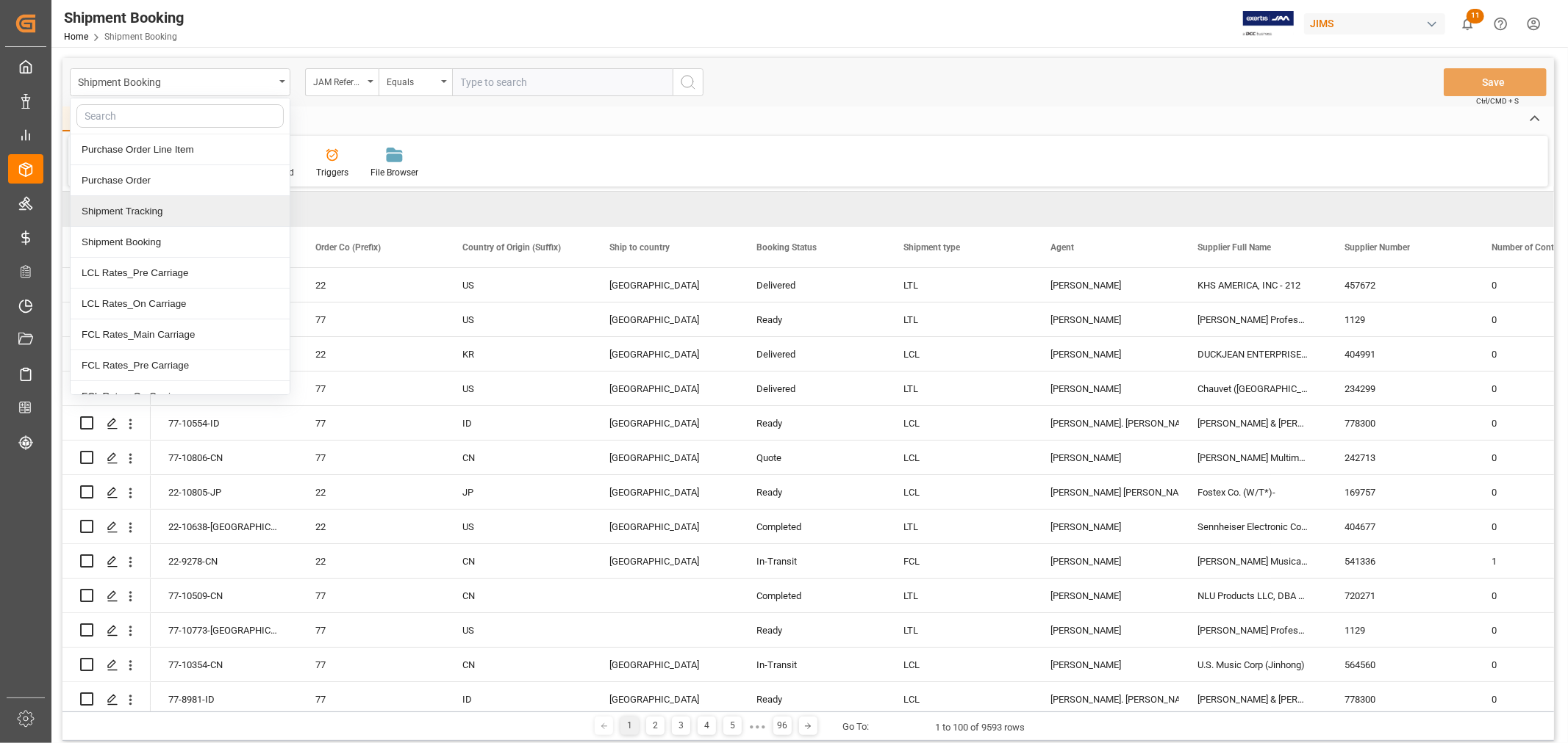
click at [160, 216] on div "Shipment Tracking" at bounding box center [180, 211] width 219 height 31
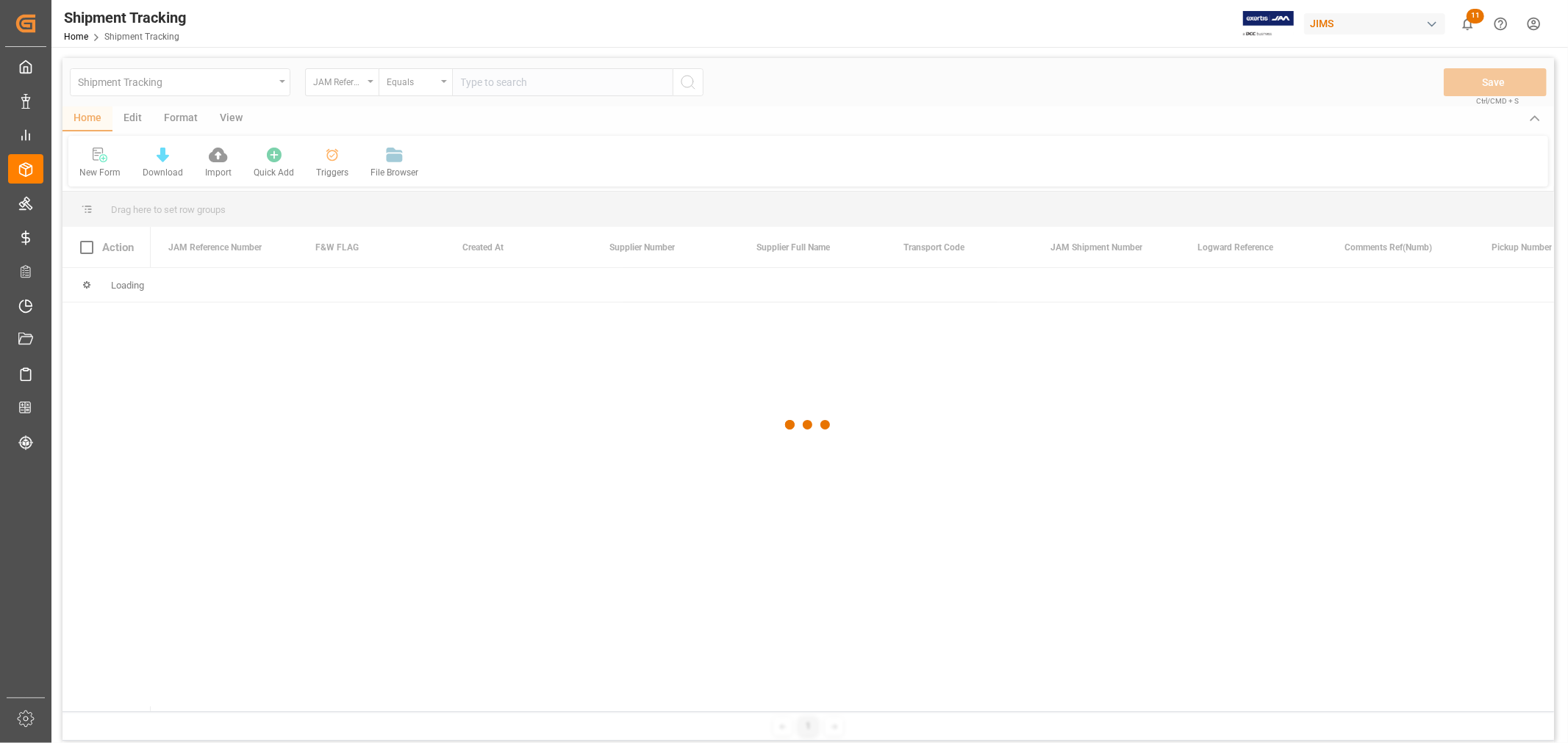
click at [472, 86] on div at bounding box center [808, 426] width 1491 height 734
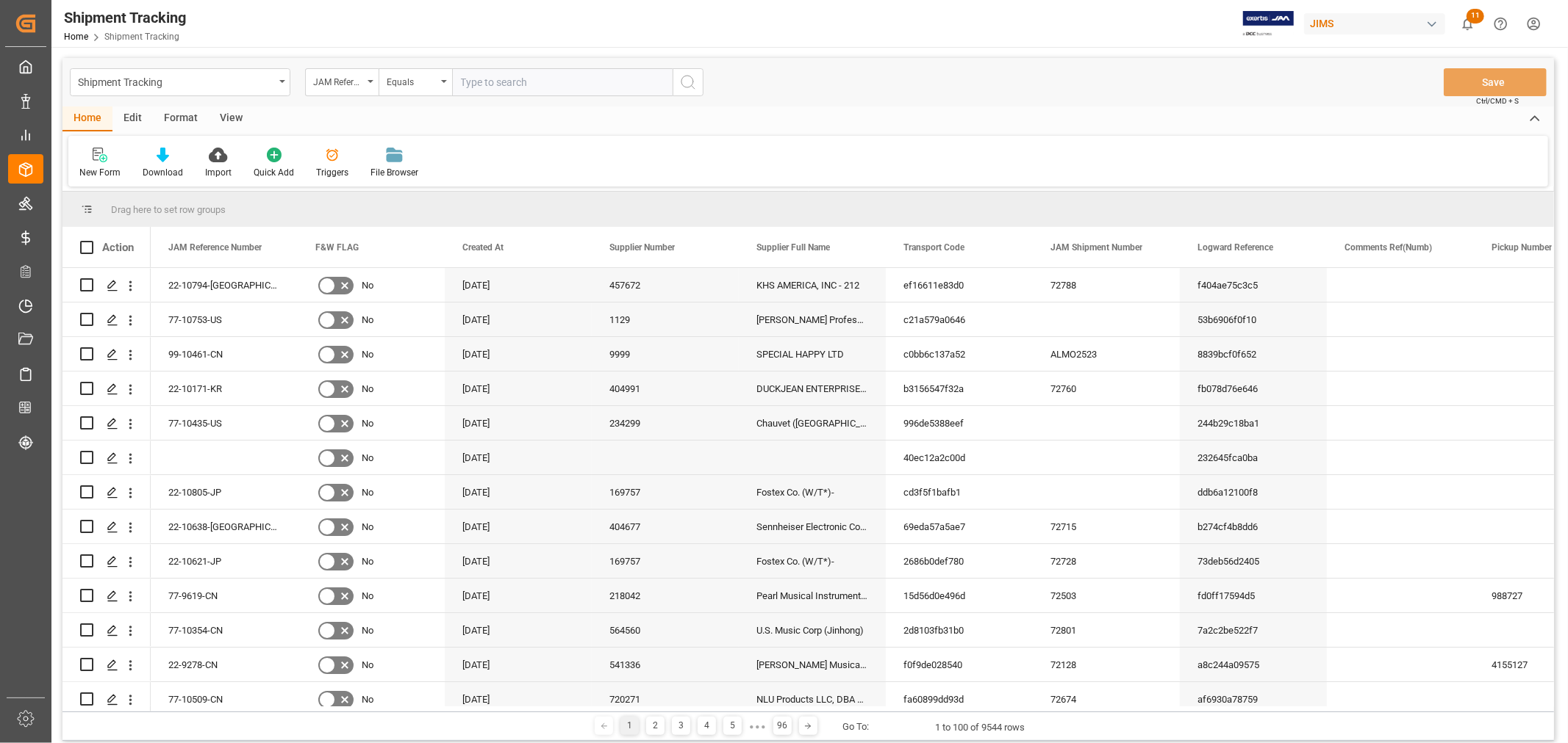
click at [473, 82] on input "text" at bounding box center [562, 82] width 221 height 28
paste input "77-7213-US"
type input "77-7213-US"
click at [682, 84] on icon "search button" at bounding box center [688, 82] width 17 height 17
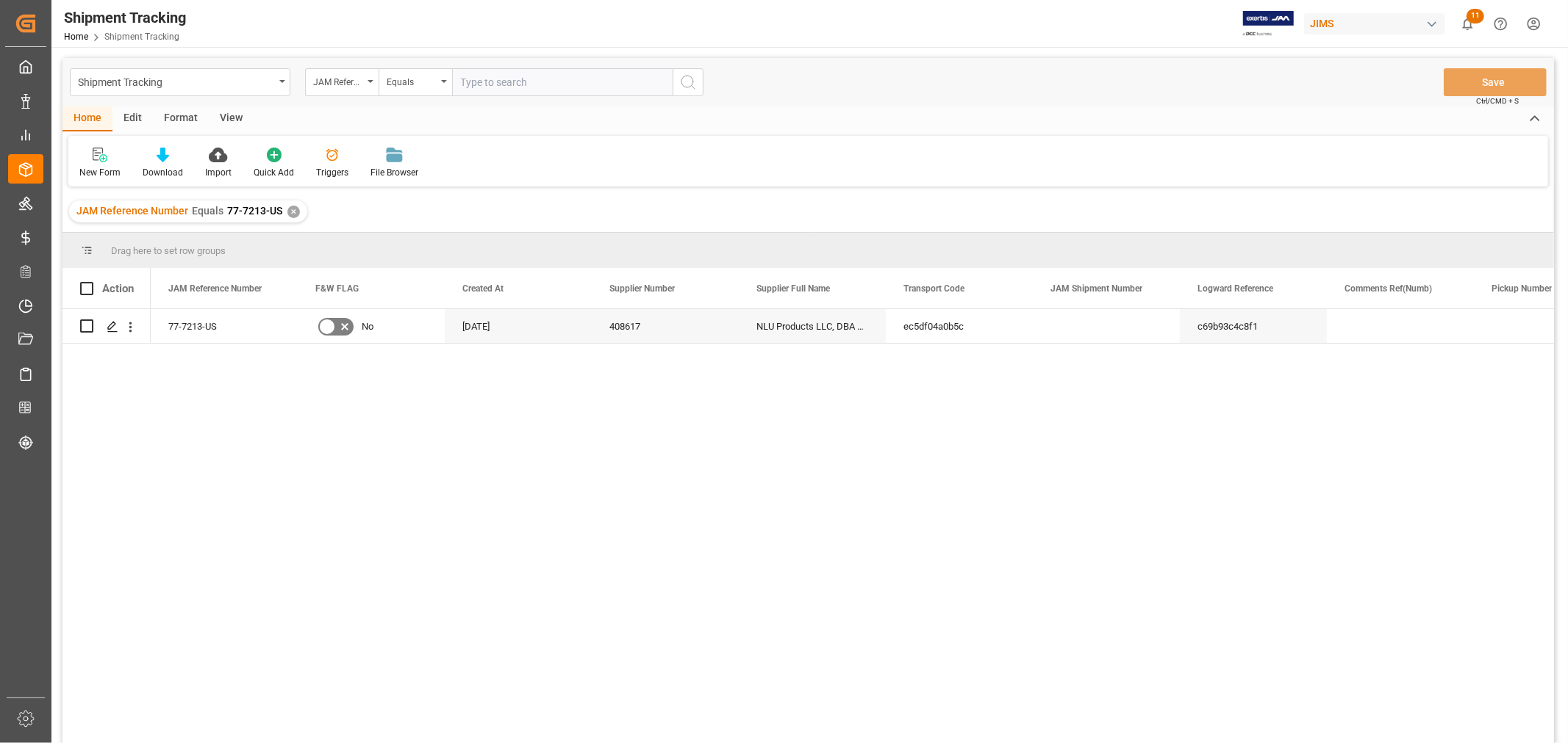
click at [237, 116] on div "View" at bounding box center [230, 119] width 45 height 25
click at [93, 167] on div "Default" at bounding box center [93, 172] width 29 height 13
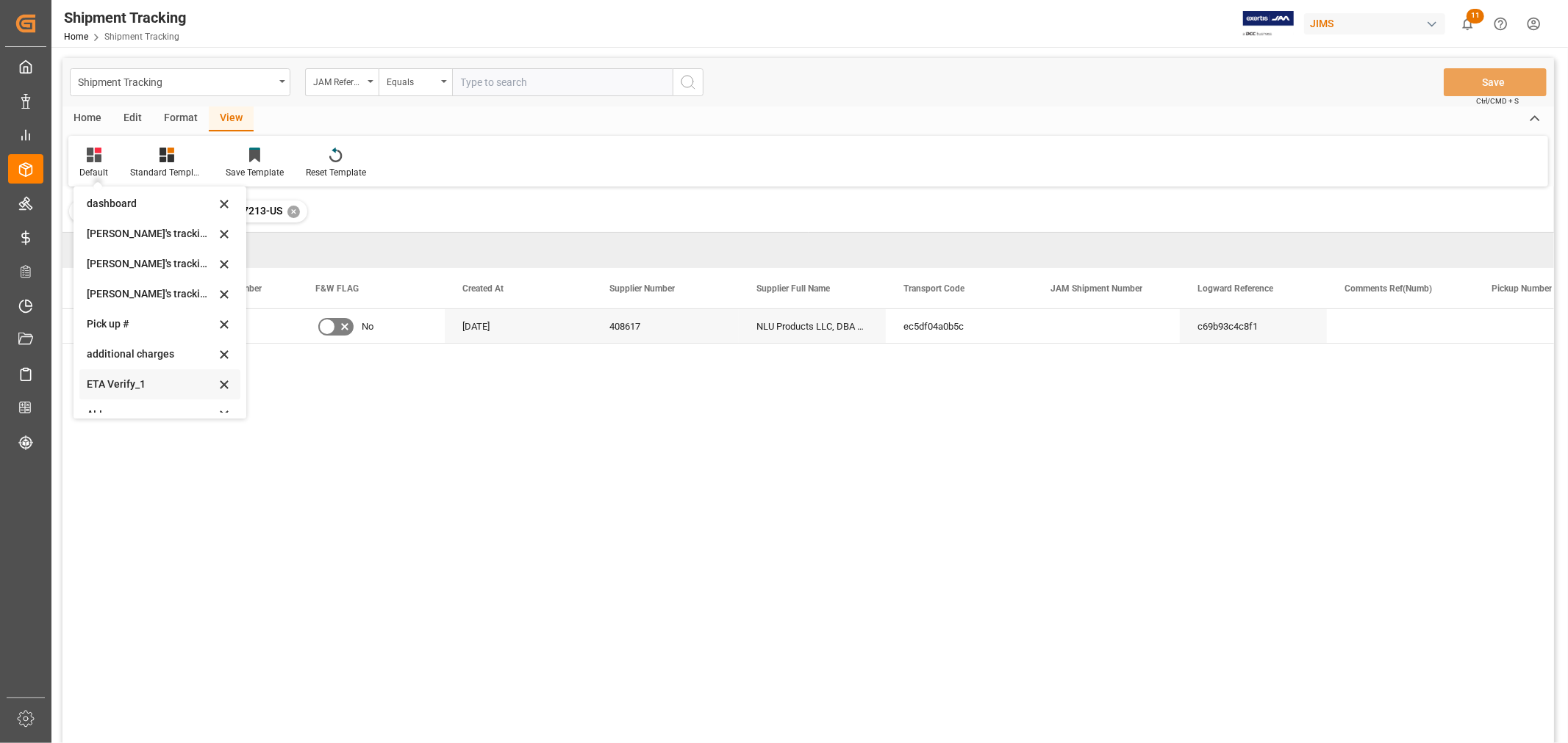
scroll to position [291, 0]
click at [180, 272] on div "Huixin's tracking all_sample" at bounding box center [150, 278] width 128 height 16
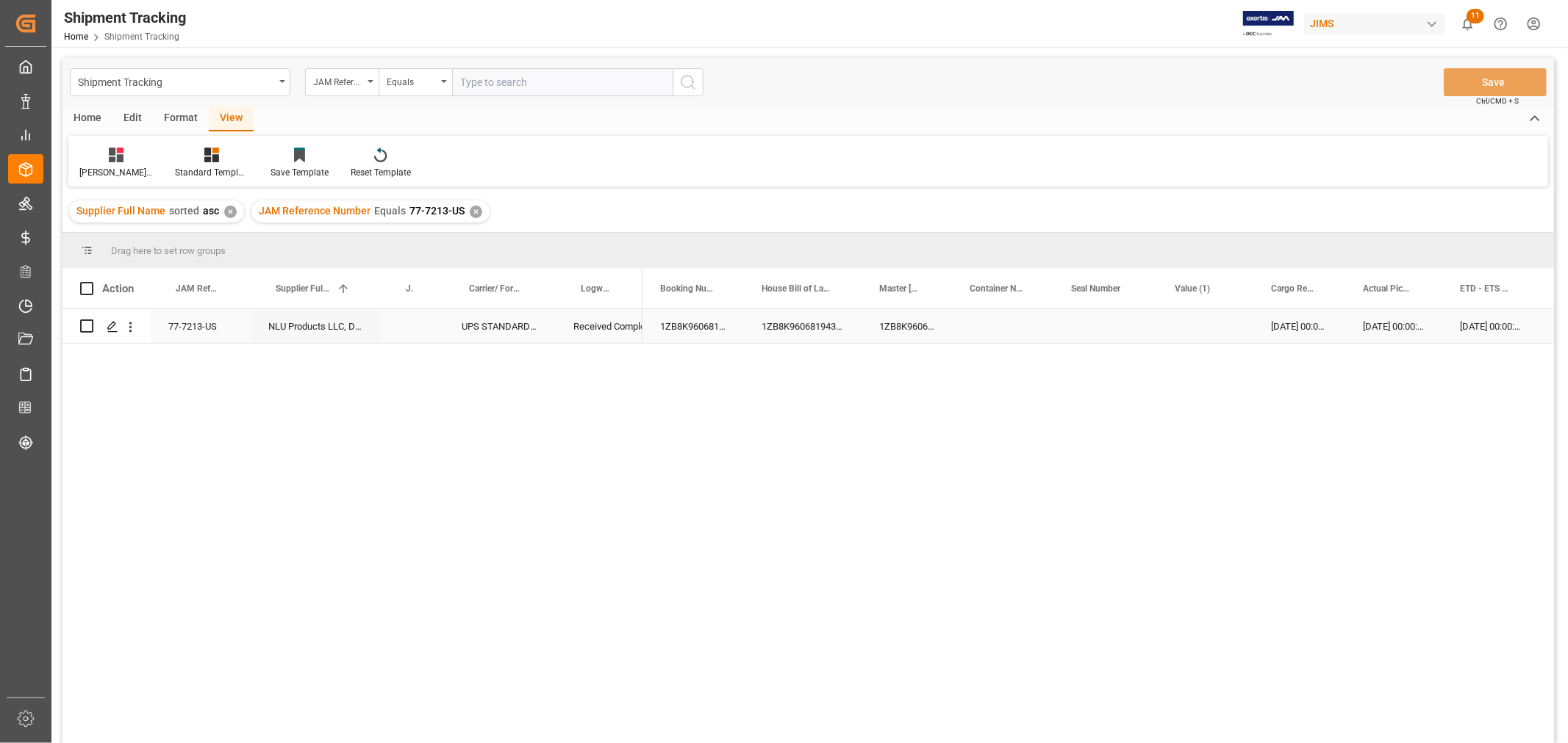
click at [1201, 334] on div "Press SPACE to select this row." at bounding box center [1205, 326] width 96 height 34
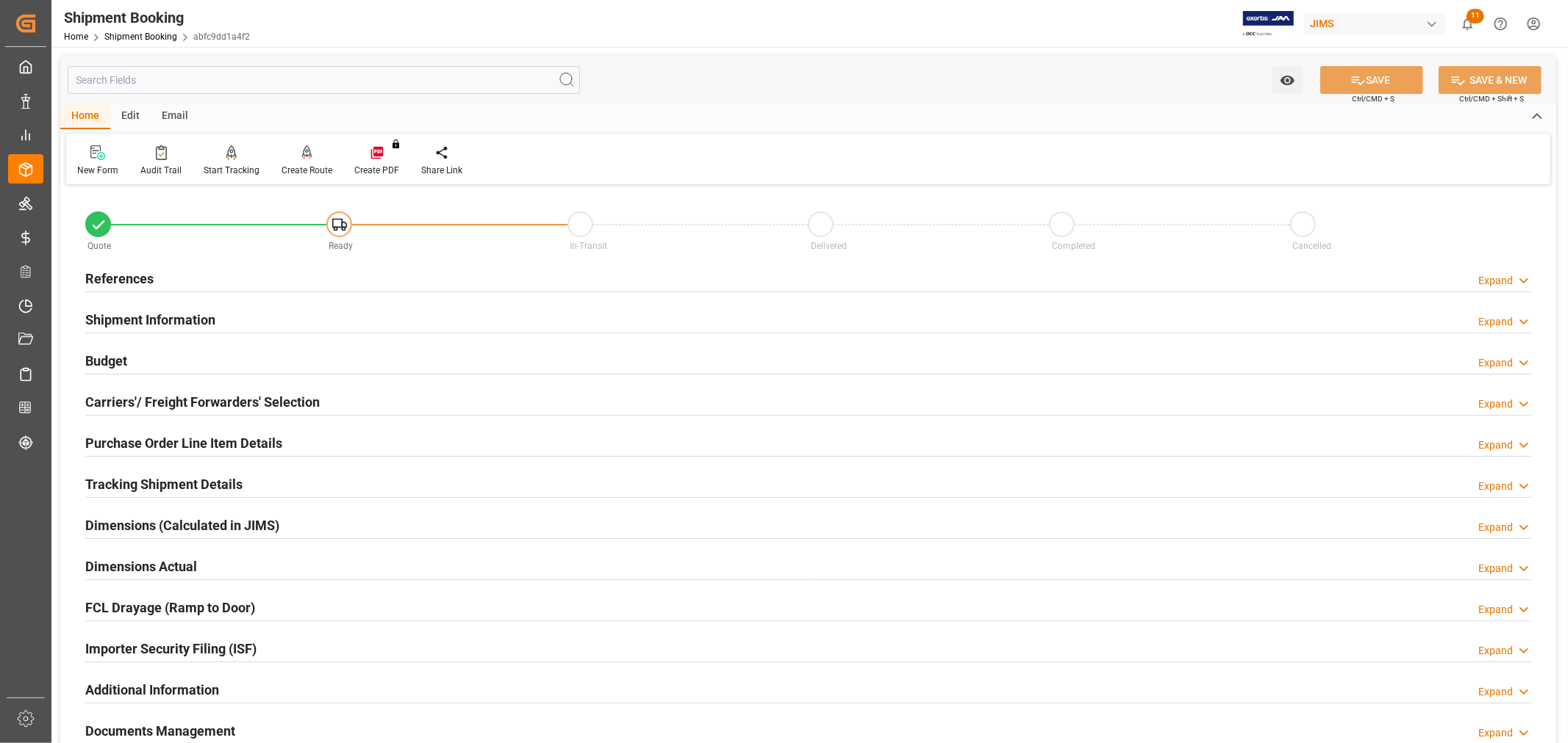
click at [169, 406] on h2 "Carriers'/ Freight Forwarders' Selection" at bounding box center [202, 402] width 235 height 20
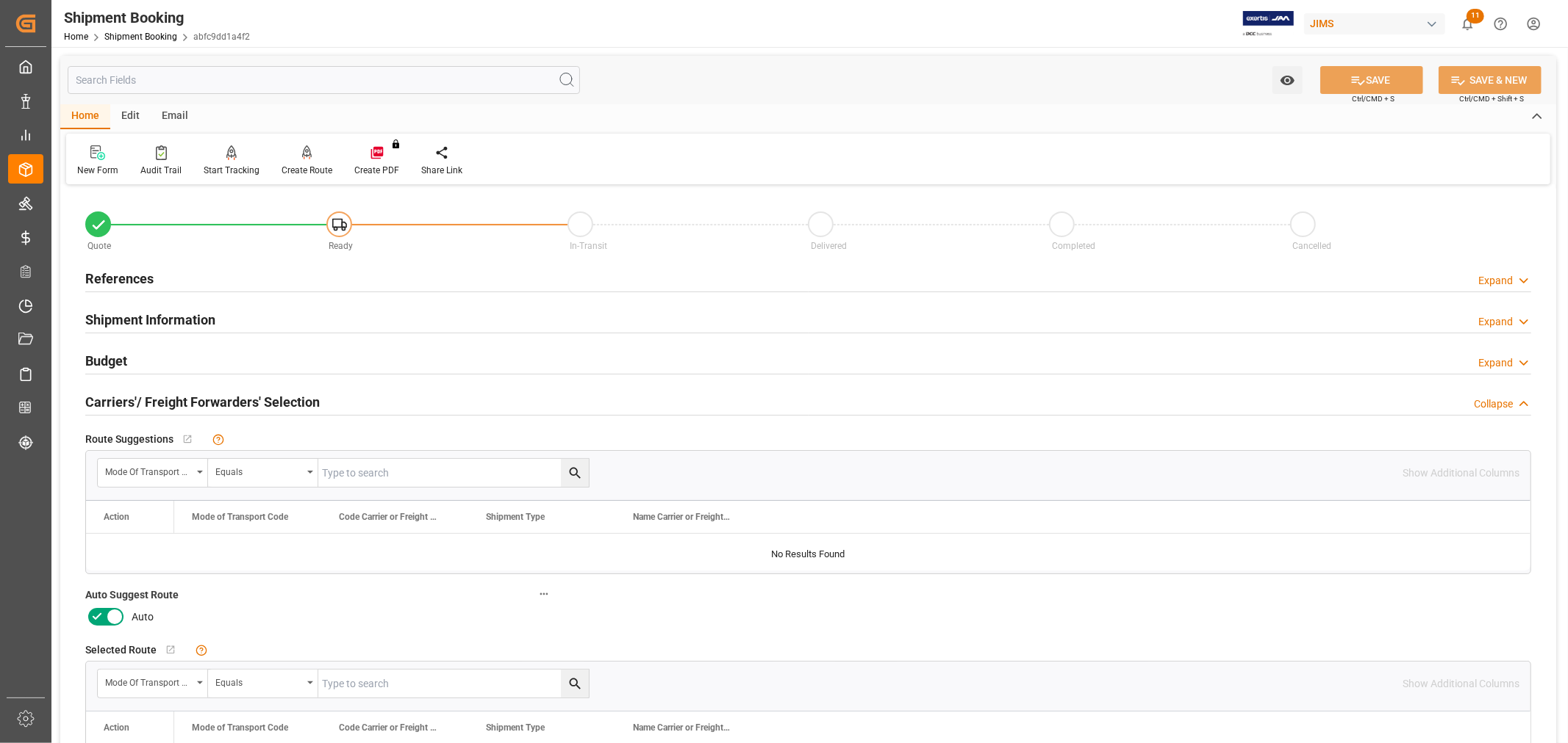
click at [107, 620] on icon at bounding box center [114, 617] width 17 height 17
click at [0, 0] on input "checkbox" at bounding box center [0, 0] width 0 height 0
click at [1342, 86] on button "SAVE" at bounding box center [1372, 80] width 103 height 28
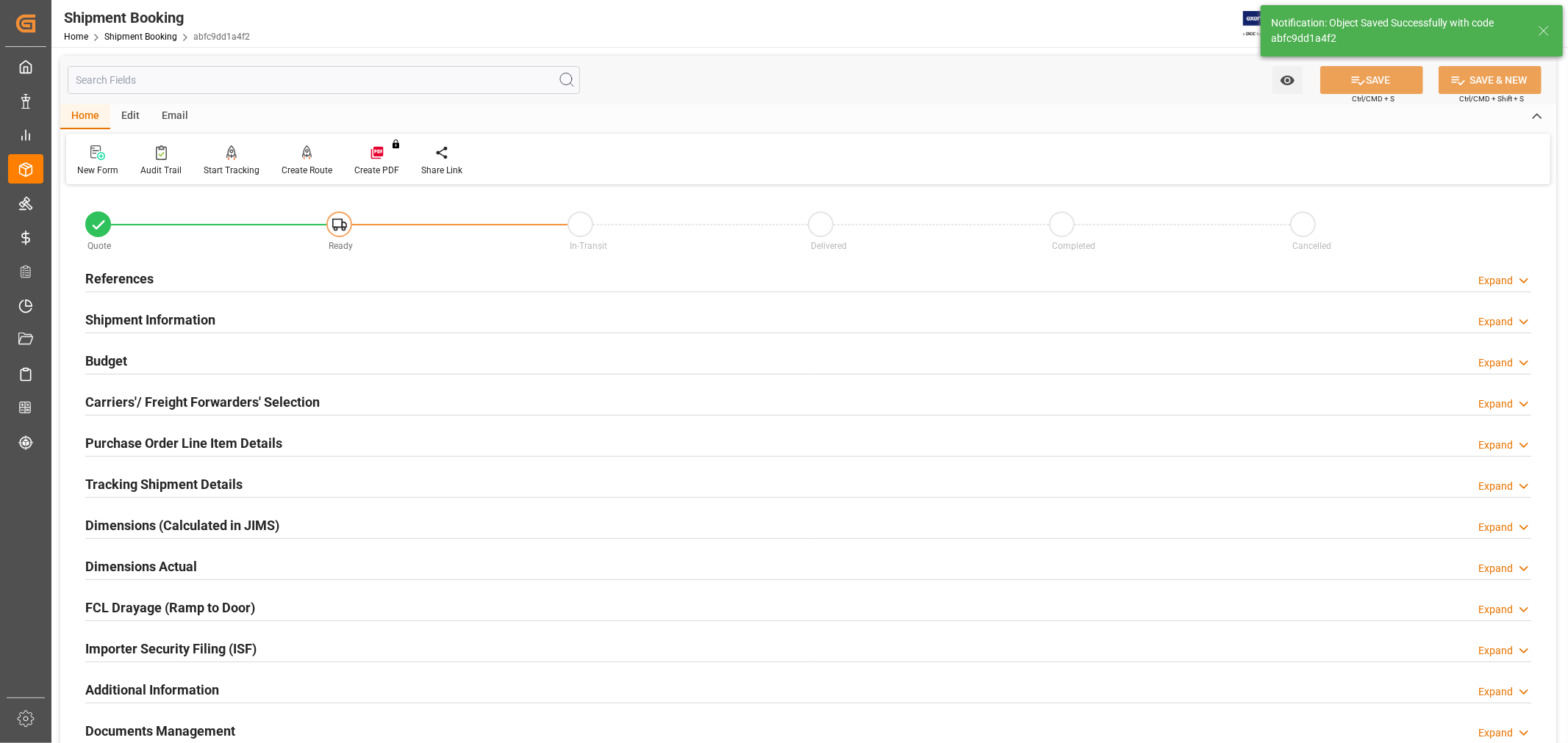
type input "Ready"
click at [119, 269] on h2 "References" at bounding box center [120, 278] width 68 height 20
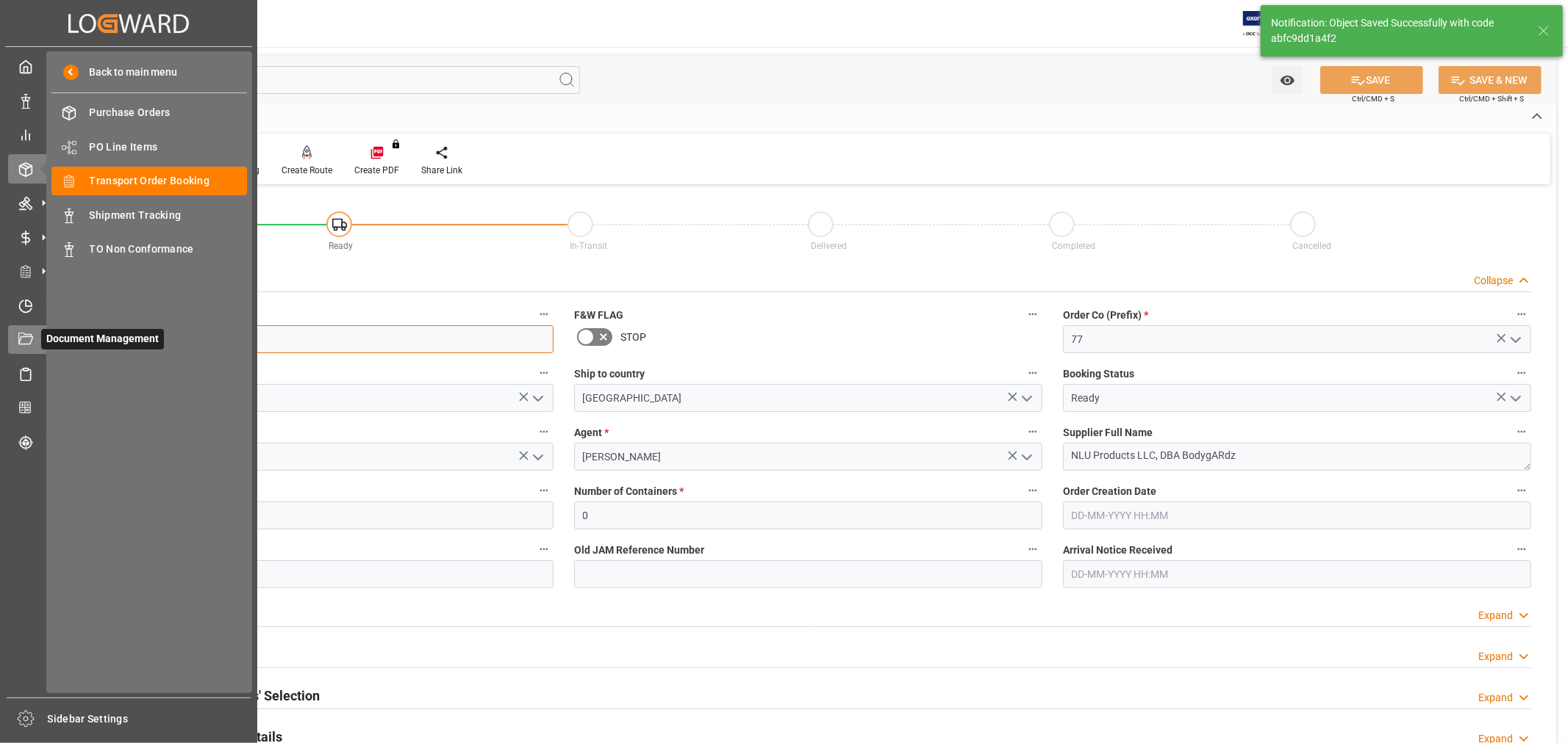
drag, startPoint x: 172, startPoint y: 343, endPoint x: 32, endPoint y: 343, distance: 140.0
click at [32, 343] on div "Created by potrace 1.15, written by [PERSON_NAME] [DATE]-[DATE] Created by potr…" at bounding box center [784, 372] width 1568 height 743
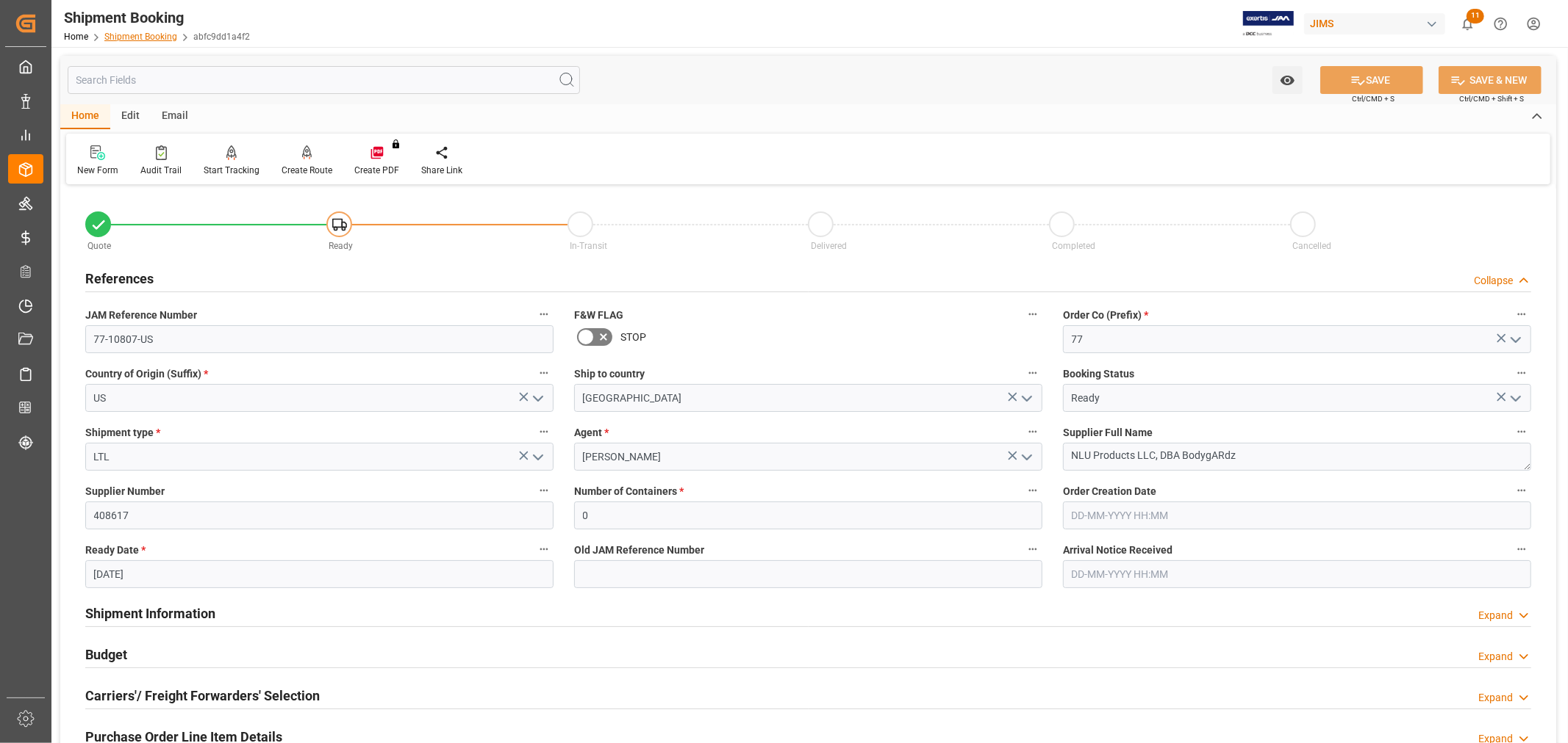
click at [149, 41] on link "Shipment Booking" at bounding box center [140, 37] width 72 height 10
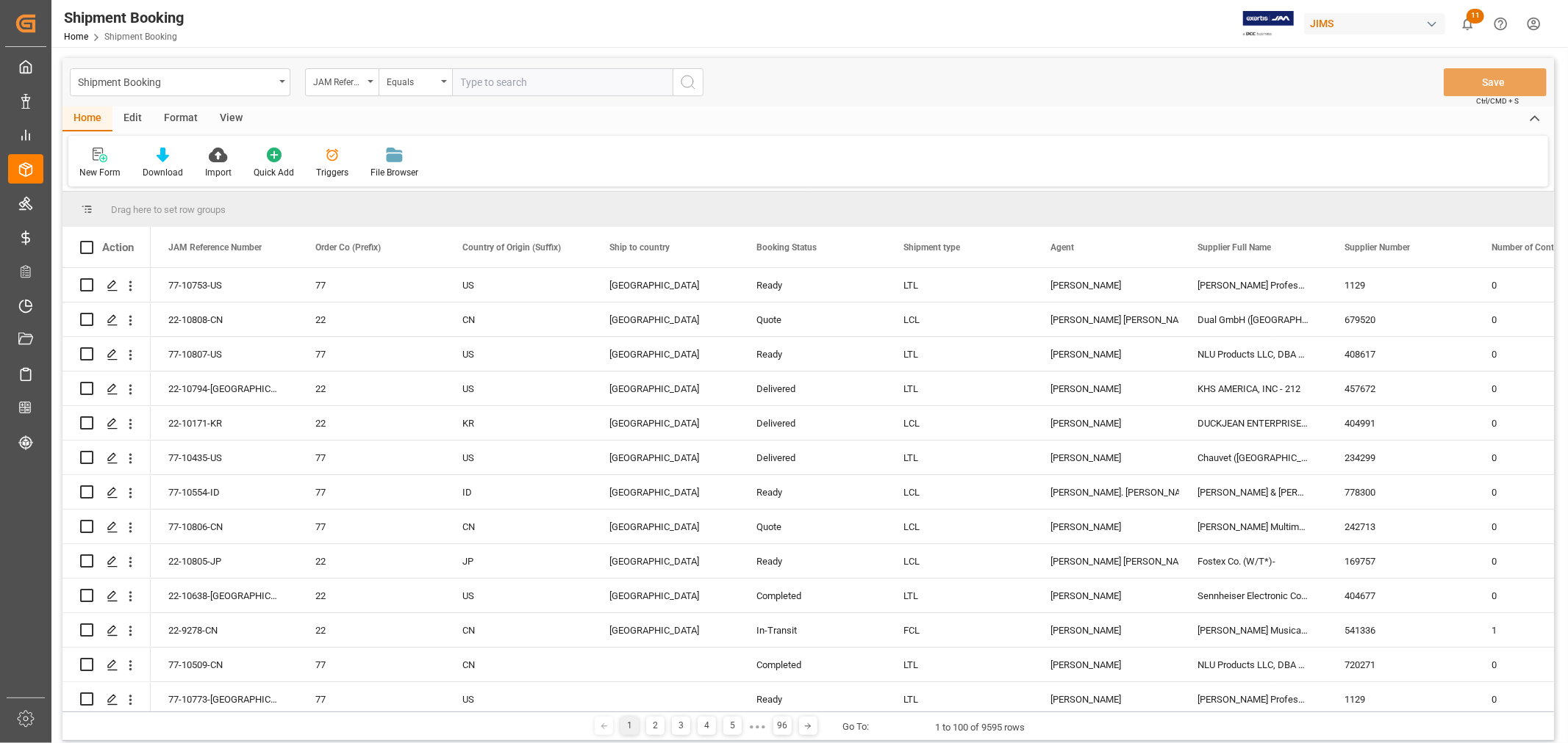
click at [474, 79] on input "text" at bounding box center [562, 82] width 221 height 28
type input "77-10806-CN"
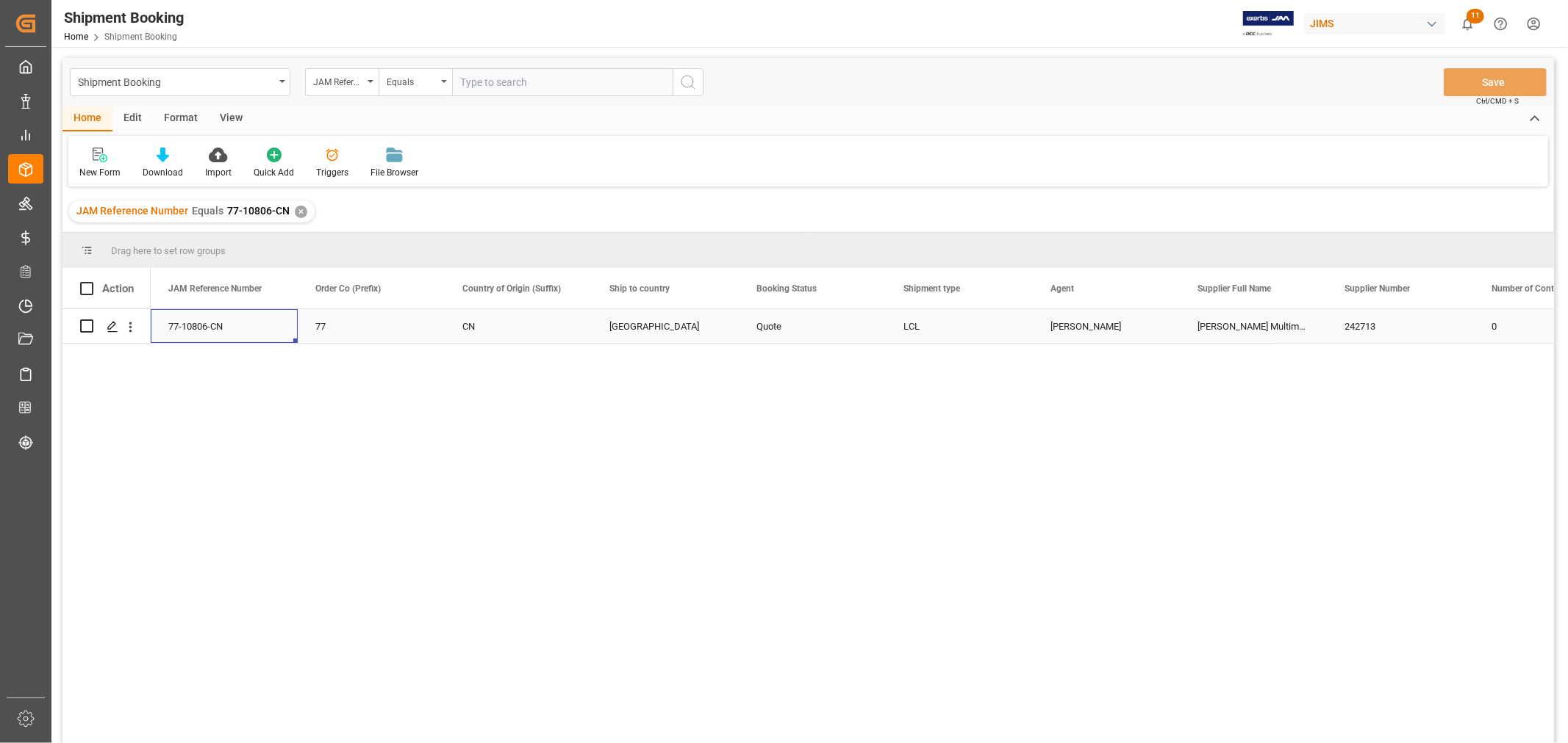
click at [200, 321] on div "77-10806-CN" at bounding box center [224, 326] width 147 height 34
click at [108, 328] on icon "Press SPACE to select this row." at bounding box center [112, 326] width 11 height 11
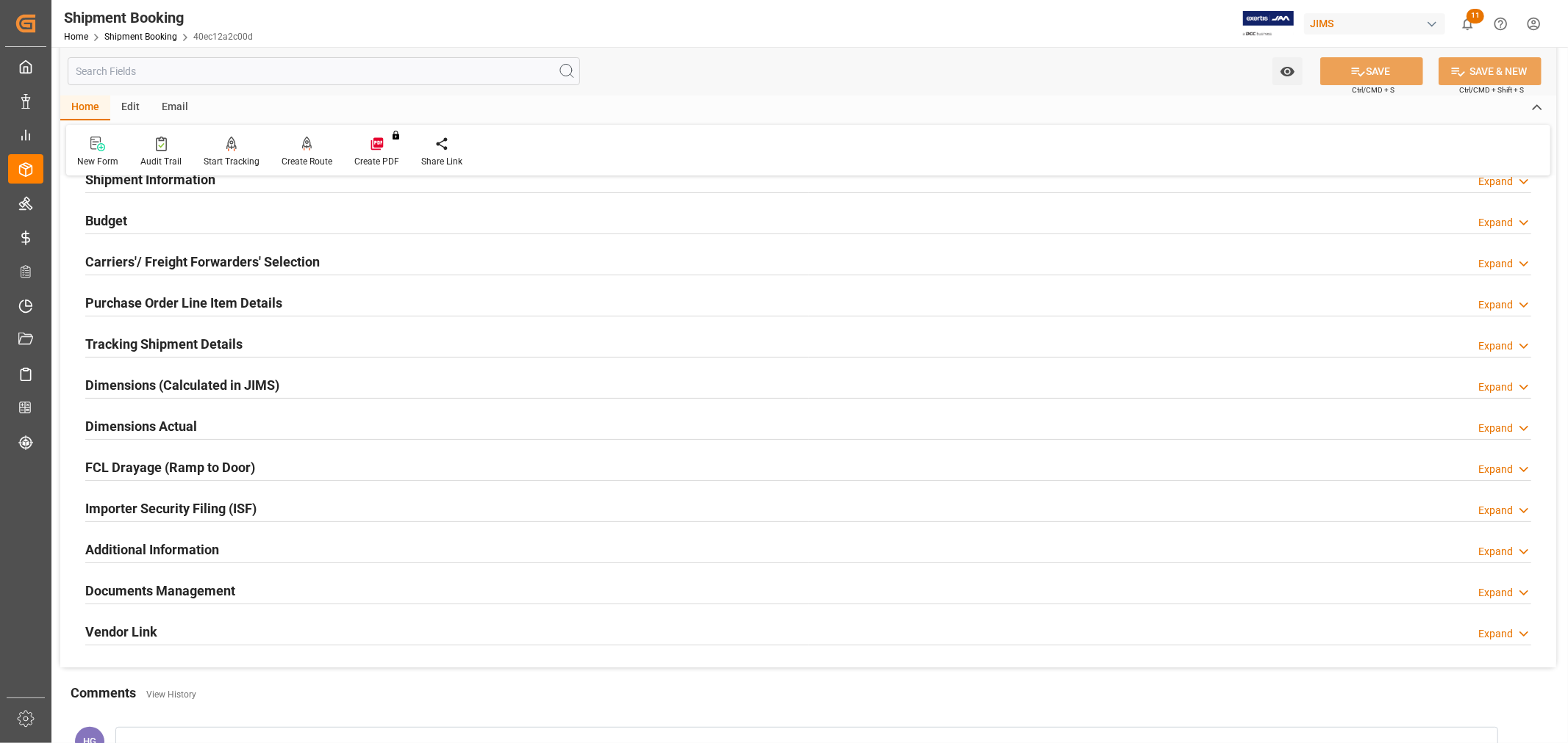
scroll to position [115, 0]
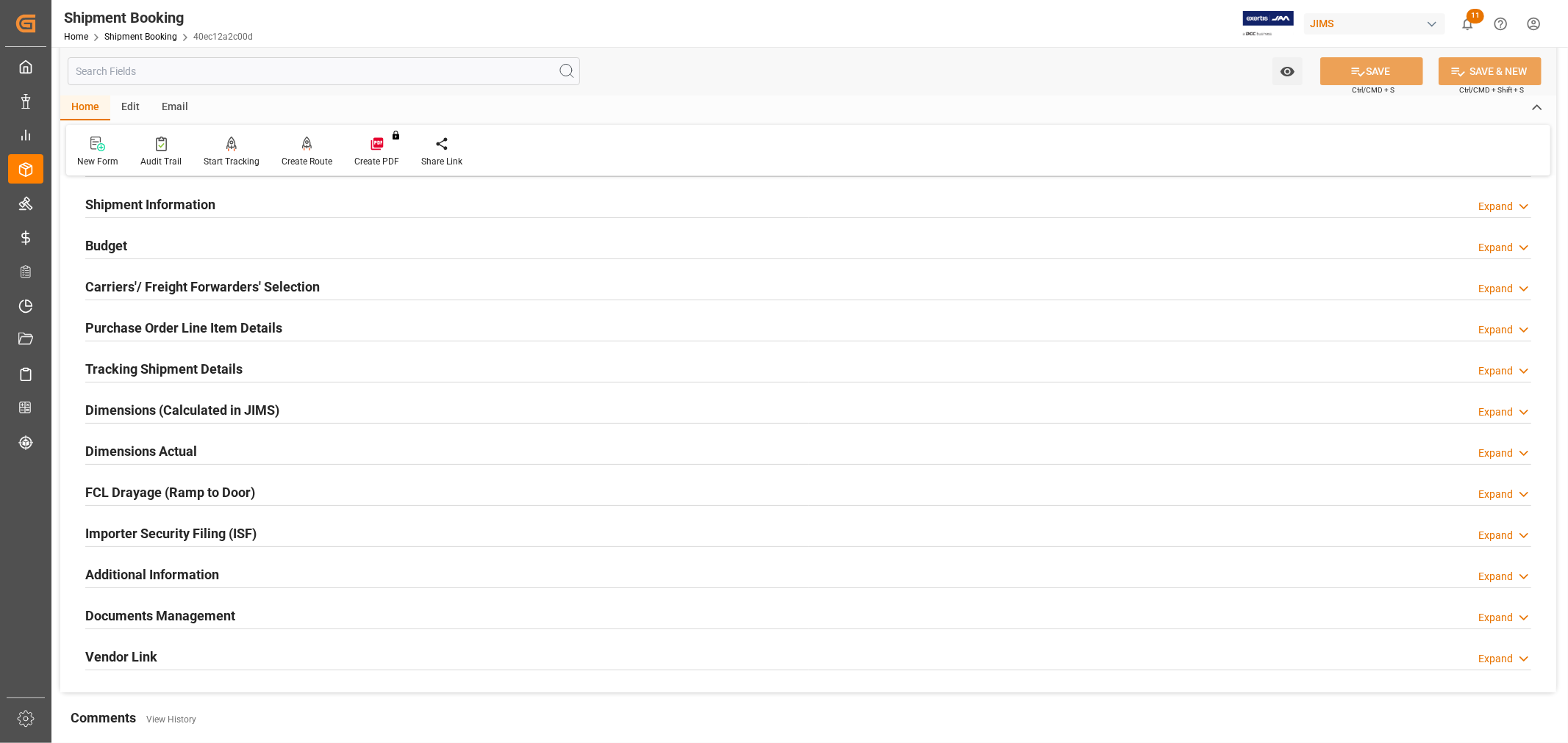
click at [154, 319] on h2 "Purchase Order Line Item Details" at bounding box center [184, 328] width 197 height 20
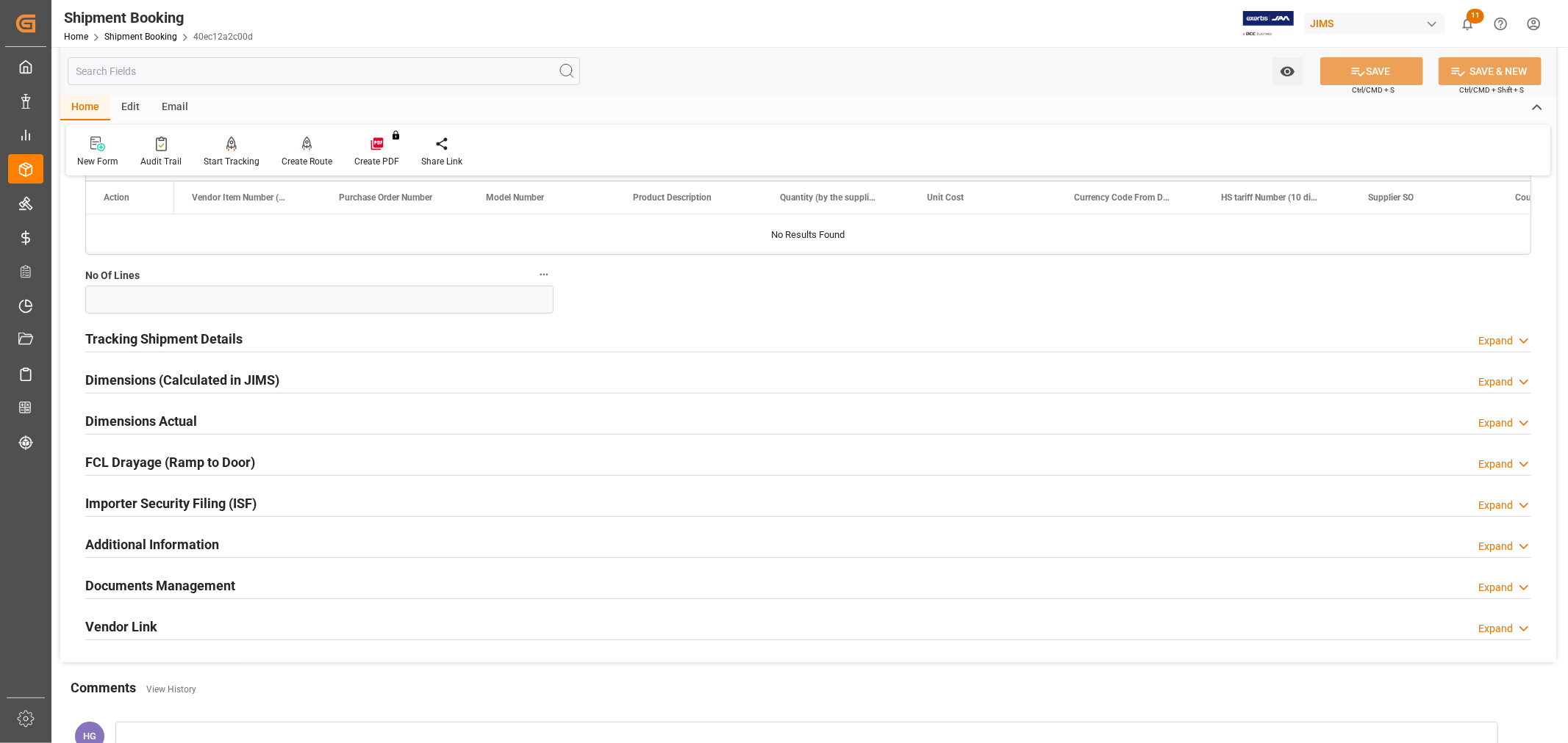
scroll to position [442, 0]
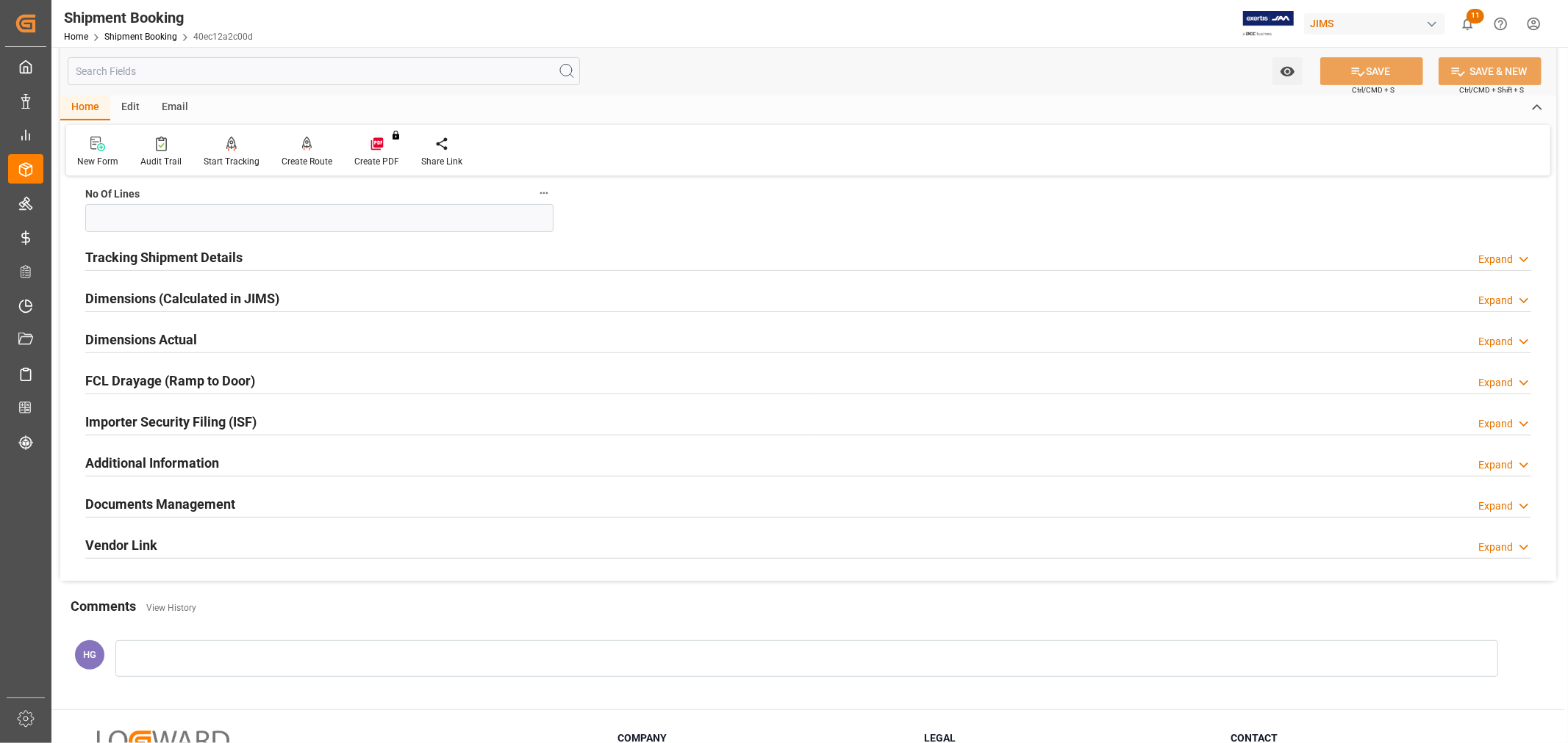
click at [154, 259] on h2 "Tracking Shipment Details" at bounding box center [164, 257] width 157 height 20
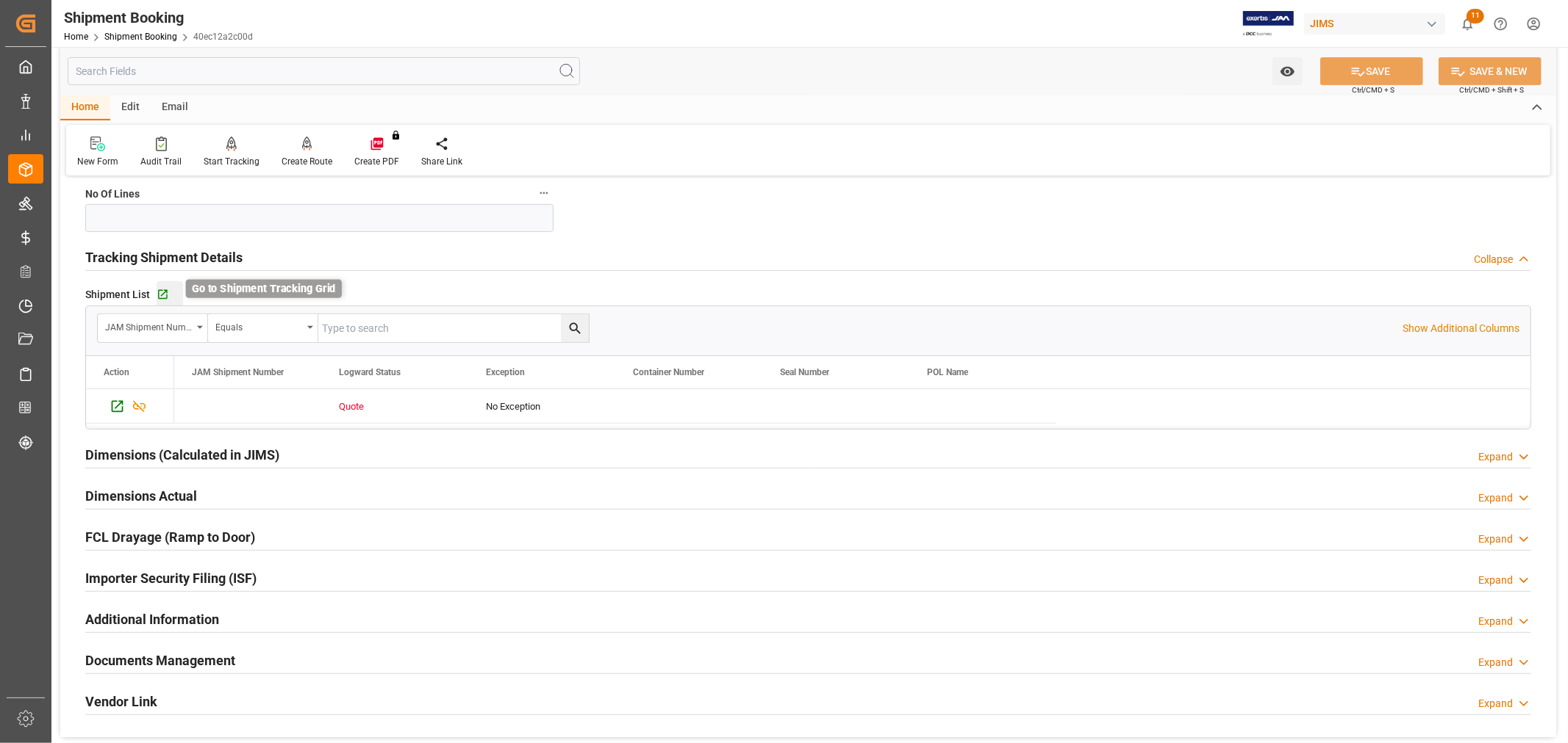
click at [161, 294] on icon "button" at bounding box center [162, 295] width 12 height 12
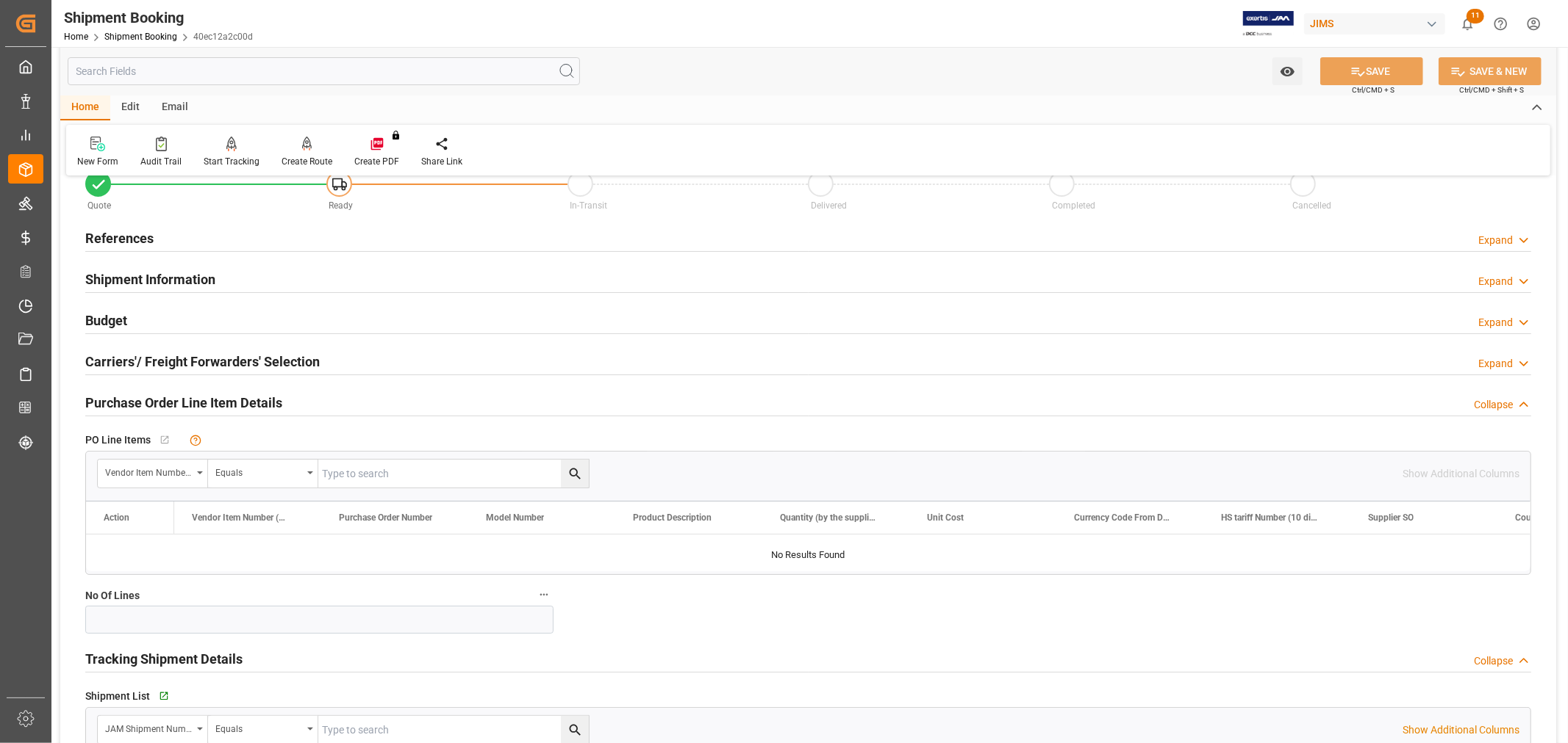
scroll to position [34, 0]
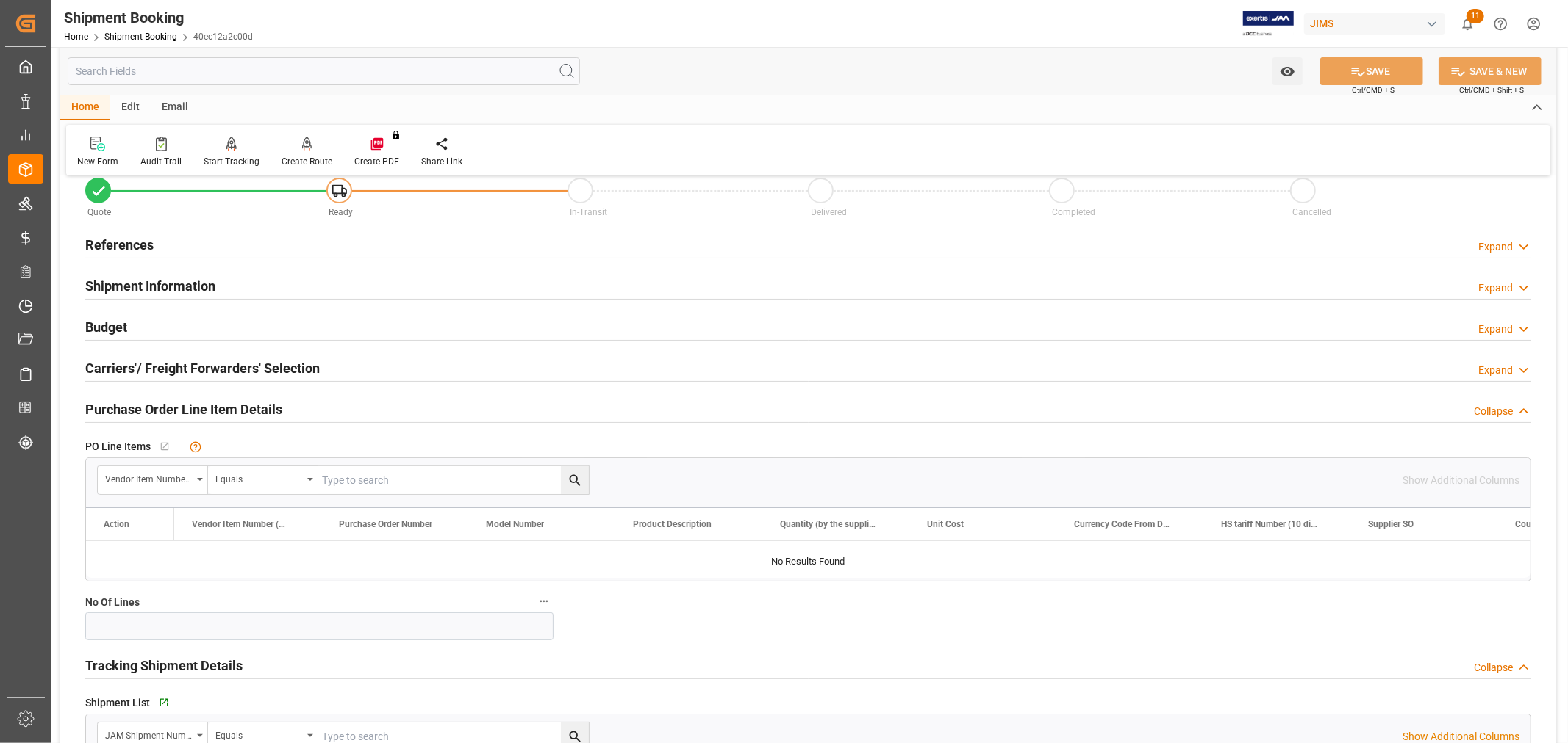
click at [142, 369] on h2 "Carriers'/ Freight Forwarders' Selection" at bounding box center [202, 368] width 235 height 20
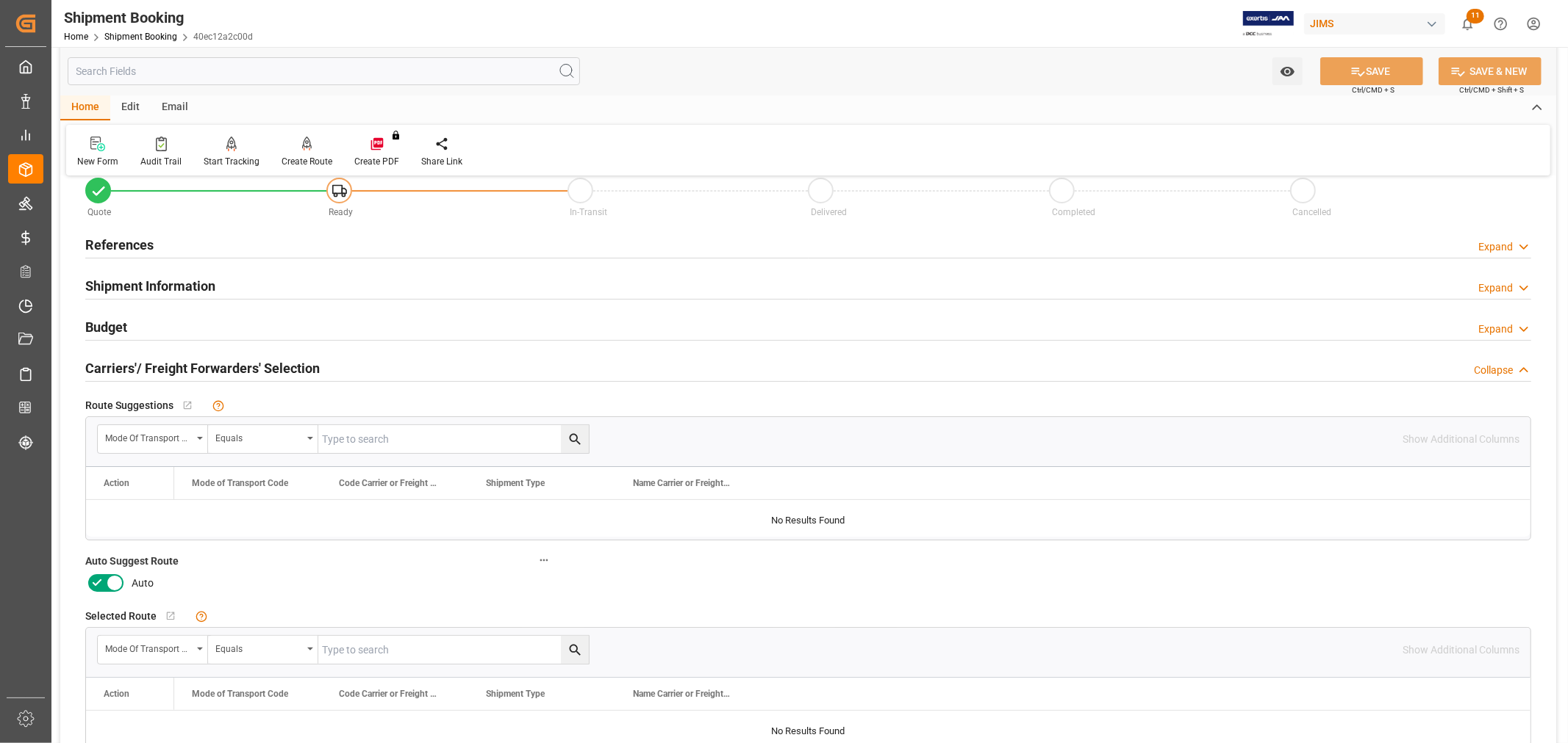
click at [98, 579] on icon at bounding box center [97, 583] width 17 height 17
click at [0, 0] on input "checkbox" at bounding box center [0, 0] width 0 height 0
click at [1359, 59] on button "SAVE" at bounding box center [1372, 72] width 103 height 28
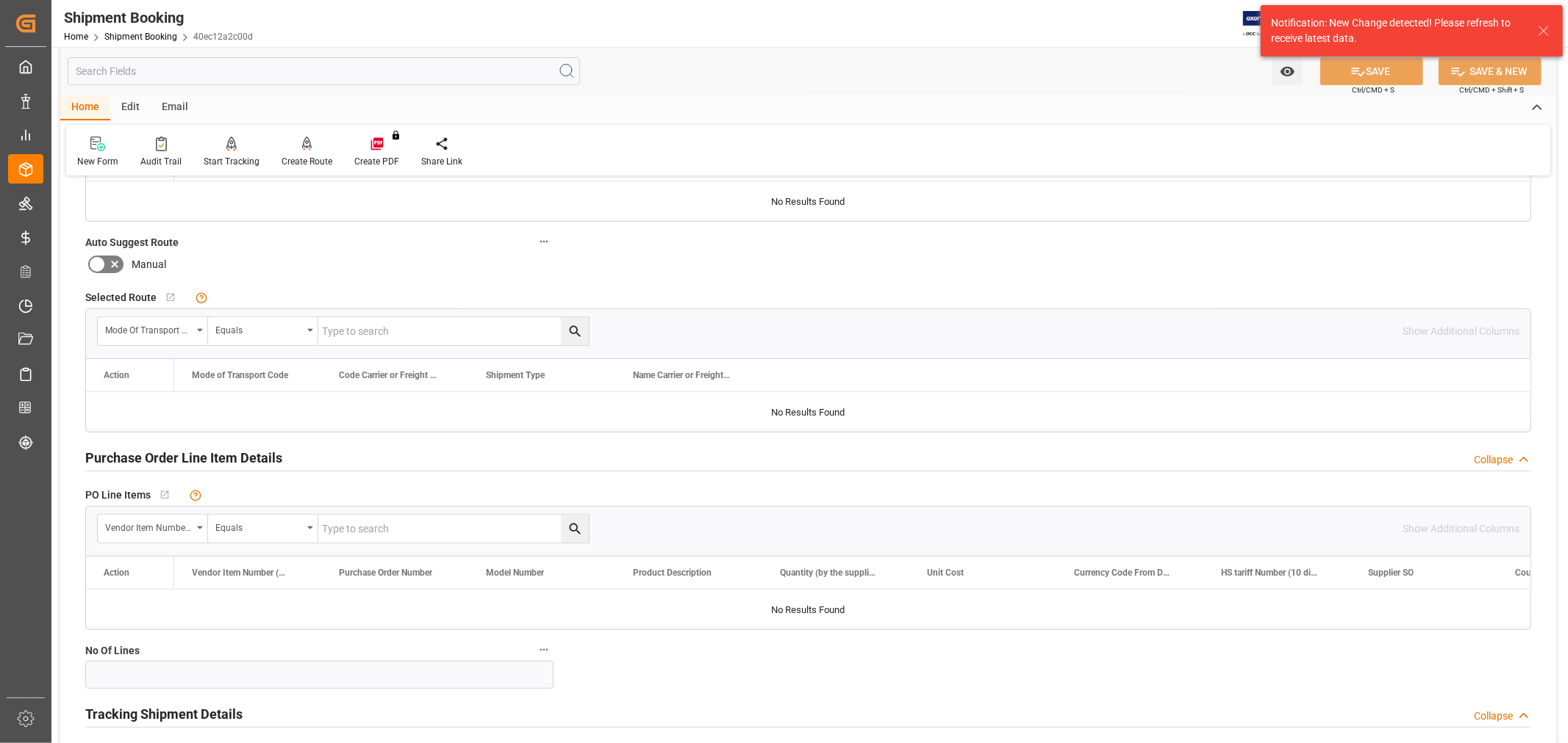
scroll to position [361, 0]
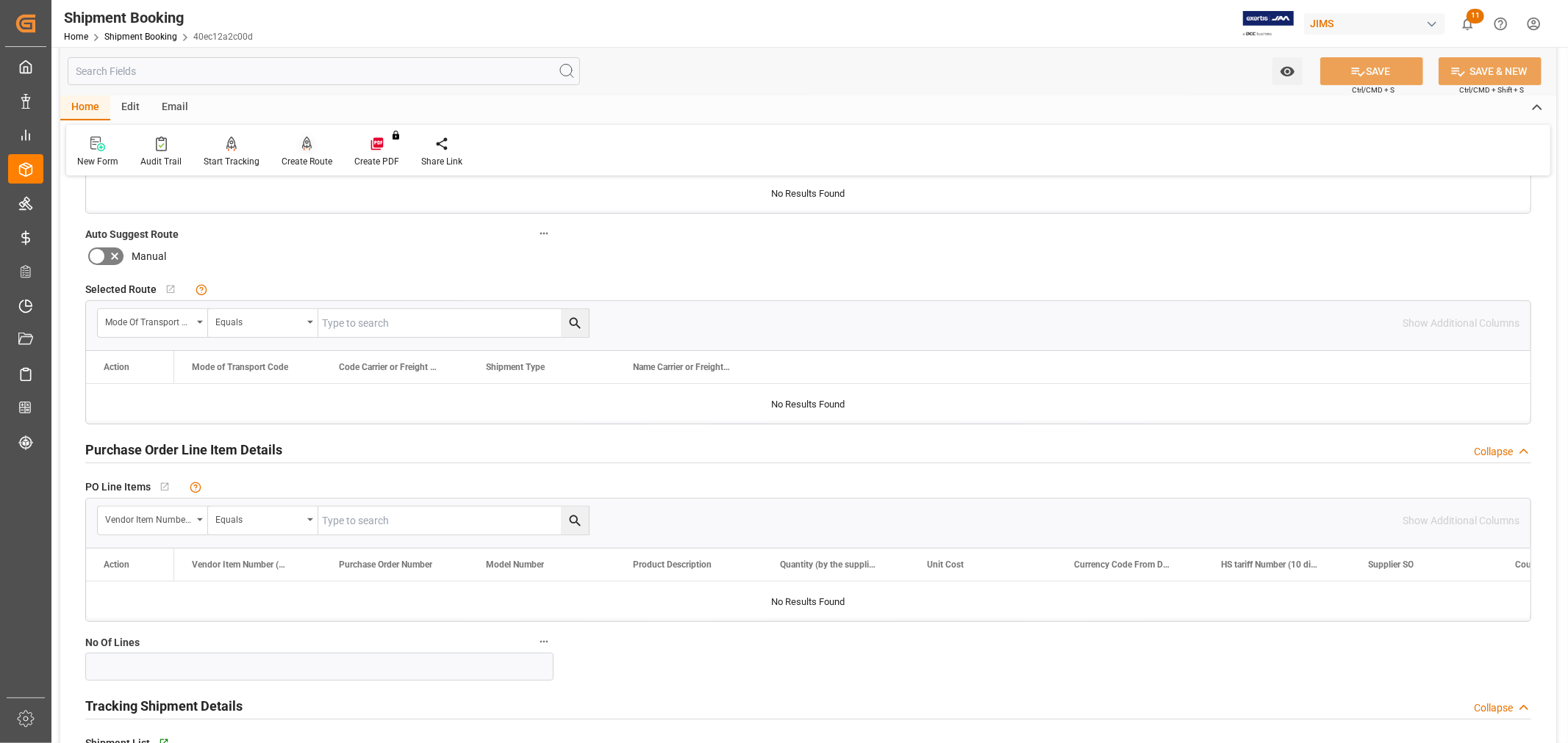
click at [304, 161] on div "Create Route" at bounding box center [307, 161] width 51 height 13
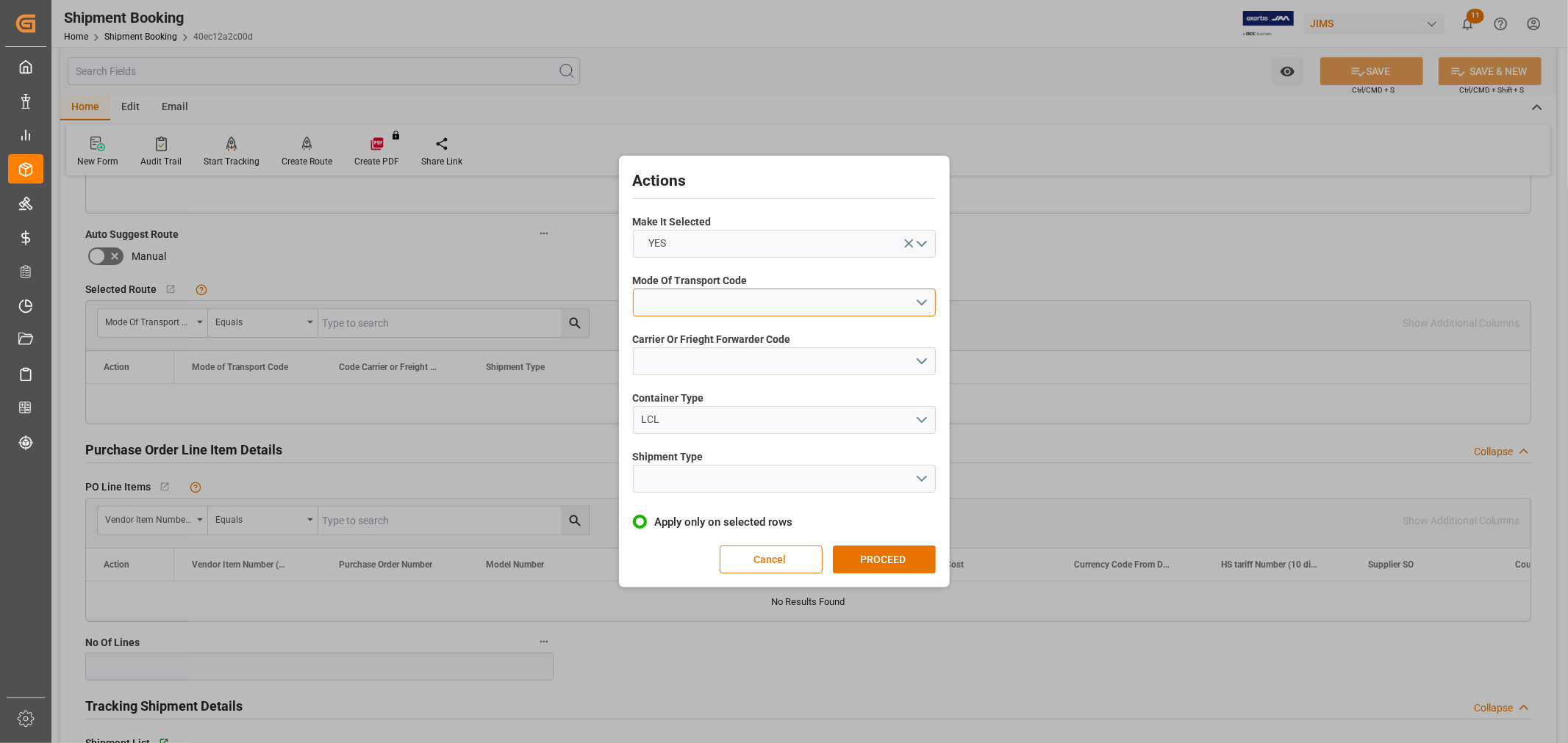
click at [657, 290] on button "open menu" at bounding box center [784, 303] width 303 height 28
click at [661, 300] on div "1- OCEAN" at bounding box center [784, 306] width 301 height 31
click at [669, 360] on button "open menu" at bounding box center [784, 361] width 303 height 28
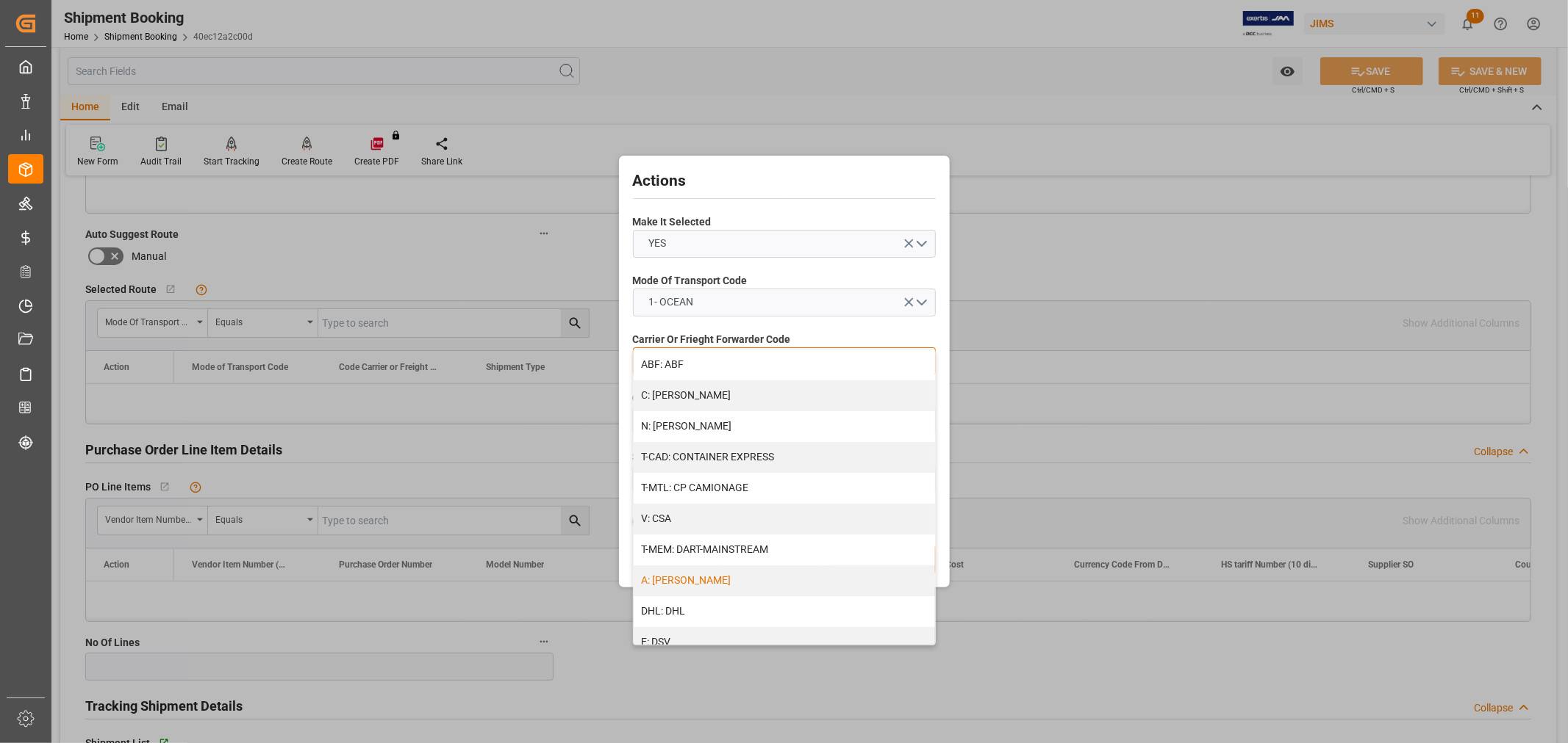
click at [670, 576] on div "A: DELMAR" at bounding box center [784, 581] width 301 height 31
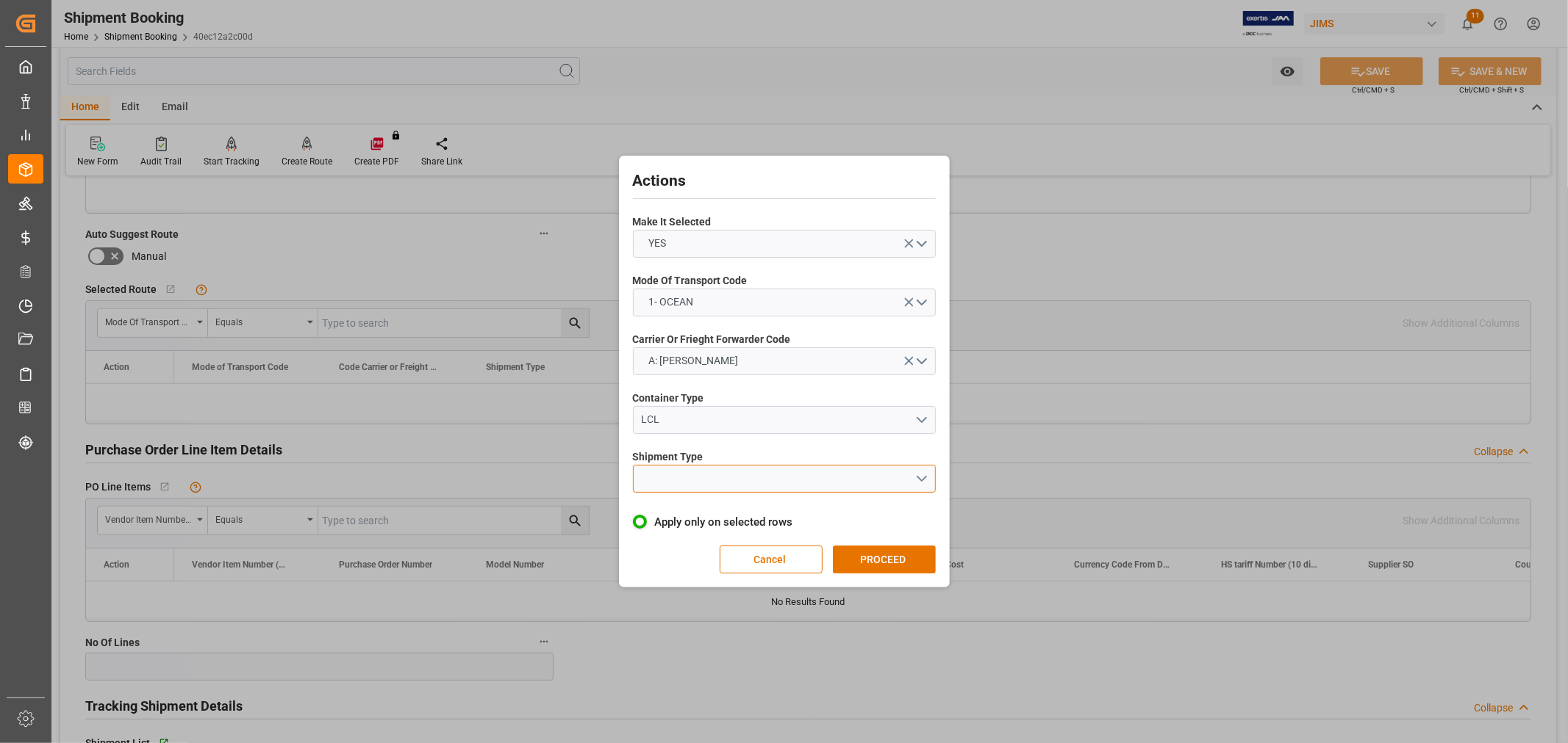
click at [682, 482] on button "open menu" at bounding box center [784, 479] width 303 height 28
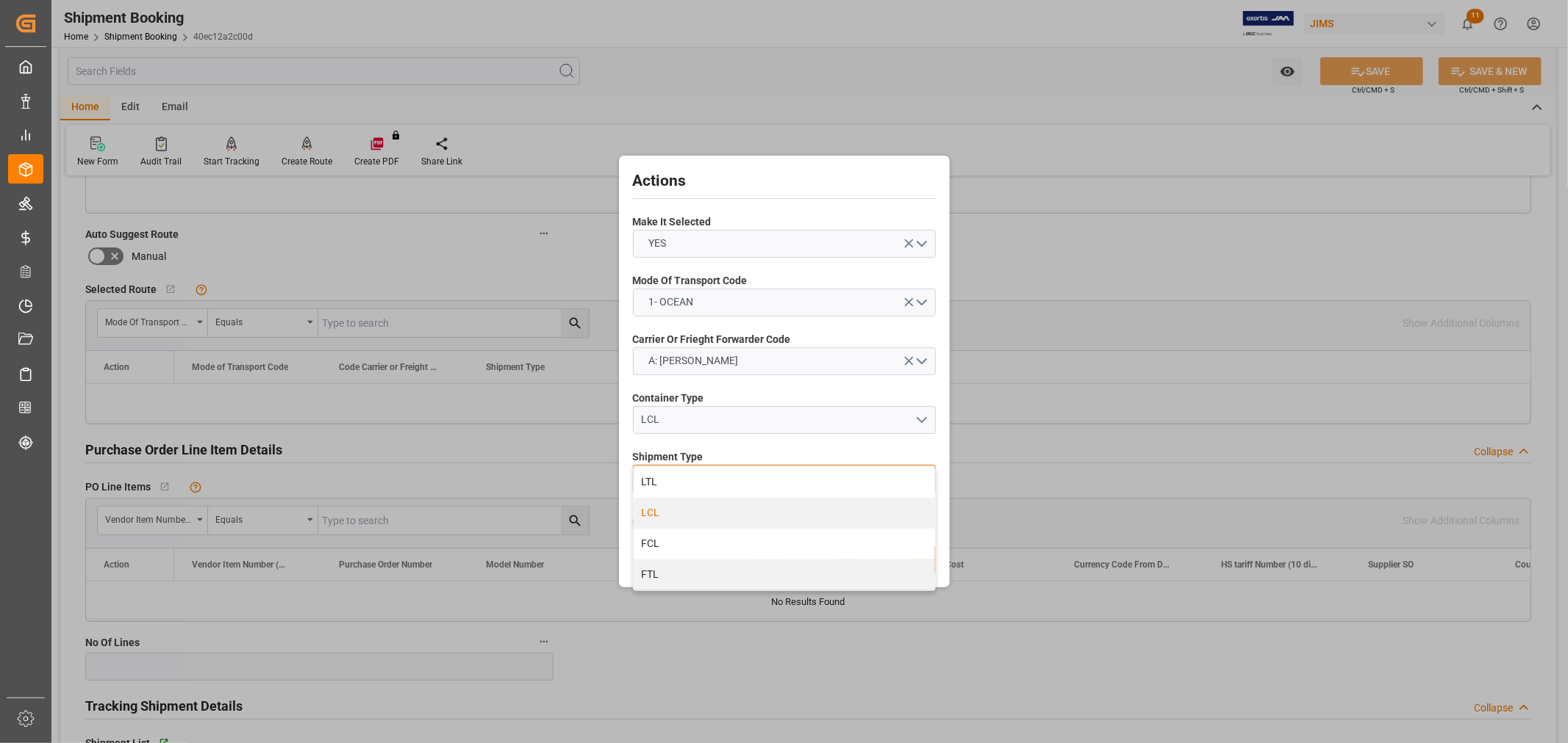
click at [678, 510] on div "LCL" at bounding box center [784, 513] width 301 height 31
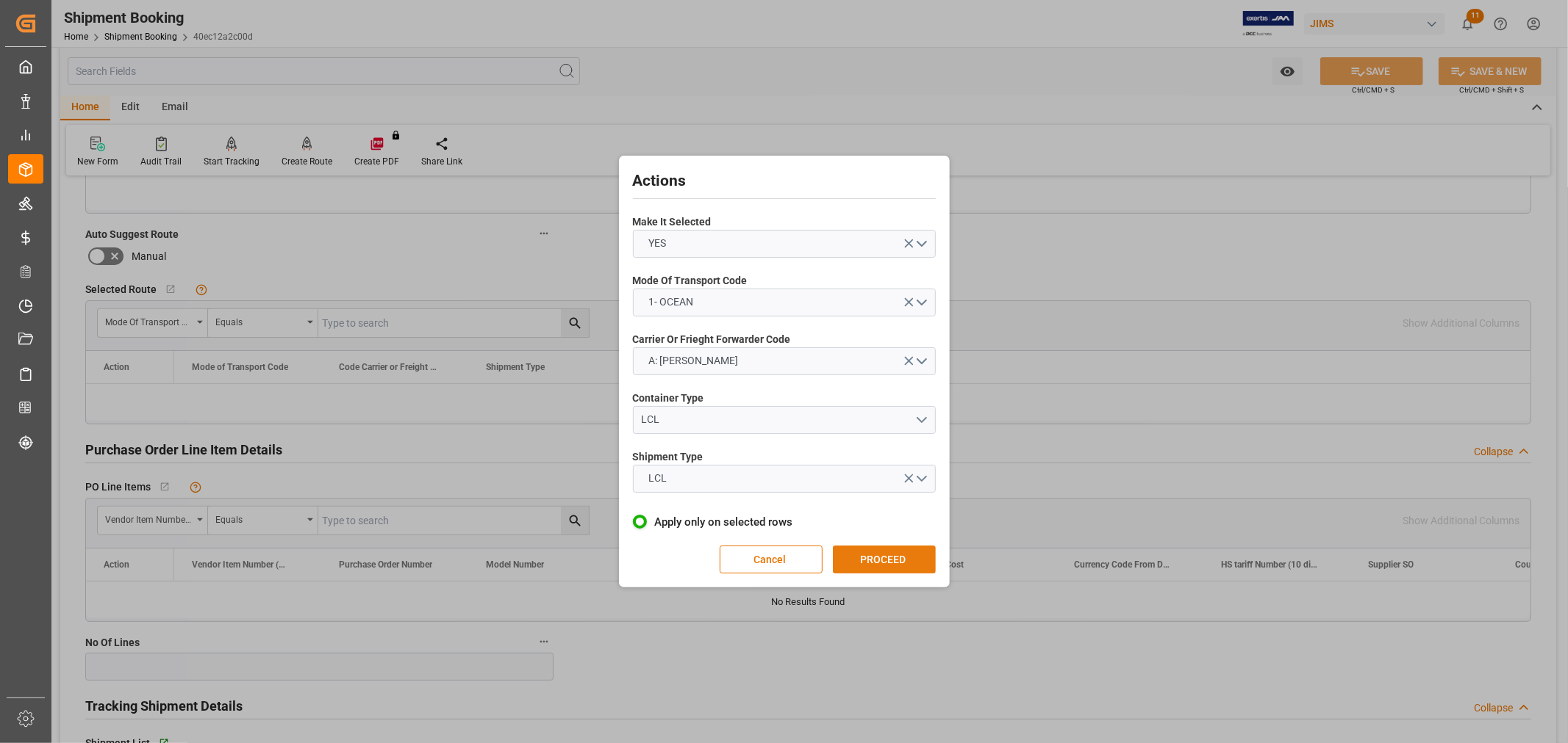
click at [862, 562] on button "PROCEED" at bounding box center [884, 560] width 103 height 28
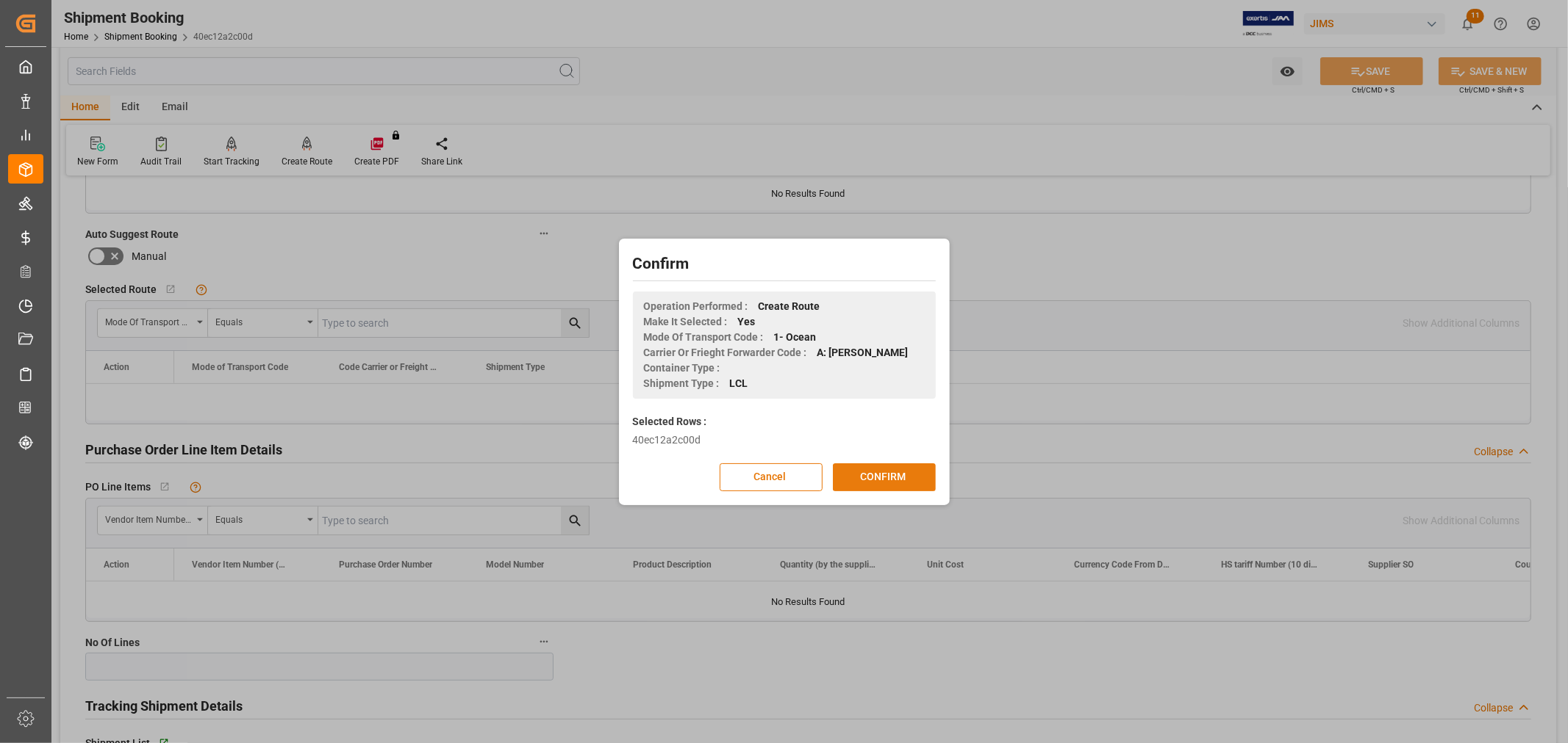
click at [869, 468] on button "CONFIRM" at bounding box center [884, 478] width 103 height 28
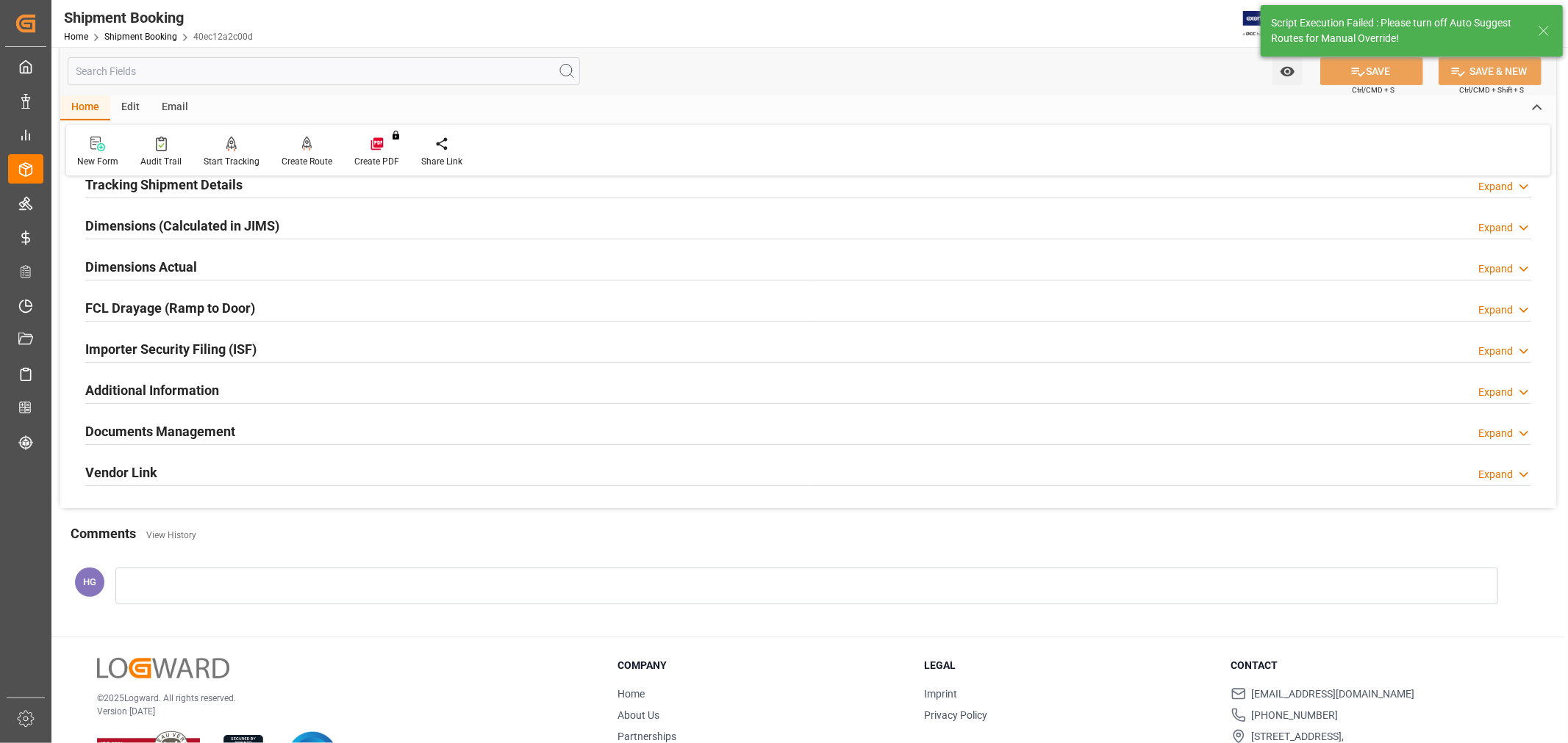
scroll to position [197, 0]
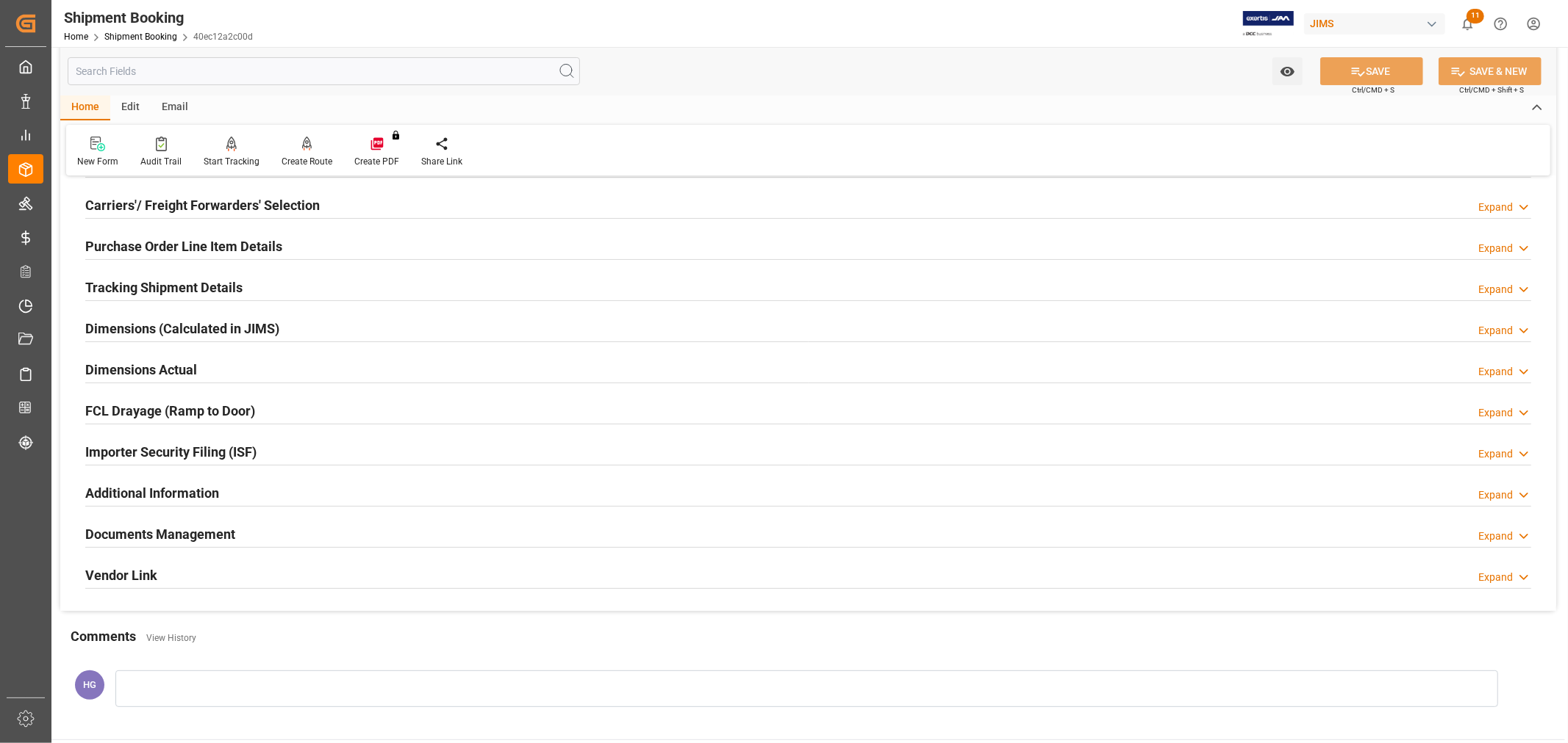
click at [144, 248] on h2 "Purchase Order Line Item Details" at bounding box center [184, 246] width 197 height 20
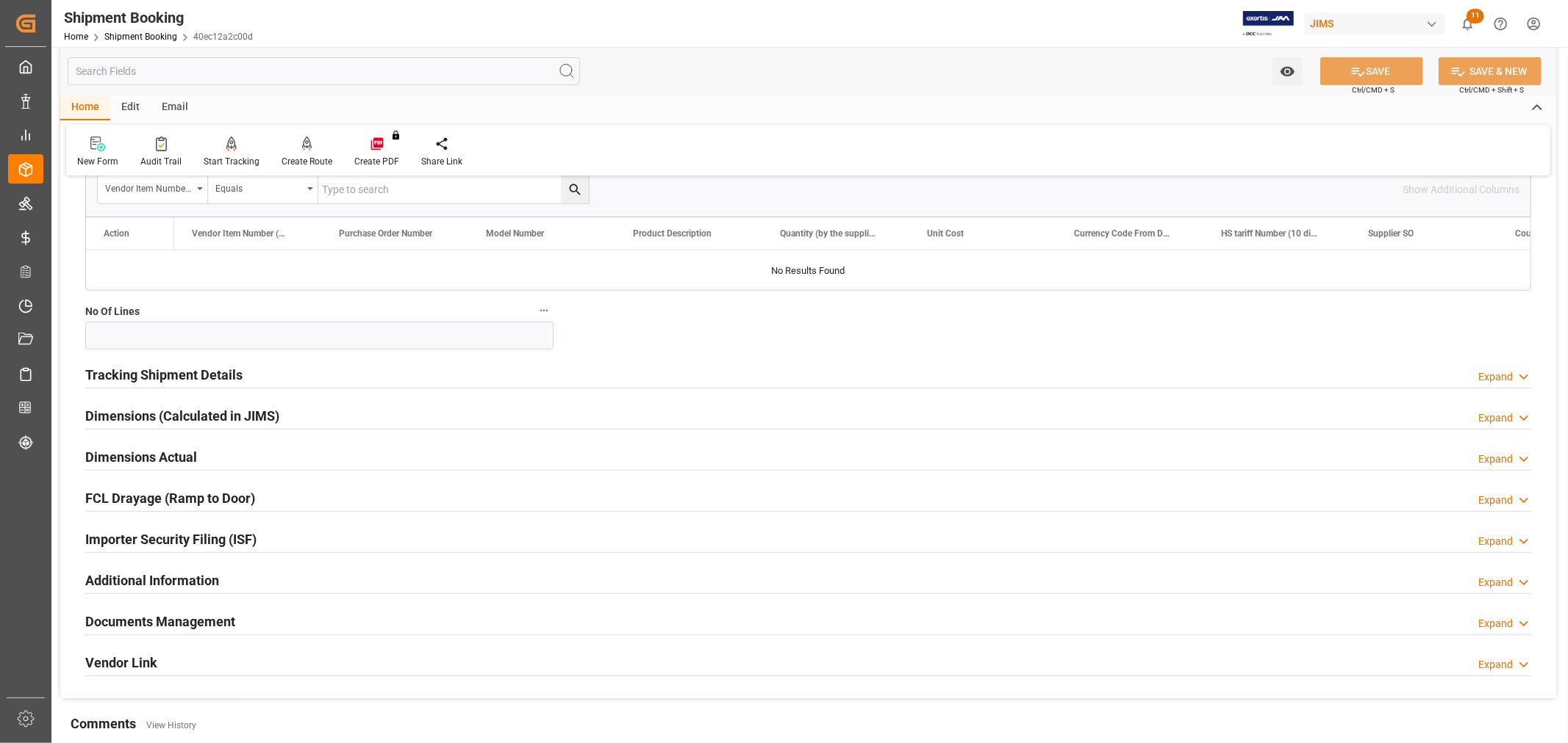
scroll to position [326, 0]
click at [141, 613] on h2 "Documents Management" at bounding box center [161, 620] width 150 height 20
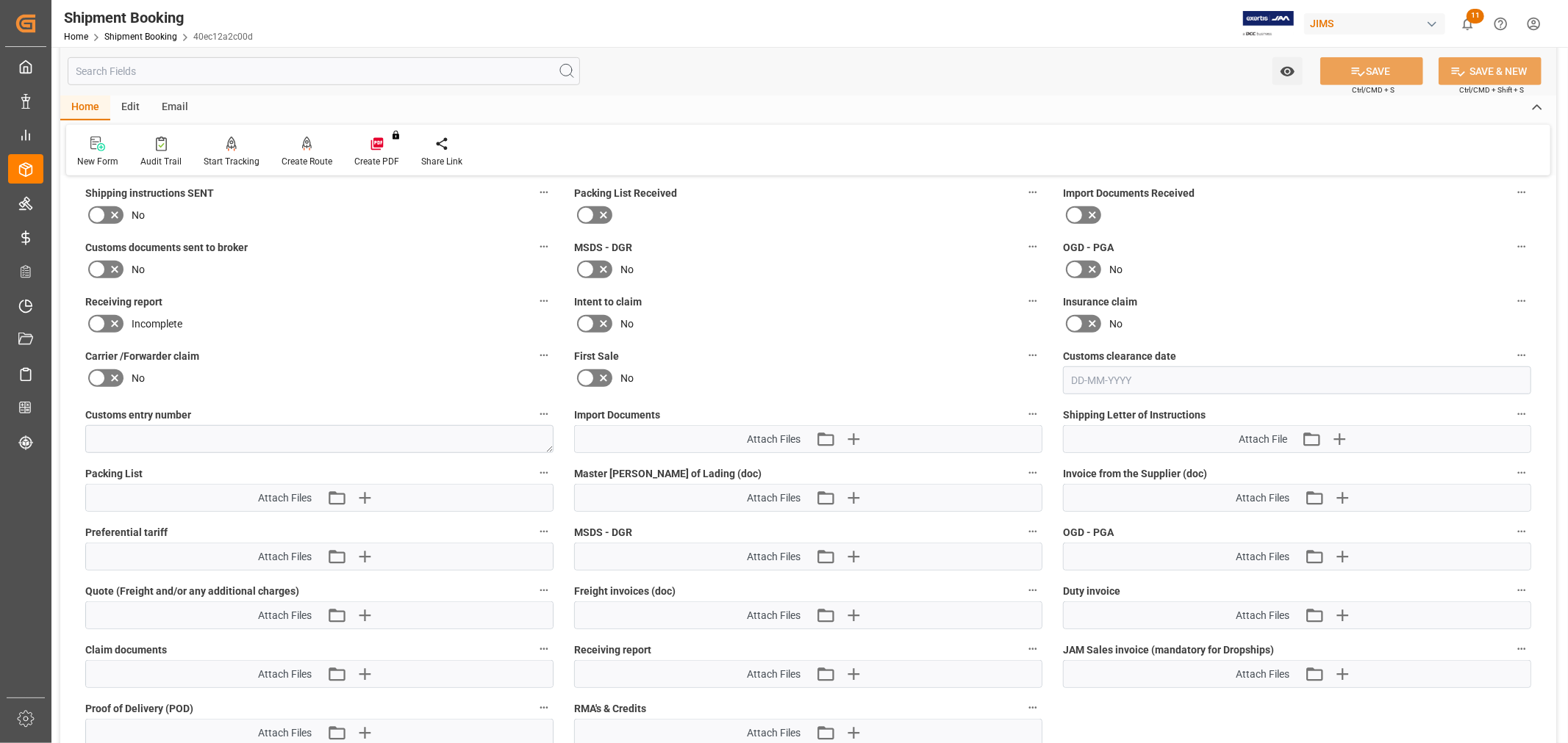
scroll to position [816, 0]
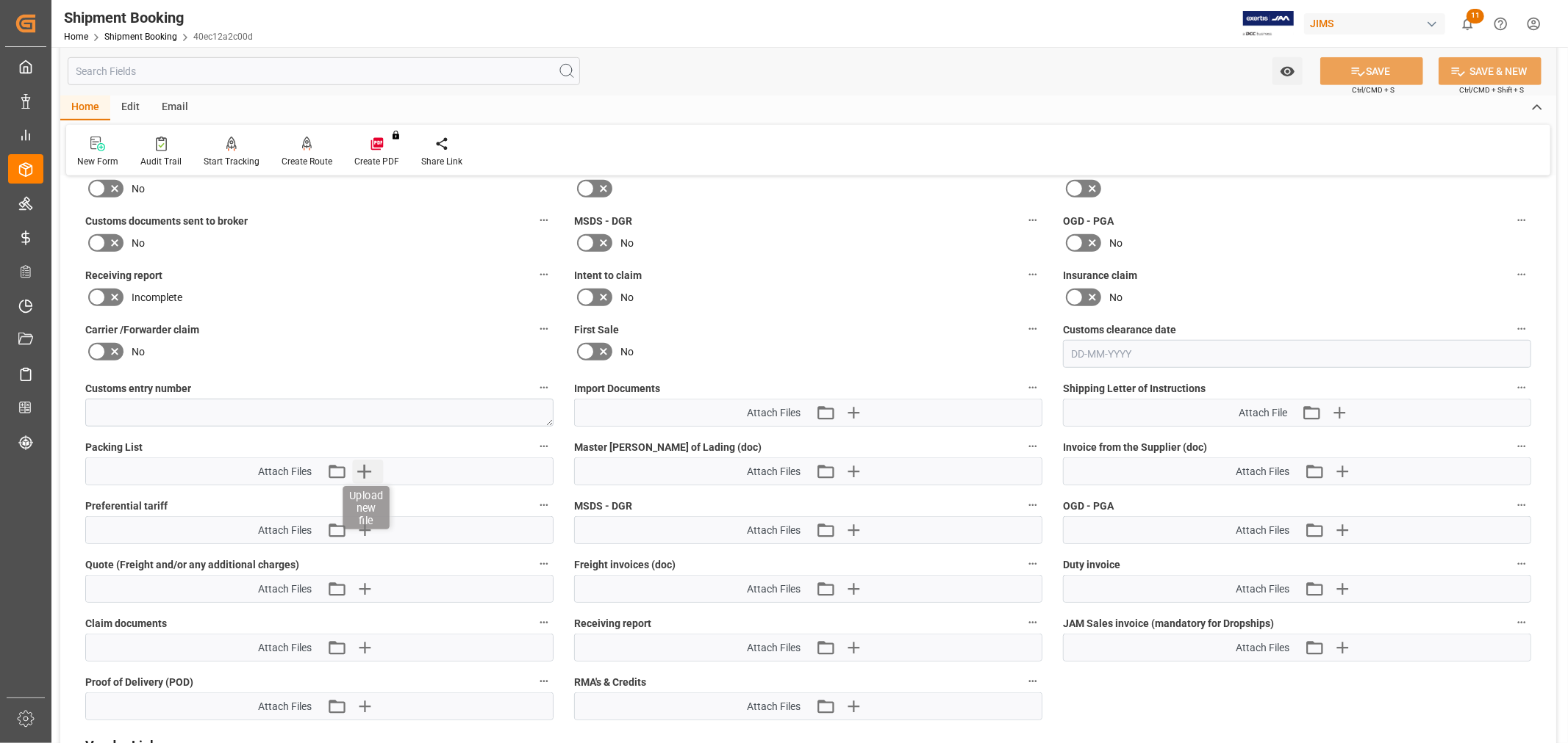
click at [366, 473] on icon "button" at bounding box center [363, 471] width 24 height 24
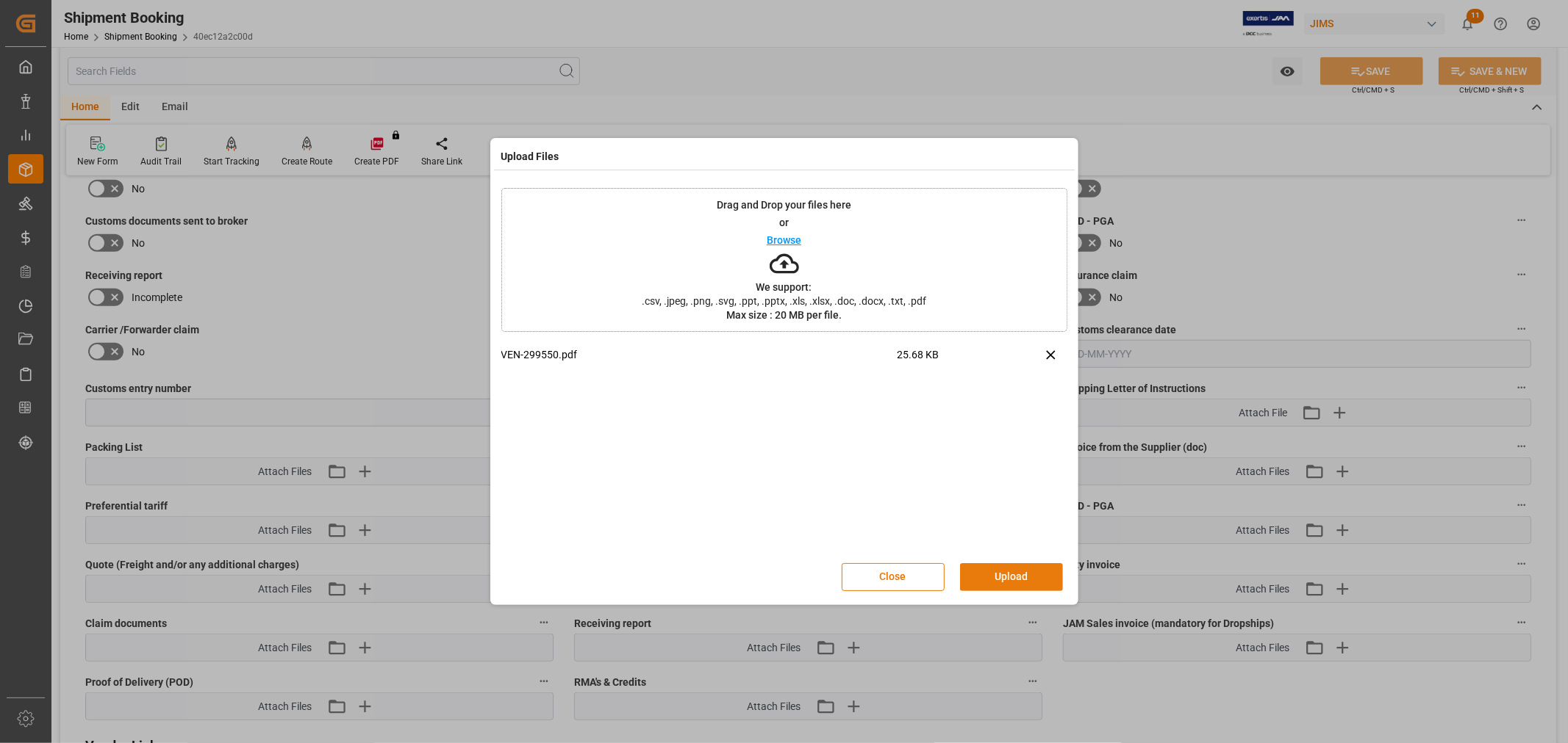
click at [982, 571] on button "Upload" at bounding box center [1011, 577] width 103 height 28
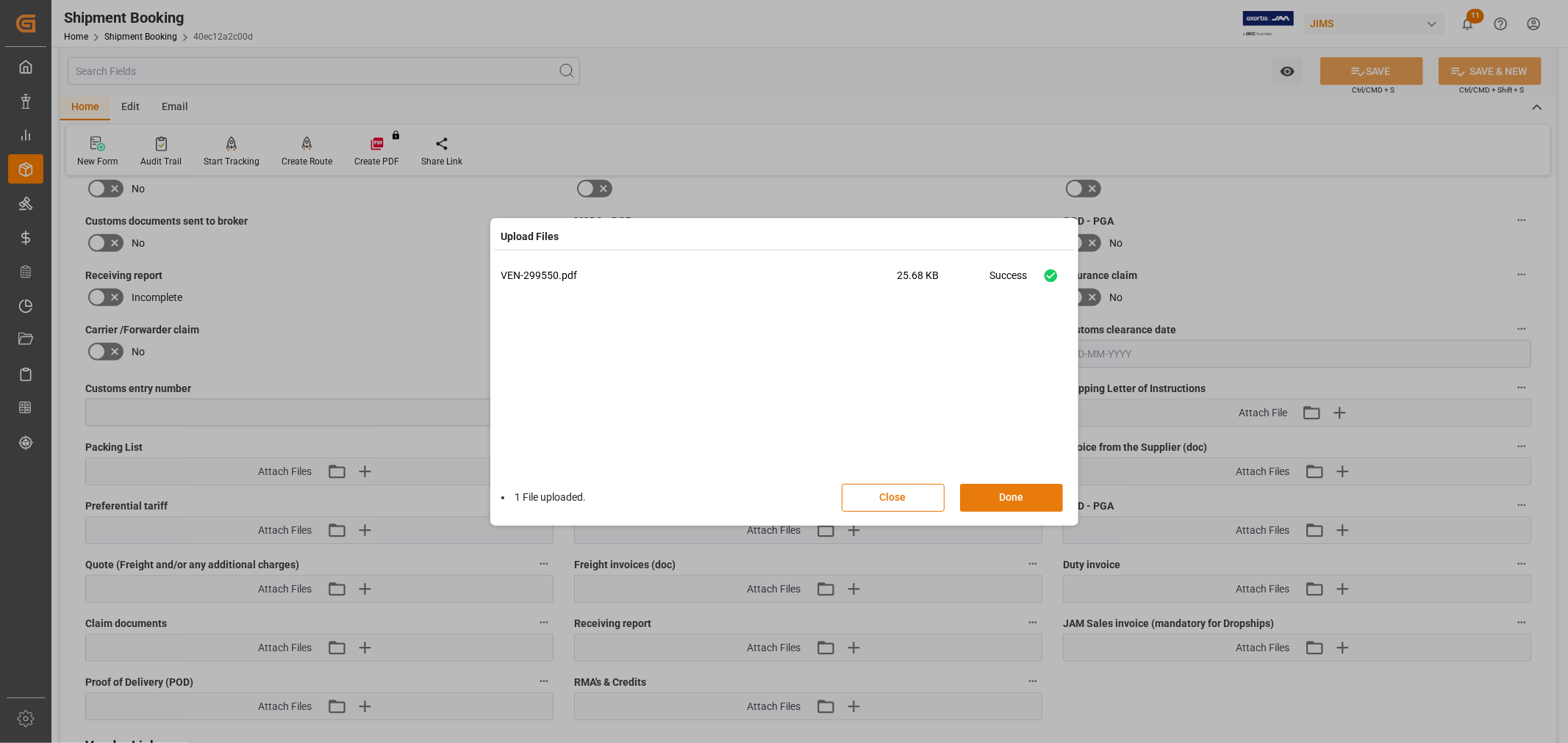
click at [998, 494] on button "Done" at bounding box center [1011, 498] width 103 height 28
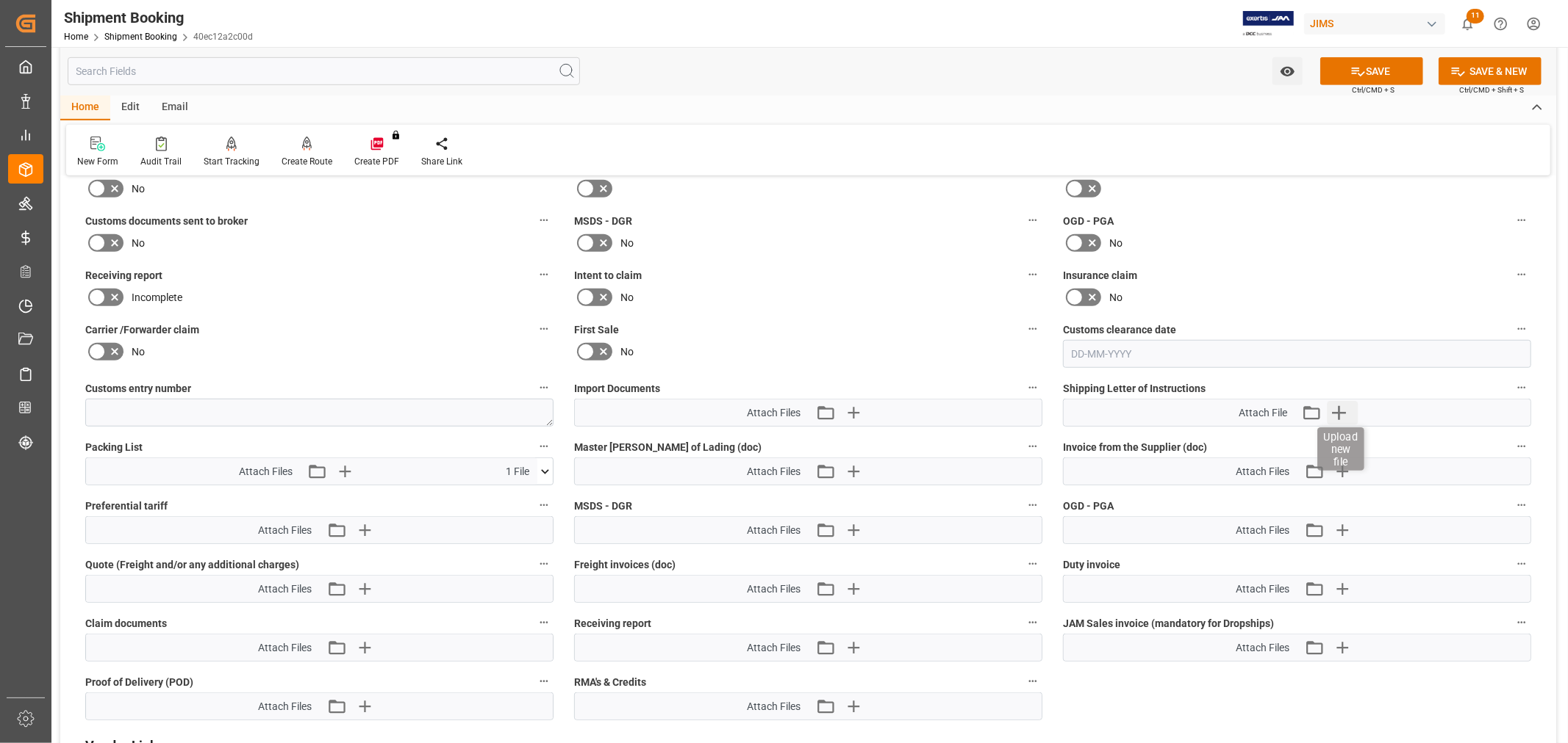
click at [1341, 410] on icon "button" at bounding box center [1339, 413] width 14 height 14
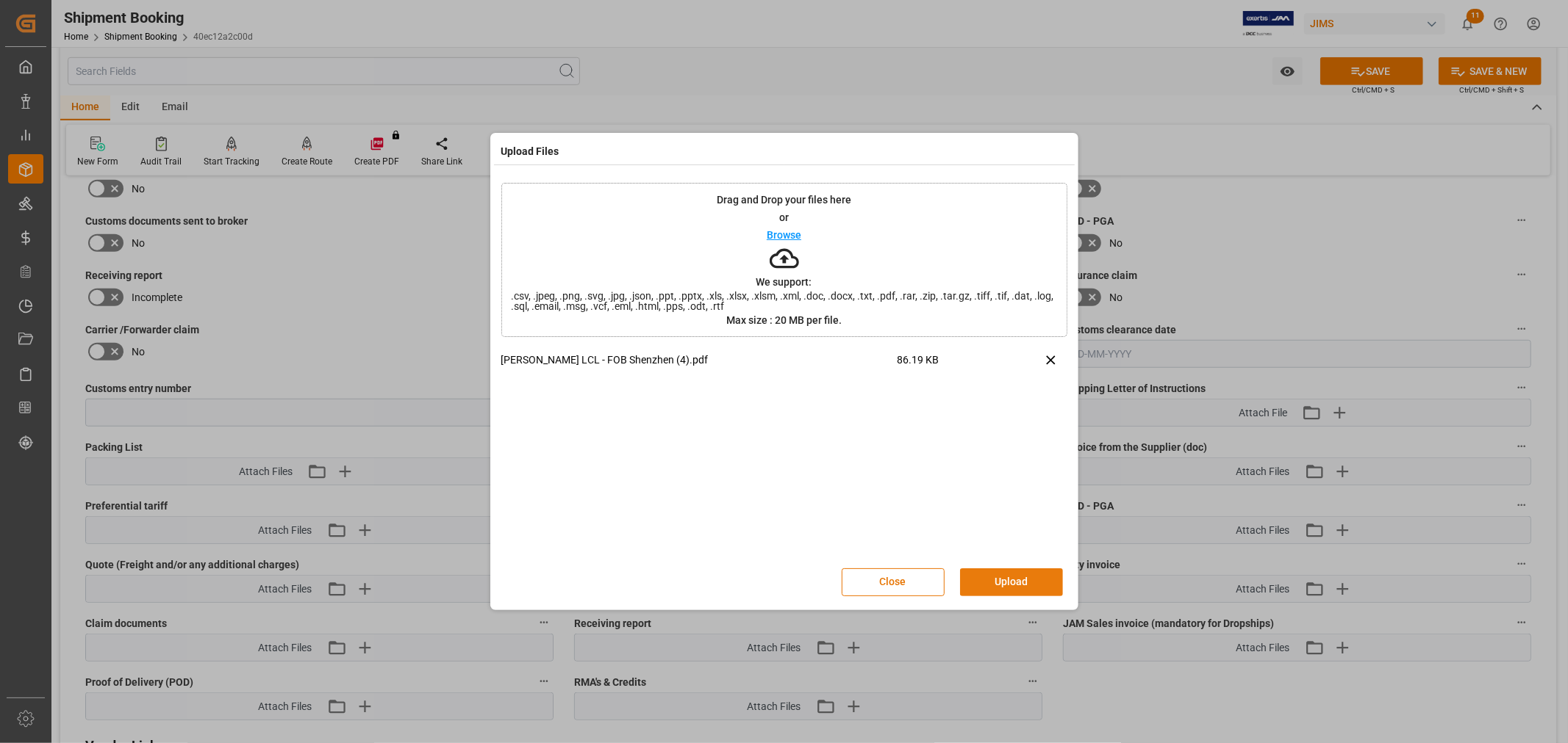
click at [989, 579] on button "Upload" at bounding box center [1011, 583] width 103 height 28
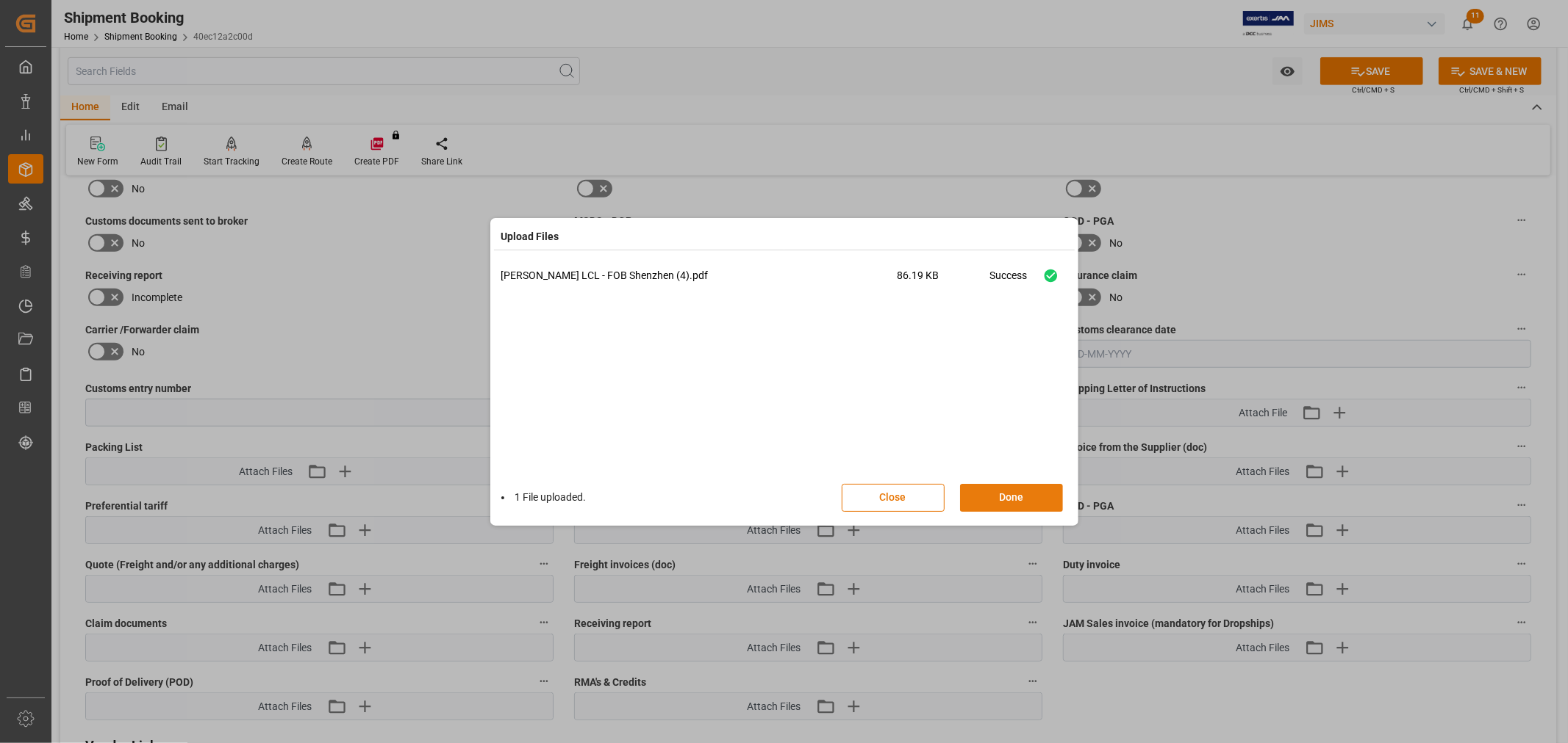
click at [1002, 495] on button "Done" at bounding box center [1011, 498] width 103 height 28
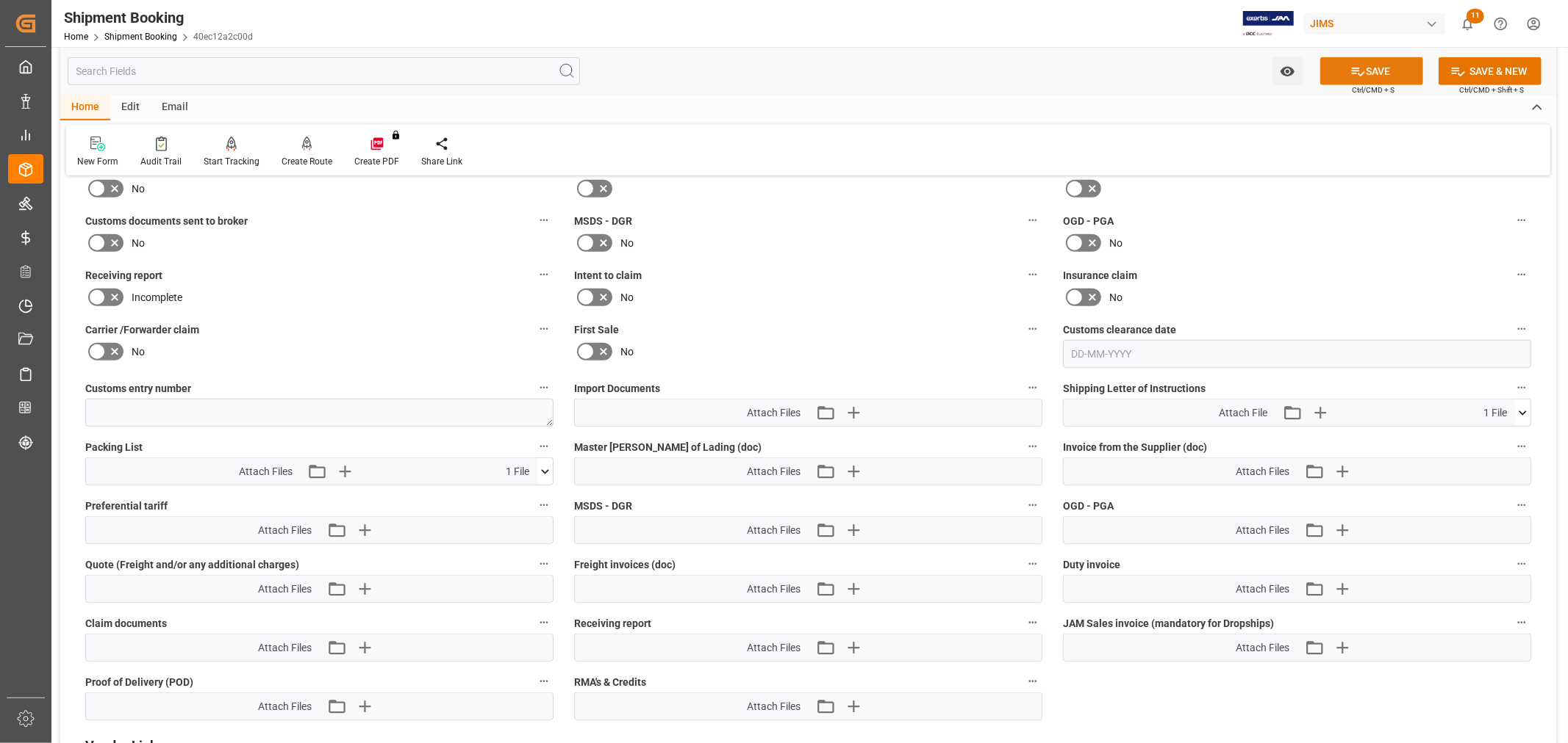
click at [1377, 74] on button "SAVE" at bounding box center [1372, 72] width 103 height 28
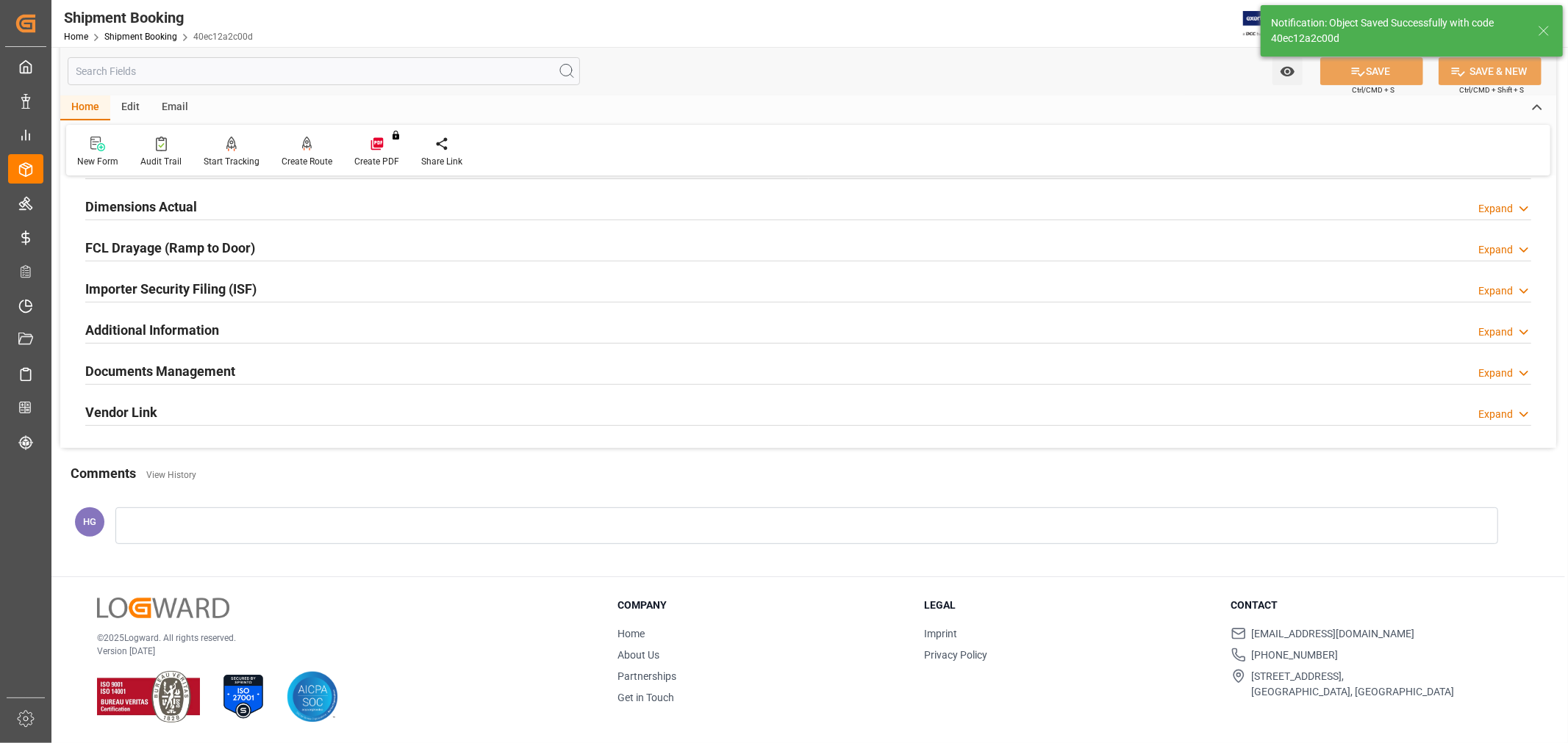
scroll to position [361, 0]
click at [237, 373] on div "Documents Management Expand" at bounding box center [808, 371] width 1446 height 28
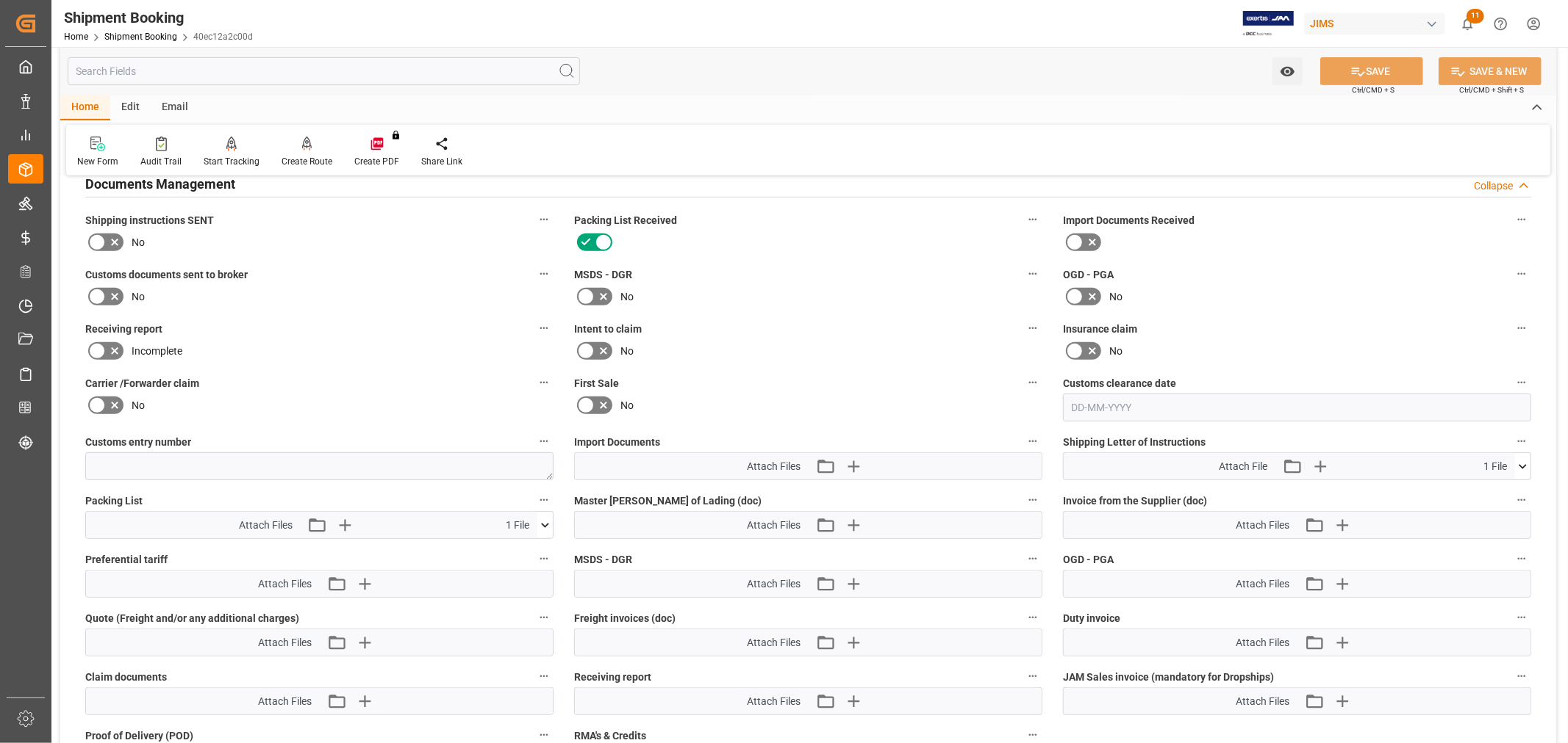
scroll to position [519, 0]
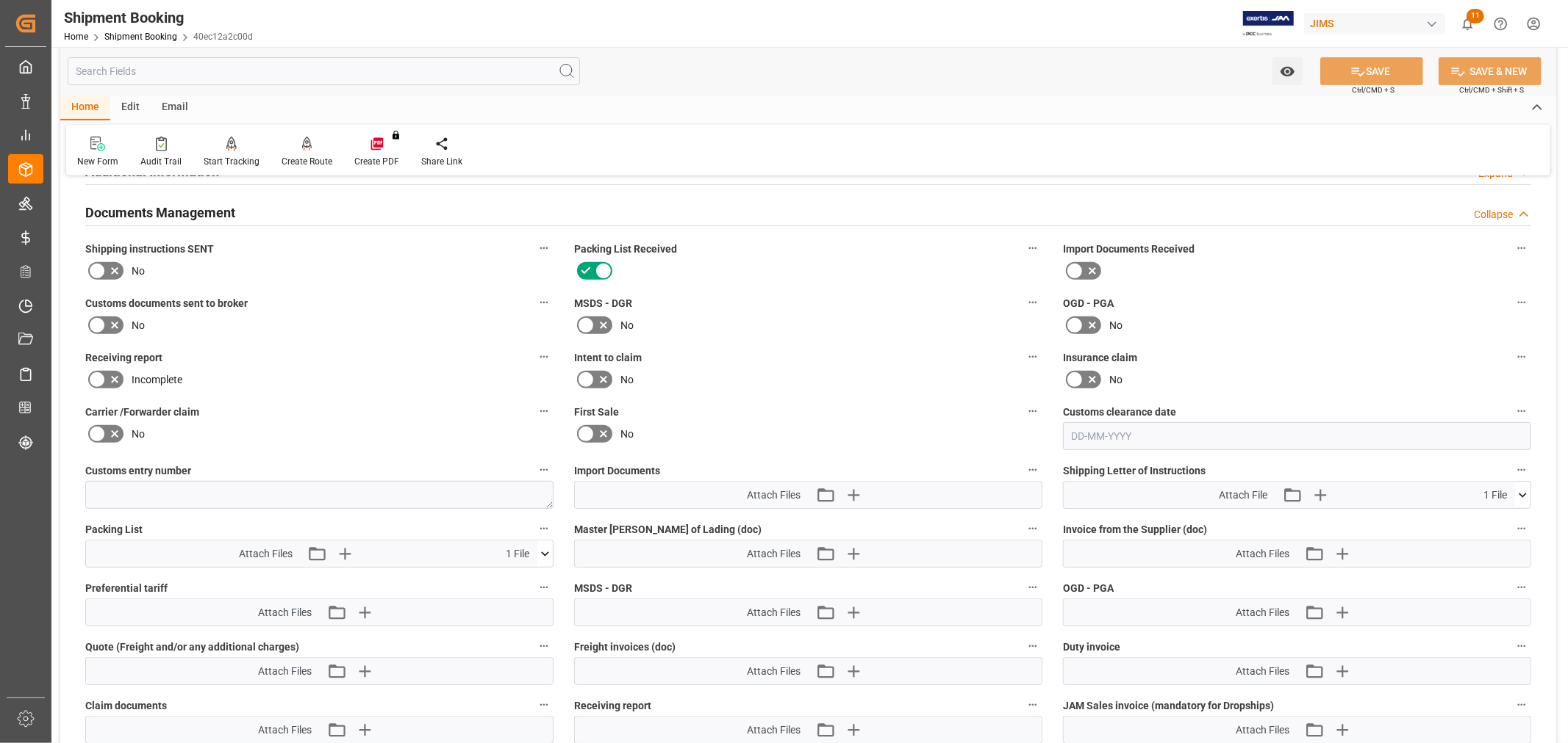
click at [312, 402] on label "Carrier /Forwarder claim" at bounding box center [319, 412] width 469 height 21
click at [534, 402] on button "Carrier /Forwarder claim" at bounding box center [544, 412] width 19 height 19
click at [180, 109] on div at bounding box center [784, 372] width 1568 height 743
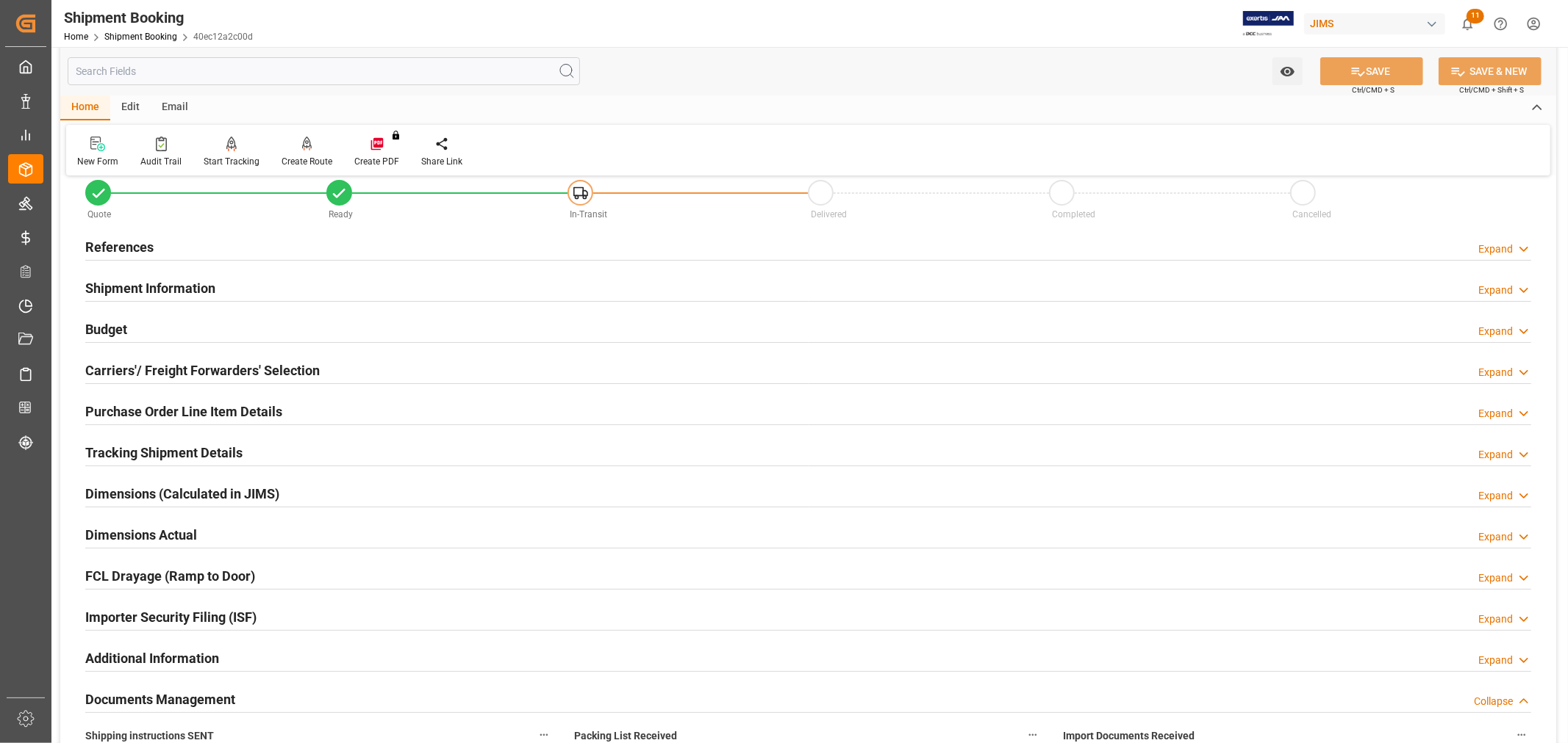
scroll to position [30, 0]
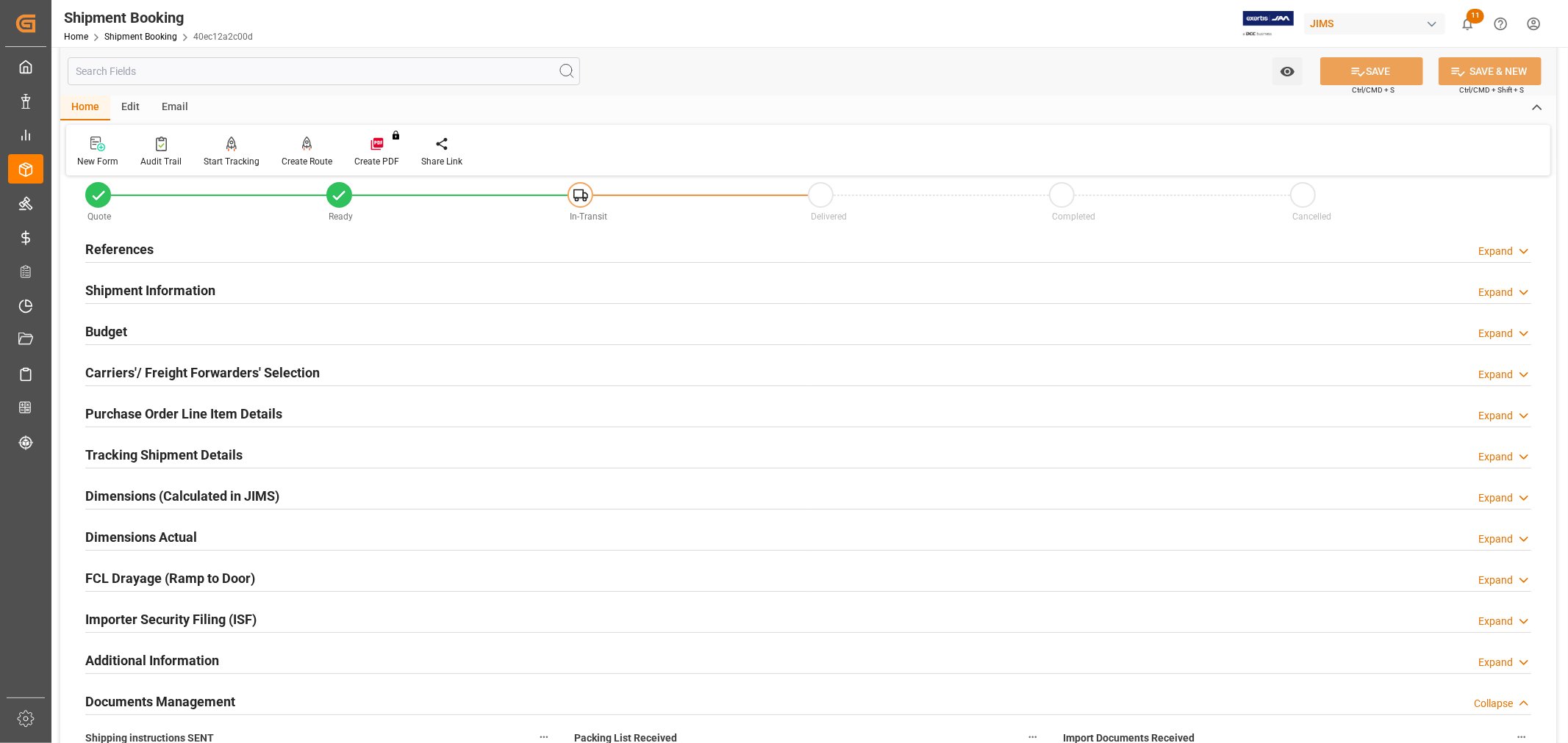
click at [113, 243] on h2 "References" at bounding box center [120, 249] width 68 height 20
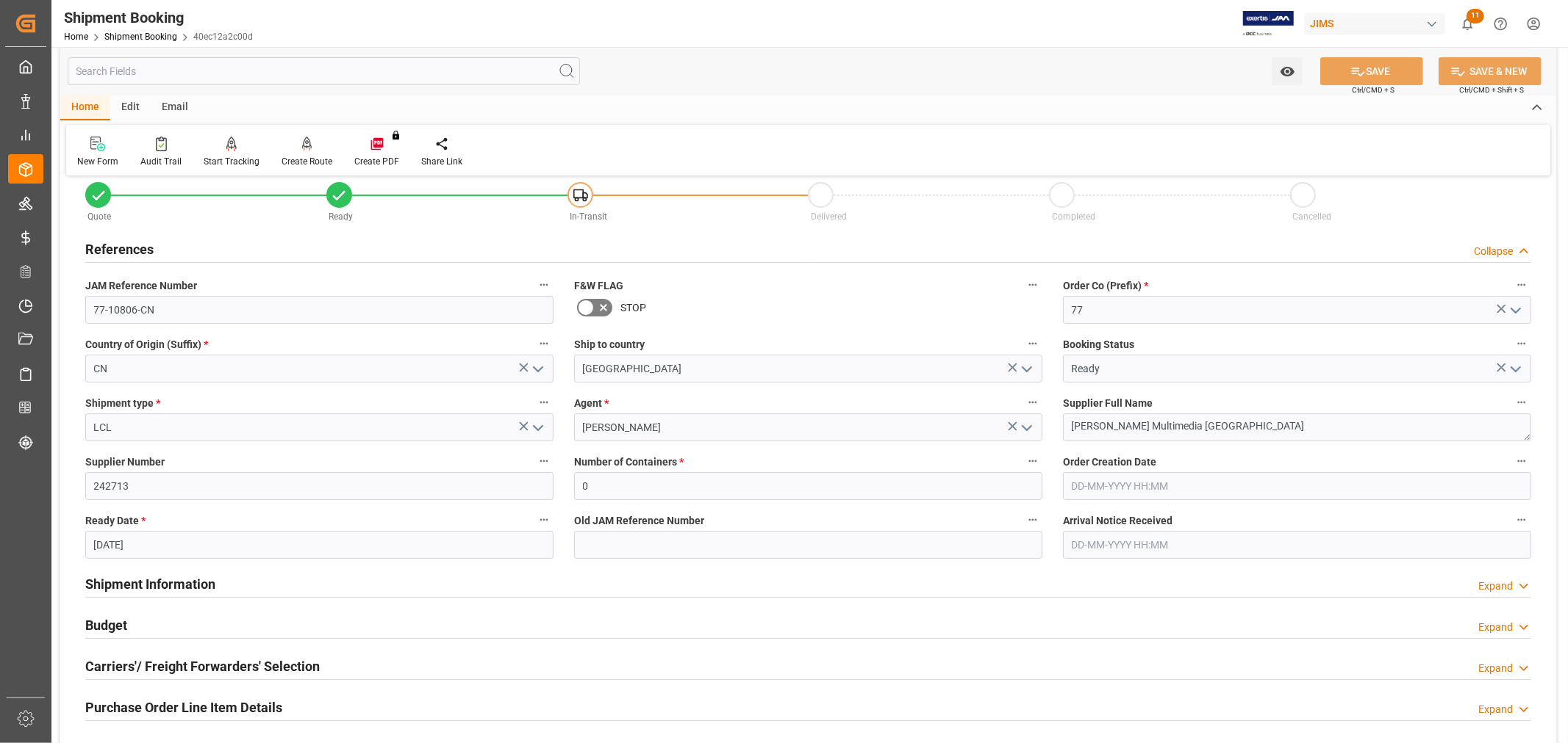
click at [182, 100] on div "Email" at bounding box center [175, 108] width 49 height 25
click at [94, 142] on icon at bounding box center [99, 141] width 20 height 9
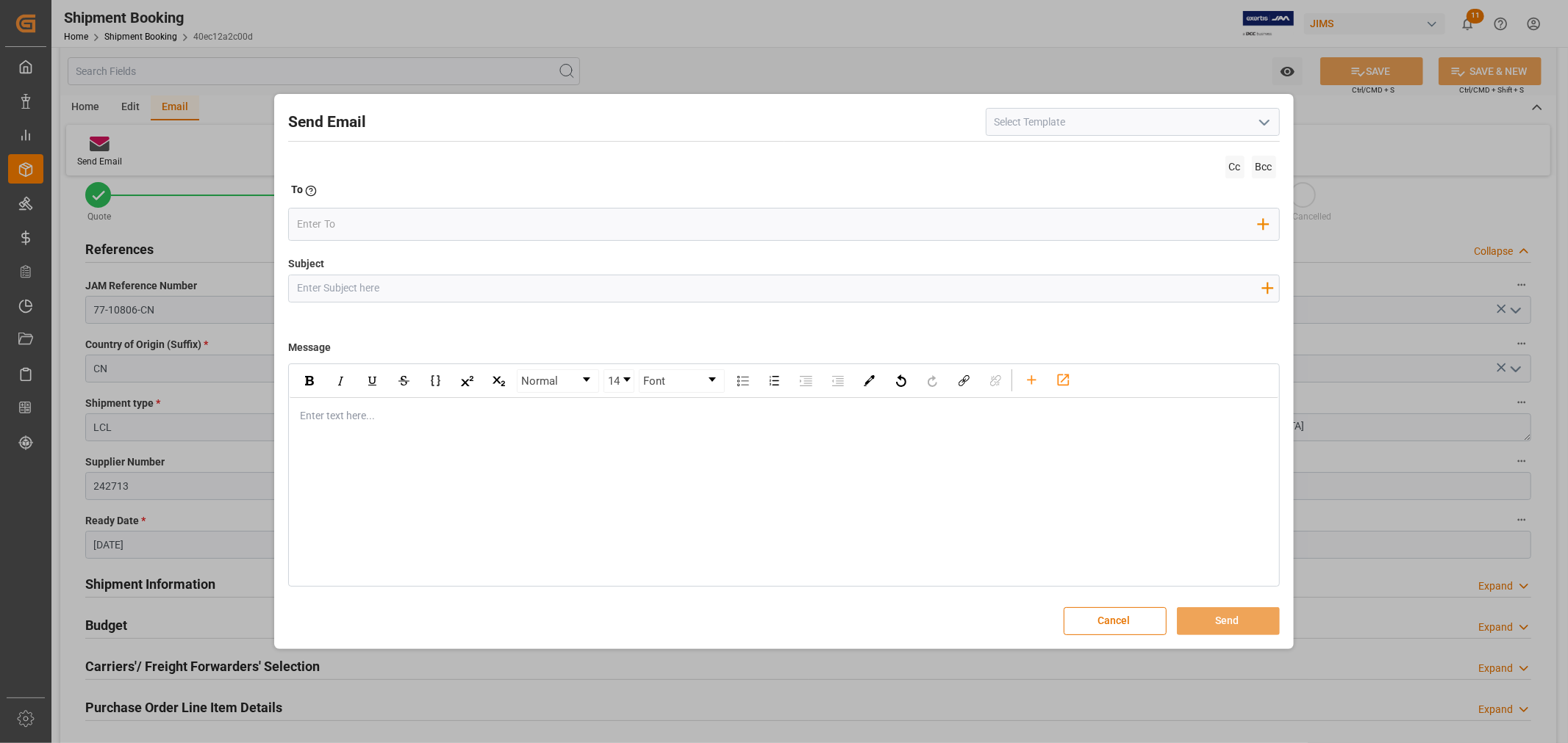
click at [1034, 124] on input at bounding box center [1133, 122] width 294 height 28
click at [1266, 119] on icon "open menu" at bounding box center [1264, 123] width 17 height 17
click at [1070, 158] on div "2BOOK - Ocean - Air freight" at bounding box center [1132, 154] width 292 height 33
type input "2BOOK - Ocean - Air freight"
type input "2BOOK {{jamReferenceNumber}} {{supplierFullName}} Ship from: {{country}} Ship t…"
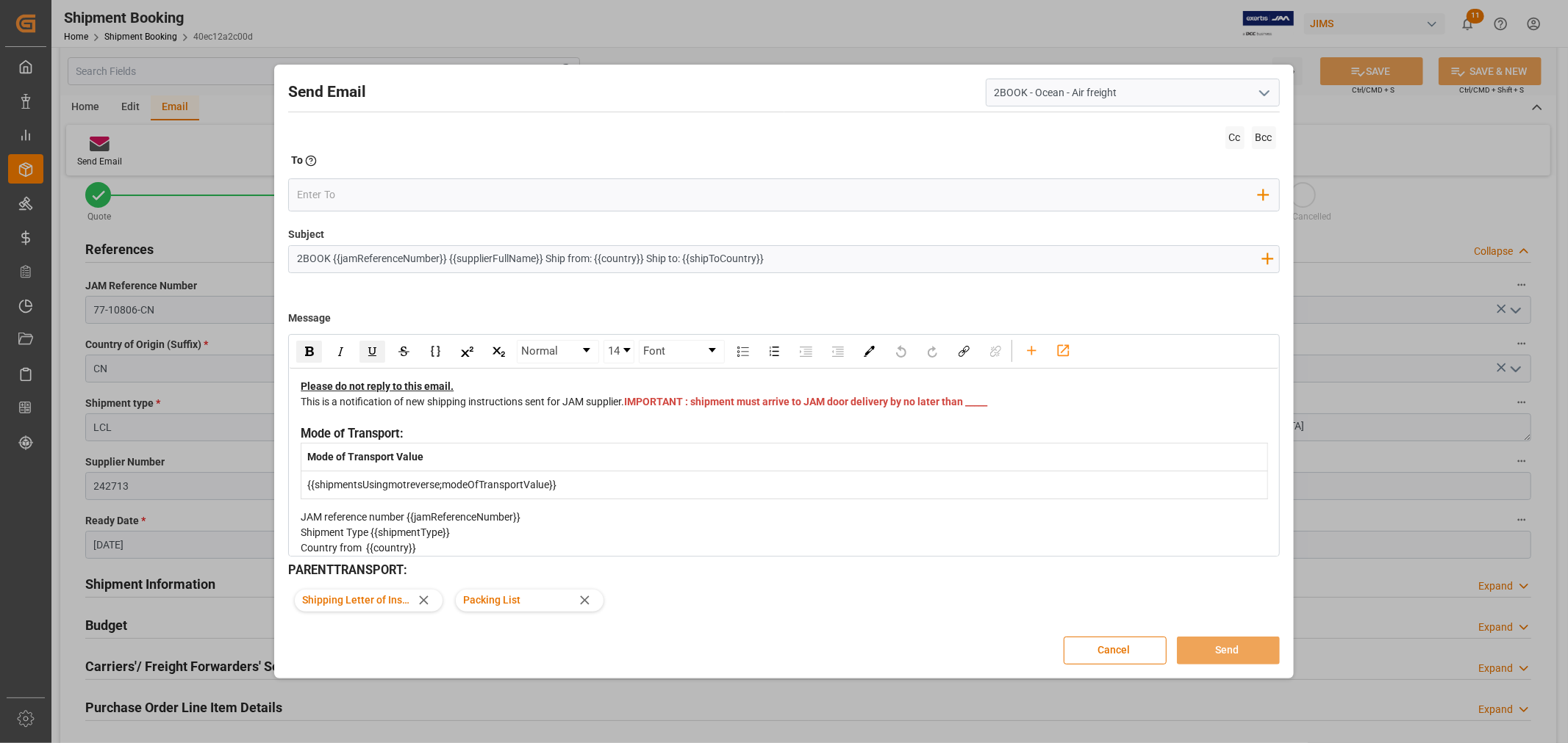
click at [678, 412] on div "This is a notification of new shipping instructions sent for JAM supplier. IMPO…" at bounding box center [784, 409] width 967 height 31
drag, startPoint x: 450, startPoint y: 194, endPoint x: 586, endPoint y: 208, distance: 136.7
click at [450, 194] on input "email" at bounding box center [777, 194] width 962 height 22
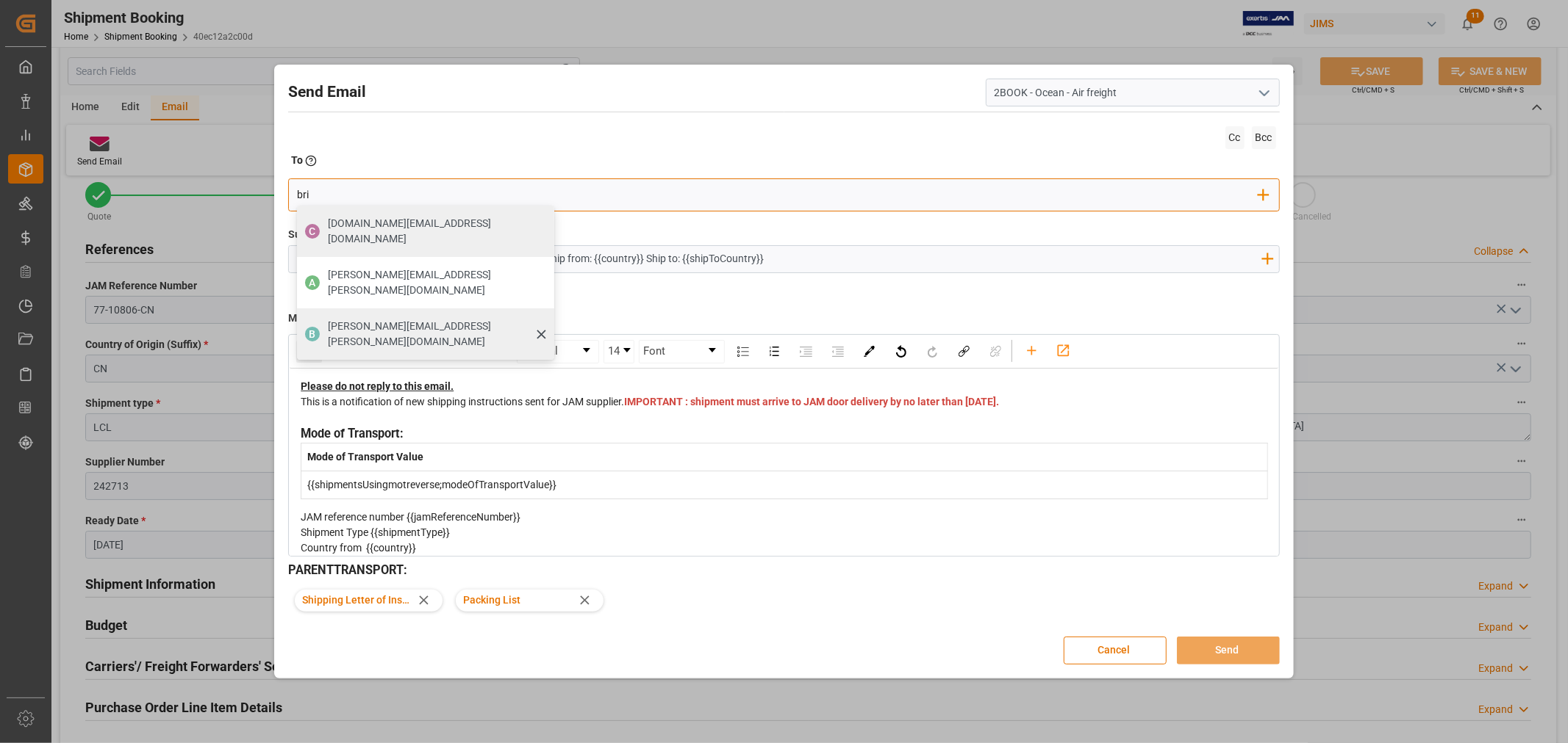
type input "bri"
click at [328, 319] on span "boisvert.brigitte@delmarcargo.com" at bounding box center [436, 334] width 216 height 31
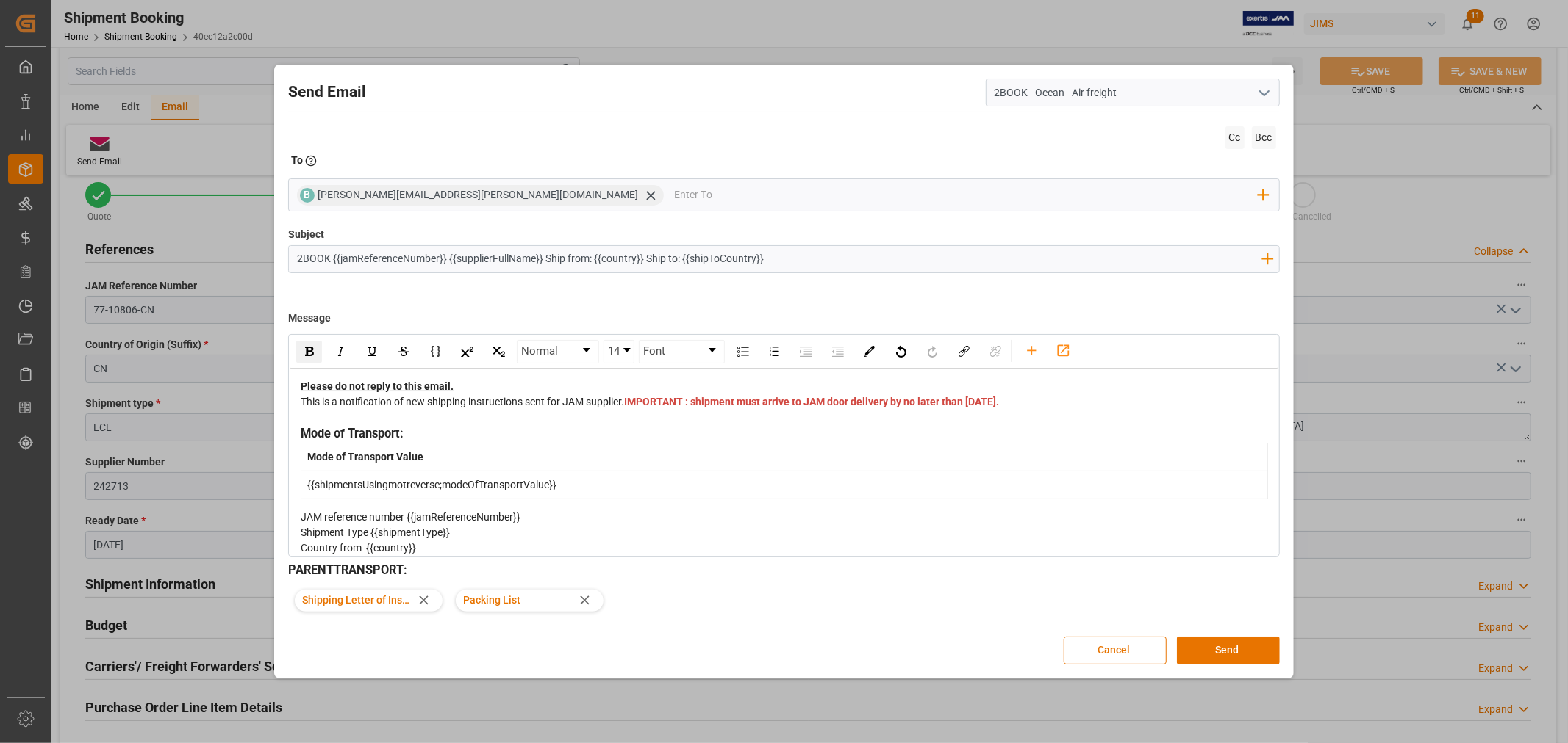
click at [752, 315] on div "Message Normal 14 Font Please do not reply to this email. This is a notificatio…" at bounding box center [783, 429] width 990 height 256
click at [665, 408] on span "IMPORTANT : shipment must arrive to JAM door delivery by no later than Nov 10 2…" at bounding box center [811, 401] width 375 height 11
click at [768, 406] on div "This is a notification of new shipping instructions sent for JAM supplier. IMPO…" at bounding box center [784, 409] width 967 height 31
click at [1221, 651] on button "Send" at bounding box center [1229, 651] width 103 height 28
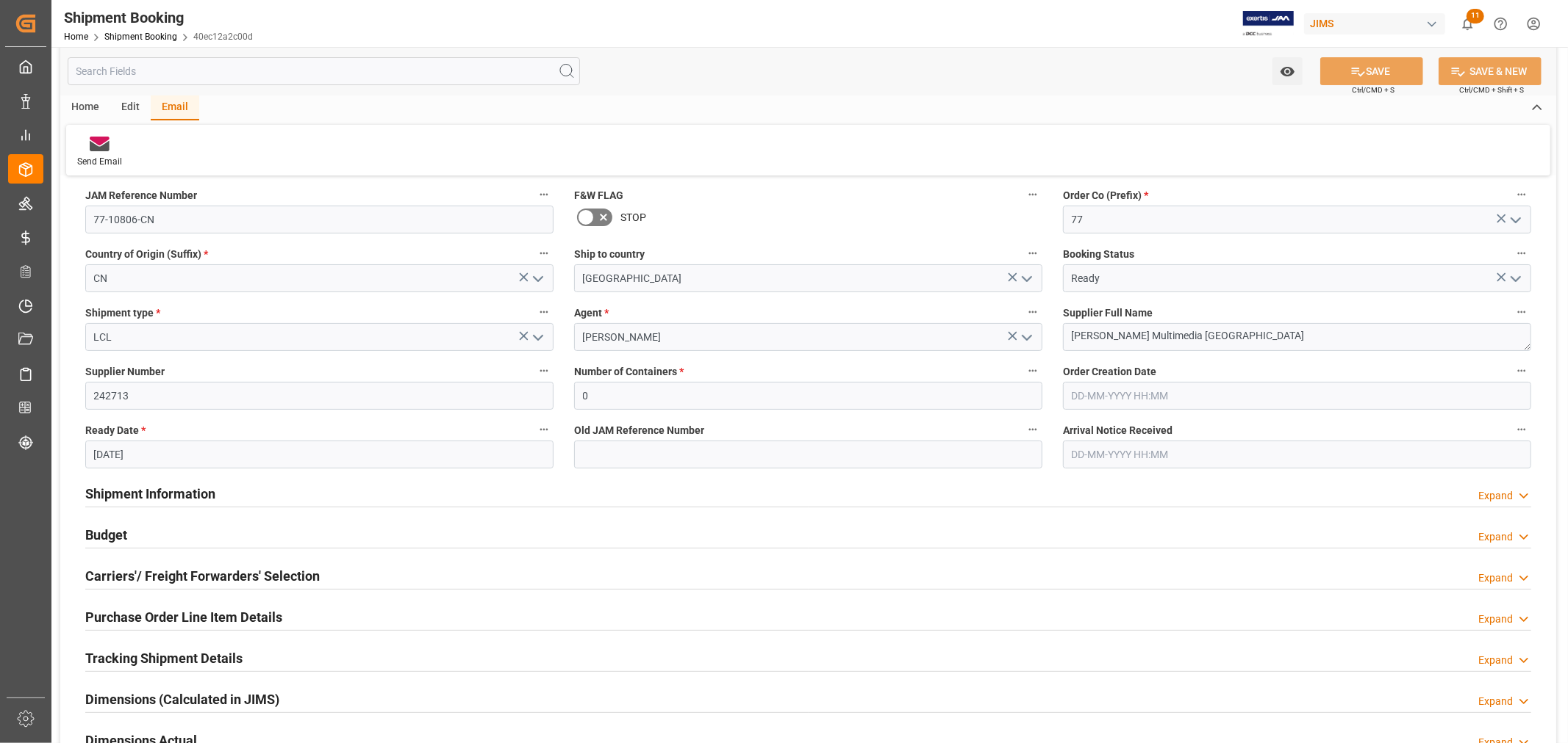
scroll to position [356, 0]
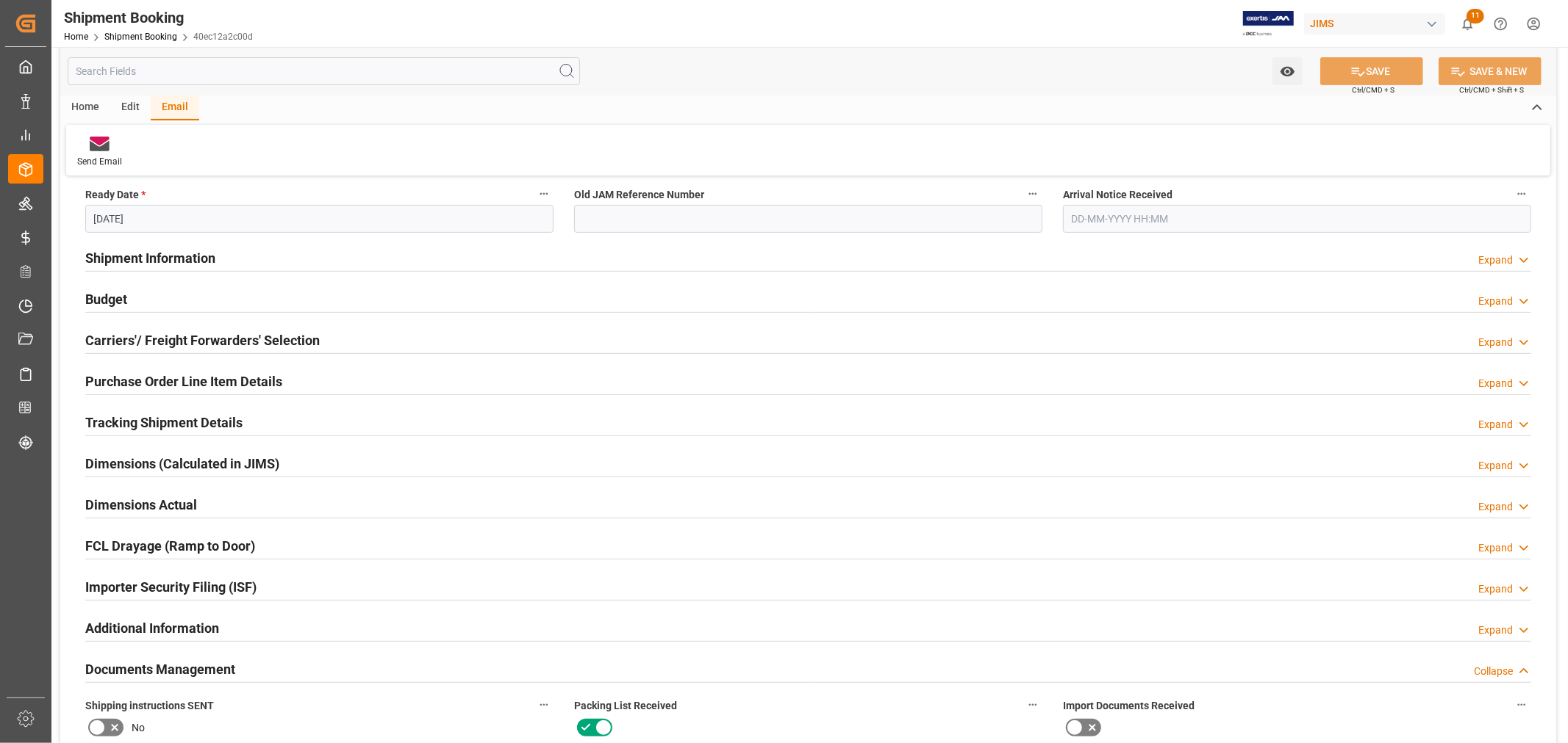
click at [135, 385] on h2 "Purchase Order Line Item Details" at bounding box center [184, 381] width 197 height 20
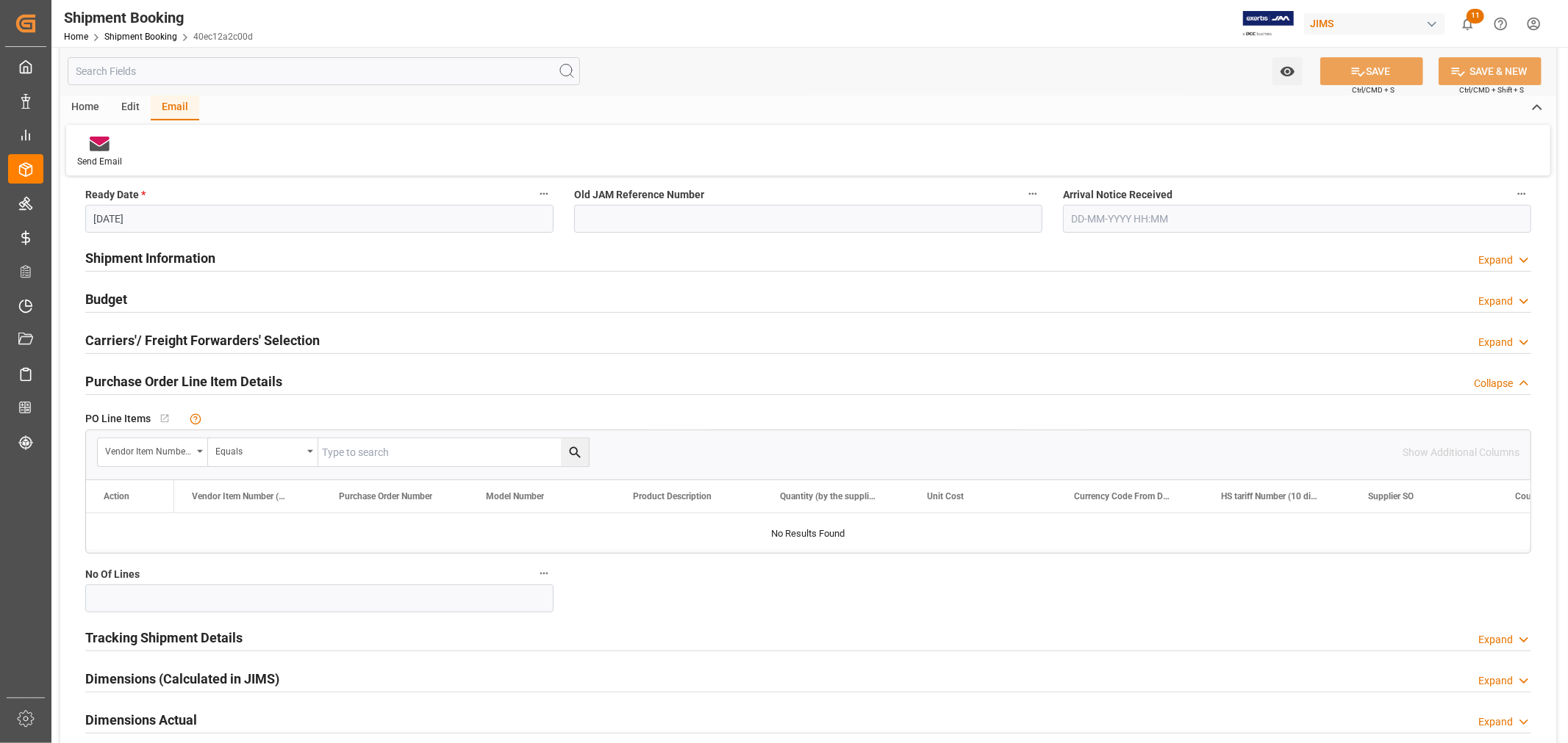
click at [135, 384] on h2 "Purchase Order Line Item Details" at bounding box center [184, 381] width 197 height 20
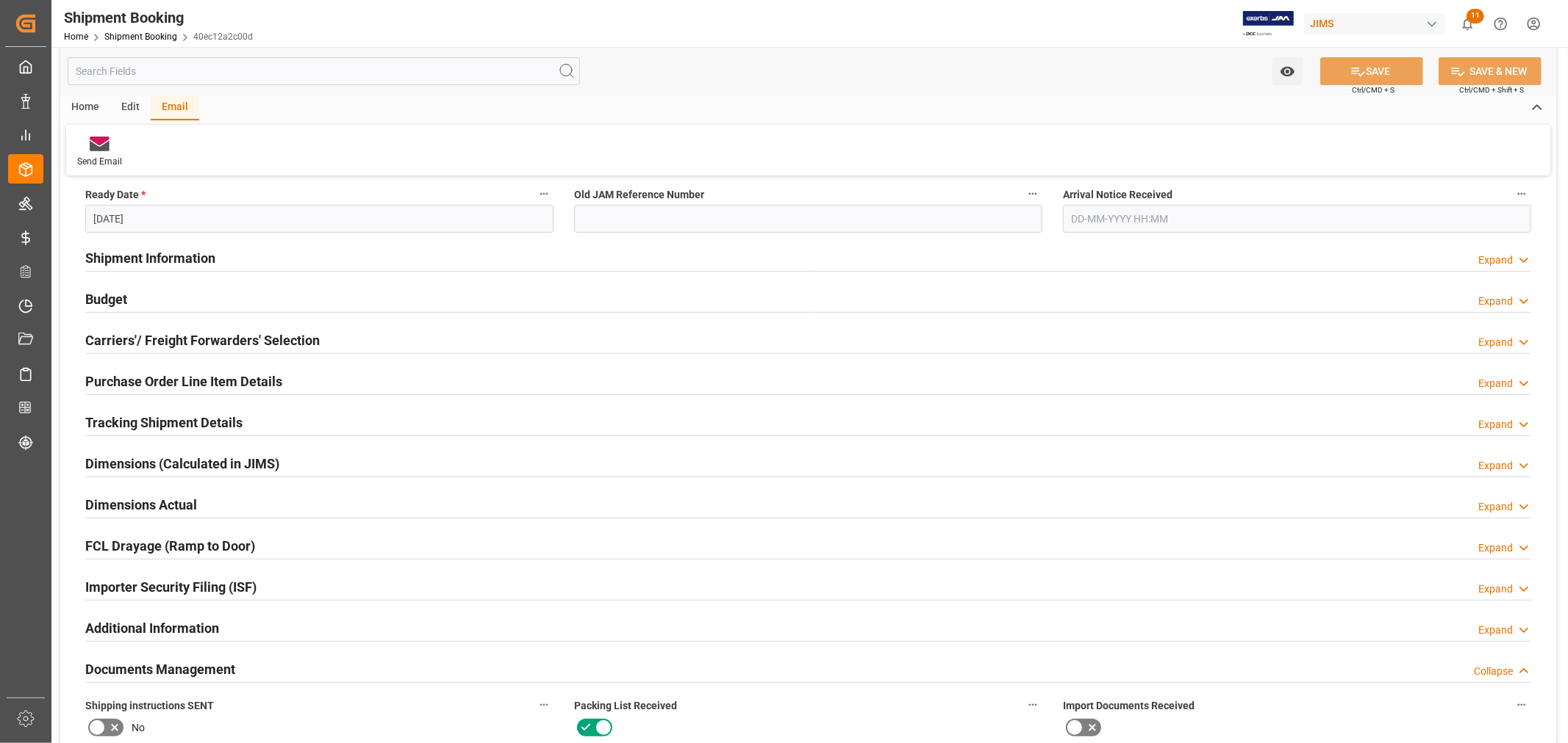
click at [135, 384] on h2 "Purchase Order Line Item Details" at bounding box center [184, 381] width 197 height 20
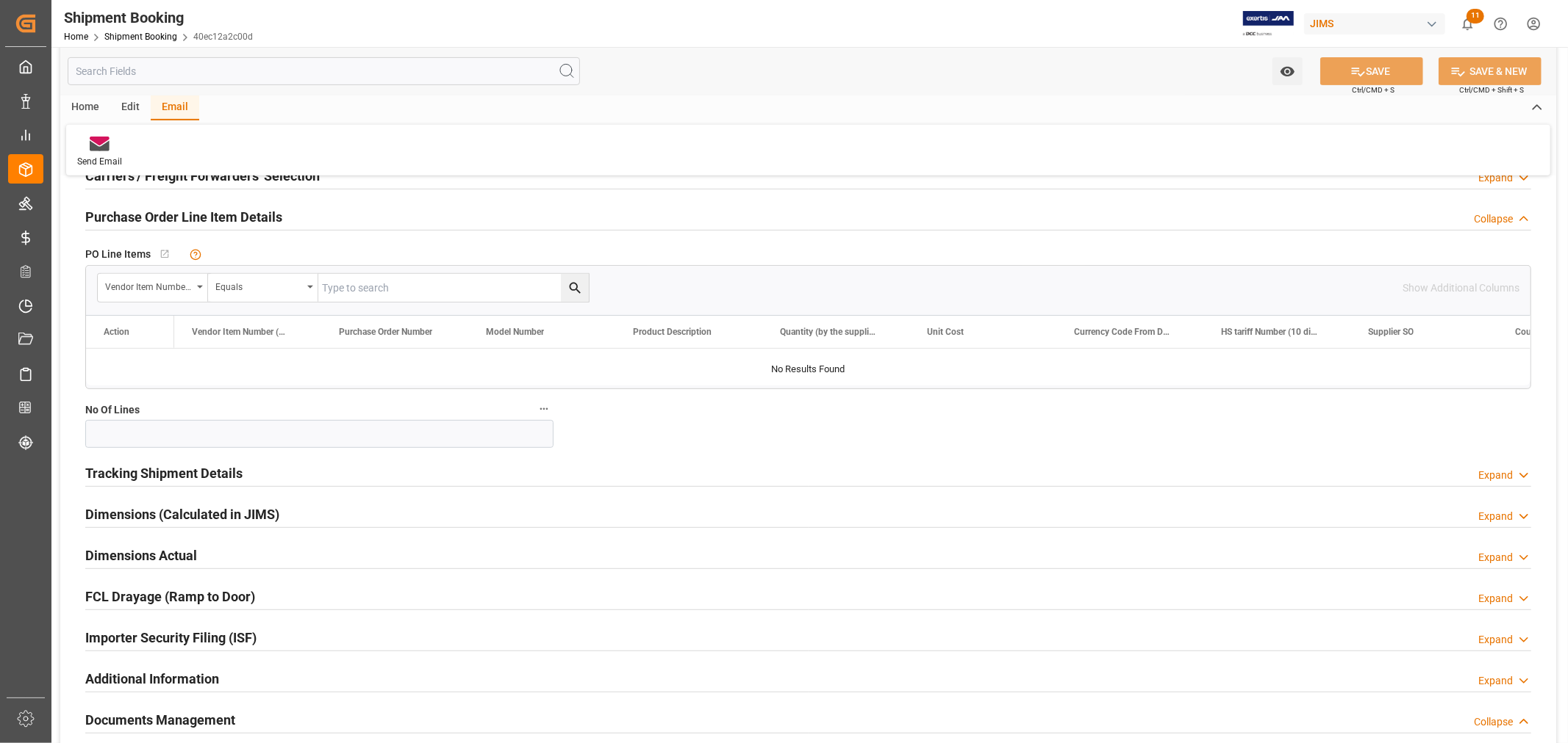
scroll to position [600, 0]
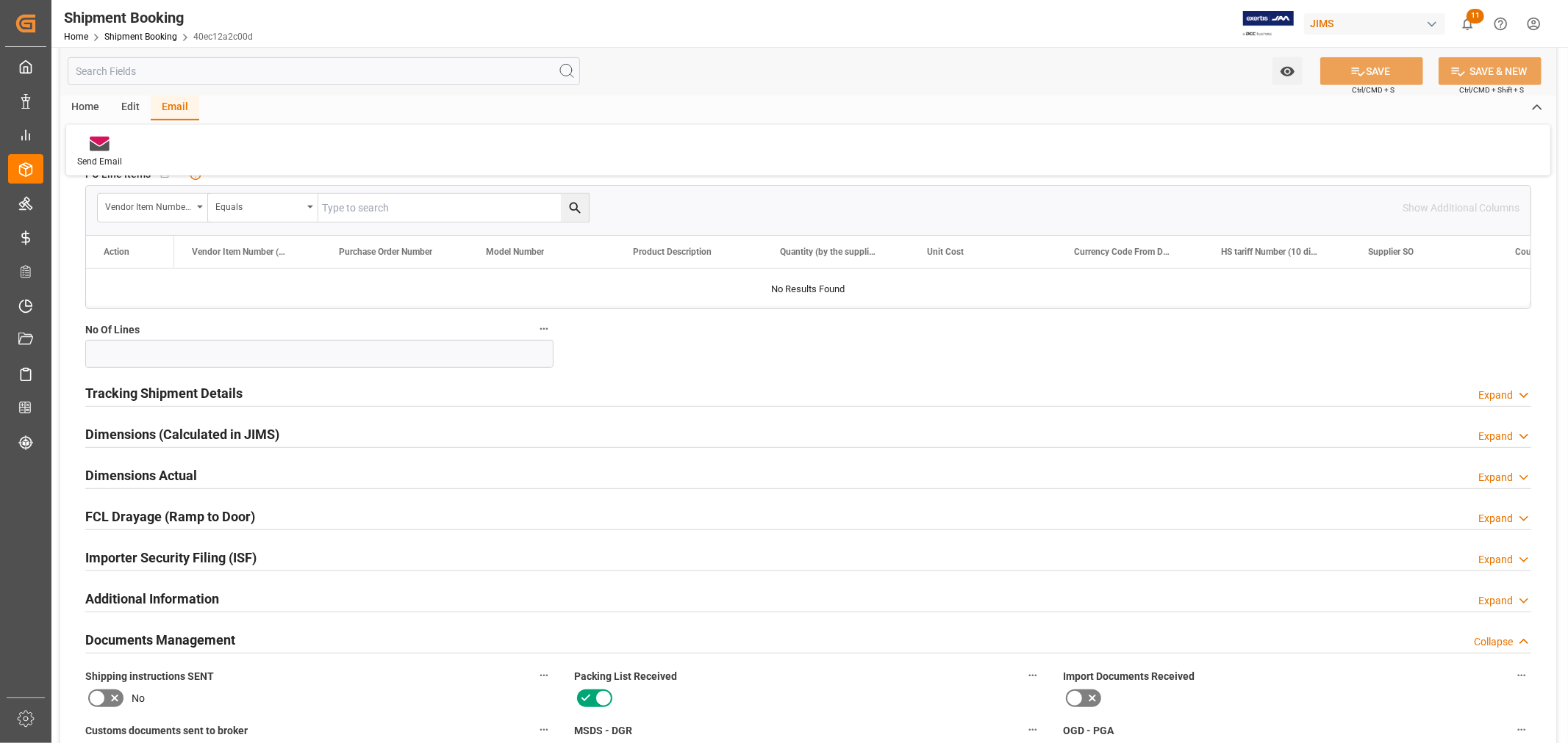
click at [138, 399] on h2 "Tracking Shipment Details" at bounding box center [164, 393] width 157 height 20
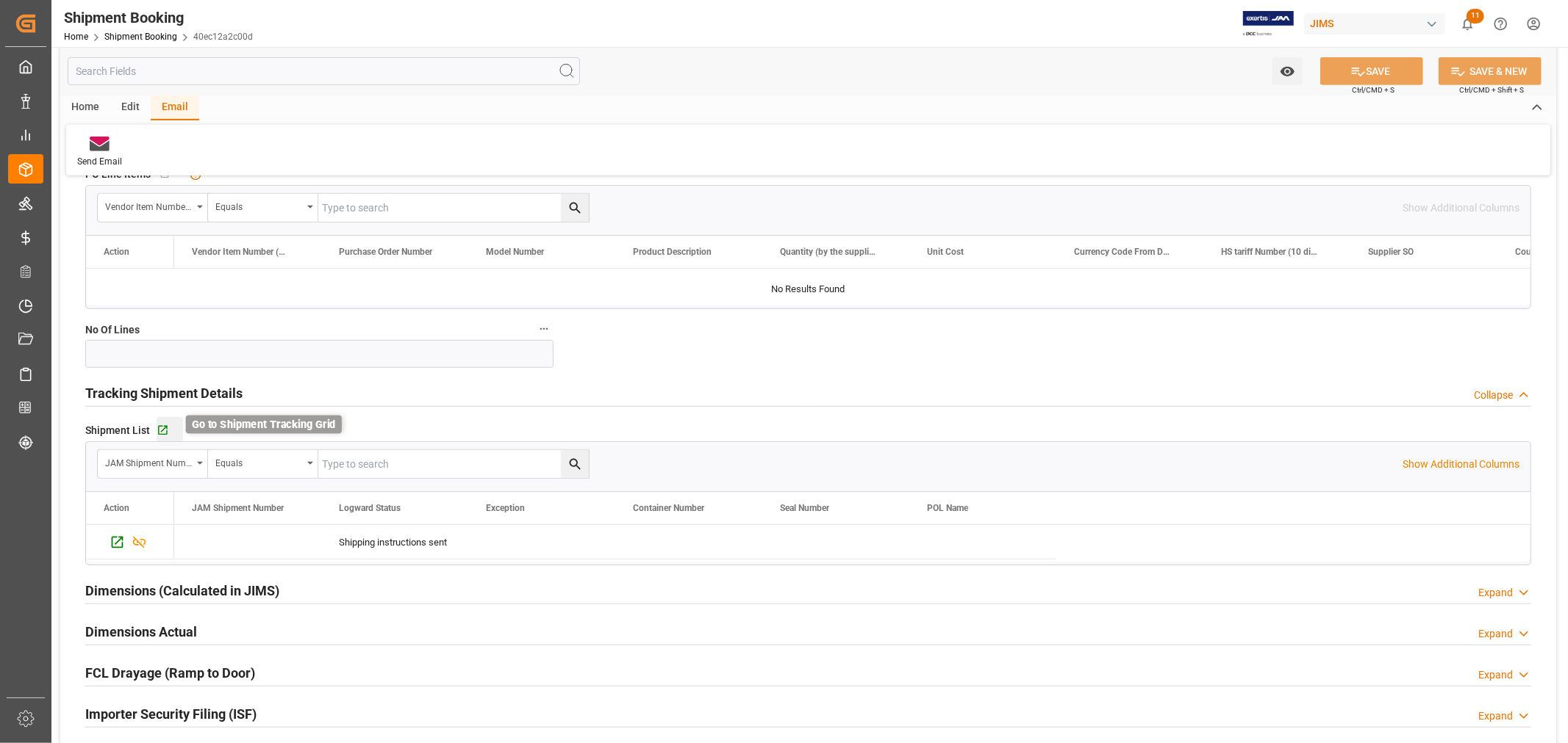
click at [167, 432] on icon "button" at bounding box center [162, 431] width 12 height 12
click at [825, 112] on div "Home Edit Email" at bounding box center [808, 108] width 1496 height 25
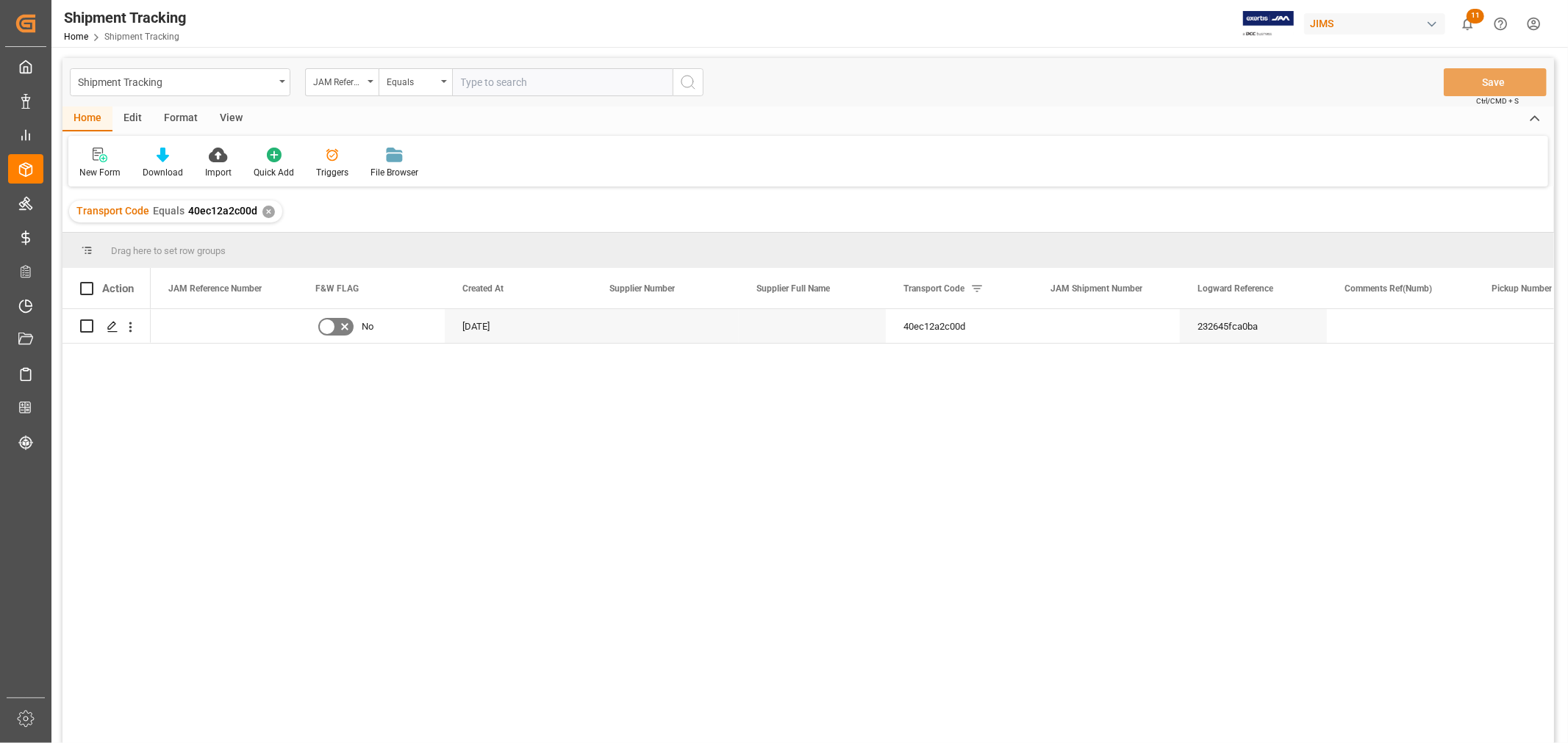
click at [229, 116] on div "View" at bounding box center [230, 119] width 45 height 25
click at [86, 165] on div "Default" at bounding box center [93, 162] width 51 height 32
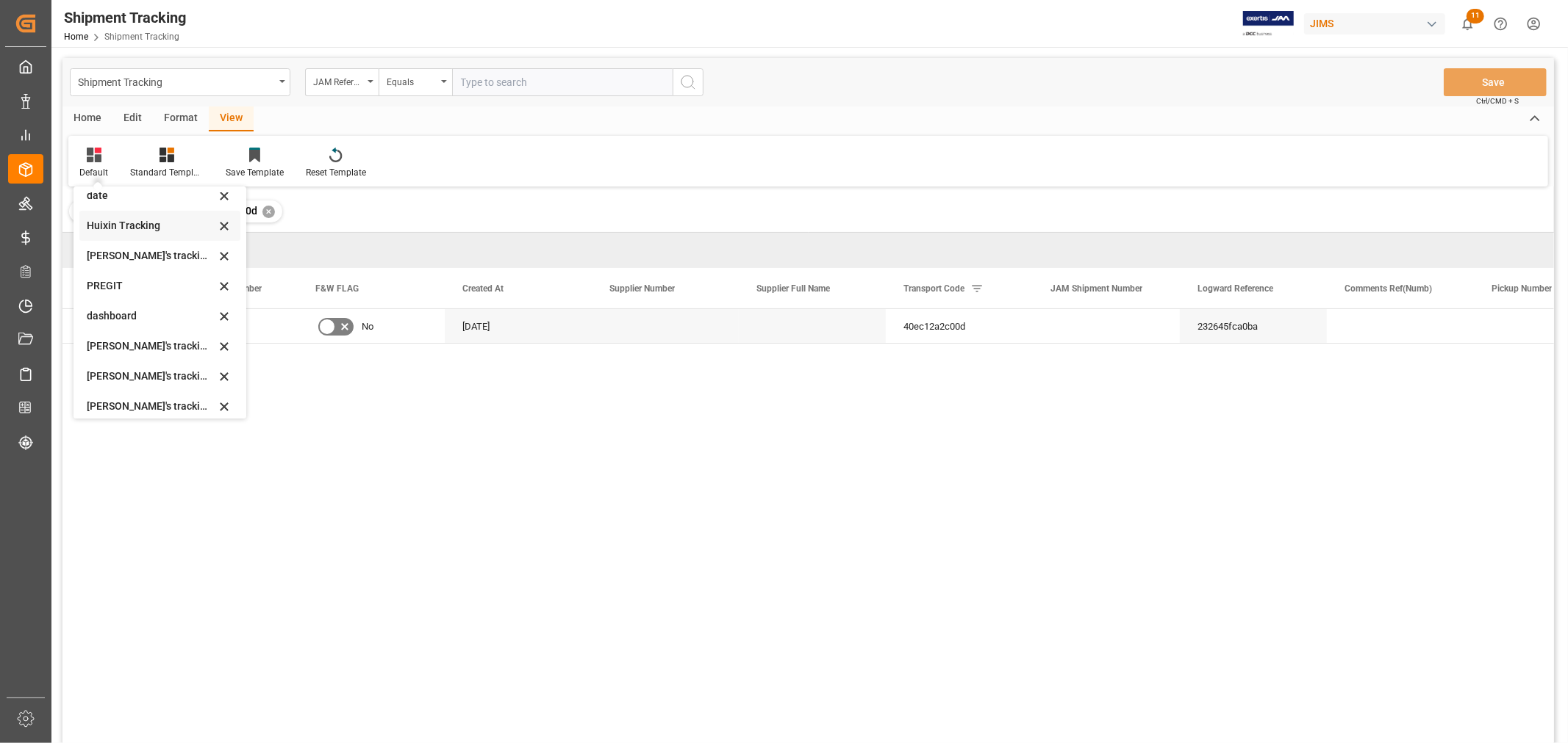
scroll to position [163, 0]
click at [140, 371] on div "[PERSON_NAME]'s tracking all # _5" at bounding box center [150, 376] width 128 height 16
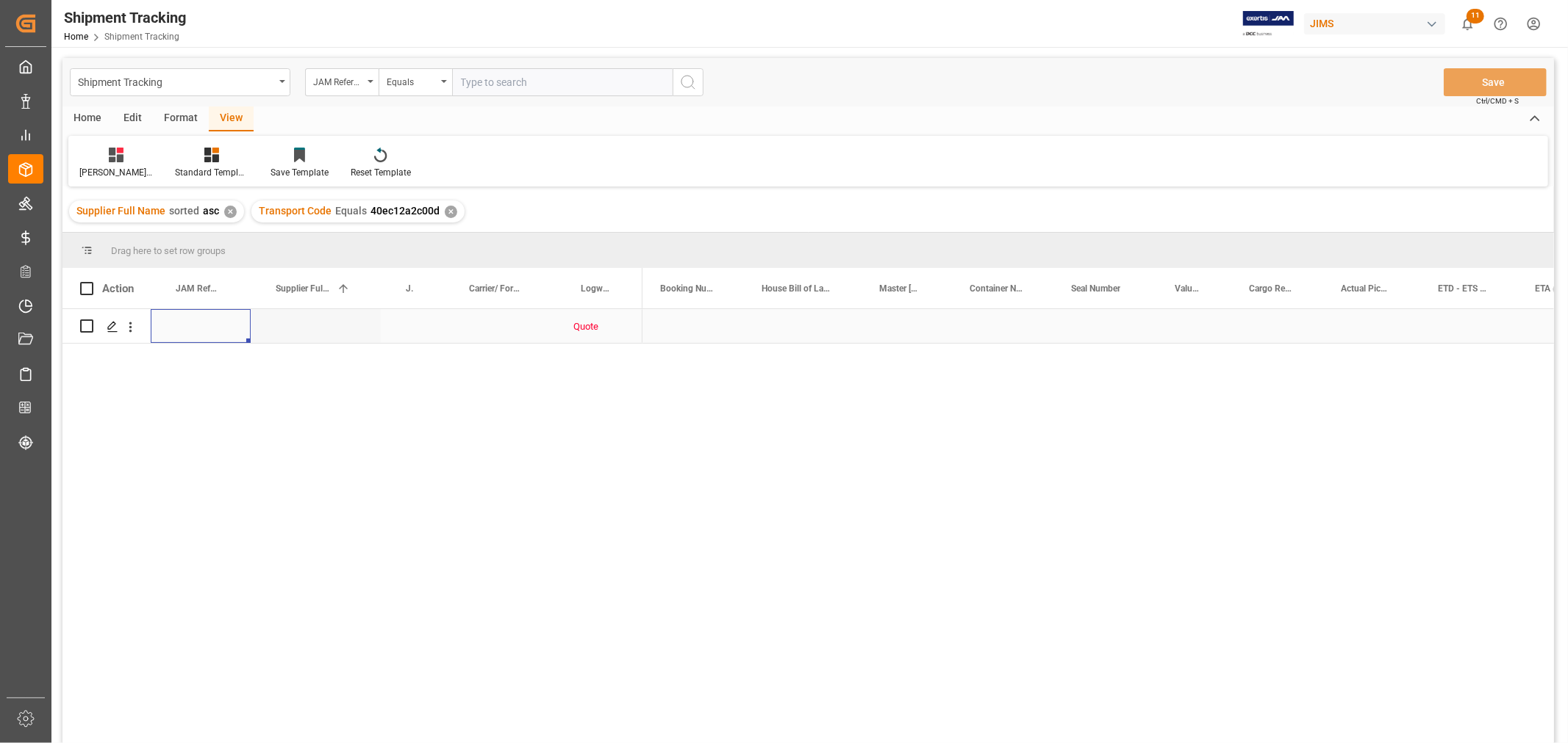
click at [221, 329] on div "Press SPACE to select this row." at bounding box center [201, 326] width 100 height 34
click at [194, 324] on div "Press SPACE to select this row." at bounding box center [201, 326] width 100 height 34
click at [194, 324] on input "Press SPACE to select this row." at bounding box center [201, 335] width 77 height 28
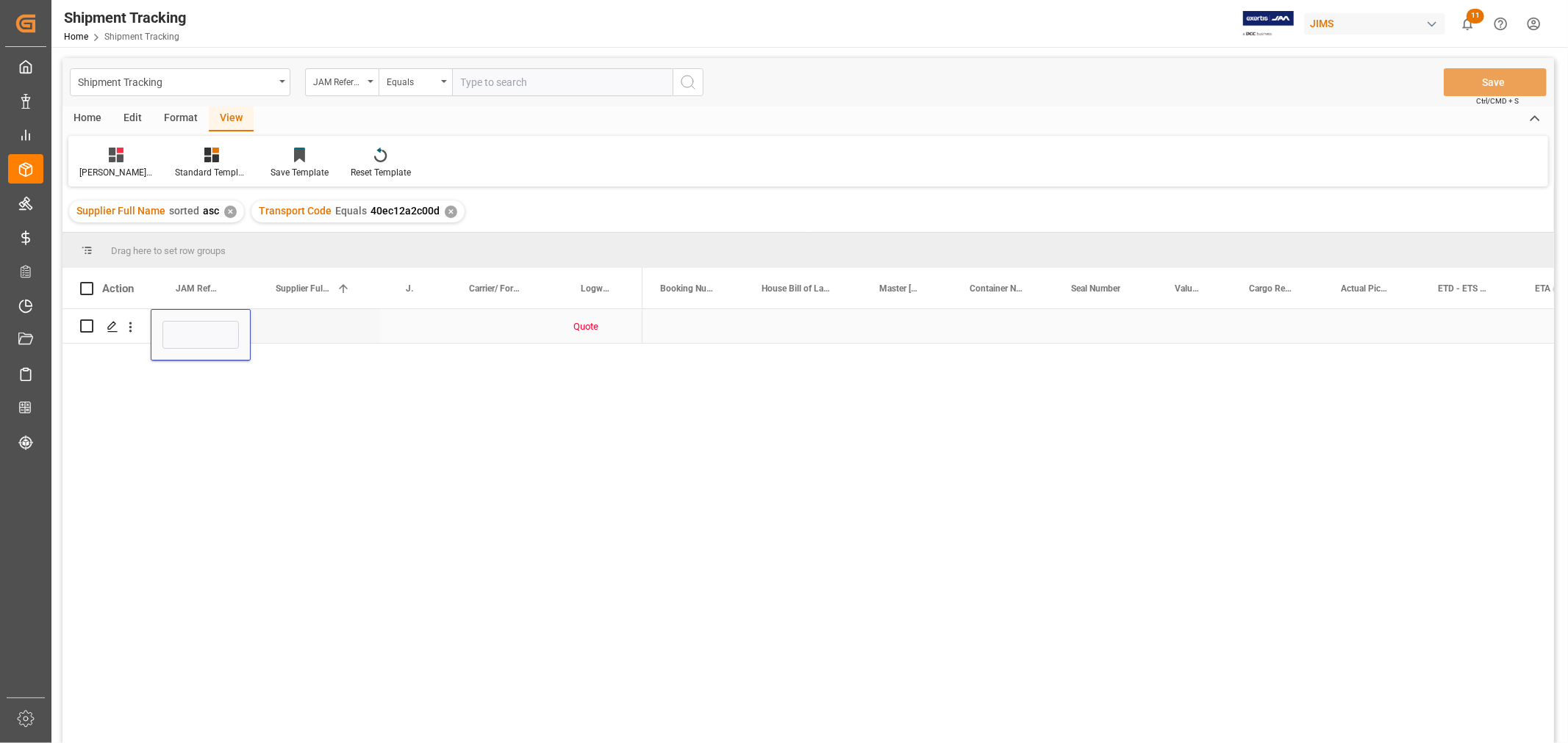
type input "77-10806-CN"
click at [290, 328] on div "Press SPACE to select this row." at bounding box center [315, 326] width 130 height 34
click at [1503, 72] on button "Save" at bounding box center [1495, 82] width 103 height 28
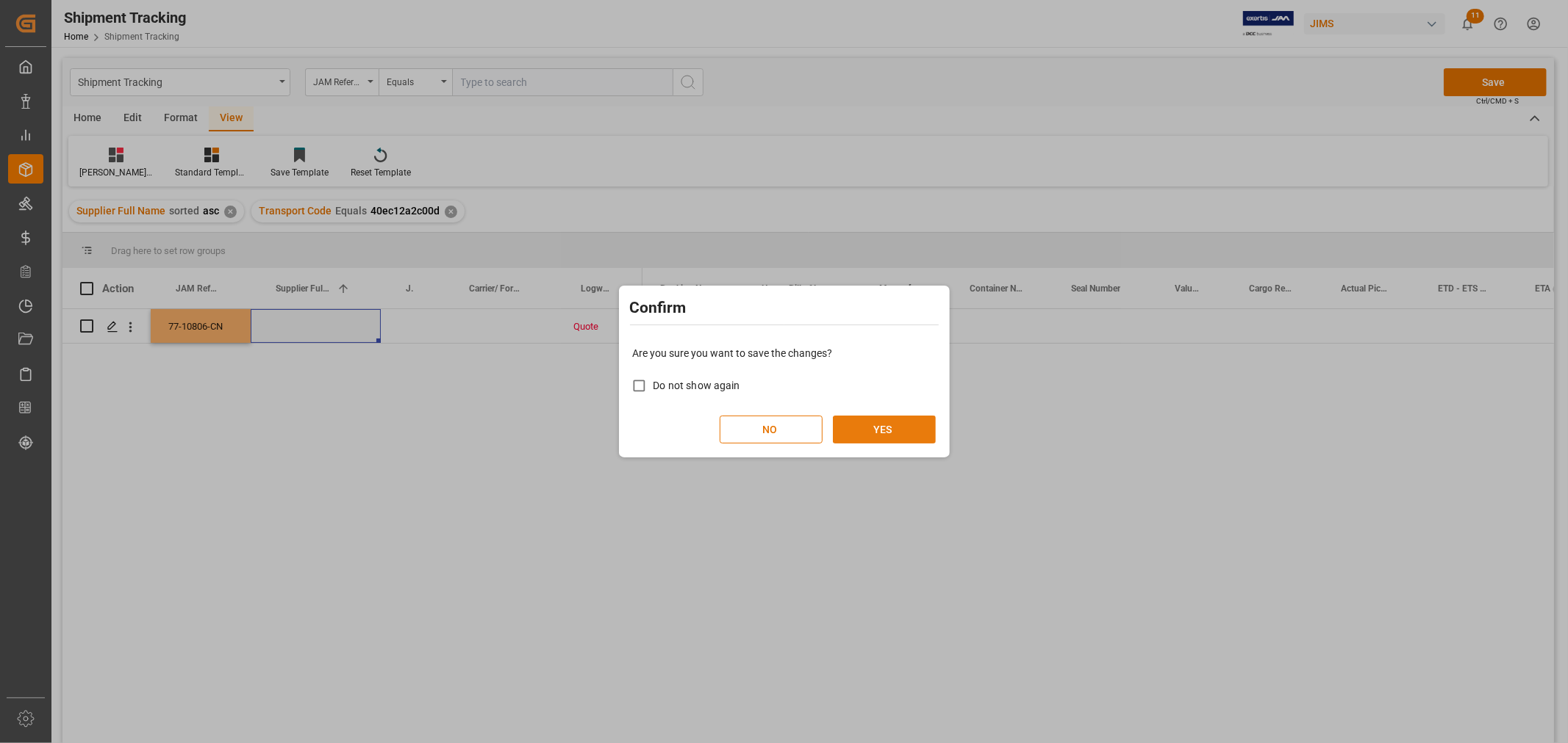
click at [893, 424] on button "YES" at bounding box center [884, 430] width 103 height 28
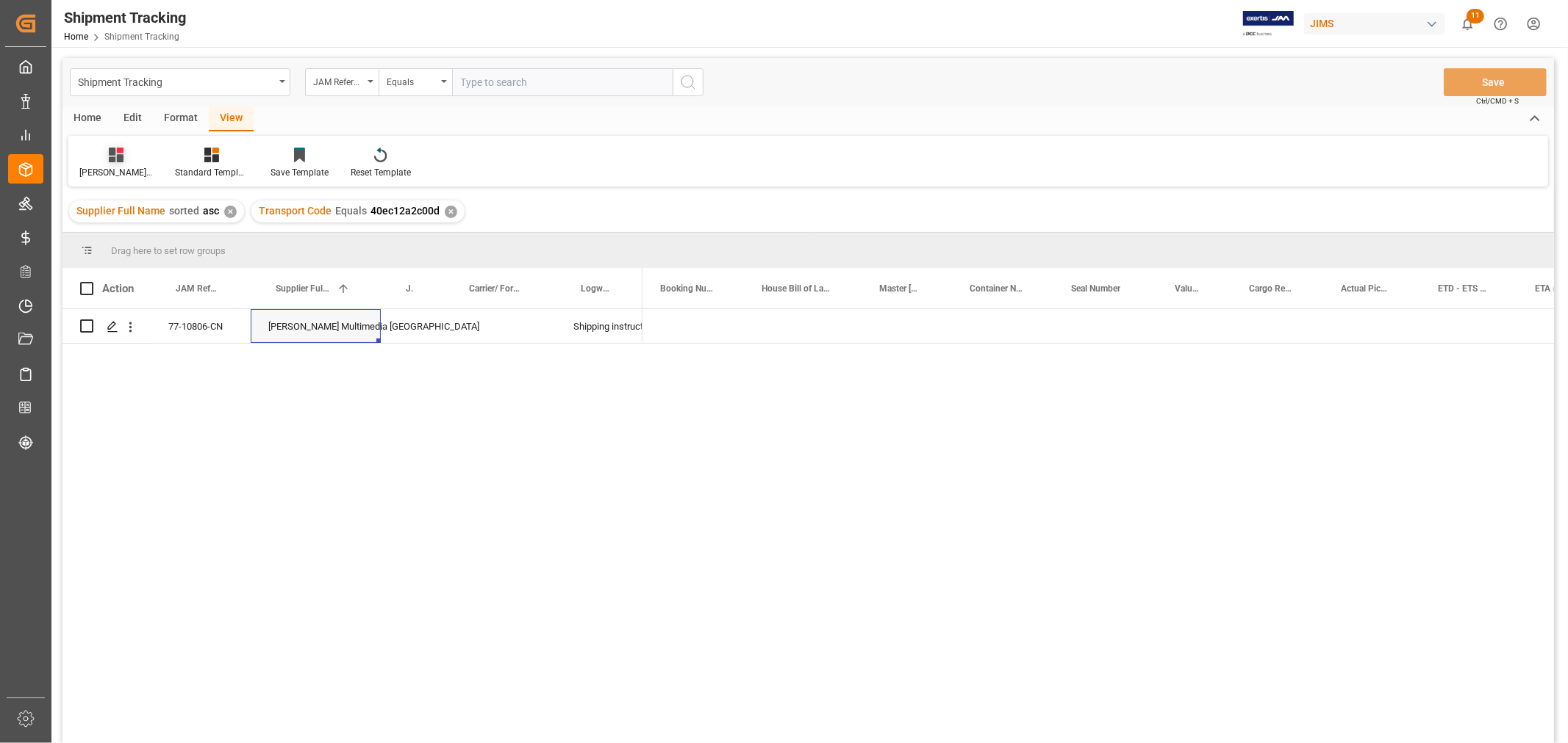
click at [119, 158] on icon at bounding box center [116, 154] width 15 height 15
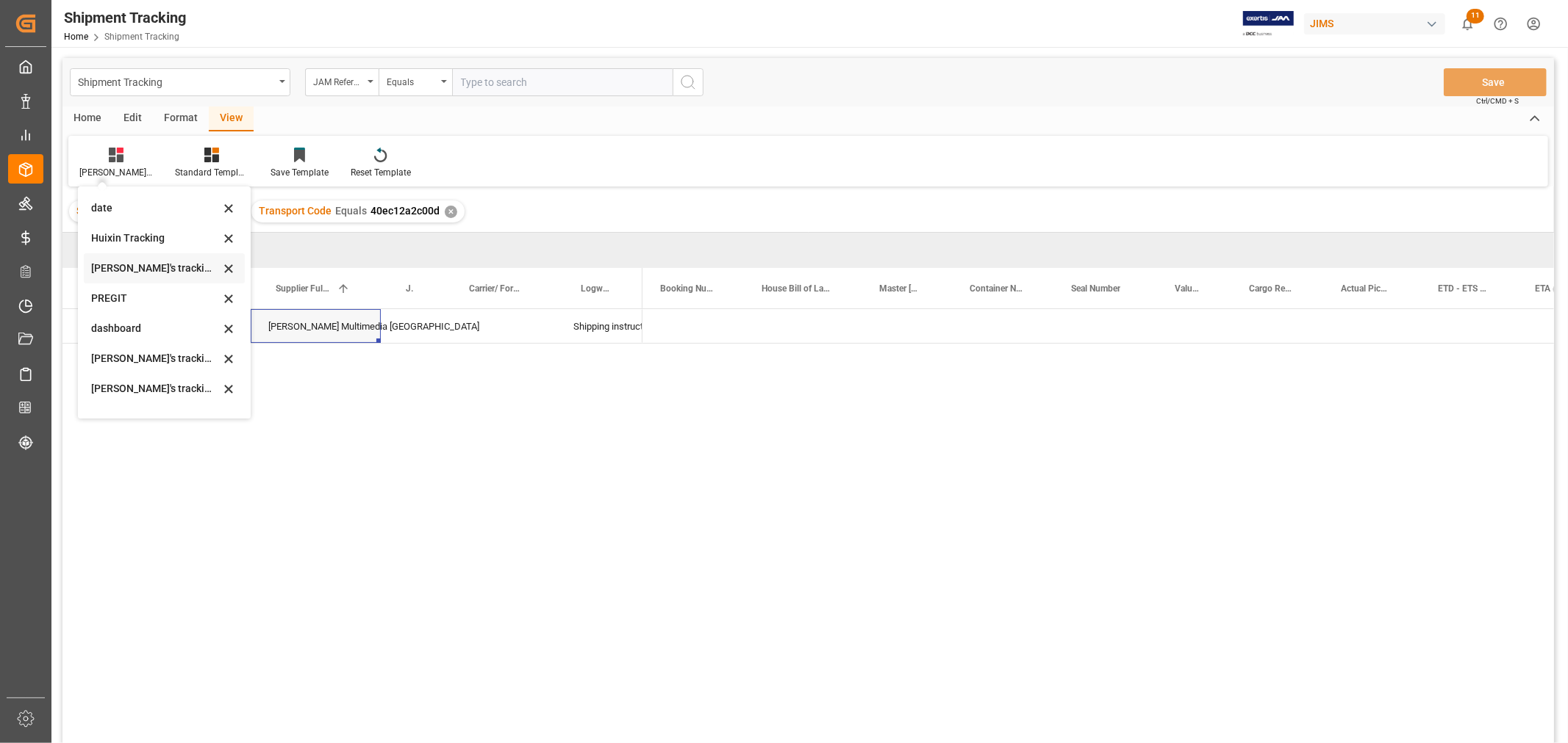
scroll to position [245, 0]
click at [166, 288] on div "[PERSON_NAME]'s tracking all # _5" at bounding box center [154, 295] width 128 height 16
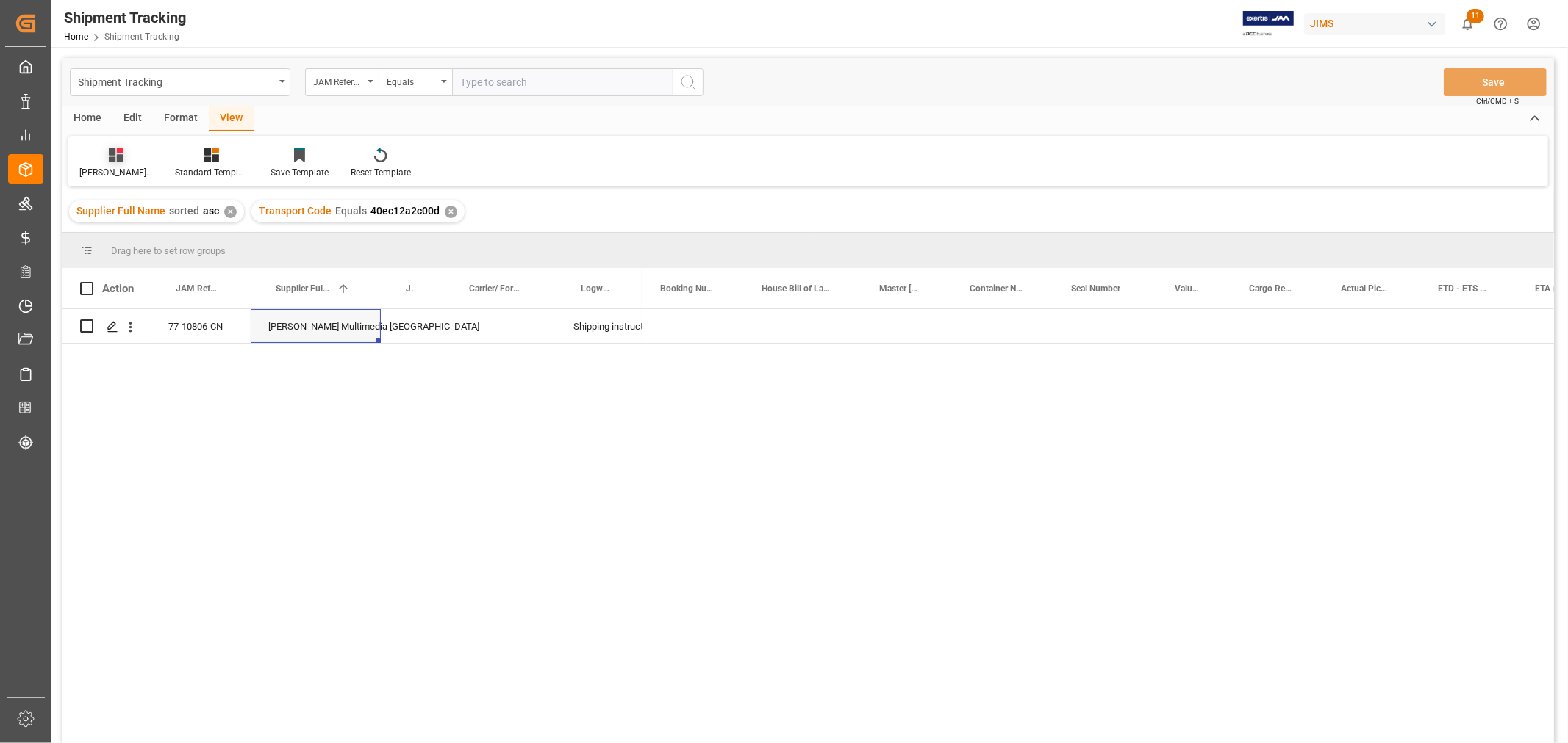
click at [121, 164] on div "[PERSON_NAME]'s tracking all # _5" at bounding box center [116, 162] width 96 height 32
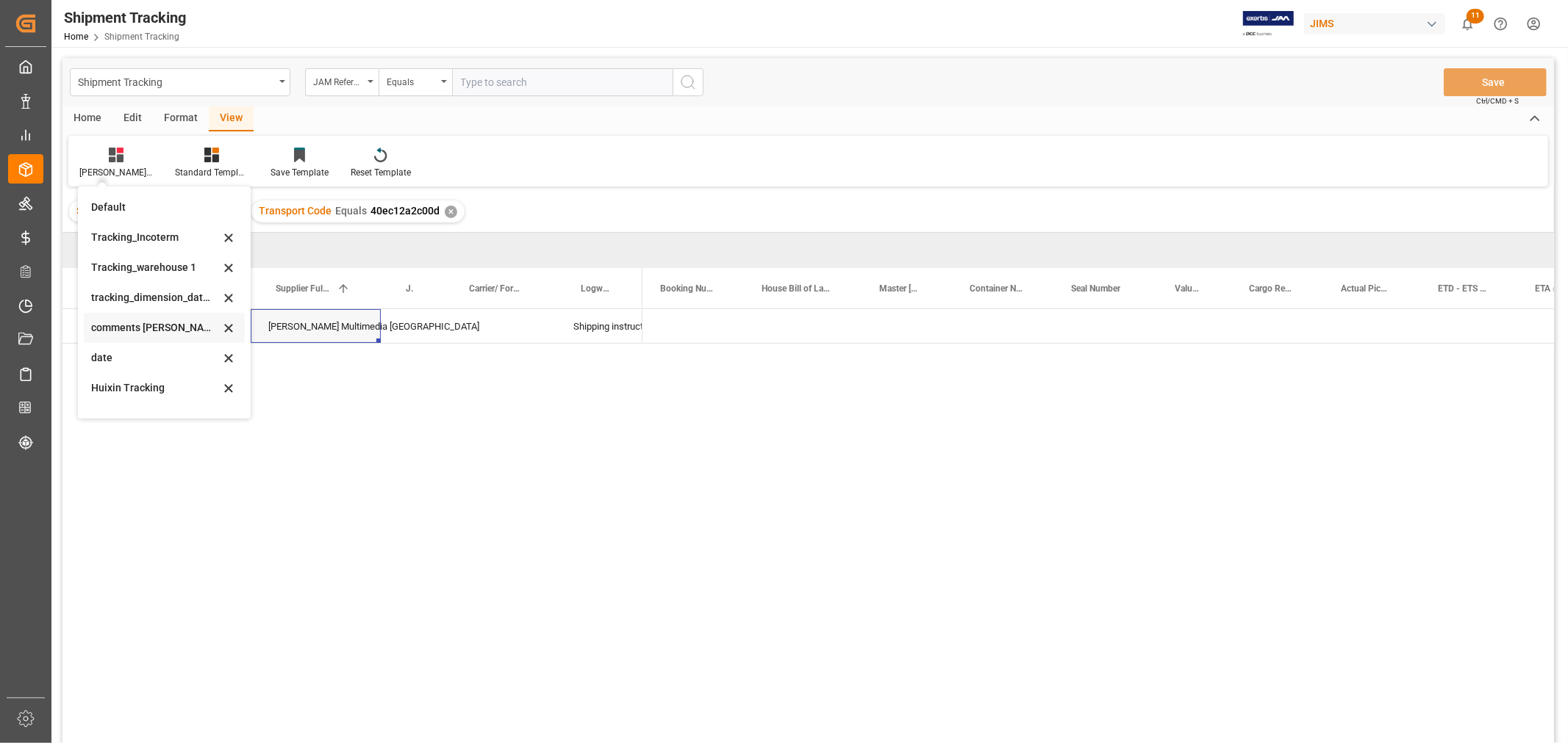
scroll to position [163, 0]
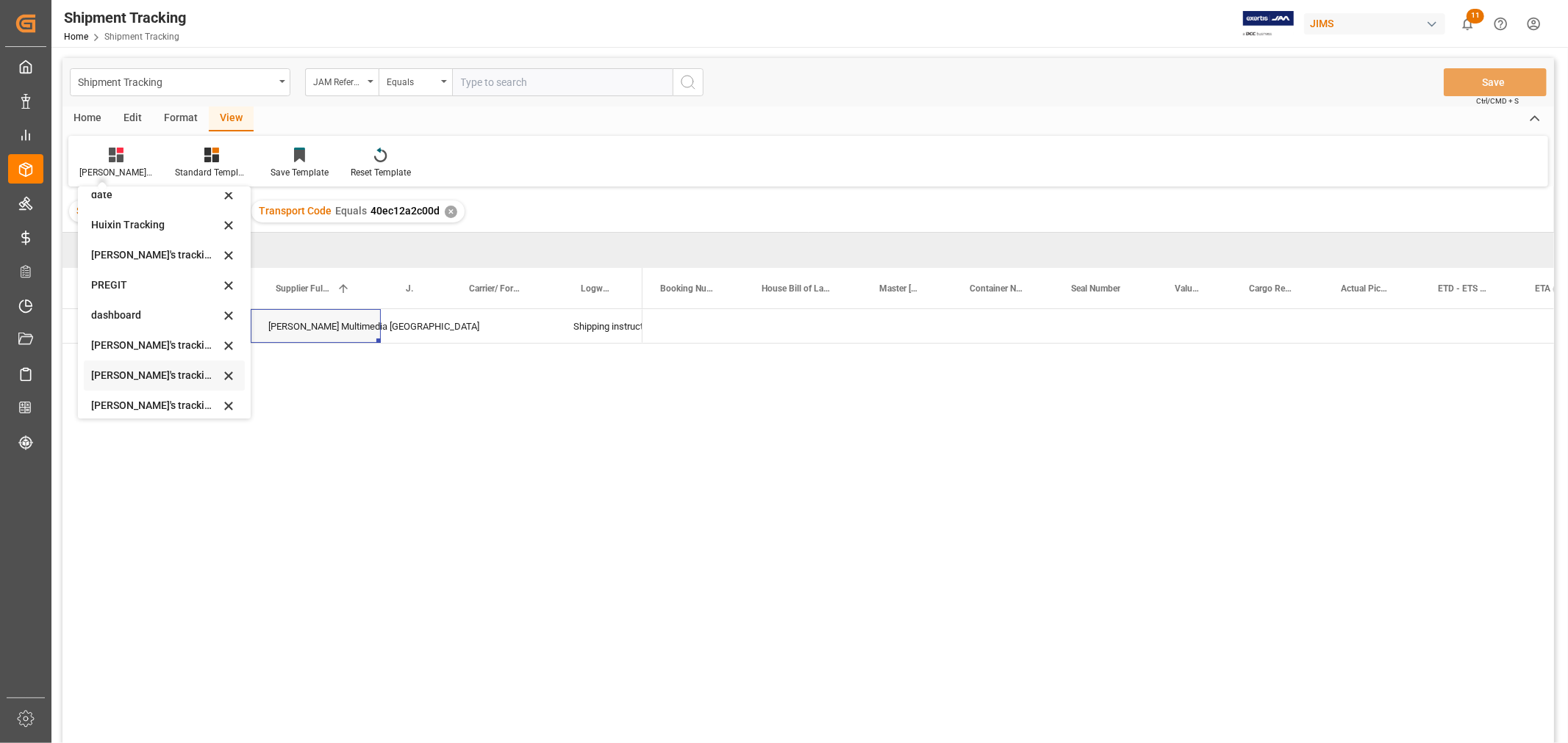
click at [156, 377] on div "[PERSON_NAME]'s tracking all # _5" at bounding box center [154, 376] width 128 height 16
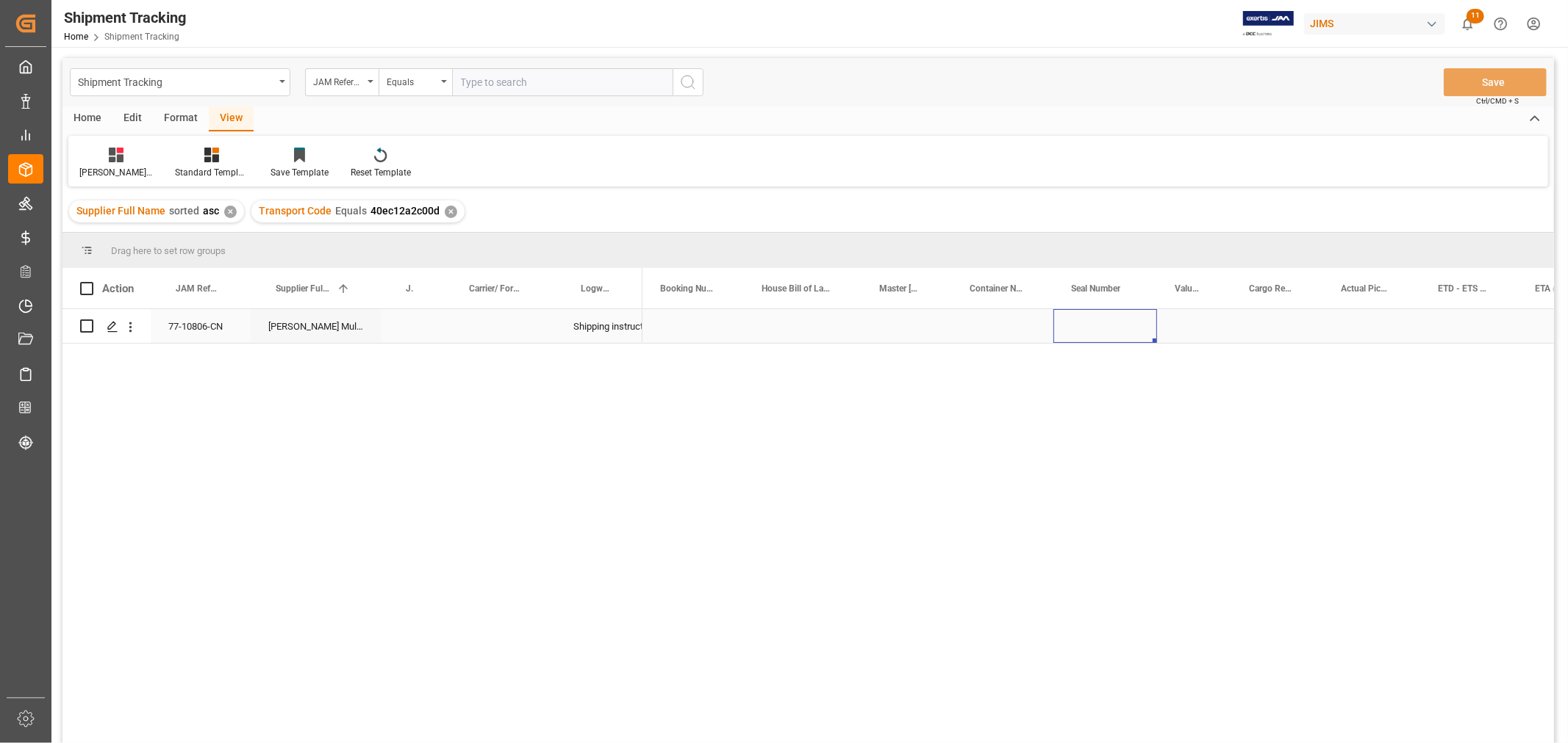
click at [1108, 329] on div "Press SPACE to select this row." at bounding box center [1105, 326] width 104 height 34
click at [1259, 324] on div "Press SPACE to select this row." at bounding box center [1277, 326] width 92 height 34
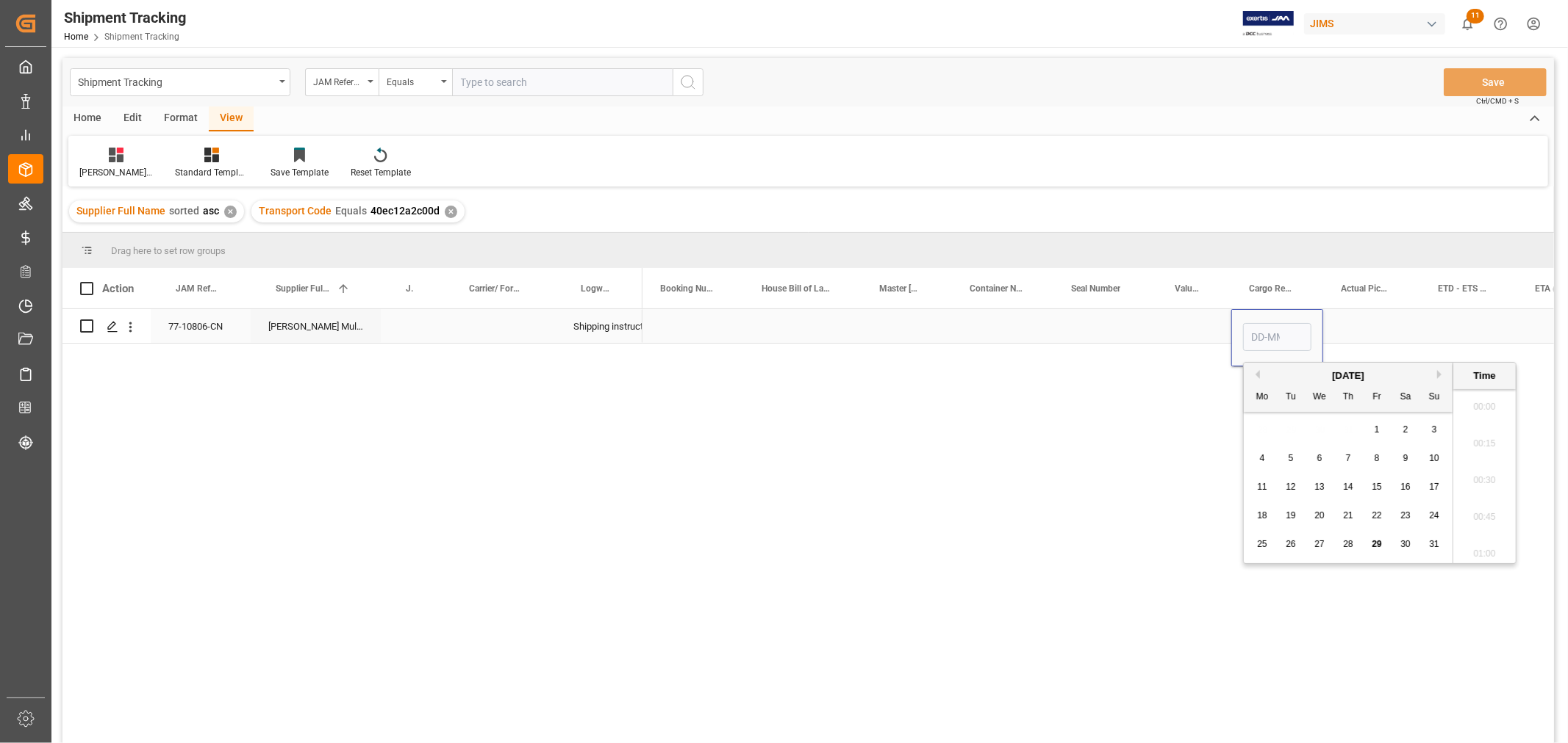
click at [1259, 324] on input "Press SPACE to select this row." at bounding box center [1277, 337] width 68 height 28
click at [1349, 518] on span "25" at bounding box center [1347, 515] width 10 height 10
type input "25-09-2025 00:00"
click at [1456, 324] on div "Press SPACE to select this row." at bounding box center [1468, 326] width 97 height 34
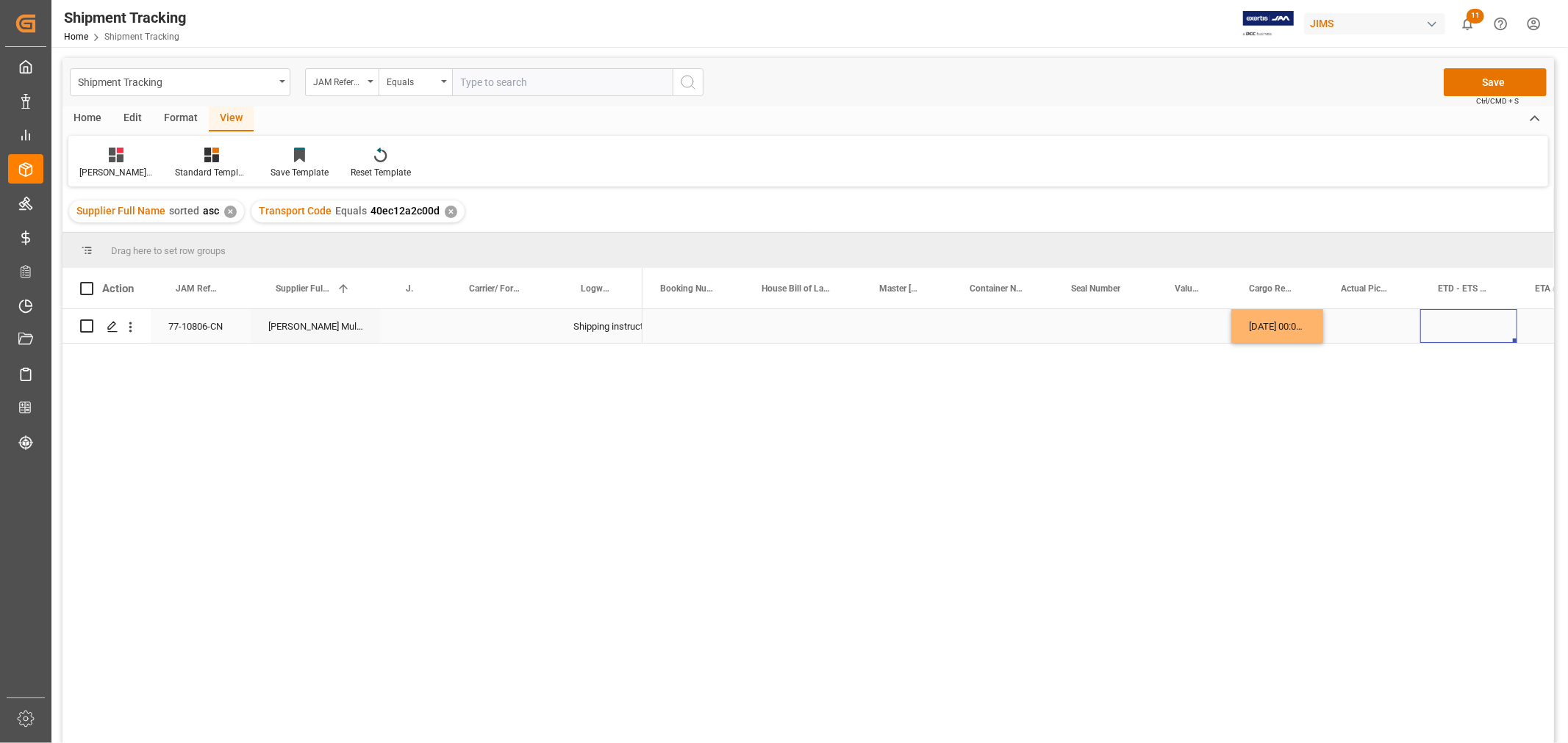
click at [1458, 324] on div "Press SPACE to select this row." at bounding box center [1468, 326] width 97 height 34
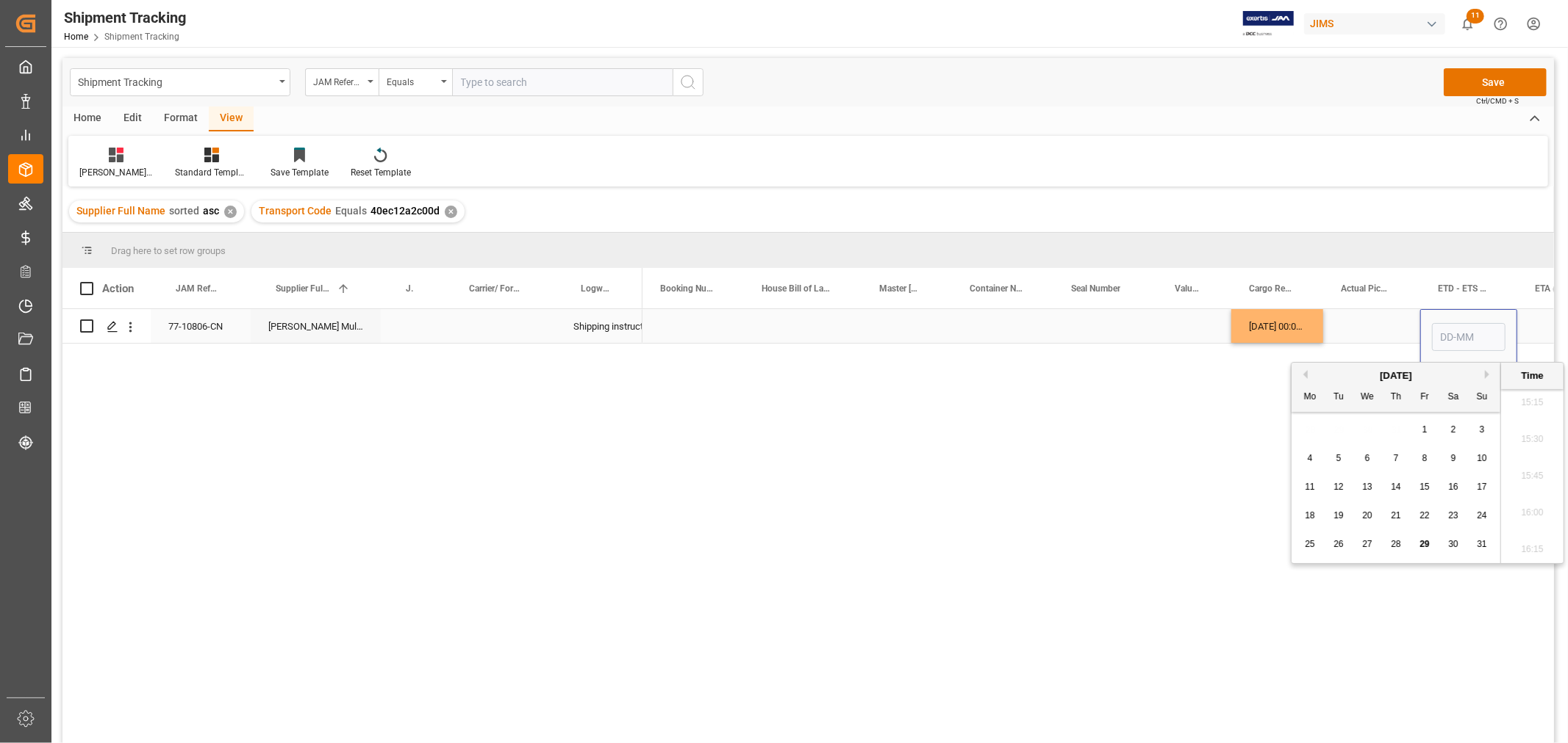
click at [1458, 324] on input "Press SPACE to select this row." at bounding box center [1469, 337] width 73 height 28
type input "03-10"
click at [1537, 328] on div "Press SPACE to select this row." at bounding box center [1565, 326] width 96 height 34
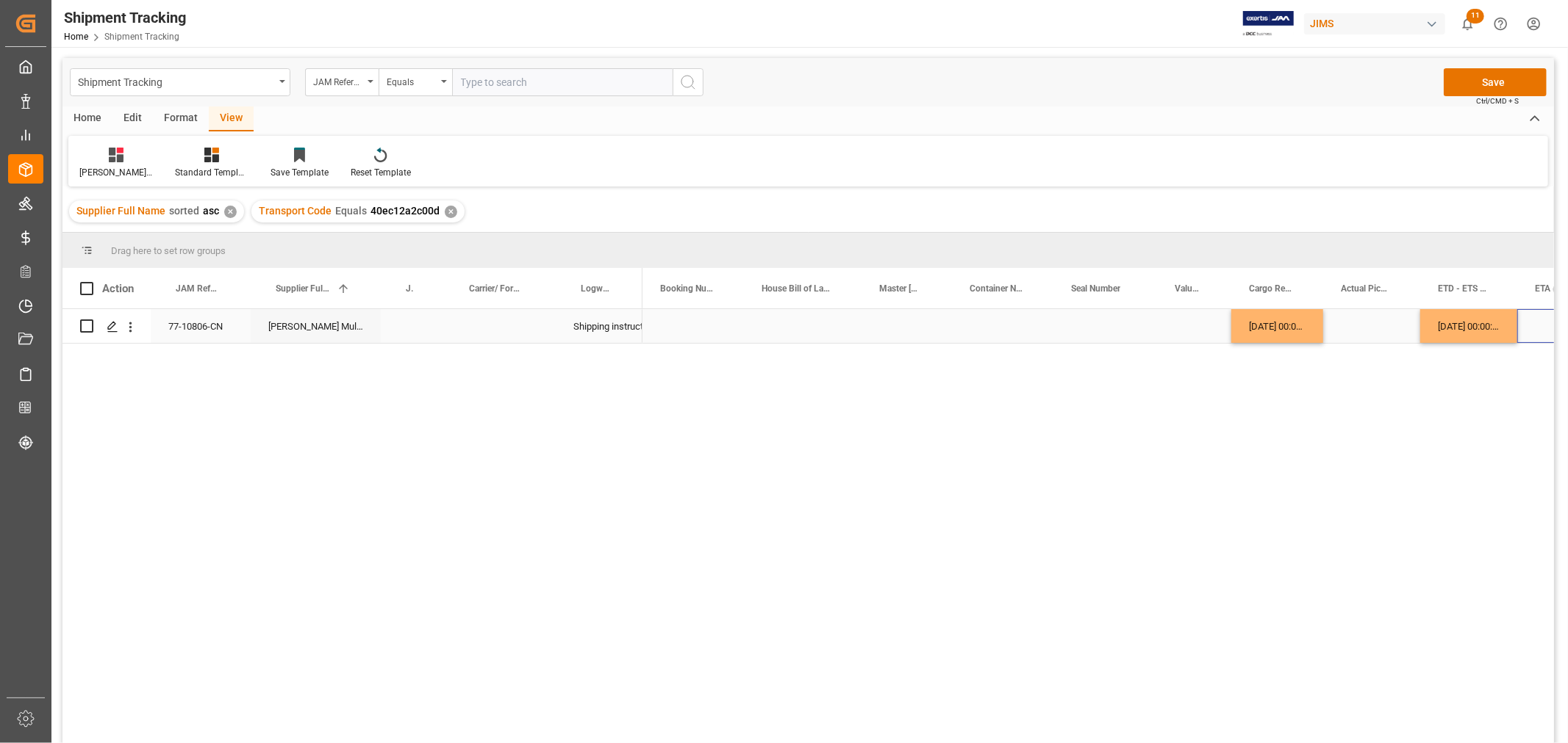
click at [1537, 328] on div "Press SPACE to select this row." at bounding box center [1565, 326] width 96 height 34
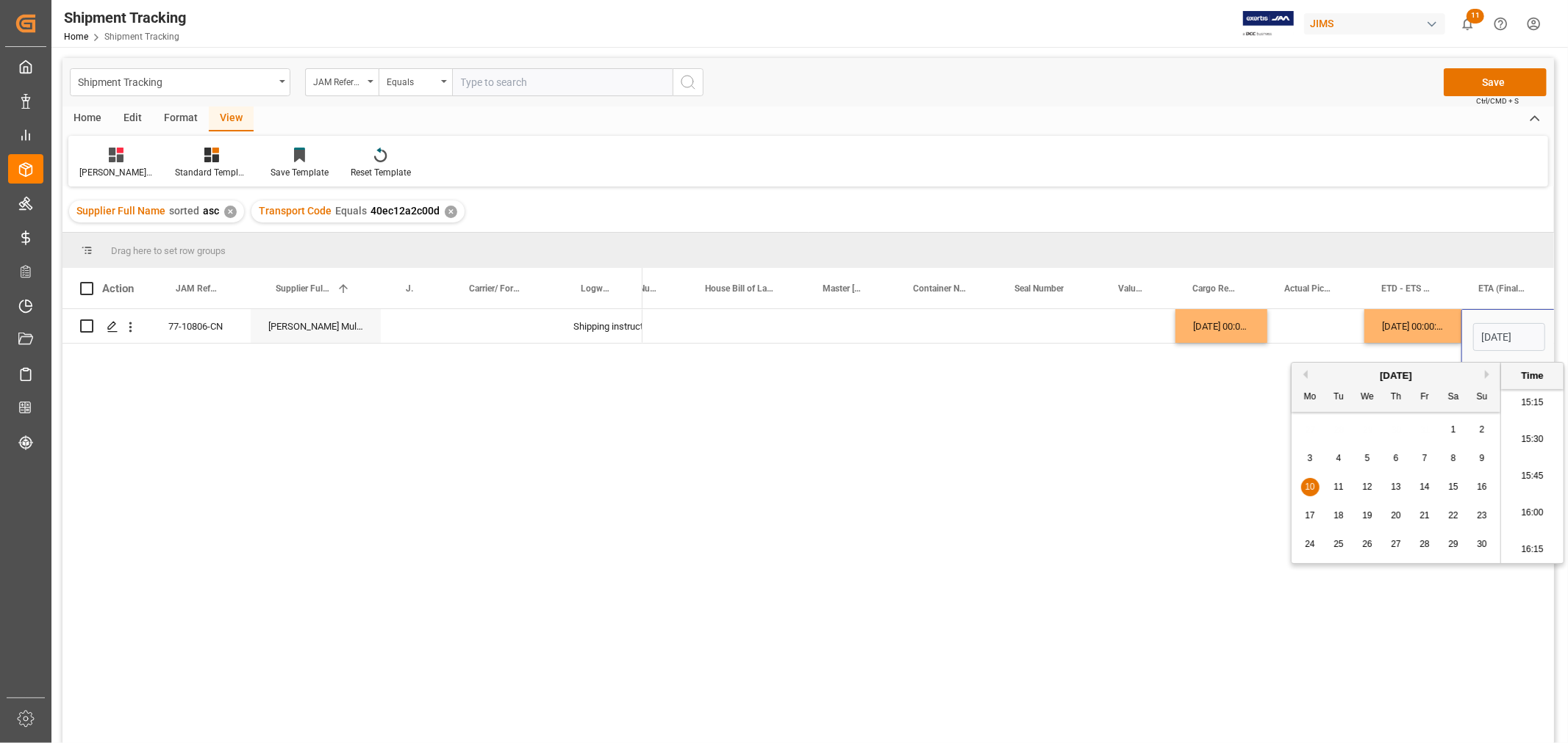
scroll to position [0, 0]
click at [1313, 486] on span "10" at bounding box center [1309, 487] width 10 height 10
type input "10-11-2025 00:00"
click at [1472, 82] on button "Save" at bounding box center [1495, 82] width 103 height 28
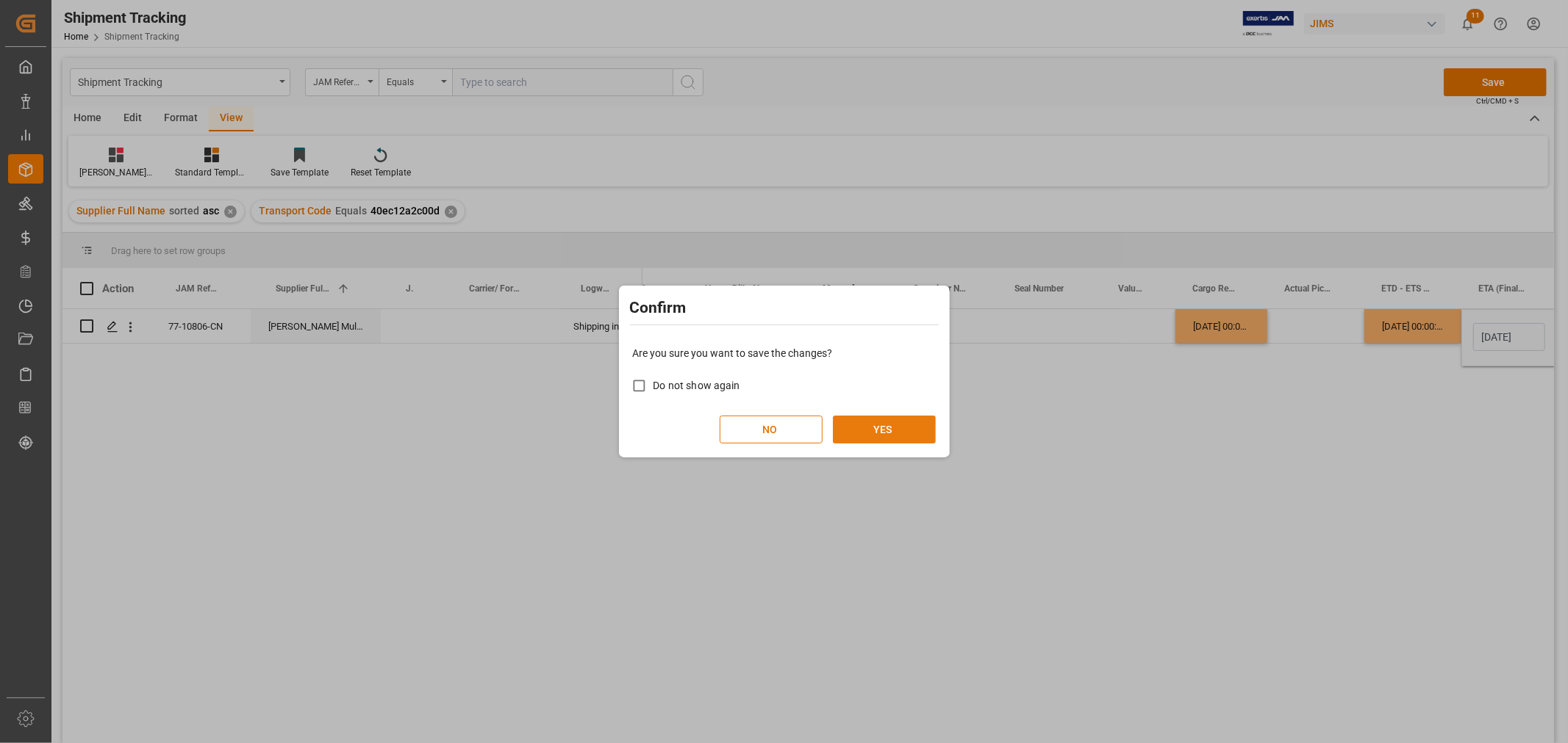
click at [912, 423] on button "YES" at bounding box center [884, 430] width 103 height 28
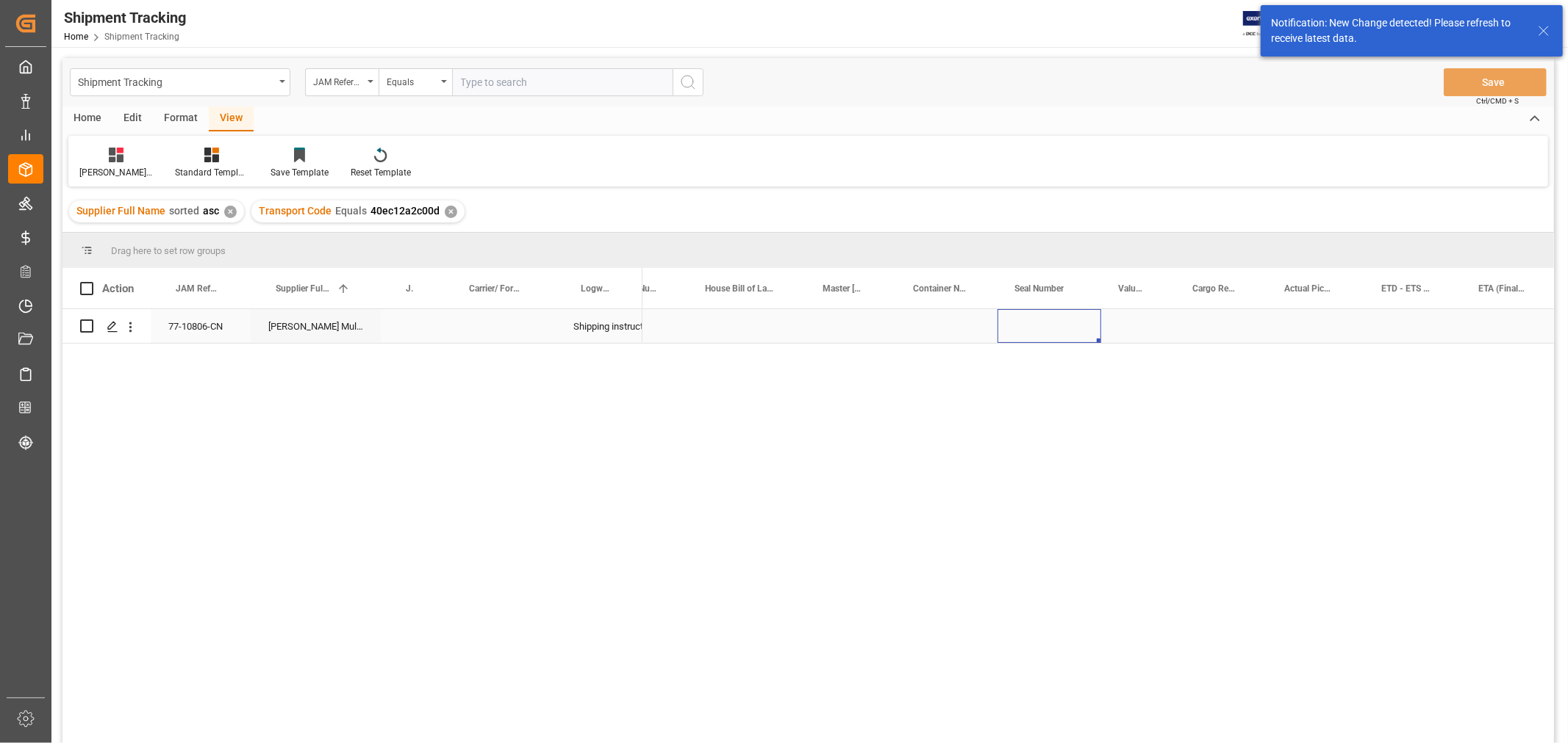
click at [1040, 332] on div "Press SPACE to select this row." at bounding box center [1049, 326] width 104 height 34
click at [1333, 326] on div "Press SPACE to select this row." at bounding box center [1315, 326] width 97 height 34
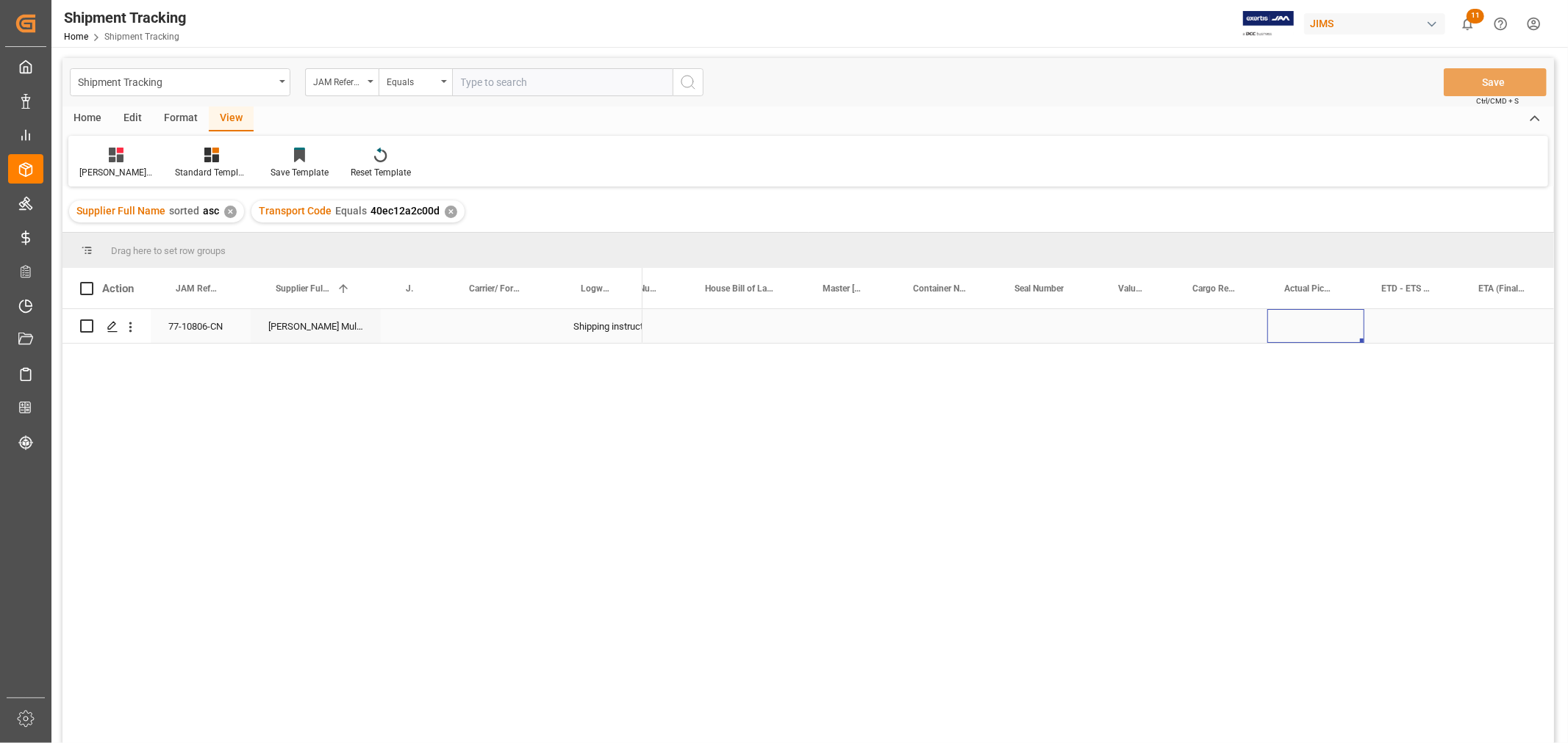
click at [1228, 317] on div "Press SPACE to select this row." at bounding box center [1221, 326] width 92 height 34
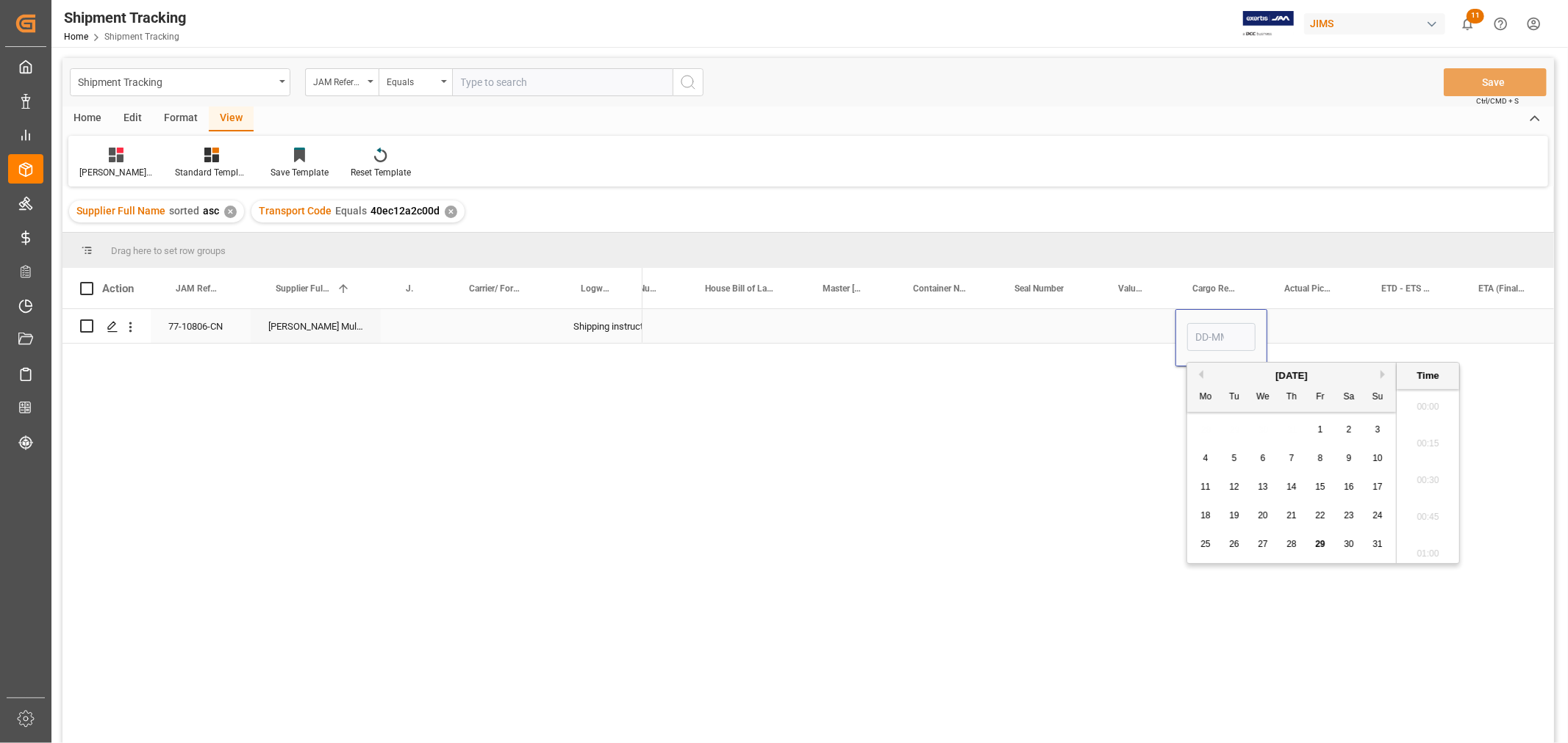
scroll to position [2245, 0]
type input "25-09-2025 00:00"
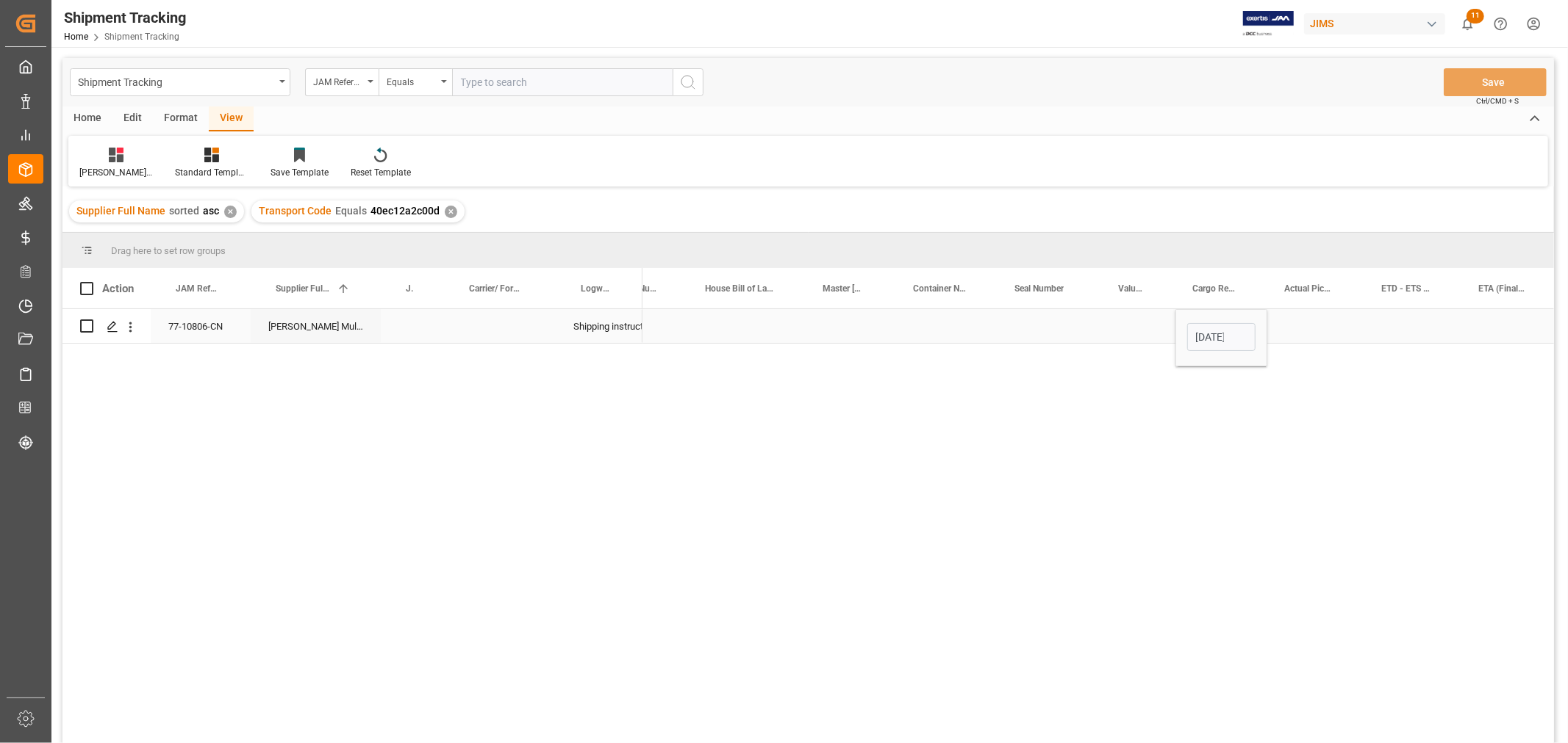
click at [1373, 329] on div "Press SPACE to select this row." at bounding box center [1412, 326] width 97 height 34
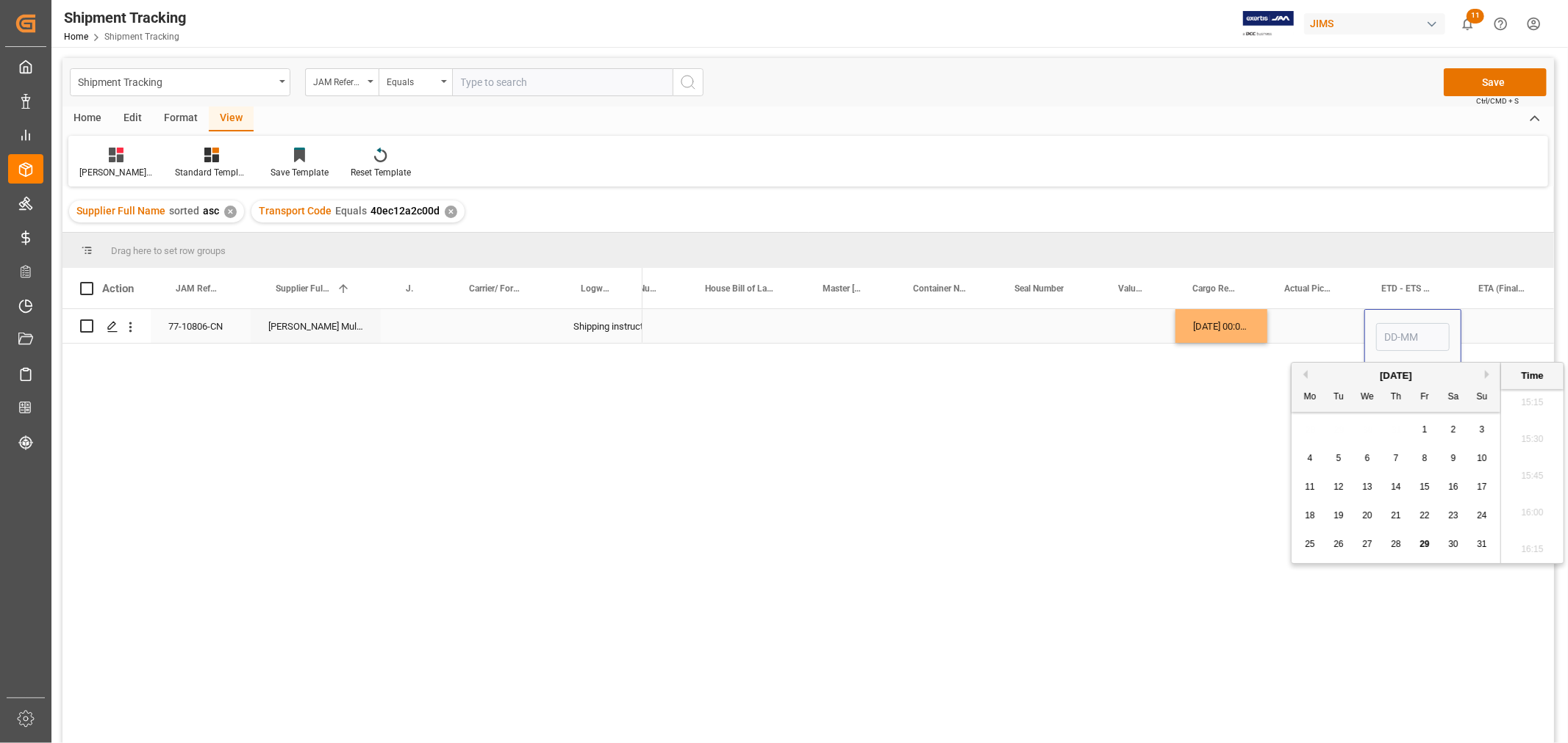
click at [1373, 329] on div "Press SPACE to select this row." at bounding box center [1412, 338] width 97 height 58
click at [1379, 339] on input "Press SPACE to select this row." at bounding box center [1413, 337] width 73 height 28
click at [1419, 426] on div "3" at bounding box center [1424, 431] width 18 height 17
type input "03-10-2025 00:00"
click at [1480, 335] on div "Press SPACE to select this row." at bounding box center [1510, 326] width 96 height 34
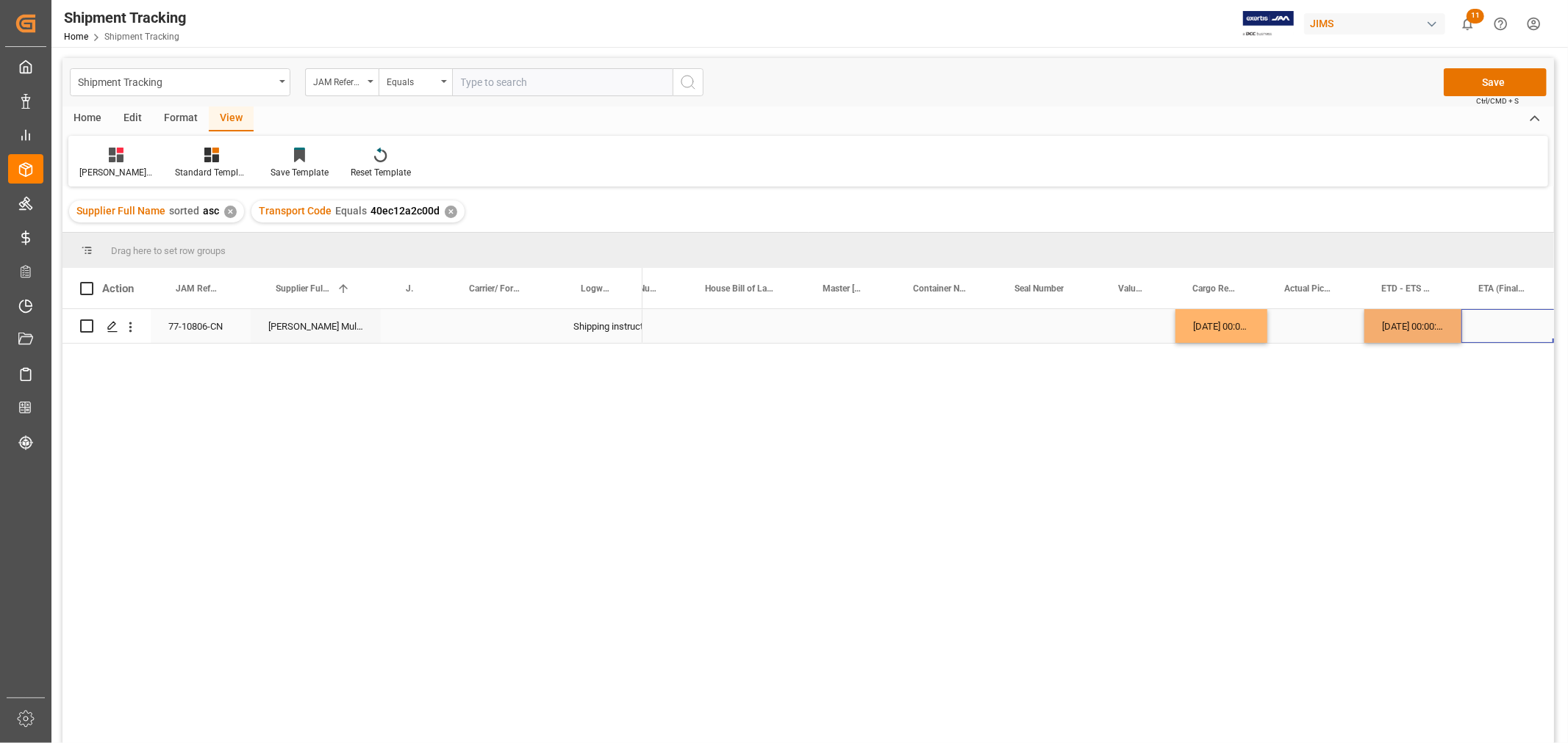
click at [1480, 335] on div "Press SPACE to select this row." at bounding box center [1510, 326] width 96 height 34
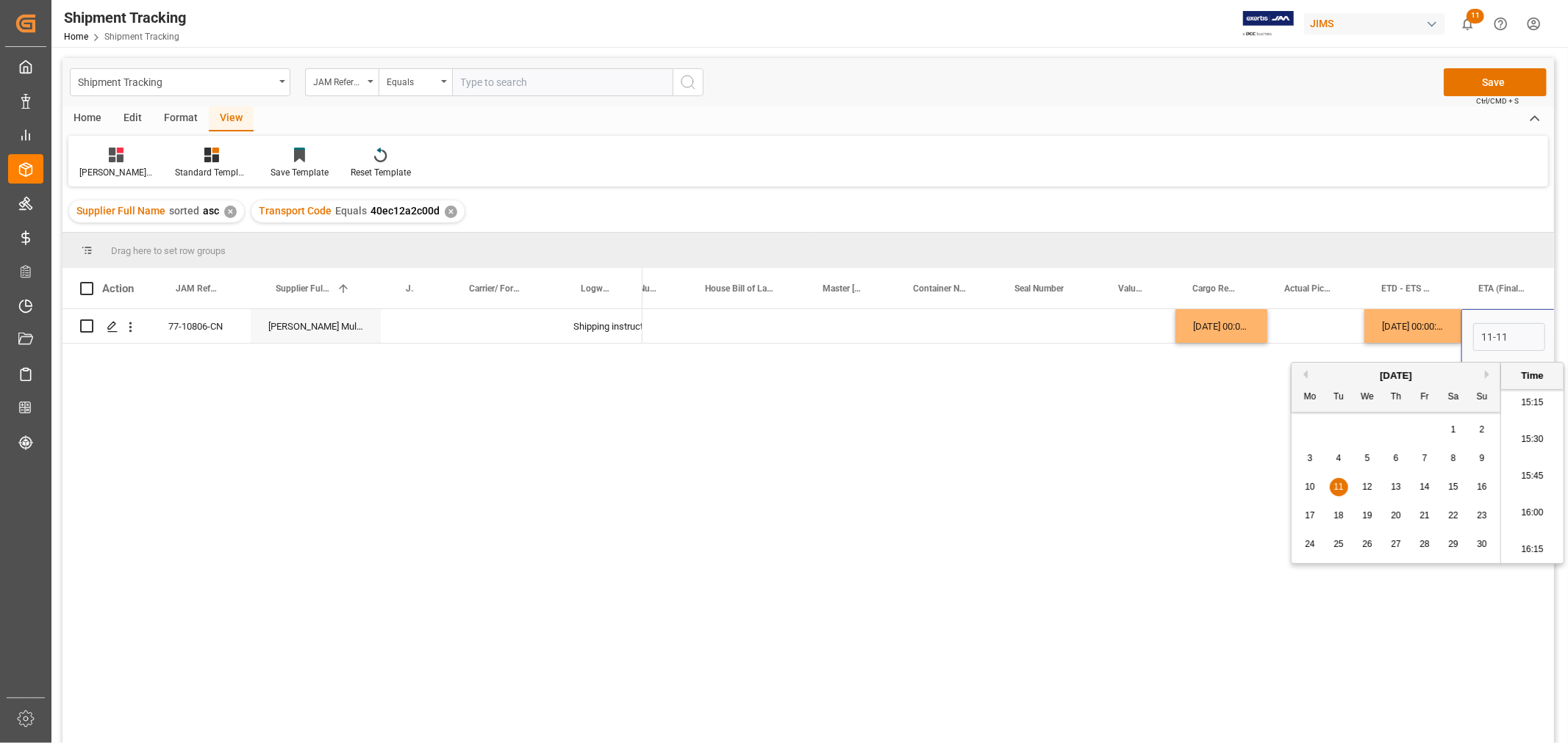
click at [1312, 481] on div "10" at bounding box center [1310, 487] width 18 height 17
type input "10-11-2025 00:00"
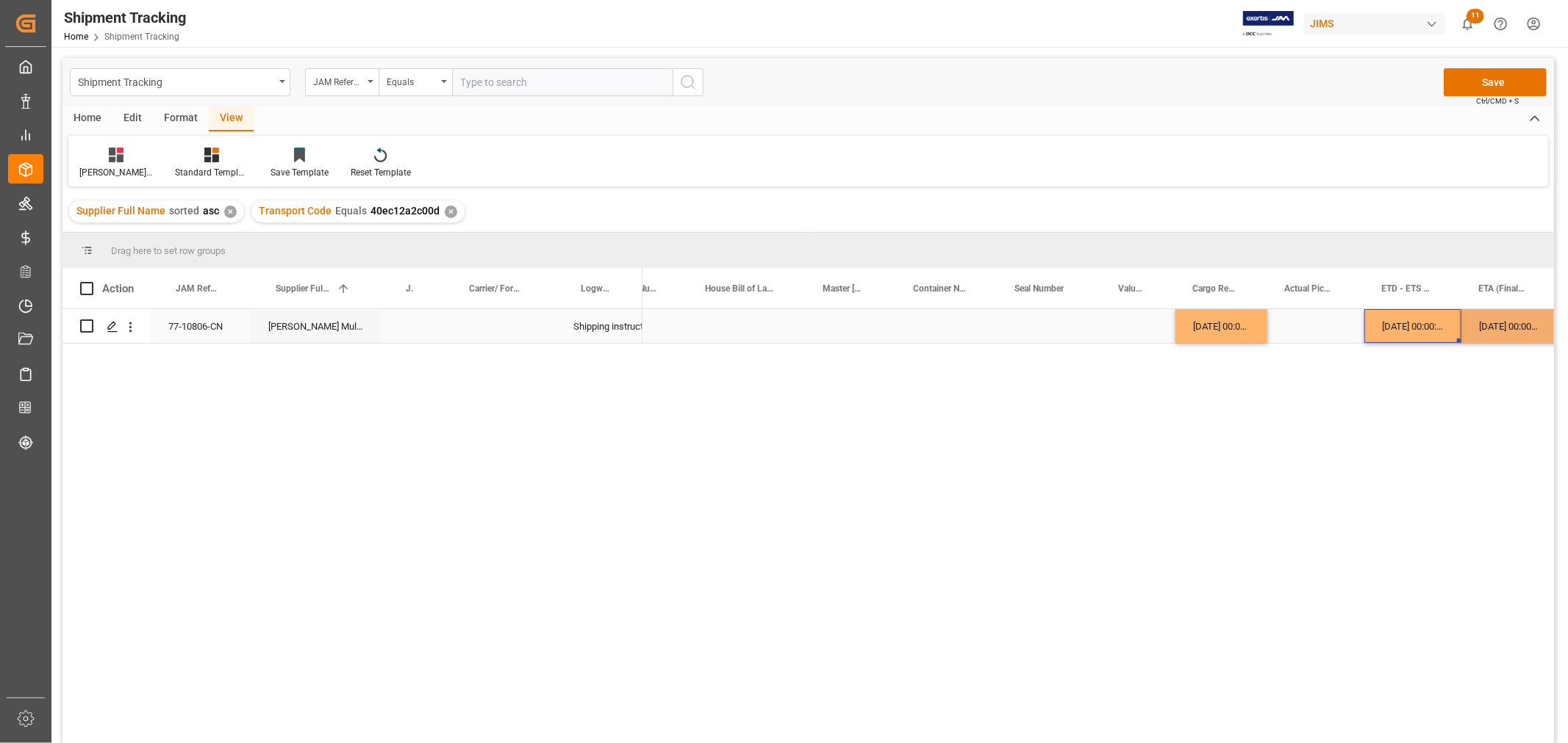
click at [1392, 325] on div "03-10-2025 00:00:00" at bounding box center [1412, 326] width 97 height 34
click at [1462, 86] on button "Save" at bounding box center [1495, 82] width 103 height 28
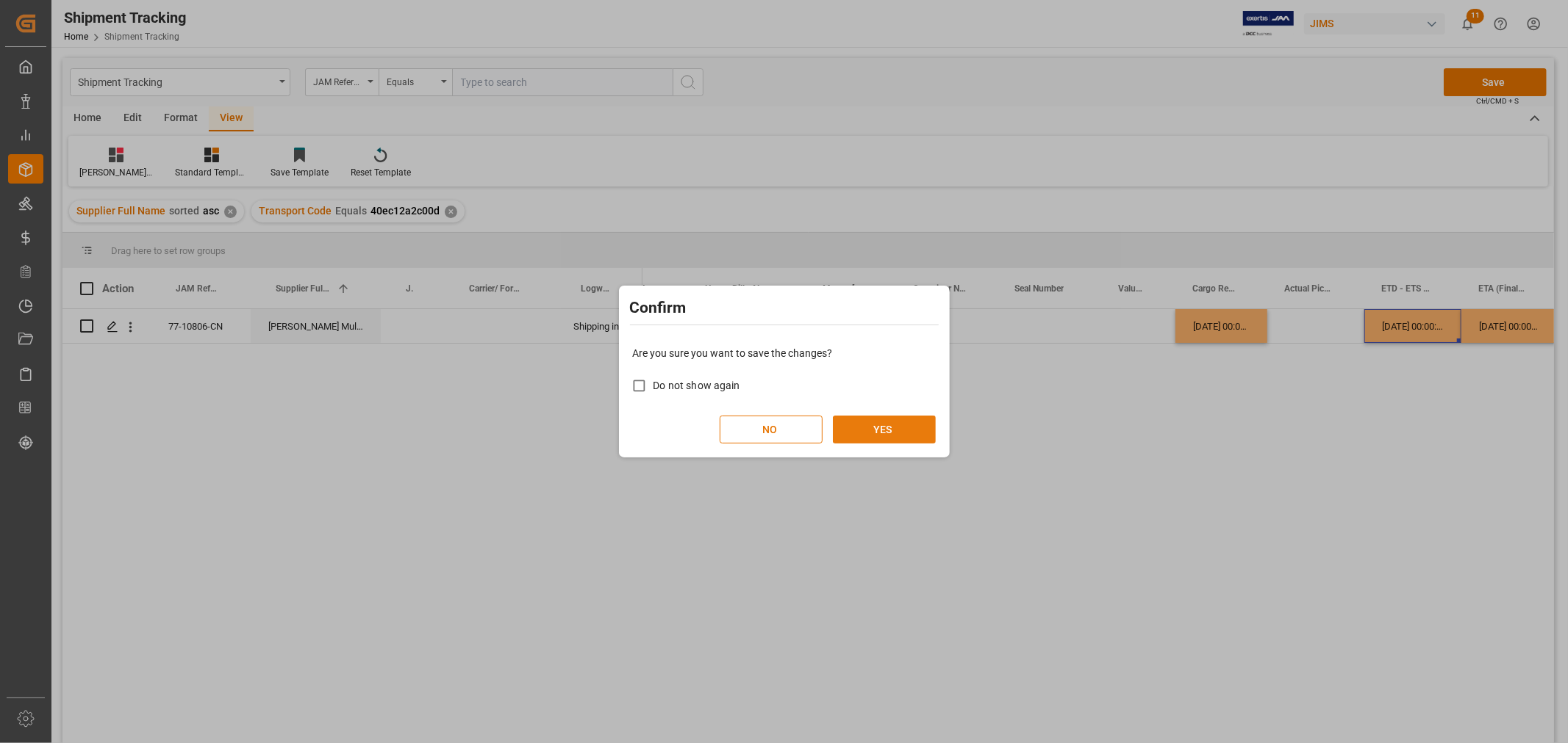
click at [890, 421] on button "YES" at bounding box center [884, 430] width 103 height 28
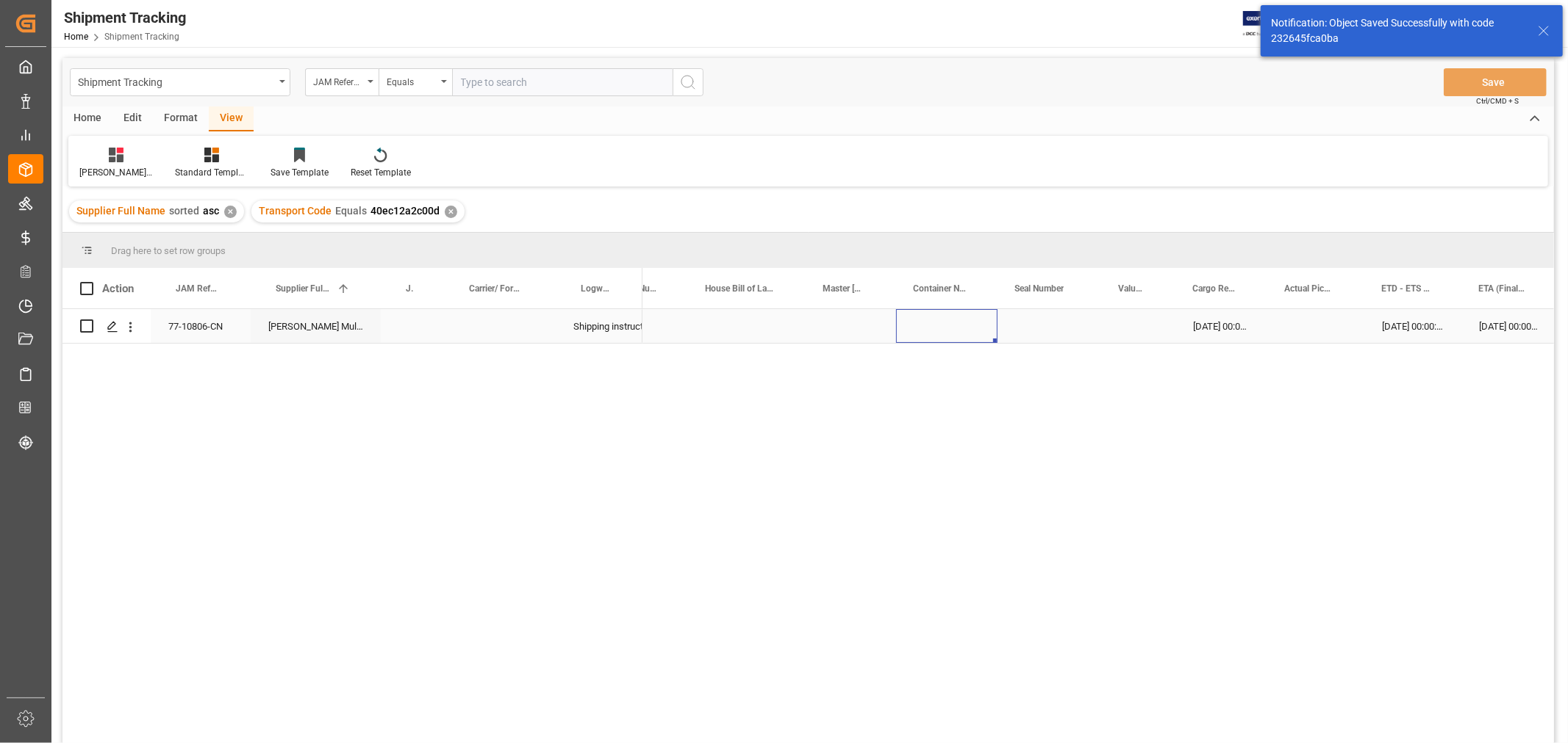
click at [950, 320] on div "Press SPACE to select this row." at bounding box center [947, 326] width 101 height 34
click at [729, 325] on div "Press SPACE to select this row." at bounding box center [746, 326] width 118 height 34
click at [692, 329] on div "Press SPACE to select this row." at bounding box center [746, 326] width 118 height 34
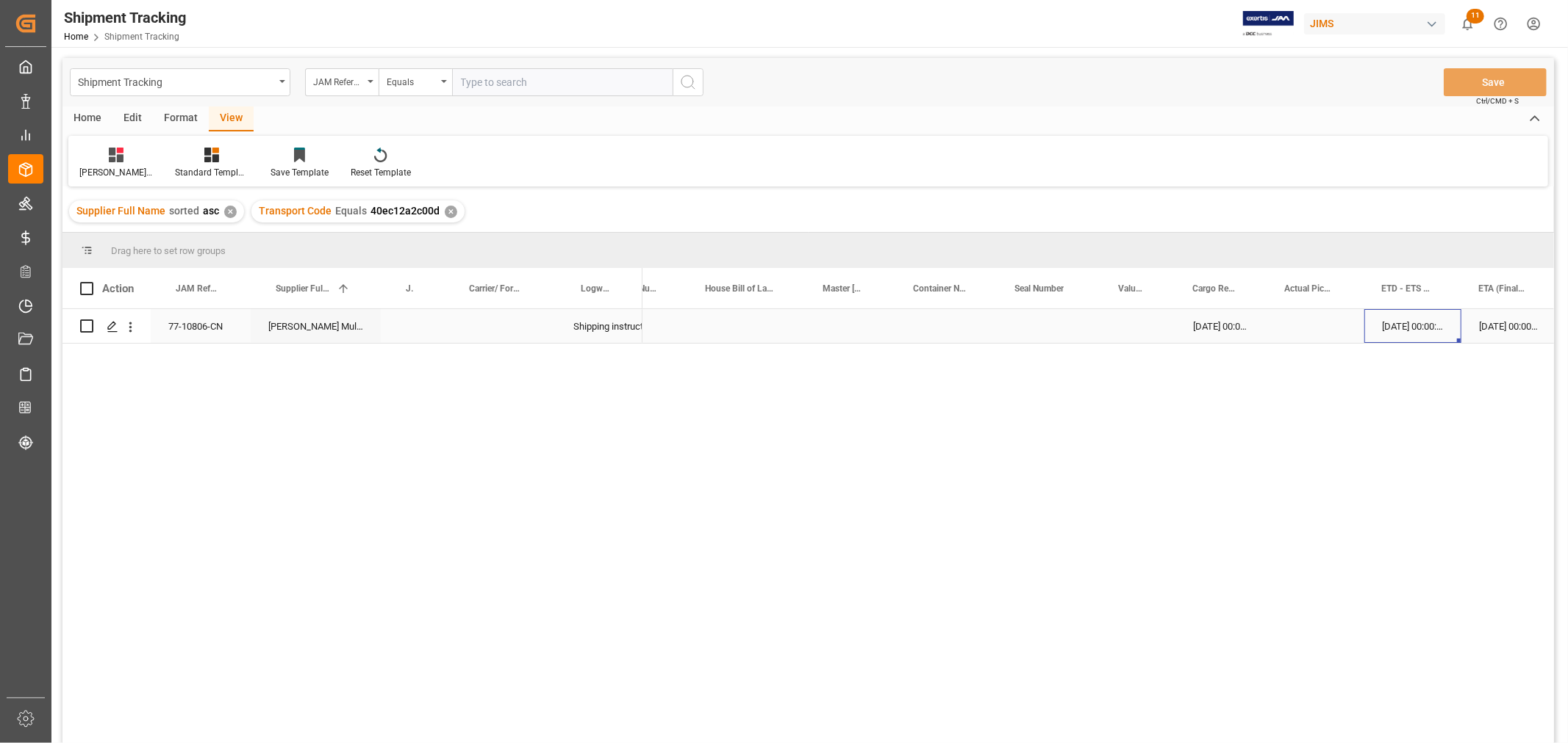
click at [1415, 310] on div "03-10-2025 00:00:00" at bounding box center [1412, 326] width 97 height 34
click at [879, 324] on div "Press SPACE to select this row." at bounding box center [852, 326] width 202 height 34
click at [837, 315] on div "Press SPACE to select this row." at bounding box center [852, 326] width 202 height 34
click at [834, 324] on div "Press SPACE to select this row." at bounding box center [852, 326] width 202 height 34
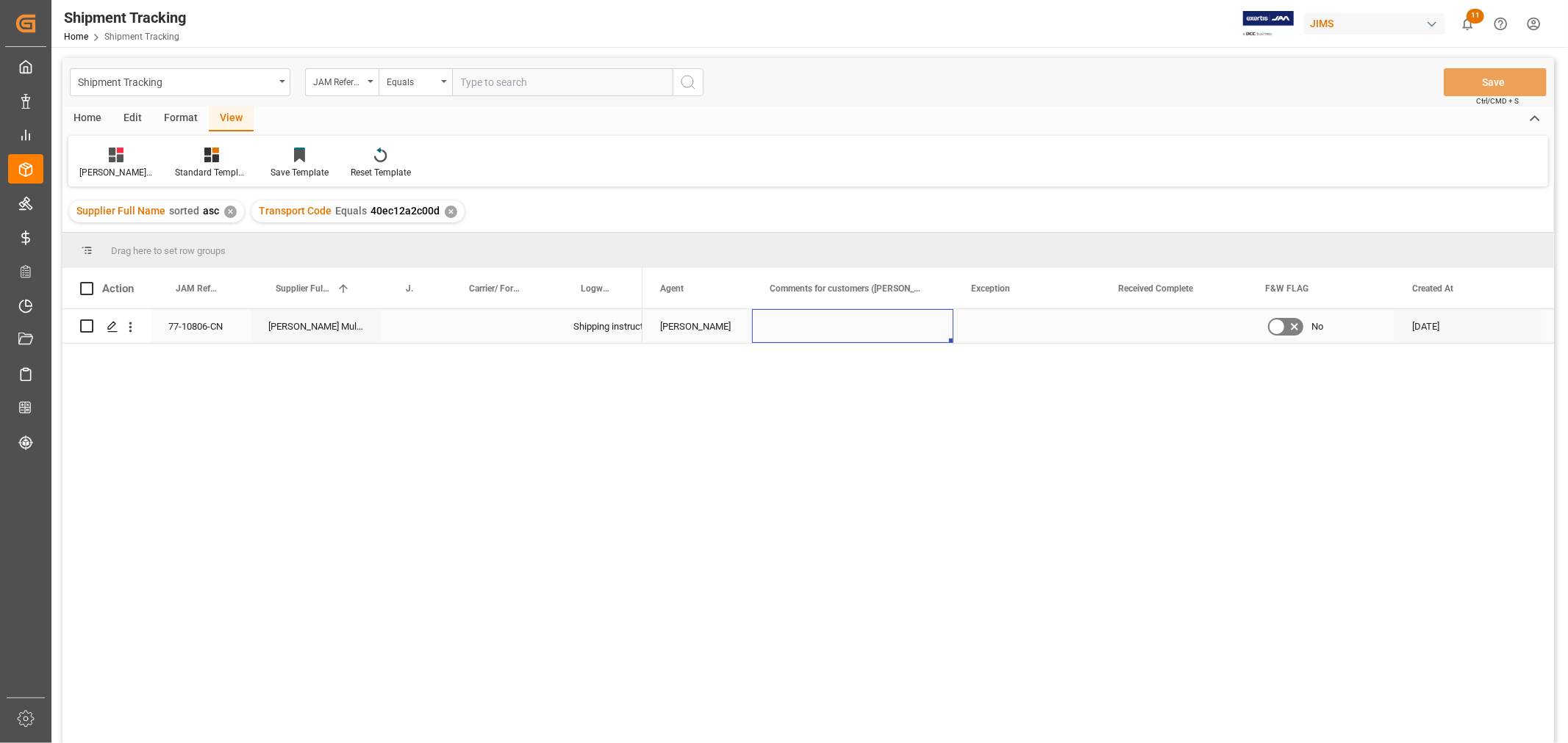
click at [834, 324] on div "Press SPACE to select this row." at bounding box center [852, 326] width 202 height 34
click at [834, 324] on input "Press SPACE to select this row." at bounding box center [852, 335] width 178 height 28
type input "MULTIMEDIA HOLIDAY 2025"
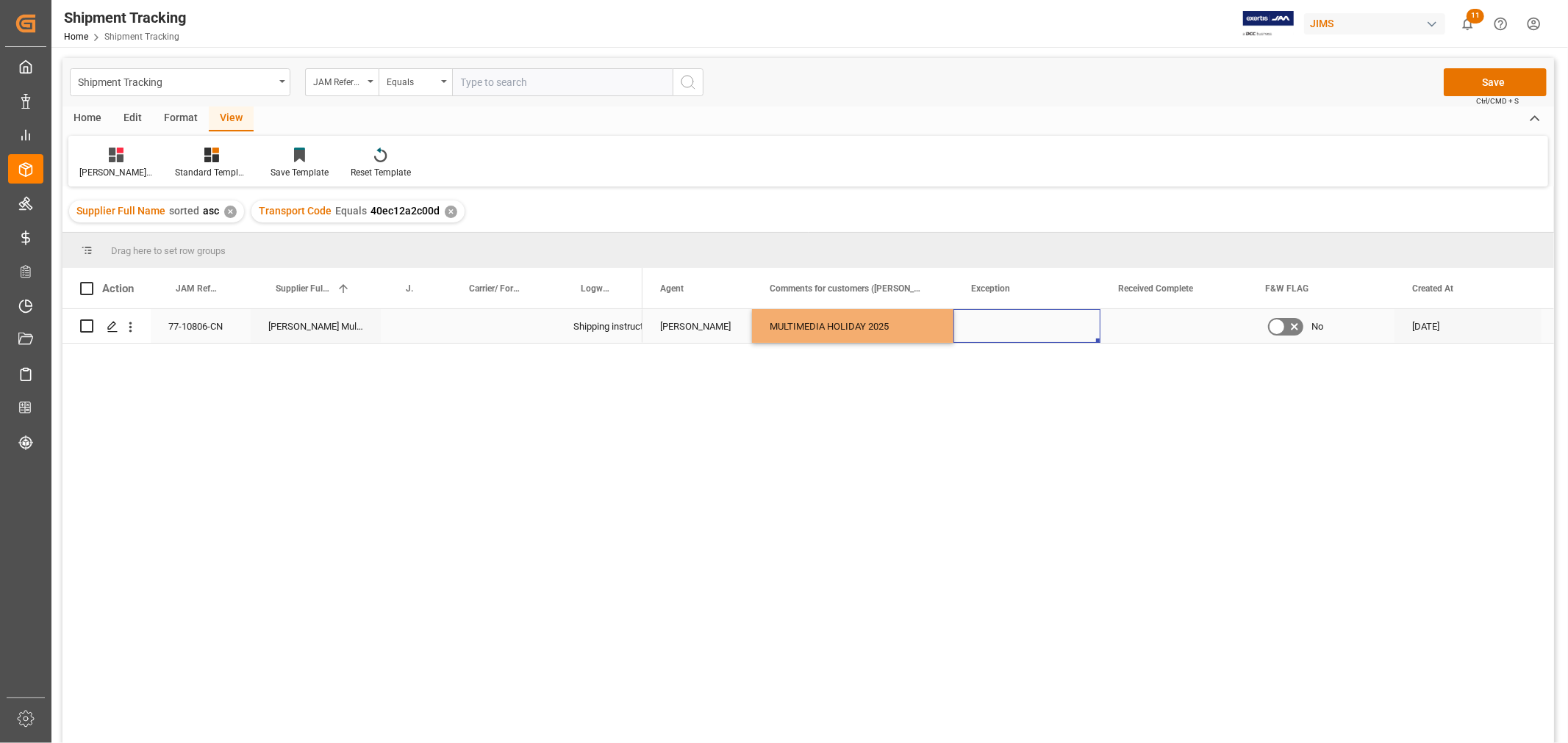
click at [996, 334] on div "Press SPACE to select this row." at bounding box center [1027, 326] width 147 height 34
click at [1476, 83] on button "Save" at bounding box center [1495, 82] width 103 height 28
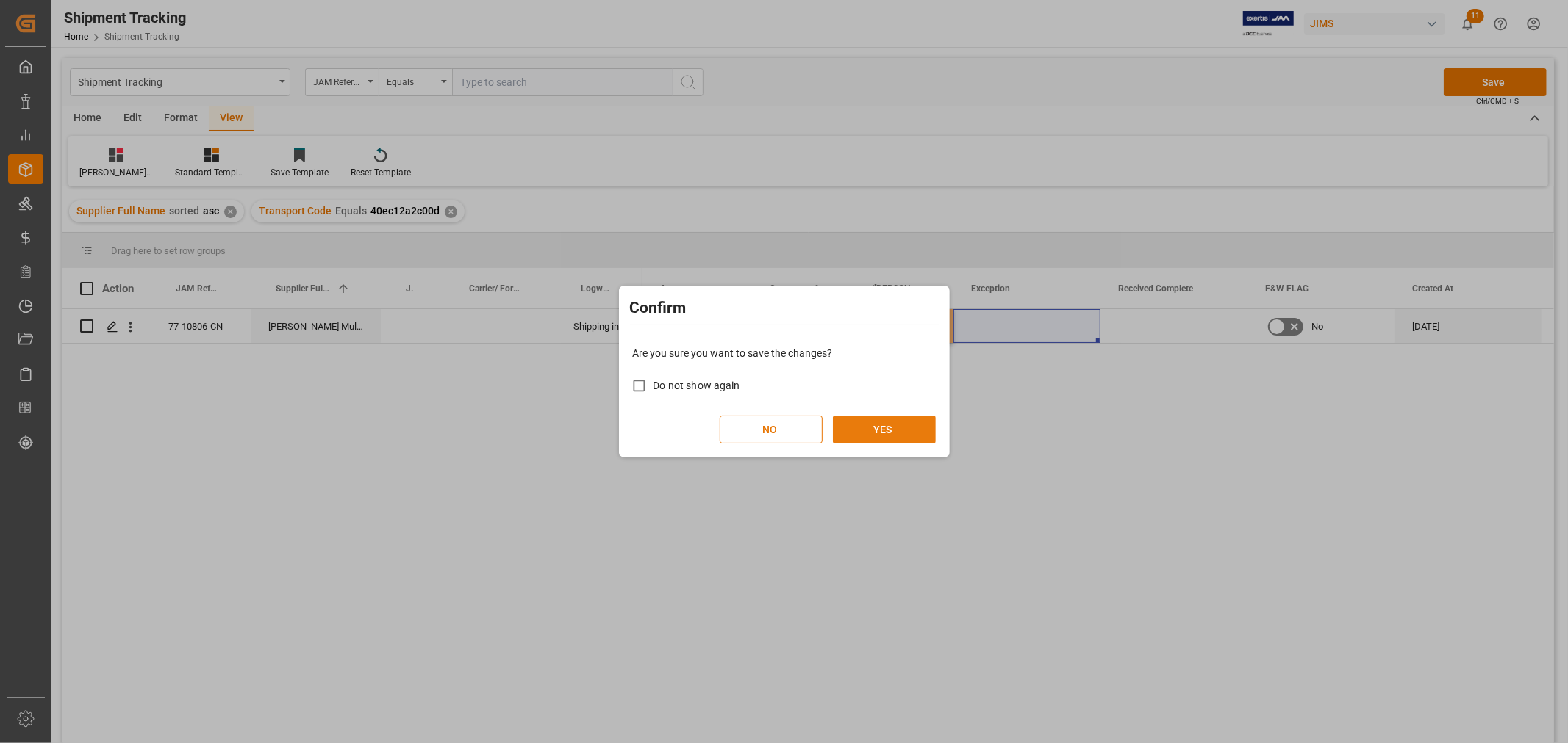
click at [856, 417] on button "YES" at bounding box center [884, 430] width 103 height 28
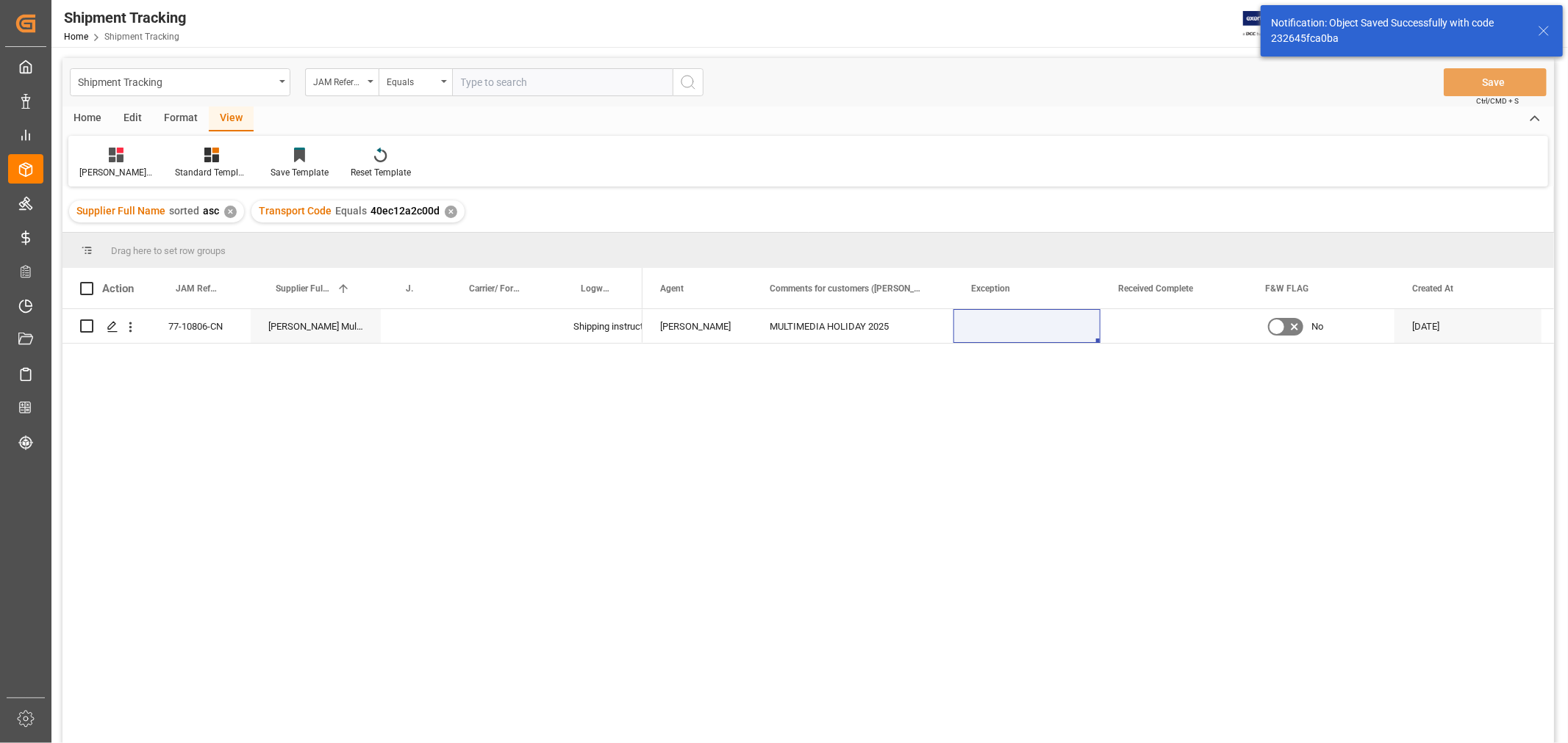
click at [113, 166] on div "[PERSON_NAME]'s tracking all # _5" at bounding box center [116, 172] width 73 height 13
click at [120, 365] on div "ETA Verify_1" at bounding box center [154, 369] width 128 height 16
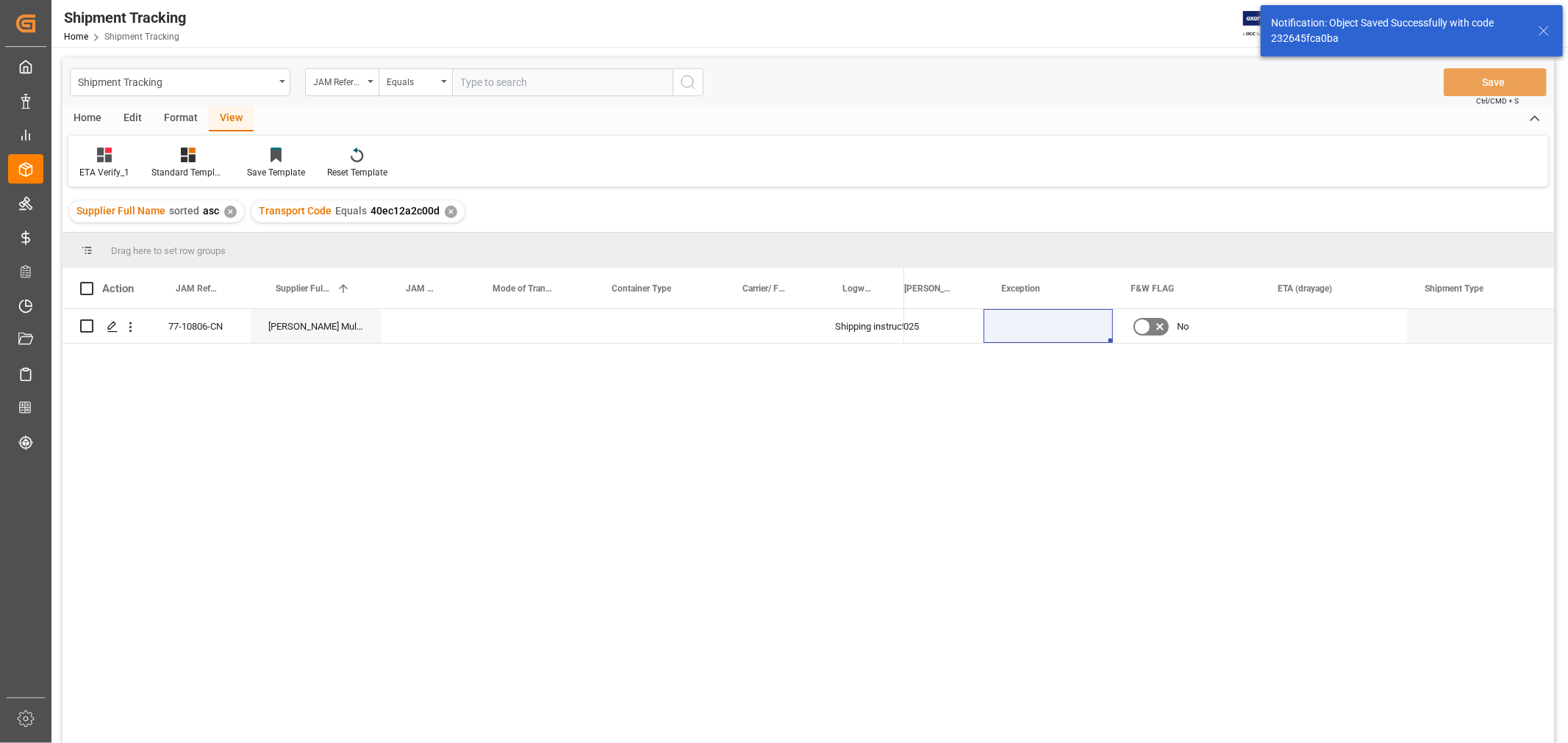
scroll to position [0, 667]
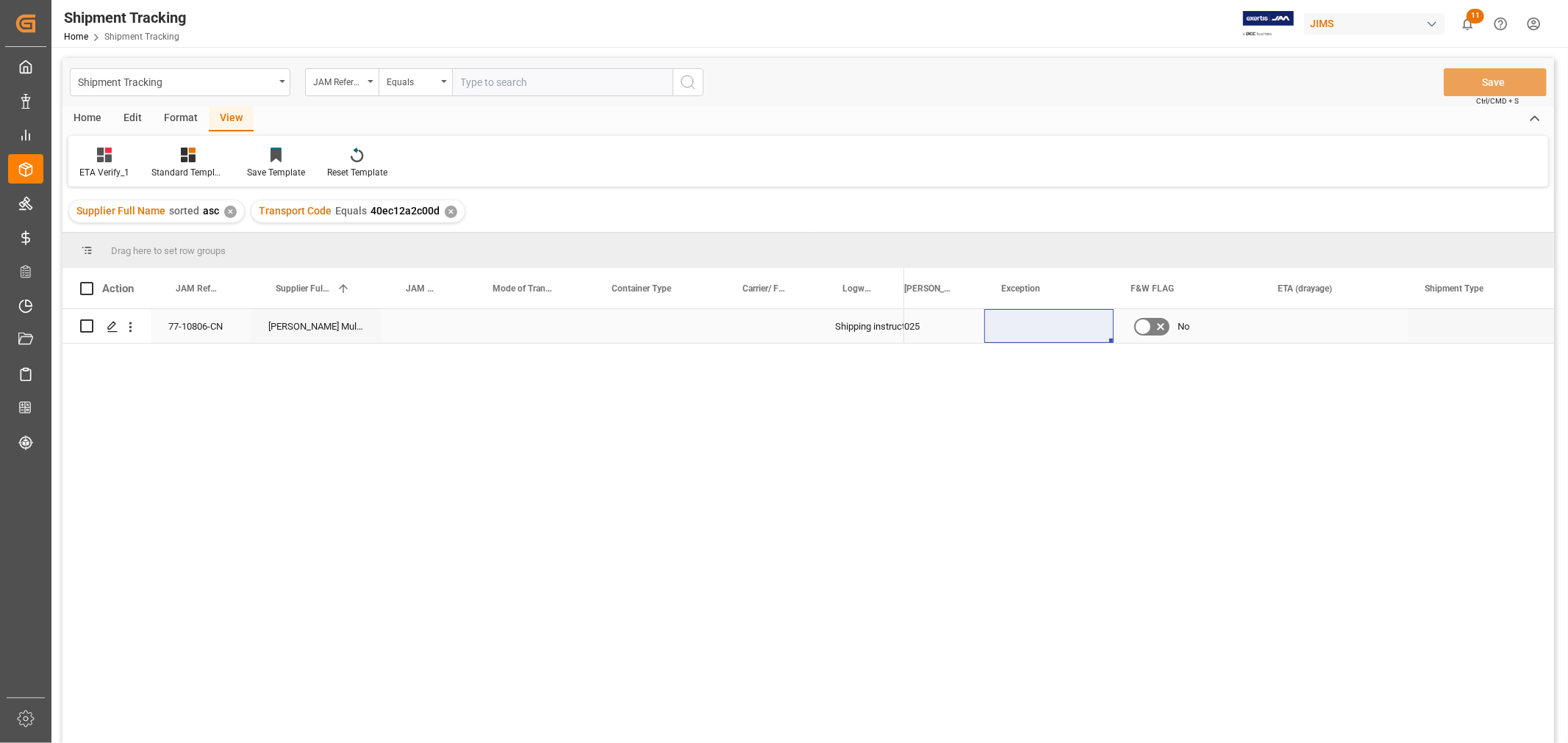
click at [506, 329] on div "Press SPACE to select this row." at bounding box center [527, 326] width 119 height 34
click at [506, 329] on span "Select" at bounding box center [503, 336] width 27 height 16
click at [495, 370] on div "1" at bounding box center [527, 372] width 79 height 15
click at [638, 325] on div "Press SPACE to select this row." at bounding box center [652, 326] width 131 height 34
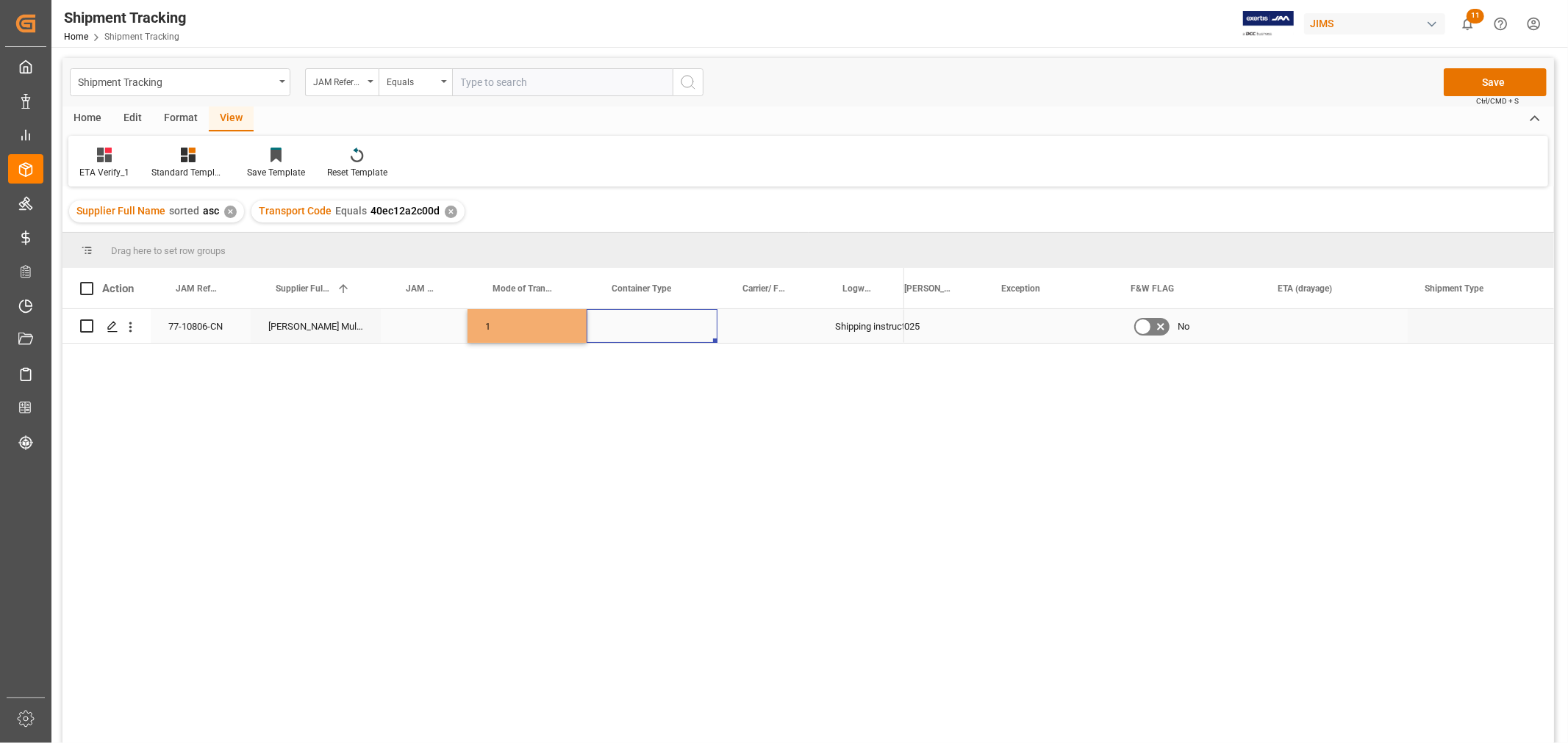
click at [638, 325] on div "Press SPACE to select this row." at bounding box center [652, 326] width 131 height 34
click at [638, 325] on button "Select" at bounding box center [652, 335] width 107 height 28
click at [618, 593] on div "LCL" at bounding box center [653, 592] width 91 height 15
click at [761, 324] on div "Press SPACE to select this row." at bounding box center [767, 326] width 100 height 34
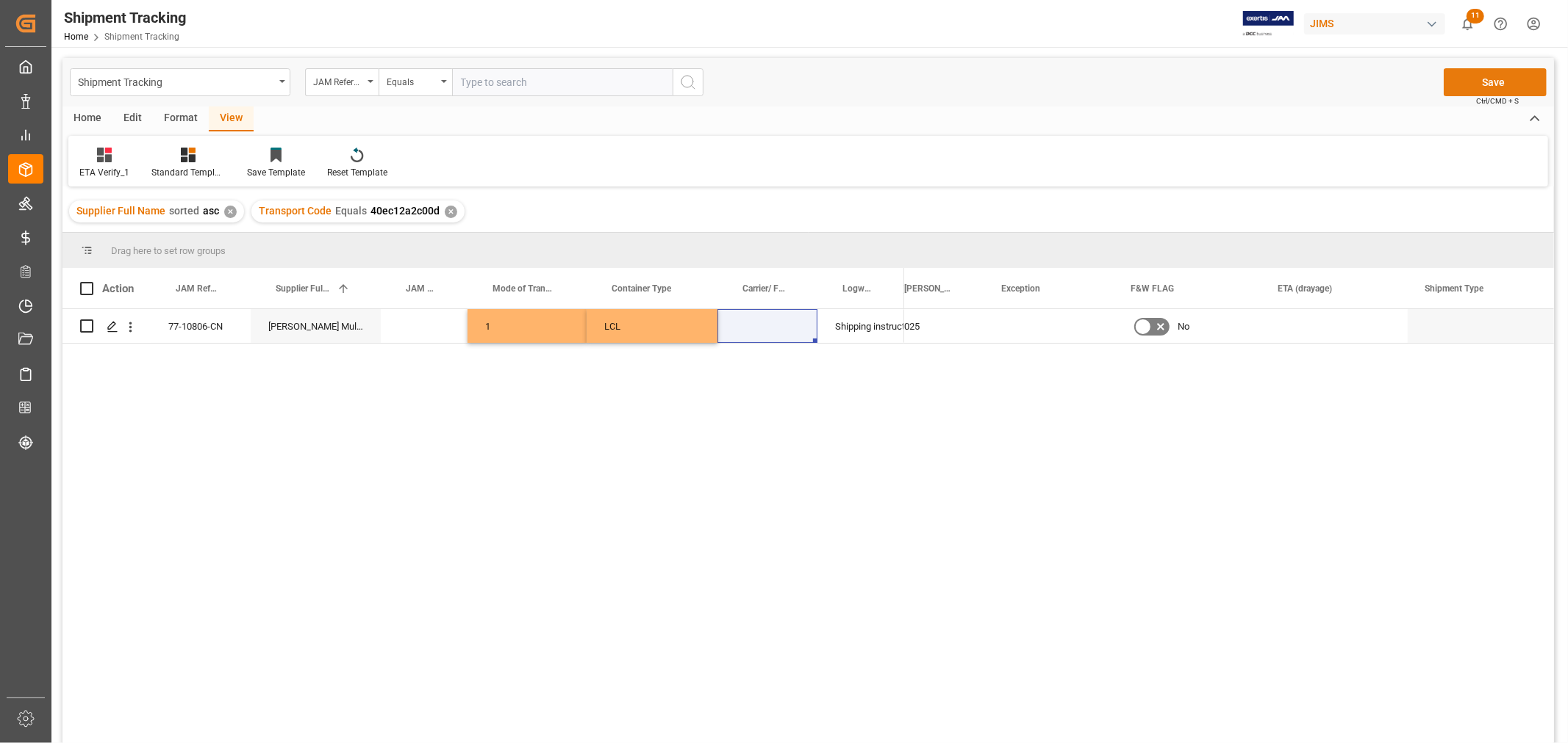
click at [1468, 78] on button "Save" at bounding box center [1495, 82] width 103 height 28
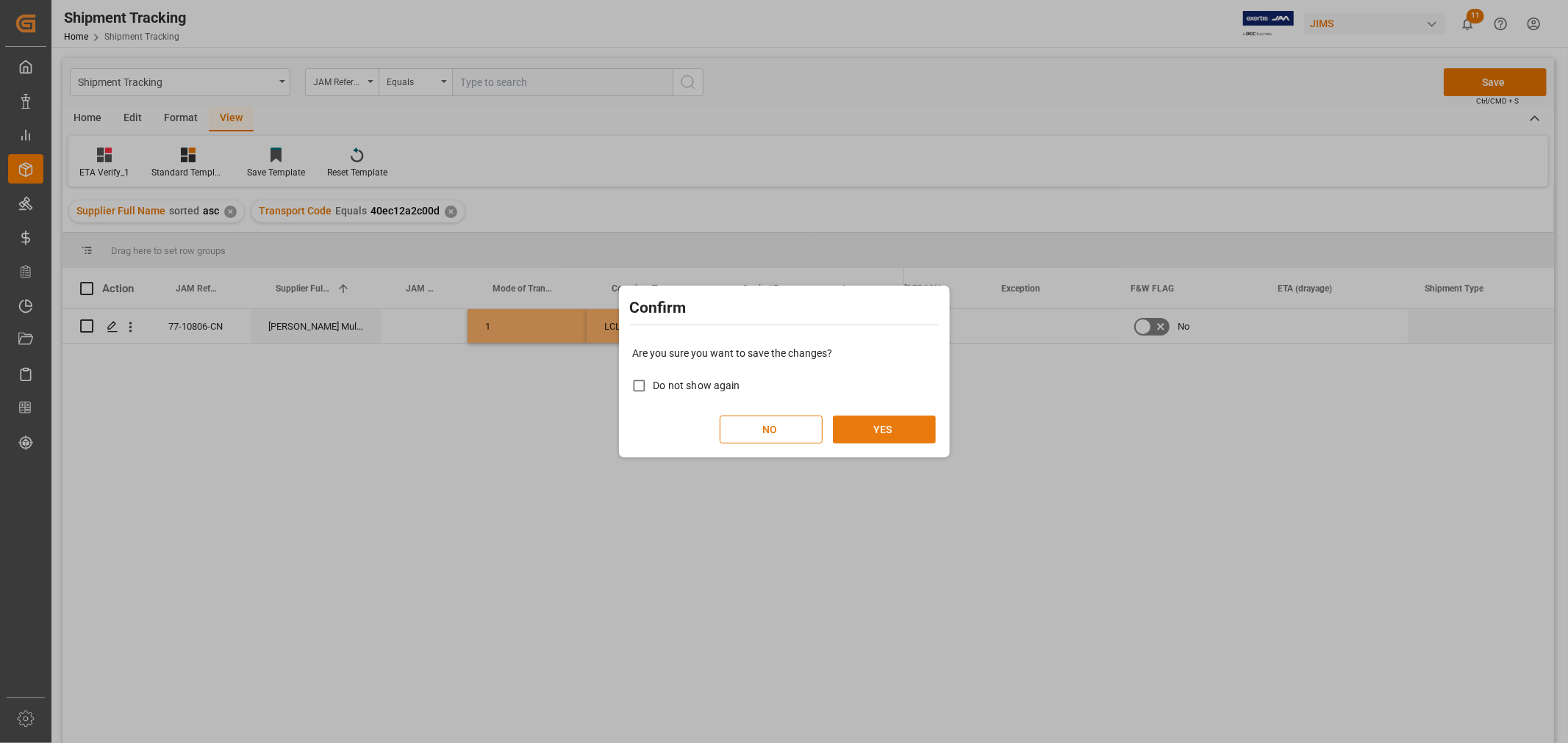
click at [889, 421] on button "YES" at bounding box center [884, 430] width 103 height 28
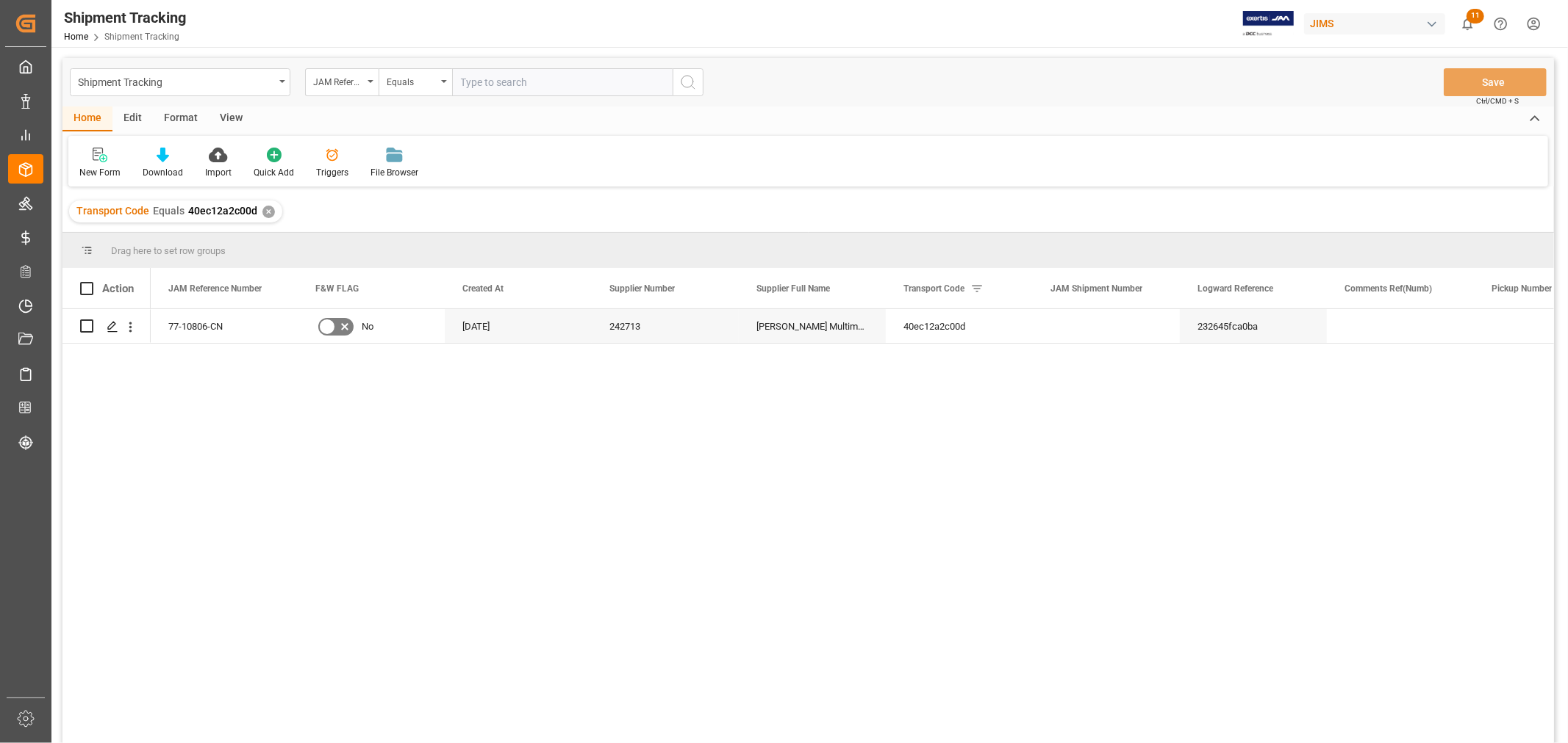
click at [230, 114] on div "View" at bounding box center [230, 119] width 45 height 25
click at [88, 169] on div "Default" at bounding box center [93, 172] width 29 height 13
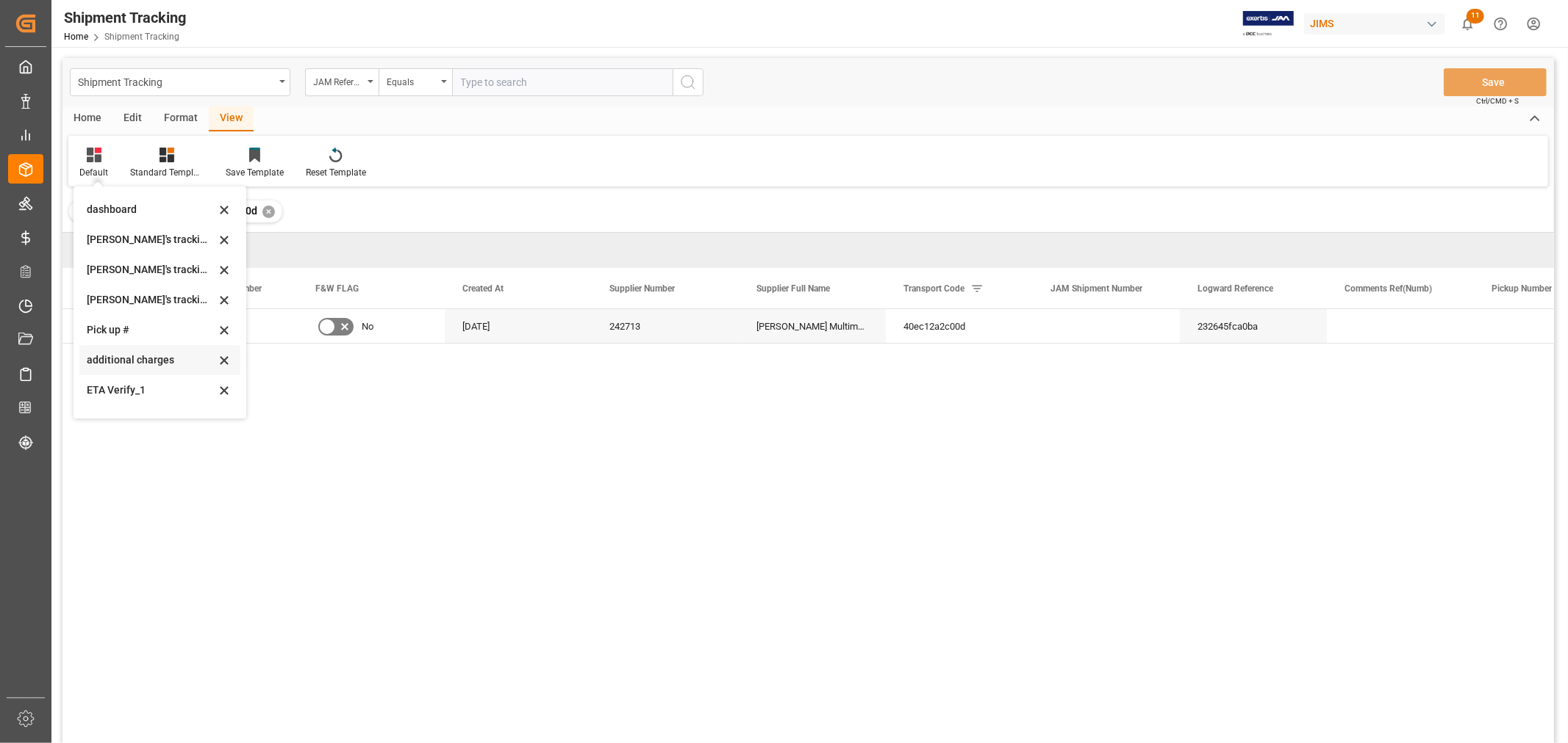
scroll to position [291, 0]
click at [130, 367] on div "ETA Verify_1" at bounding box center [150, 369] width 128 height 16
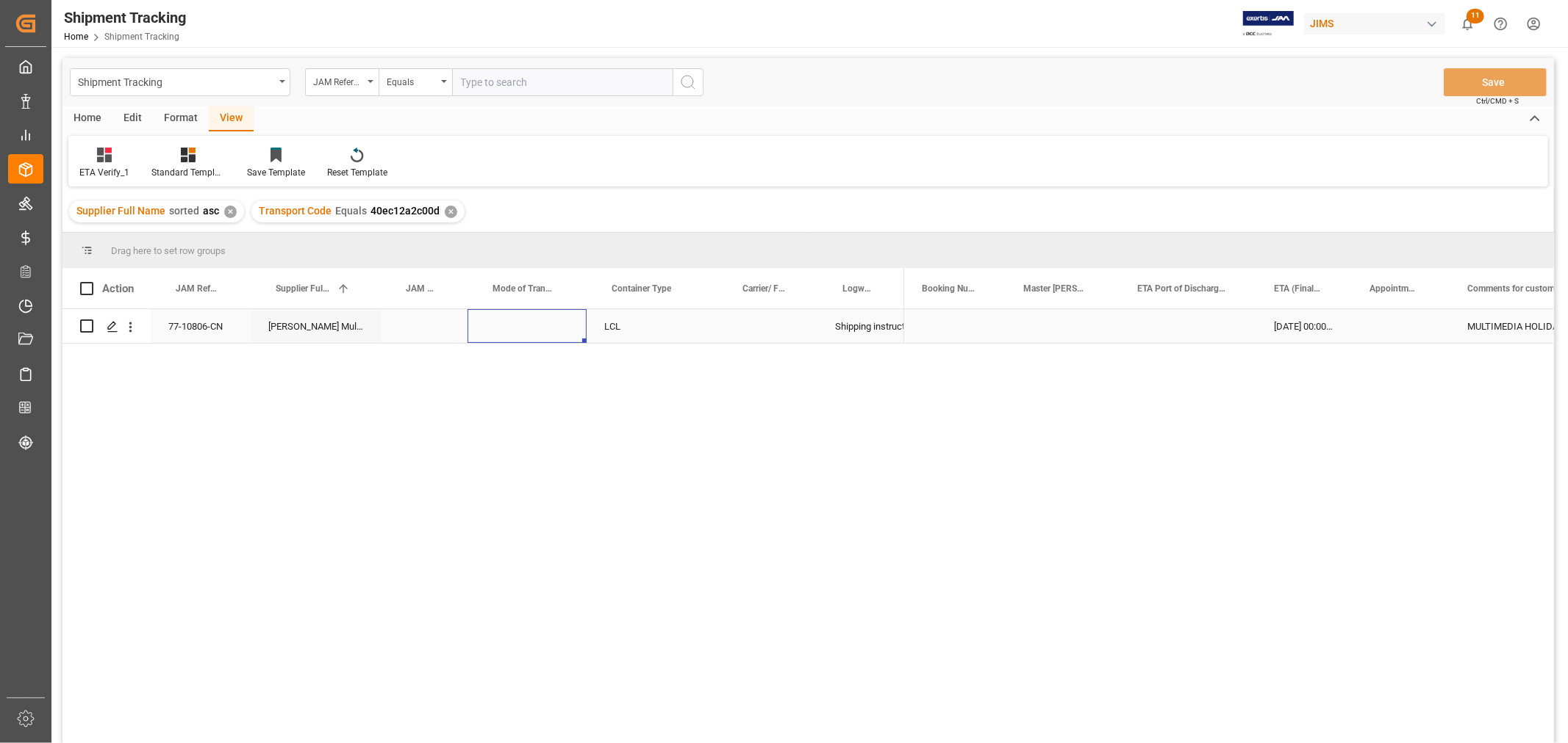
click at [501, 329] on div "Press SPACE to select this row." at bounding box center [527, 326] width 119 height 34
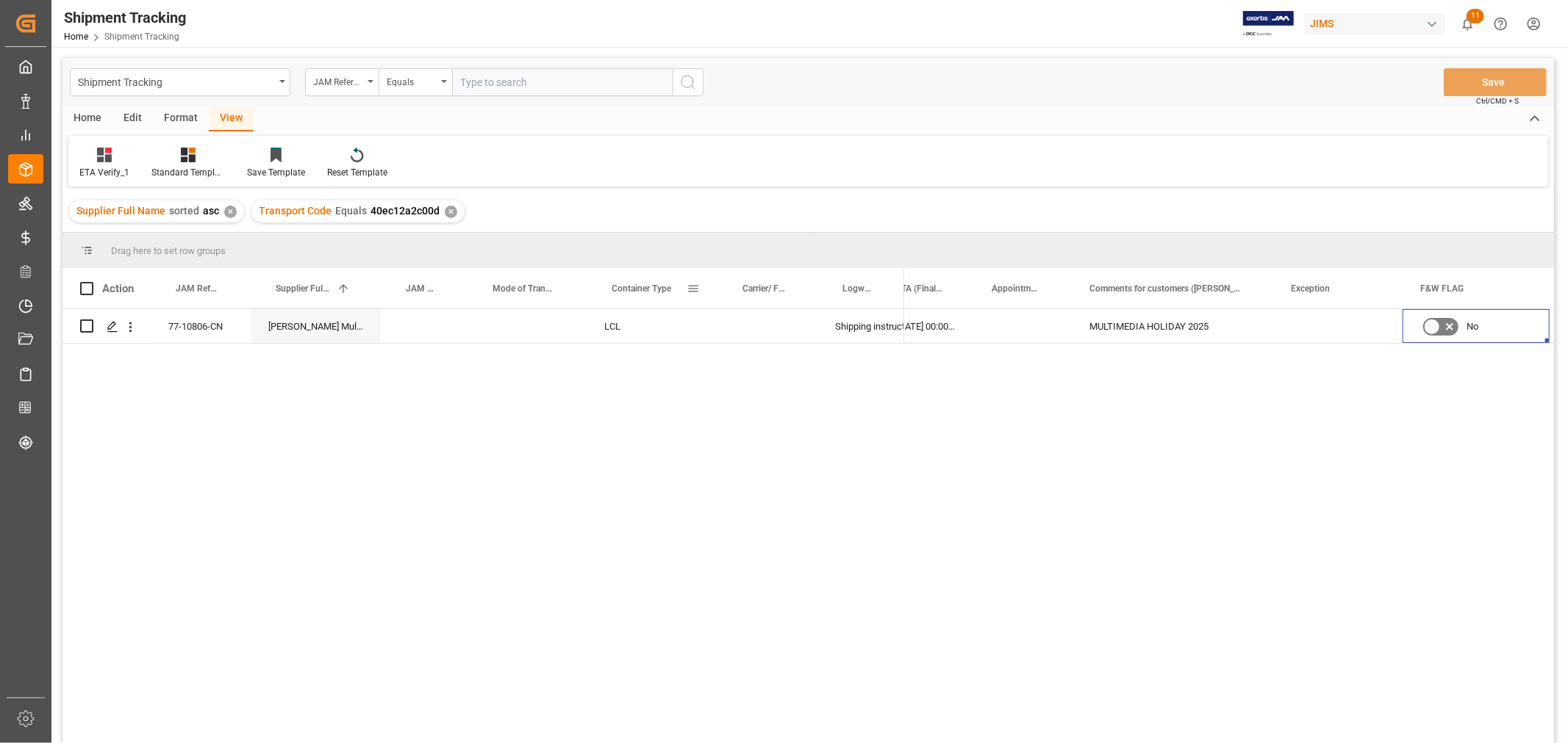
scroll to position [0, 667]
click at [1035, 324] on div "Press SPACE to select this row." at bounding box center [1048, 326] width 129 height 34
click at [1025, 329] on div "Press SPACE to select this row." at bounding box center [1048, 326] width 129 height 34
click at [1023, 331] on div "Press SPACE to select this row." at bounding box center [1048, 326] width 129 height 34
click at [1018, 332] on div "Press SPACE to select this row." at bounding box center [1048, 326] width 129 height 34
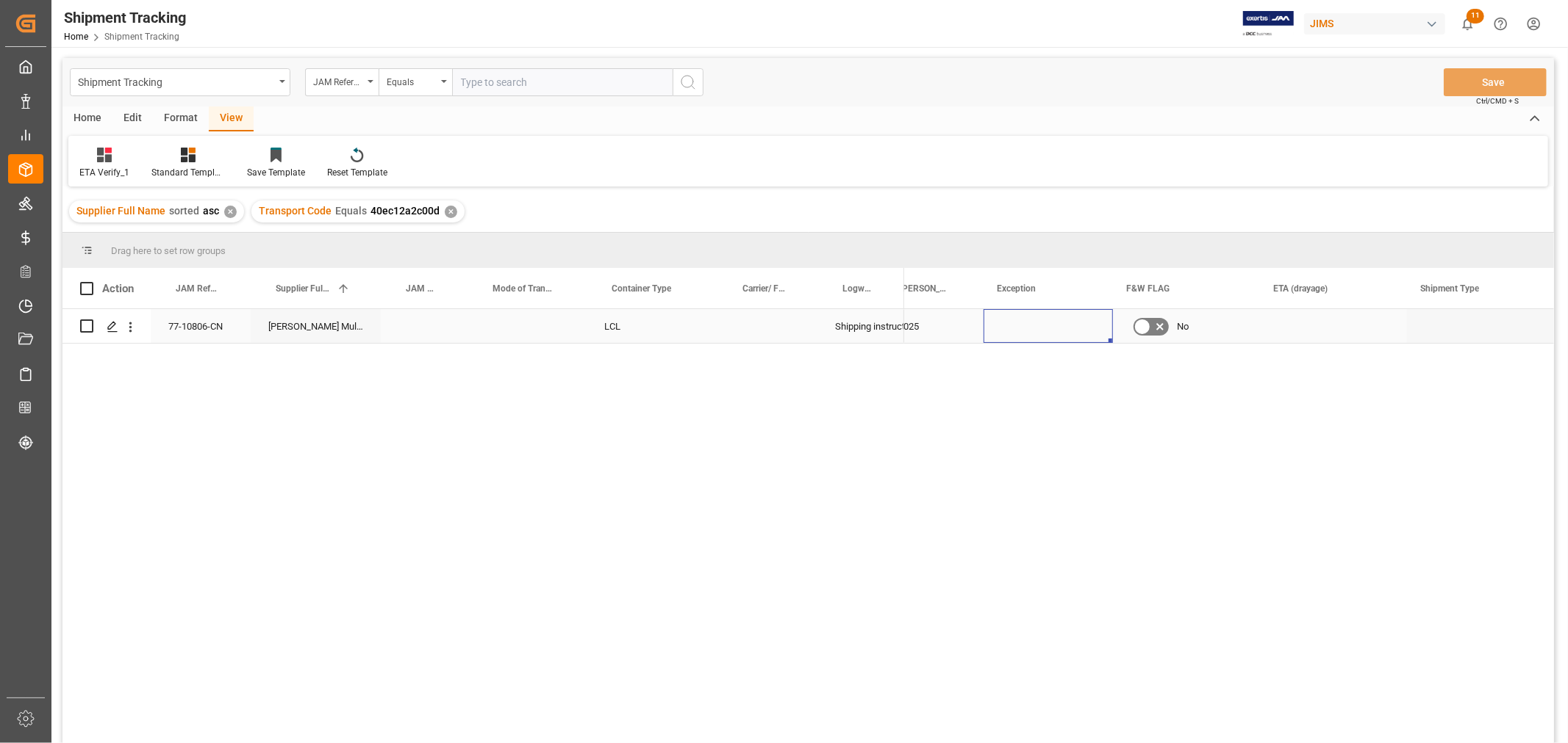
click at [1013, 326] on div "Press SPACE to select this row." at bounding box center [1048, 326] width 129 height 34
click at [1014, 327] on div "Press SPACE to select this row." at bounding box center [1048, 326] width 129 height 34
click at [1013, 334] on input "Press SPACE to select this row." at bounding box center [1048, 335] width 106 height 28
click at [1017, 371] on div "No Exception" at bounding box center [1048, 377] width 105 height 51
type input "No Exception"
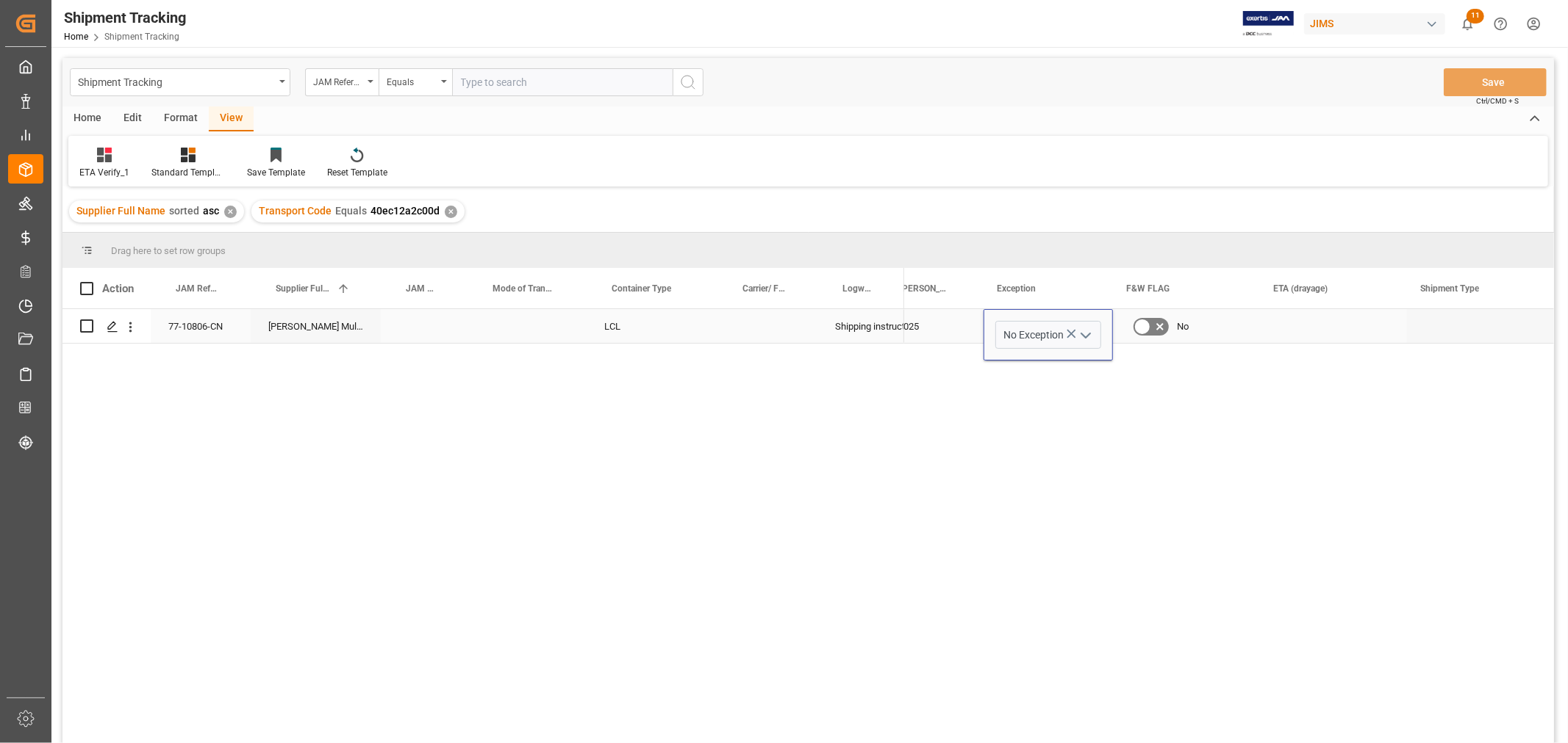
click at [917, 325] on div "MULTIMEDIA HOLIDAY 2025" at bounding box center [882, 326] width 202 height 34
click at [1458, 78] on button "Save" at bounding box center [1495, 82] width 103 height 28
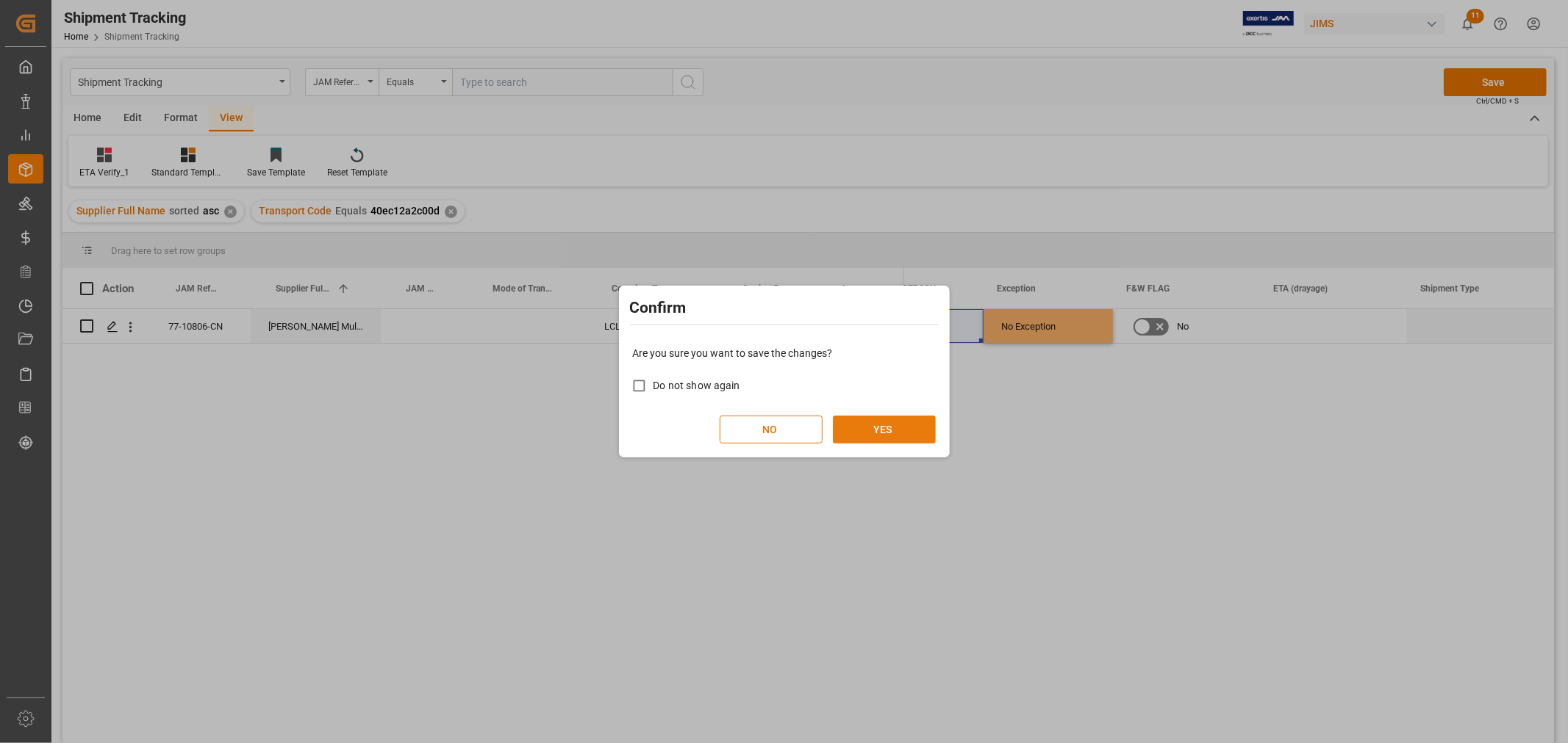
click at [872, 423] on button "YES" at bounding box center [884, 430] width 103 height 28
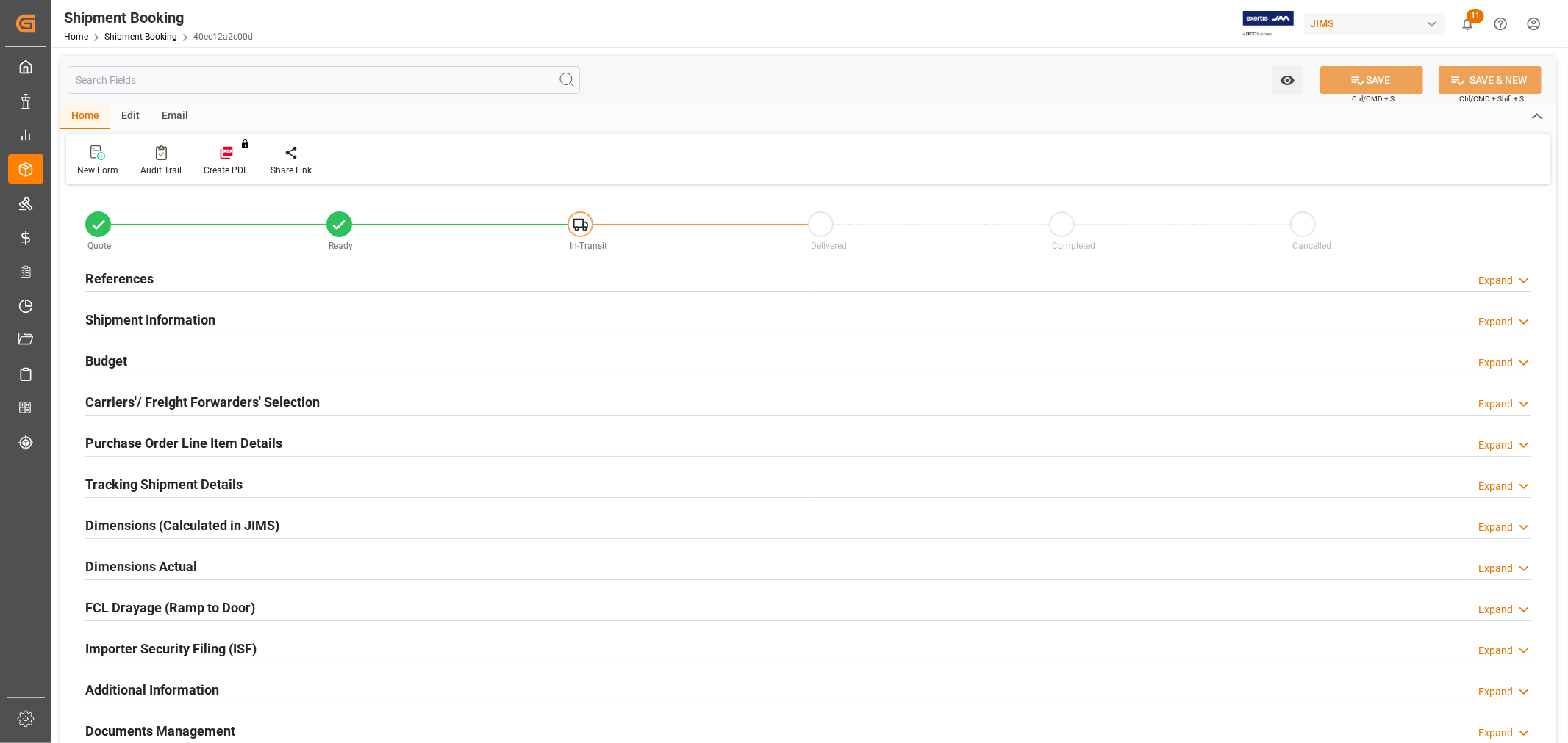
type input "8"
click at [99, 435] on h2 "Purchase Order Line Item Details" at bounding box center [184, 443] width 197 height 20
